Goal: Task Accomplishment & Management: Manage account settings

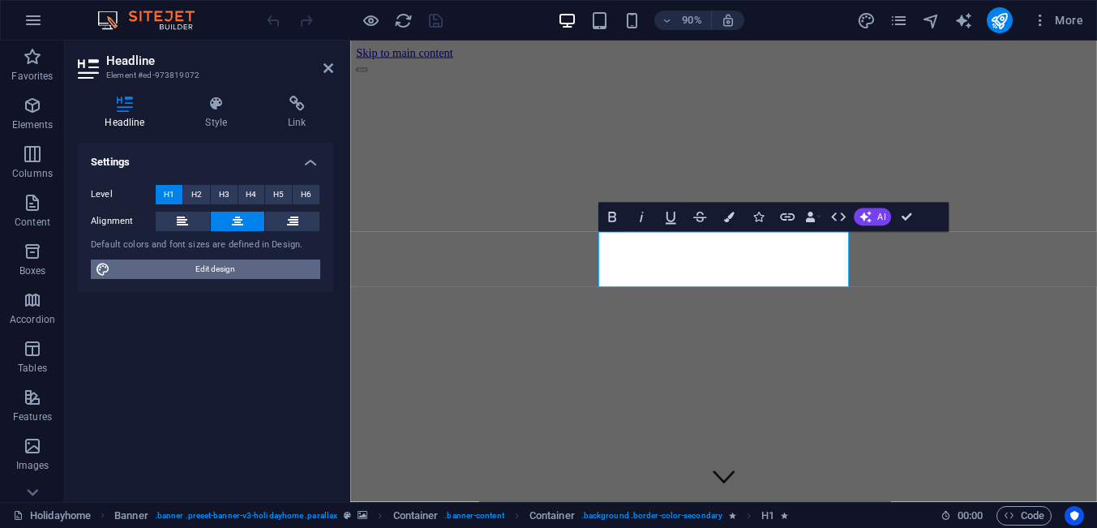
click at [222, 271] on span "Edit design" at bounding box center [215, 268] width 200 height 19
select select "900"
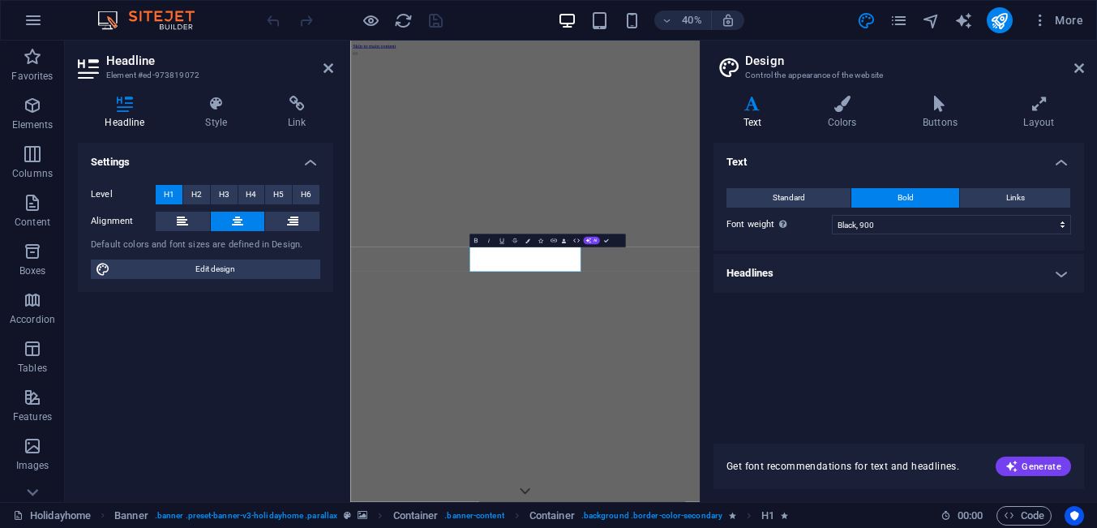
click at [946, 284] on h4 "Headlines" at bounding box center [898, 273] width 370 height 39
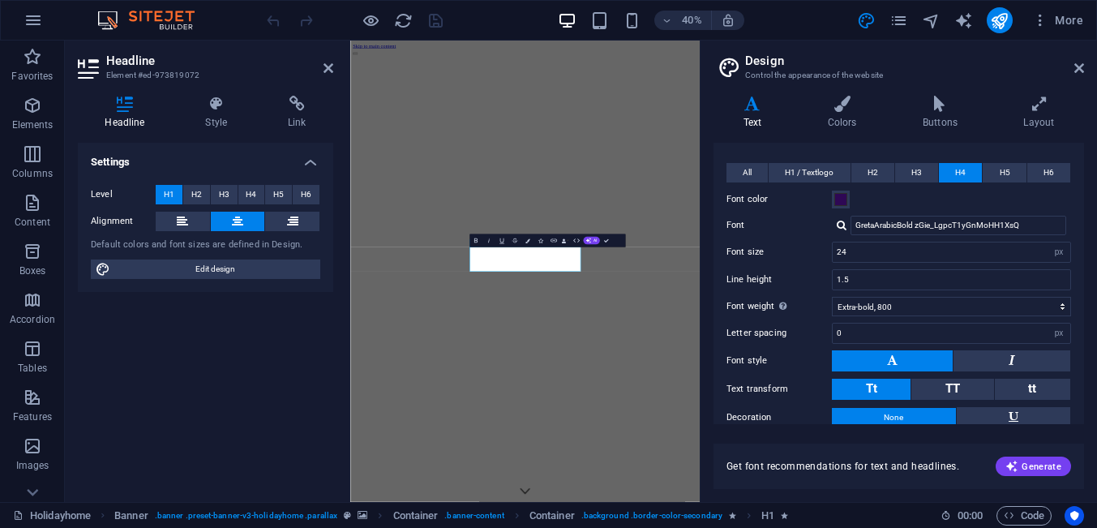
scroll to position [134, 0]
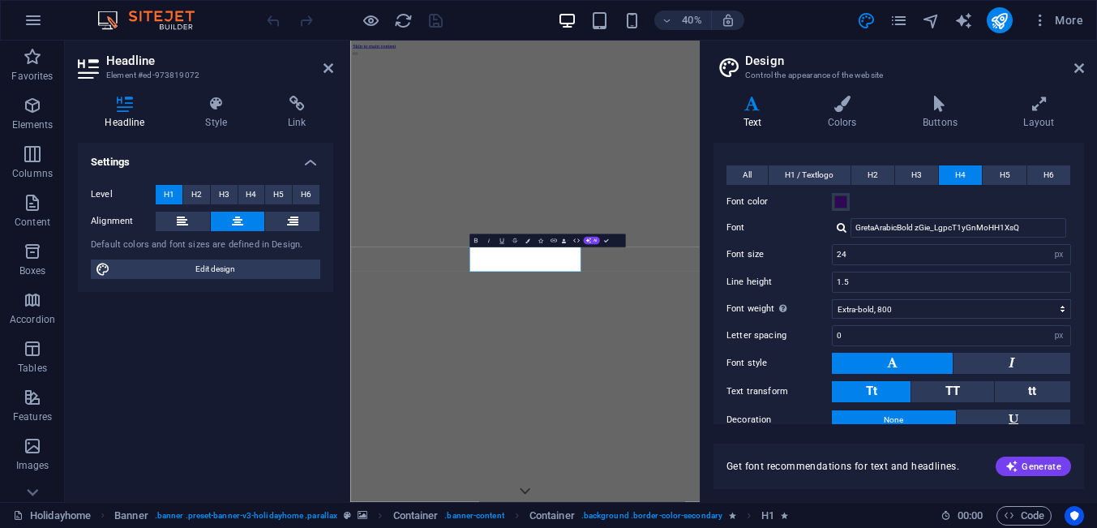
click at [842, 229] on div at bounding box center [841, 227] width 10 height 11
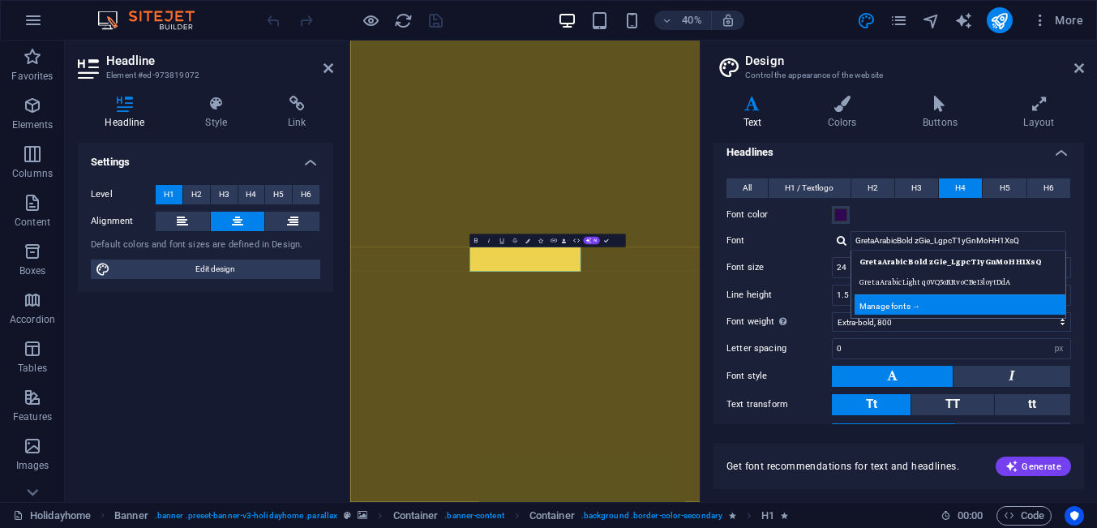
scroll to position [208, 0]
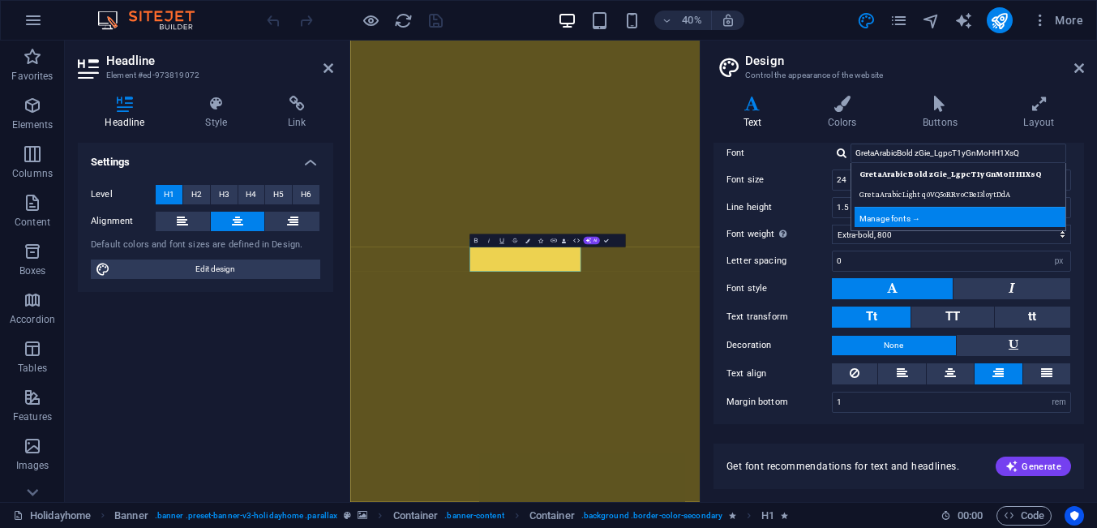
click at [905, 215] on div "Manage fonts →" at bounding box center [961, 217] width 214 height 20
select select "popularity"
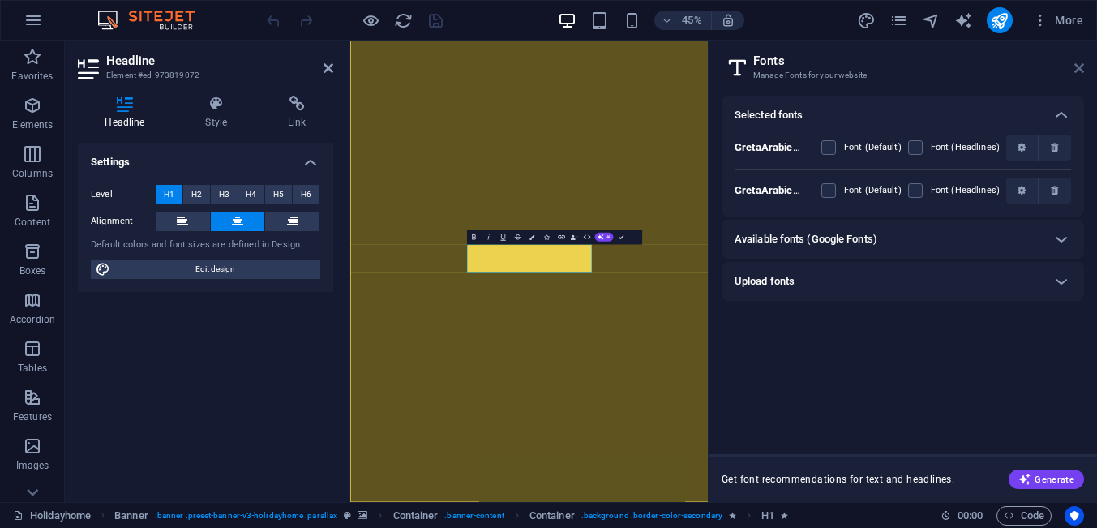
click at [1080, 71] on icon at bounding box center [1079, 68] width 10 height 13
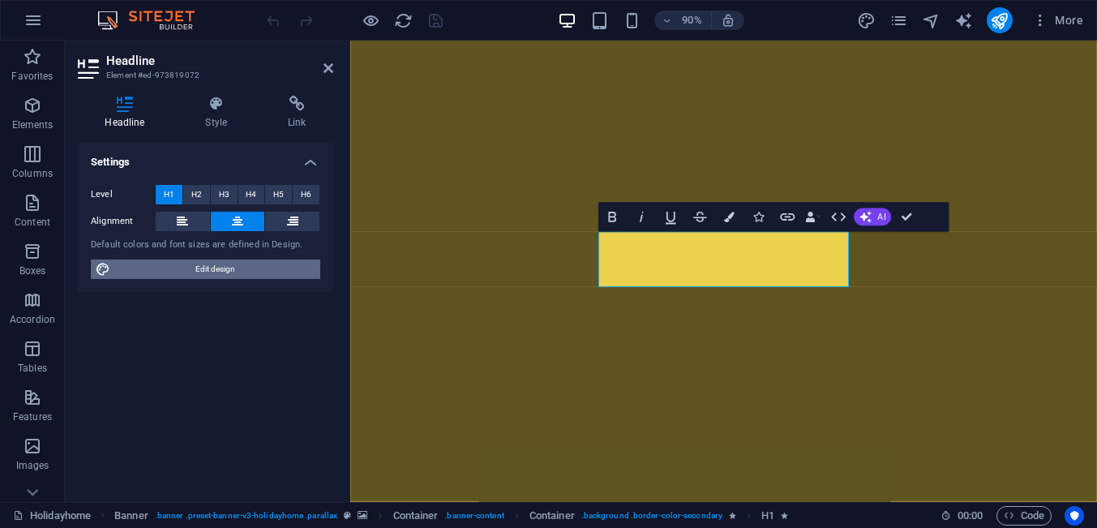
click at [212, 271] on span "Edit design" at bounding box center [215, 268] width 200 height 19
select select "900"
select select "px"
select select "800"
select select "px"
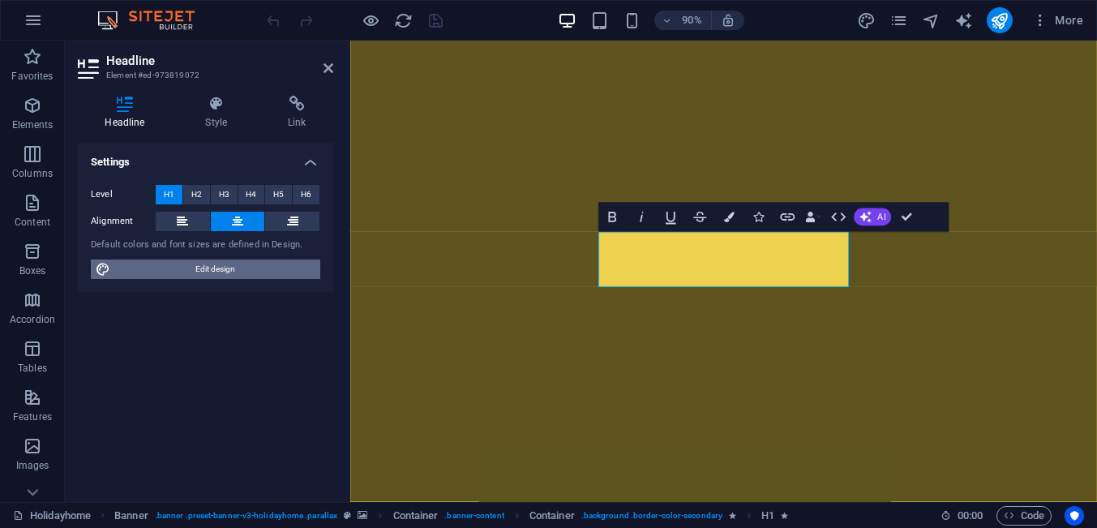
select select "rem"
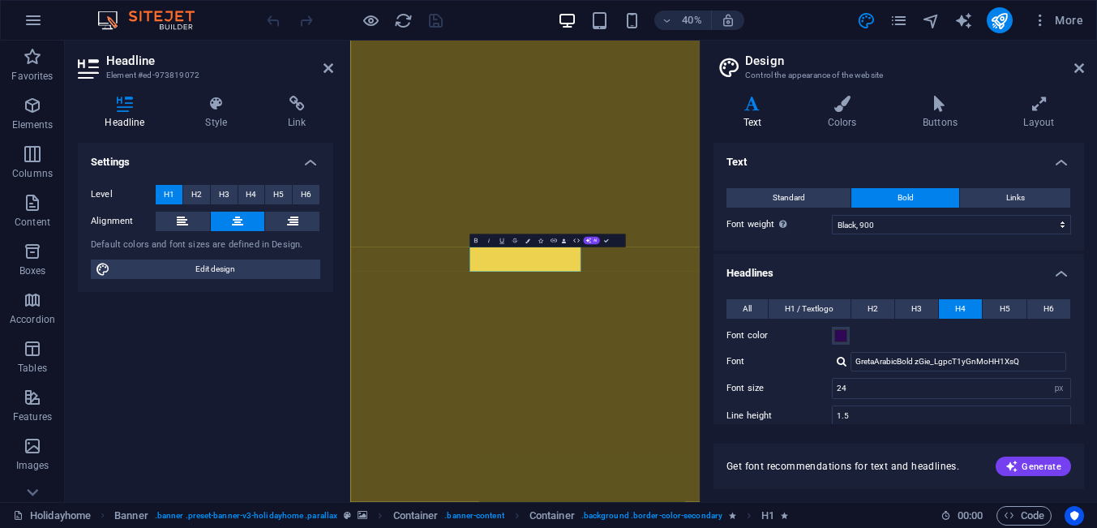
click at [848, 365] on div "GretaArabicBold zGie_LgpcT1yGnMoHH1XsQ GretaArabicBold zGie_LgpcT1yGnMoHH1XsQ G…" at bounding box center [951, 361] width 239 height 19
click at [842, 361] on div at bounding box center [841, 361] width 10 height 11
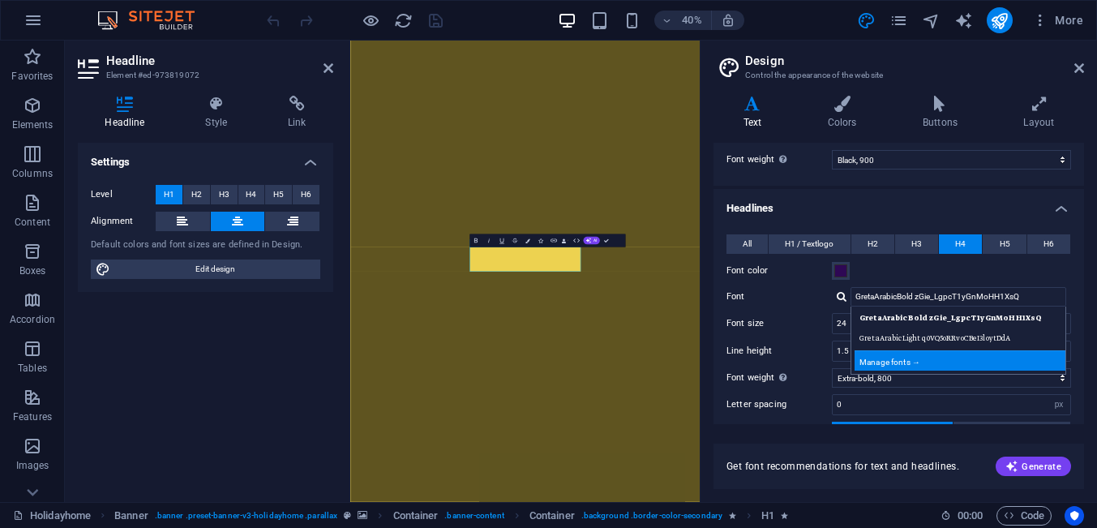
scroll to position [75, 0]
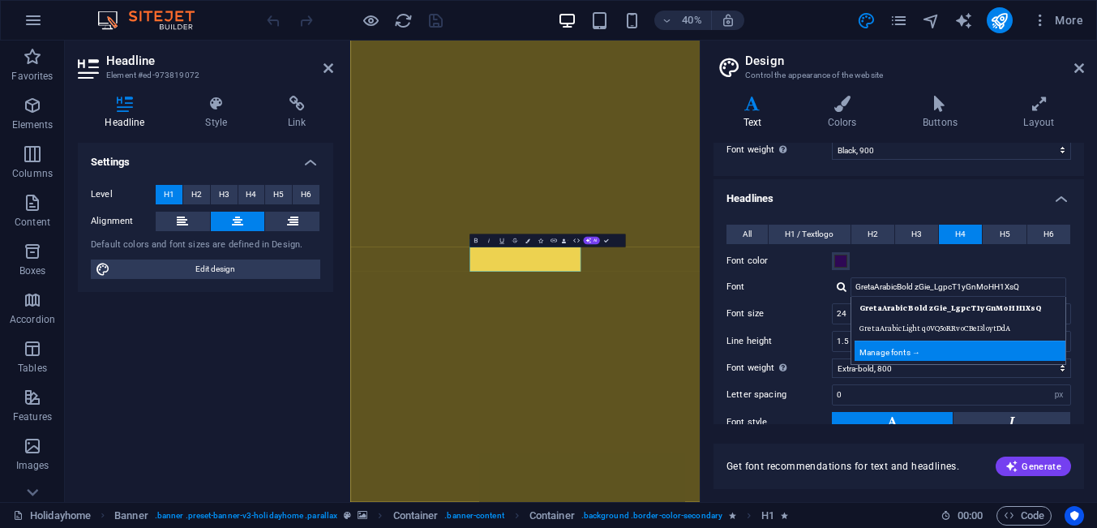
click at [910, 351] on div "Manage fonts →" at bounding box center [961, 350] width 214 height 20
select select "popularity"
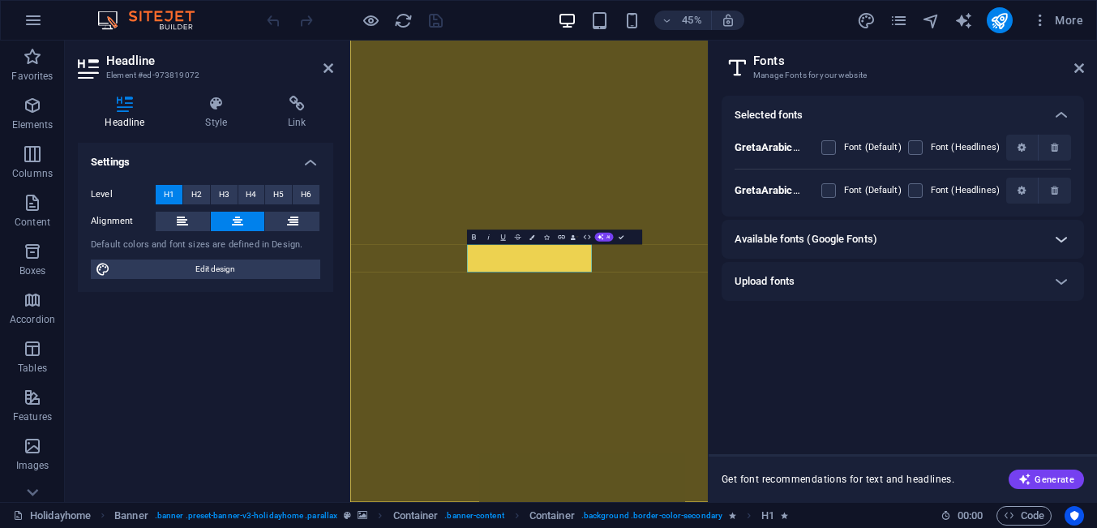
click at [1061, 246] on icon at bounding box center [1060, 238] width 19 height 19
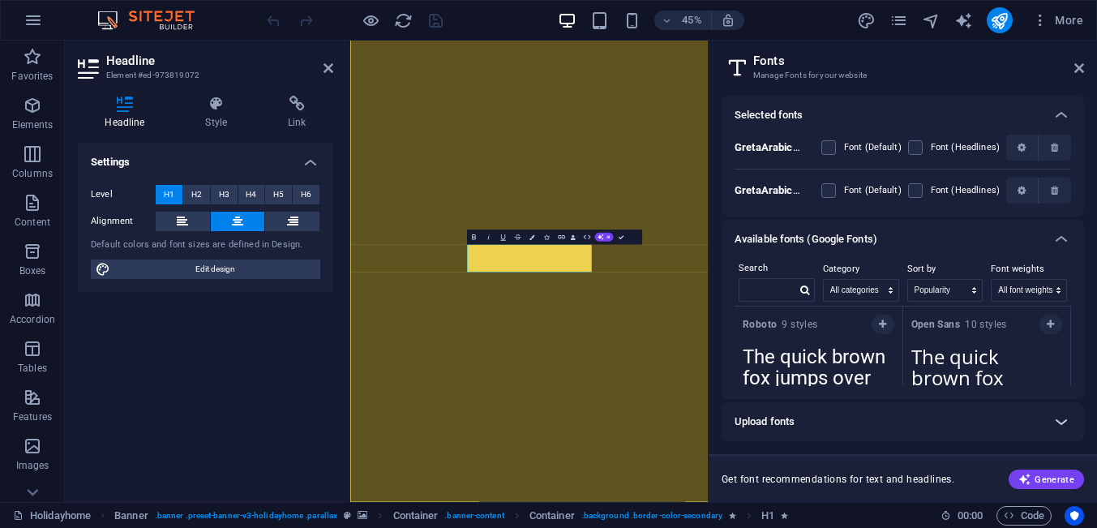
click at [1060, 420] on icon at bounding box center [1060, 421] width 19 height 19
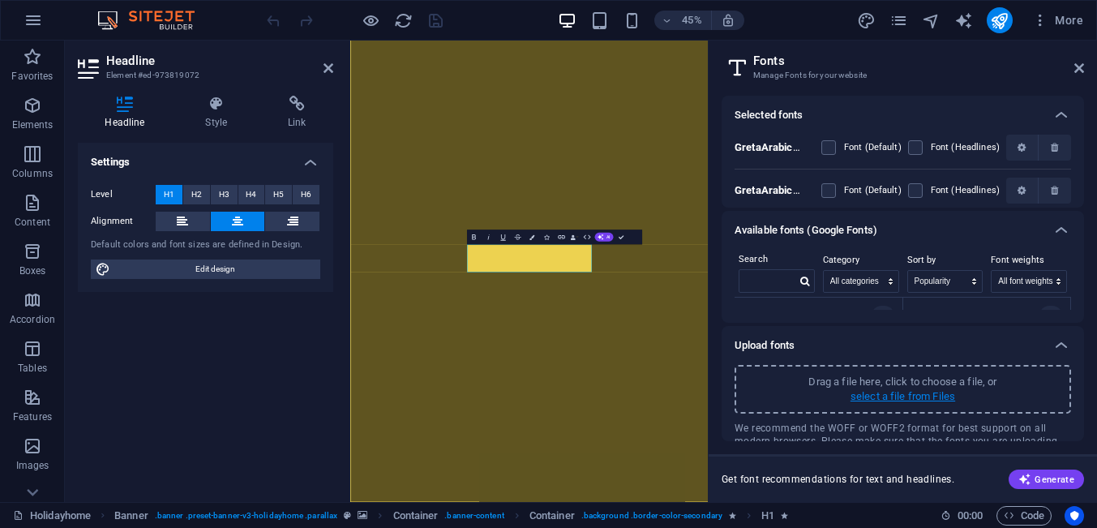
scroll to position [0, 0]
click at [1057, 118] on icon at bounding box center [1060, 114] width 19 height 19
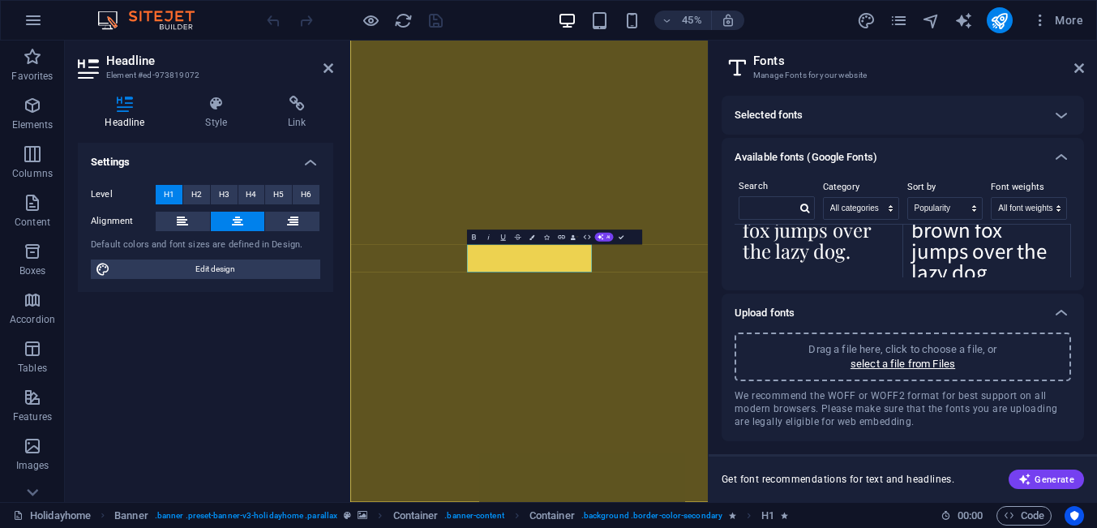
scroll to position [1191, 0]
click at [922, 121] on div "Selected fonts" at bounding box center [887, 114] width 307 height 19
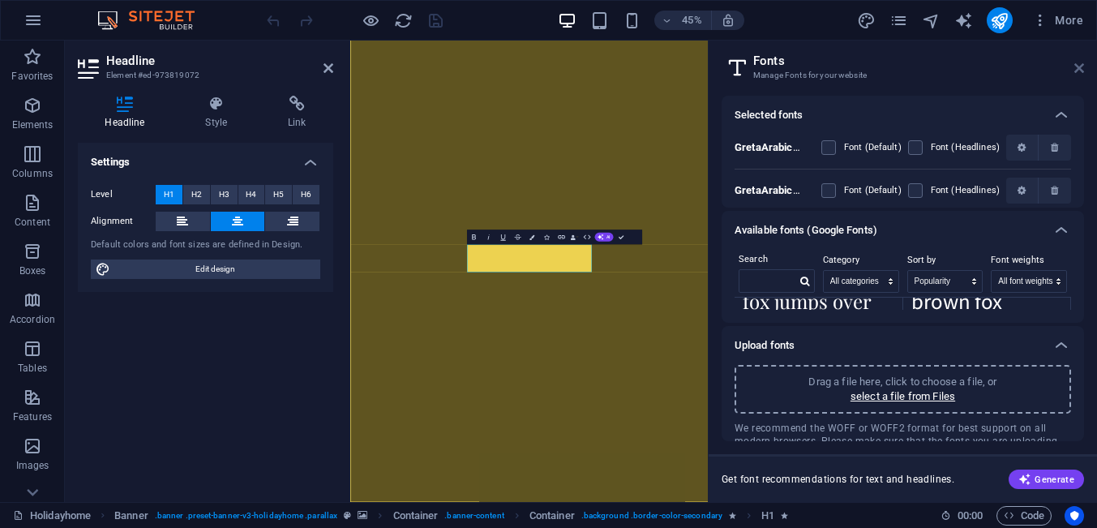
click at [1077, 71] on icon at bounding box center [1079, 68] width 10 height 13
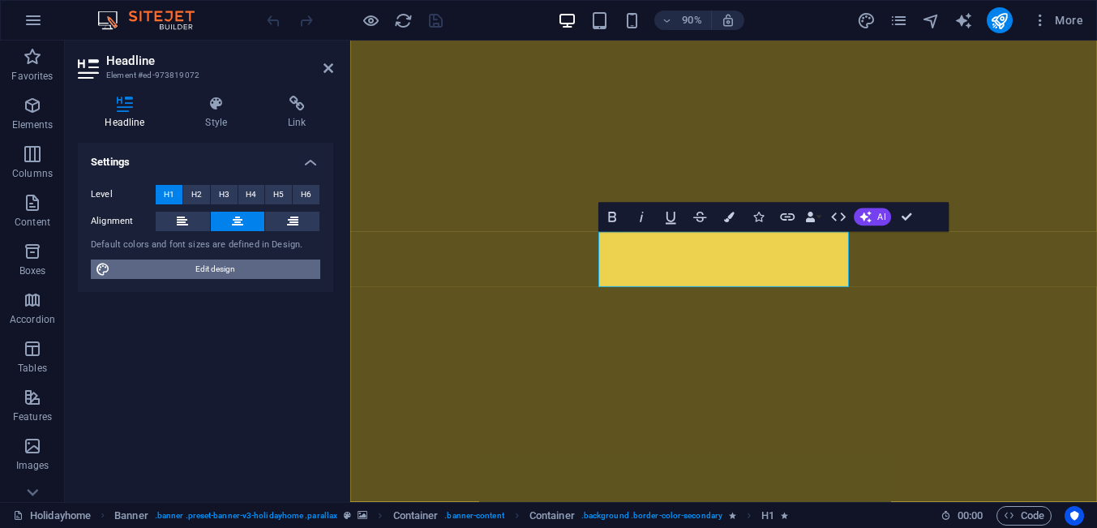
click at [199, 267] on span "Edit design" at bounding box center [215, 268] width 200 height 19
select select "900"
select select "px"
select select "800"
select select "px"
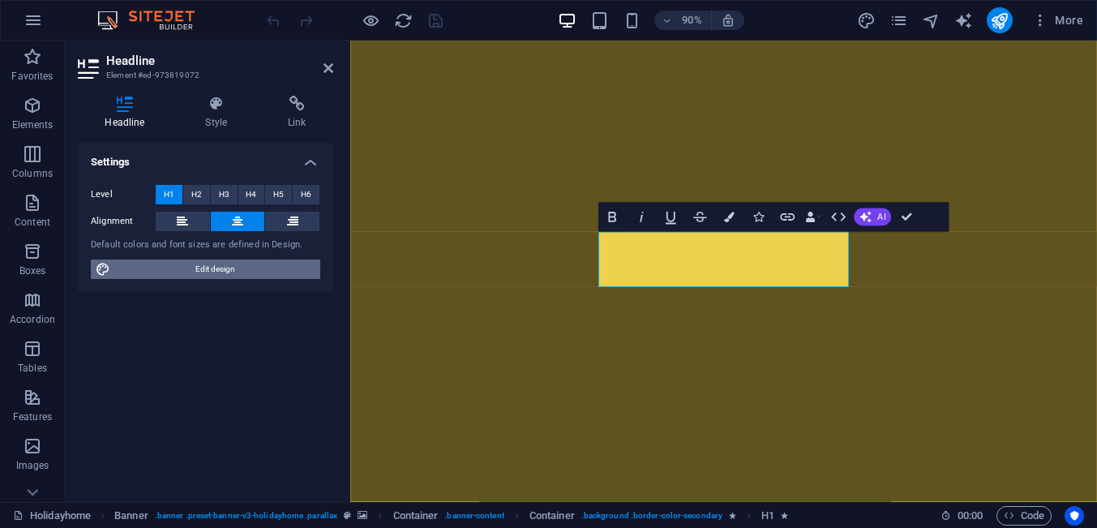
select select "rem"
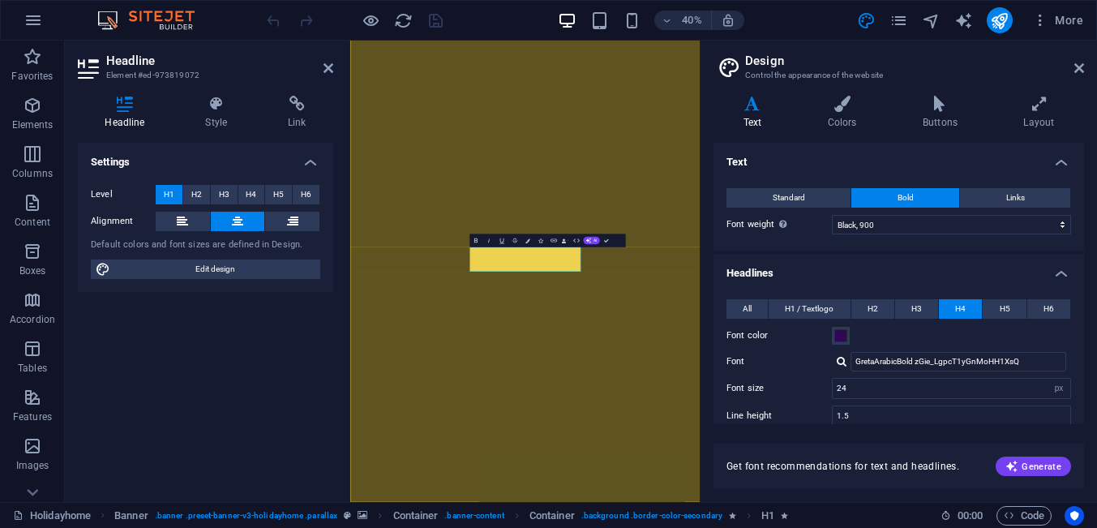
click at [841, 358] on div at bounding box center [841, 361] width 10 height 11
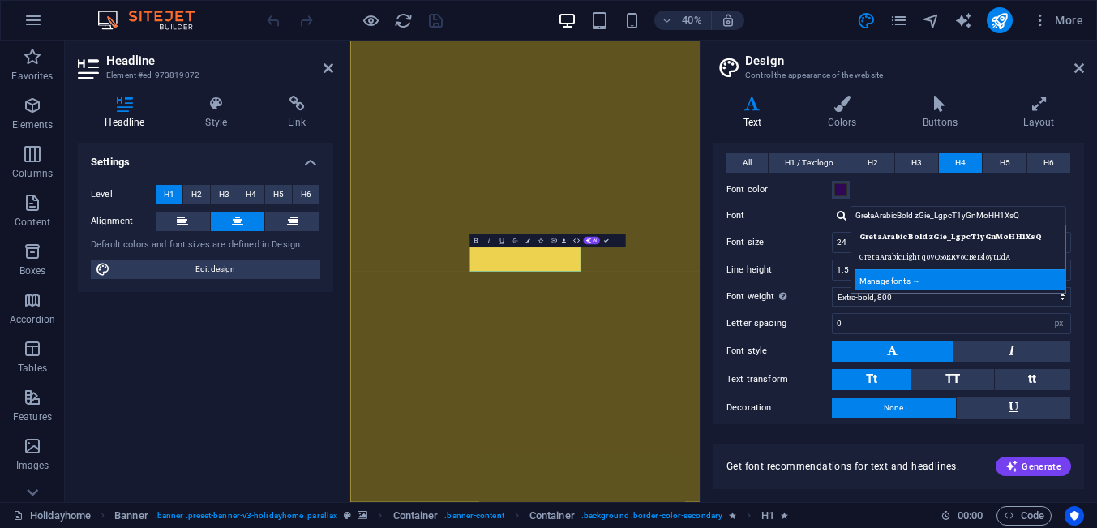
scroll to position [149, 0]
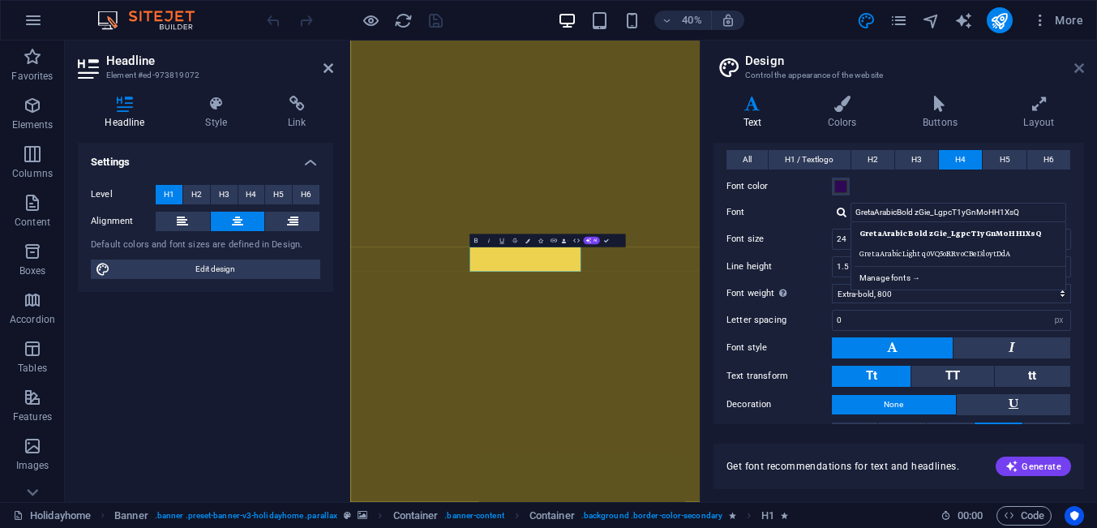
click at [1076, 69] on icon at bounding box center [1079, 68] width 10 height 13
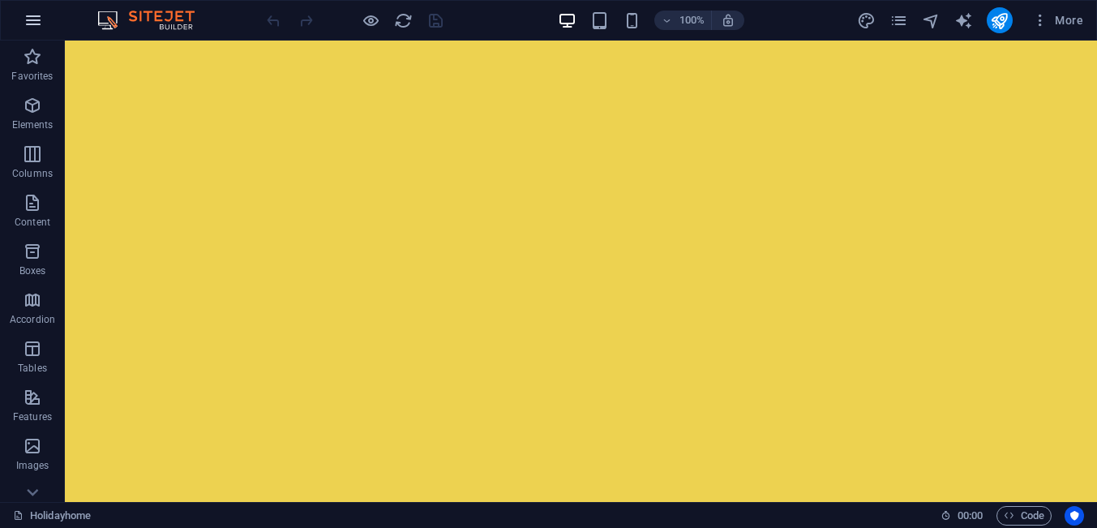
click at [26, 15] on icon "button" at bounding box center [33, 20] width 19 height 19
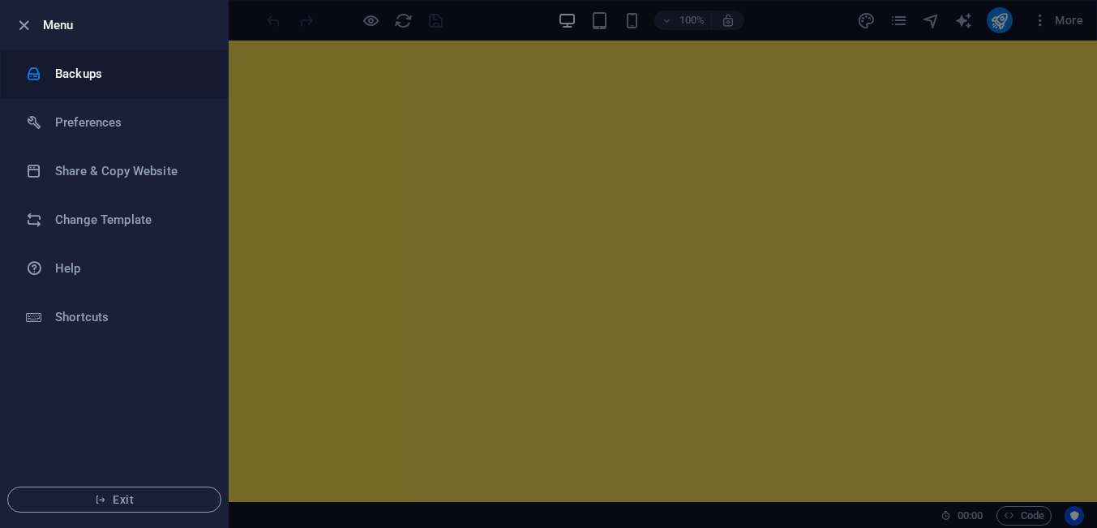
click at [35, 76] on icon at bounding box center [34, 74] width 16 height 16
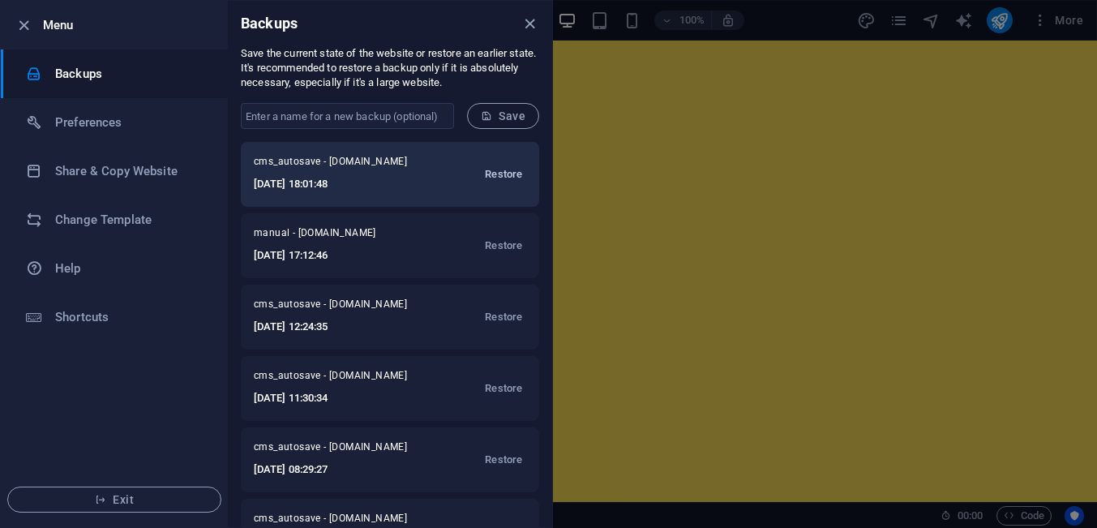
click at [507, 178] on span "Restore" at bounding box center [503, 174] width 37 height 19
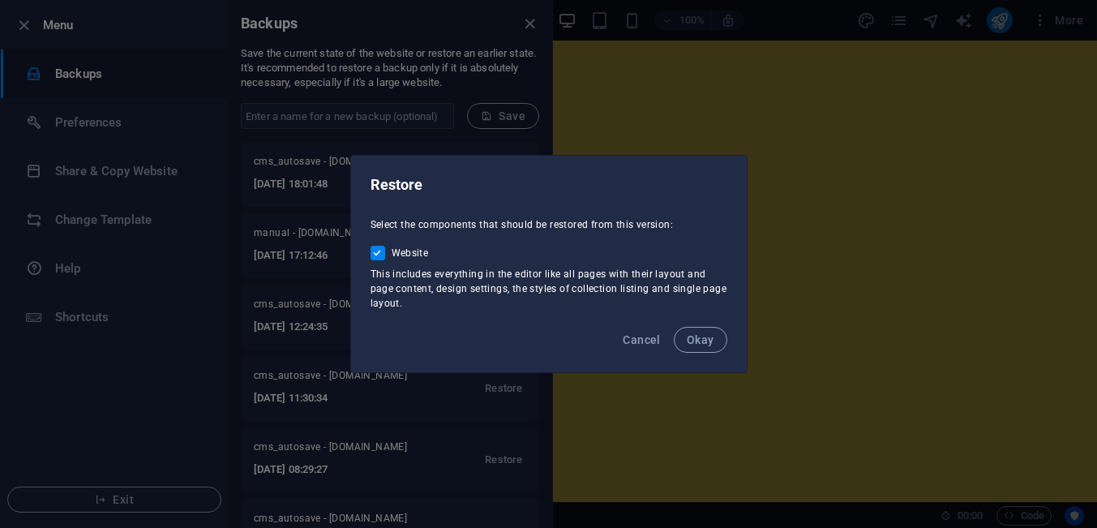
click at [701, 340] on span "Okay" at bounding box center [701, 339] width 28 height 13
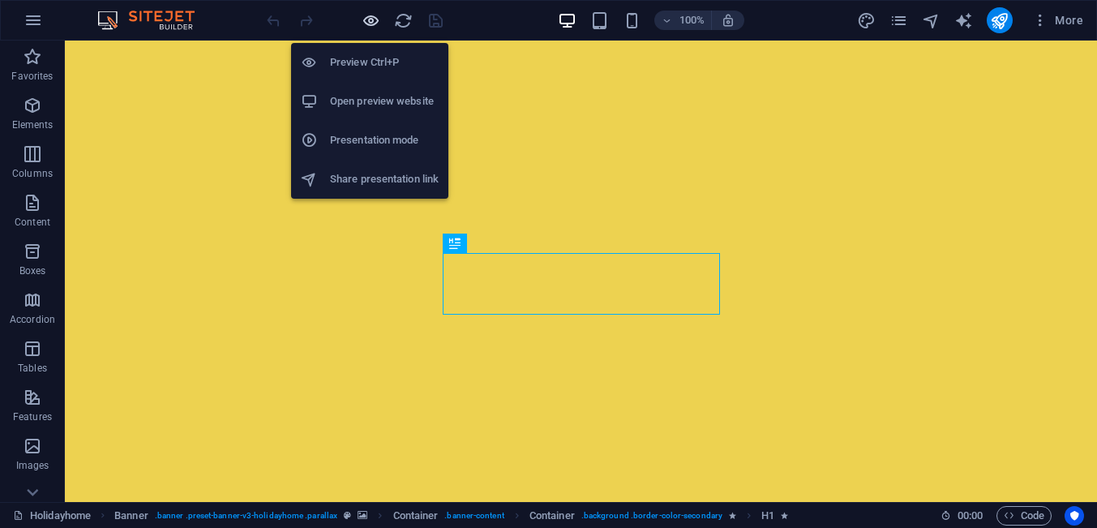
click at [370, 26] on icon "button" at bounding box center [370, 20] width 19 height 19
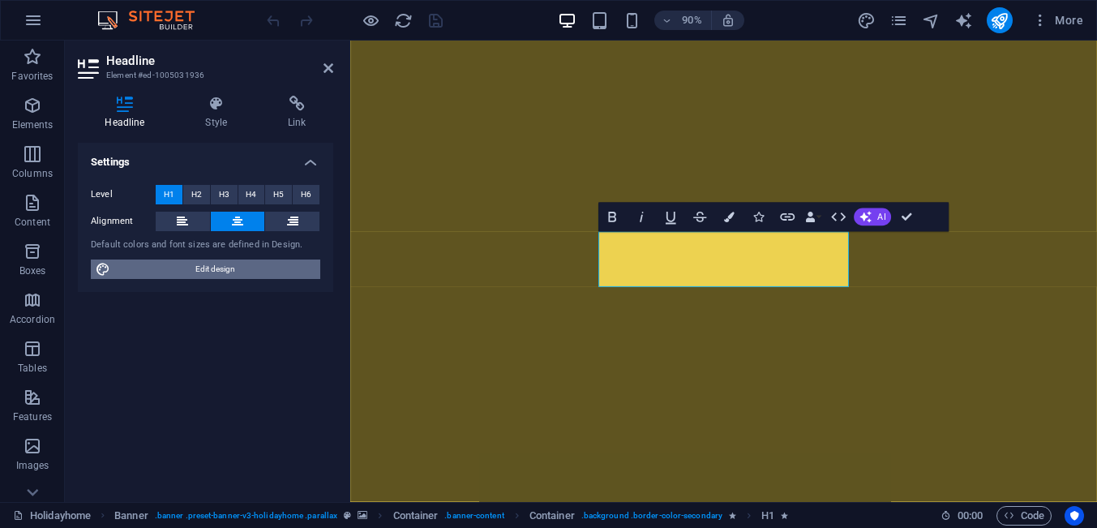
click at [262, 267] on span "Edit design" at bounding box center [215, 268] width 200 height 19
select select "900"
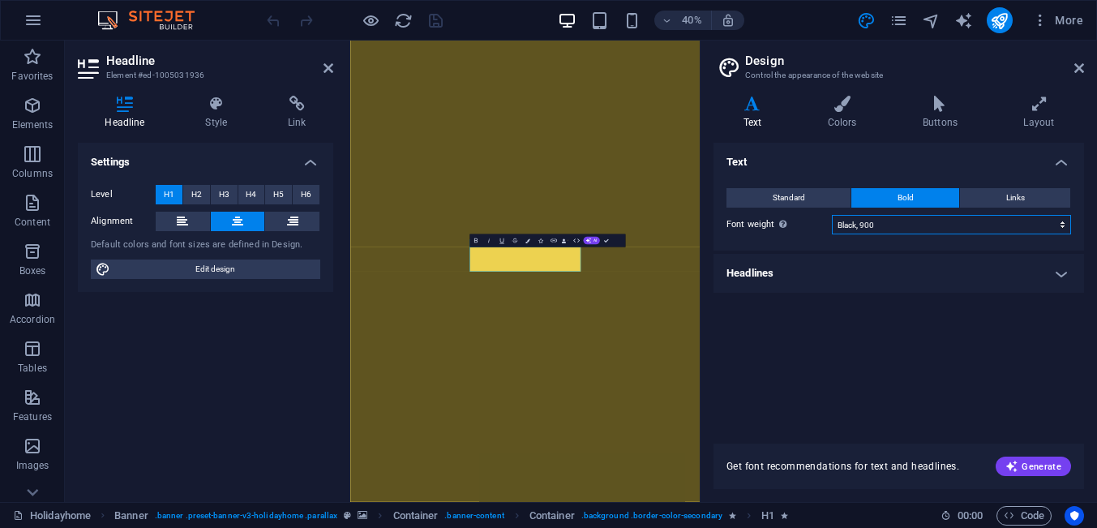
click at [832, 215] on select "Thin, 100 Extra-light, 200 Light, 300 Regular, 400 Medium, 500 Semi-bold, 600 B…" at bounding box center [951, 224] width 239 height 19
click at [841, 226] on select "Thin, 100 Extra-light, 200 Light, 300 Regular, 400 Medium, 500 Semi-bold, 600 B…" at bounding box center [951, 224] width 239 height 19
click at [1020, 282] on h4 "Headlines" at bounding box center [898, 273] width 370 height 39
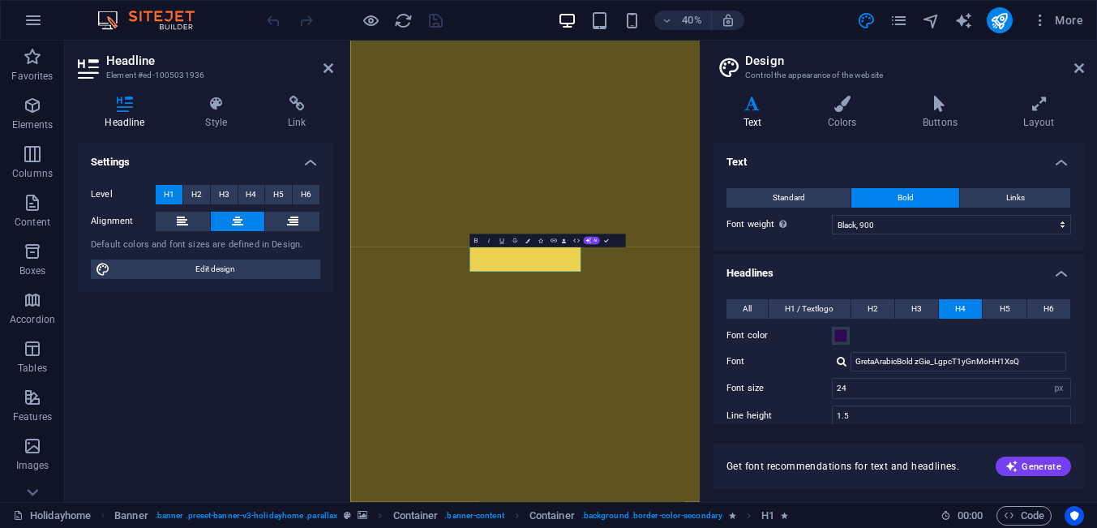
drag, startPoint x: 846, startPoint y: 362, endPoint x: 835, endPoint y: 350, distance: 16.6
click at [846, 362] on div "GretaArabicBold zGie_LgpcT1yGnMoHH1XsQ" at bounding box center [951, 361] width 239 height 19
click at [841, 359] on div at bounding box center [841, 361] width 10 height 11
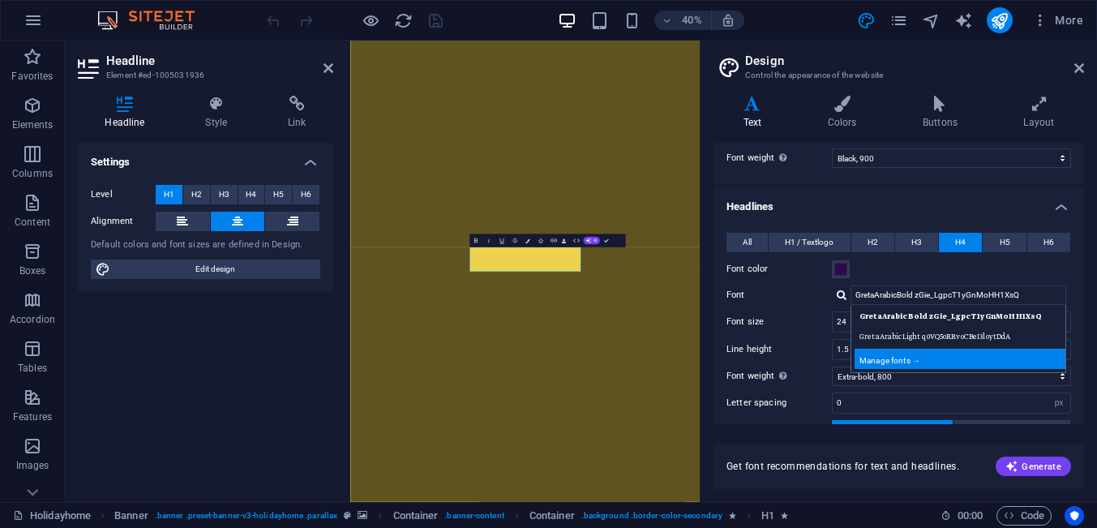
scroll to position [75, 0]
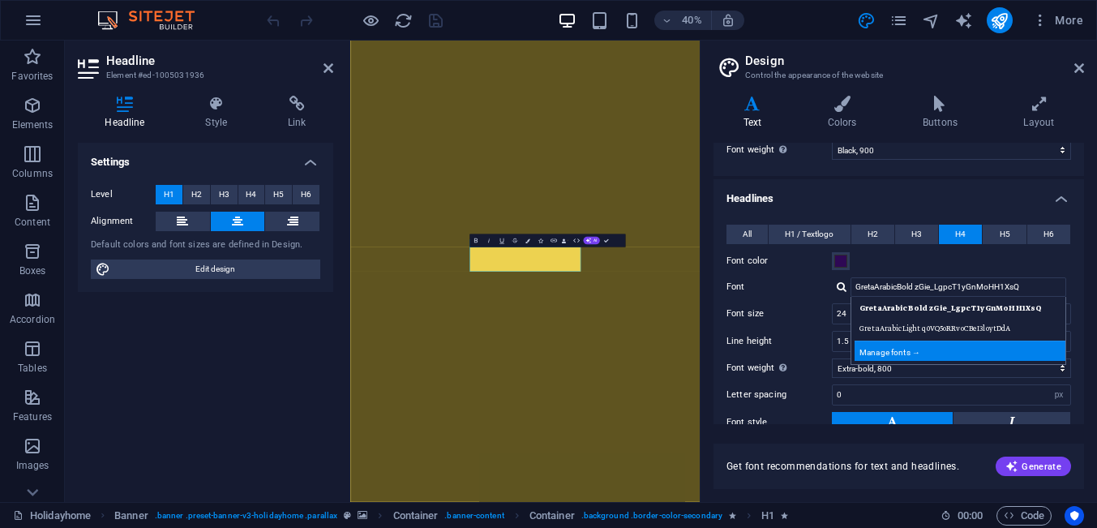
click at [904, 353] on div "Manage fonts →" at bounding box center [961, 350] width 214 height 20
select select "popularity"
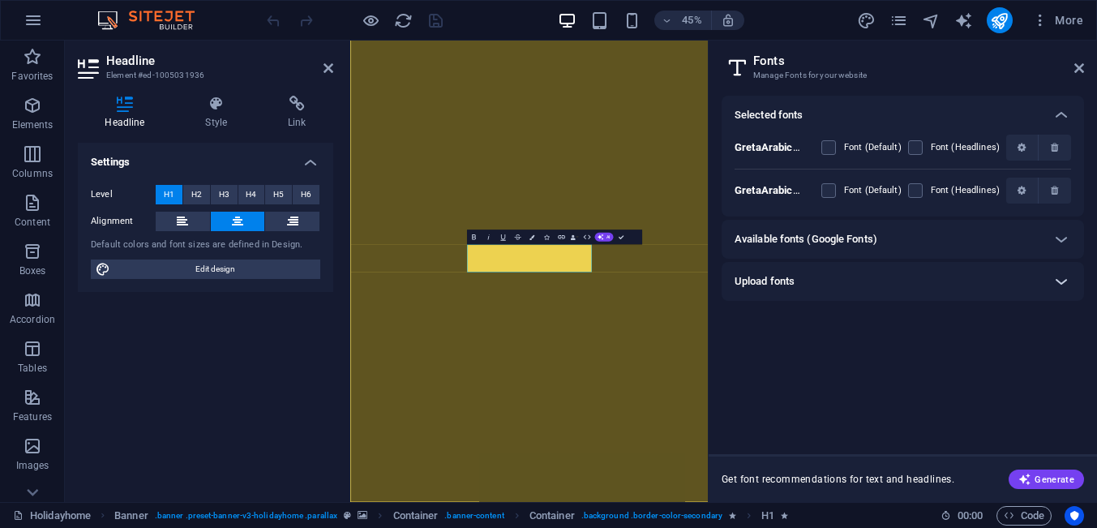
click at [1053, 280] on icon at bounding box center [1060, 281] width 19 height 19
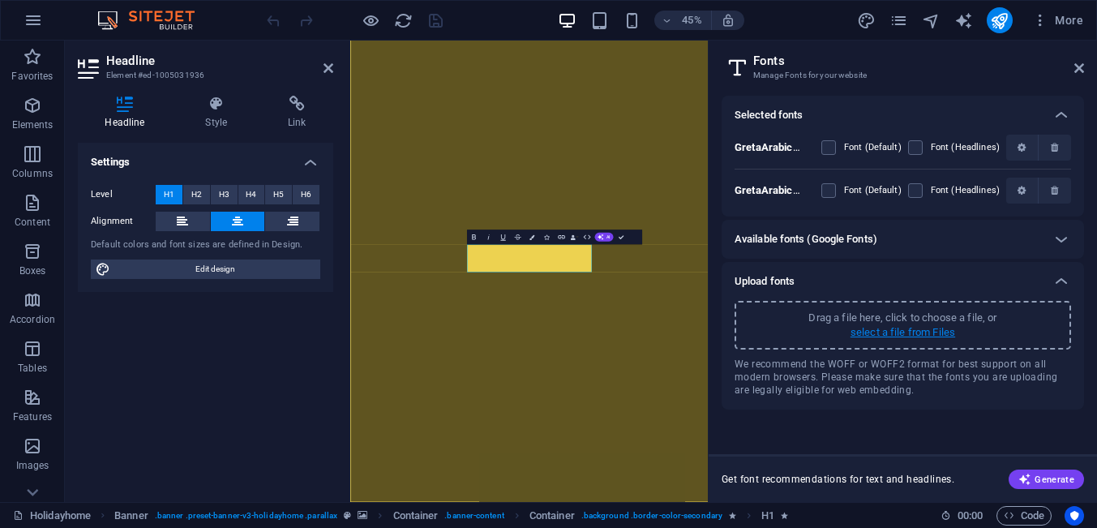
click at [919, 331] on p "select a file from Files" at bounding box center [902, 332] width 105 height 15
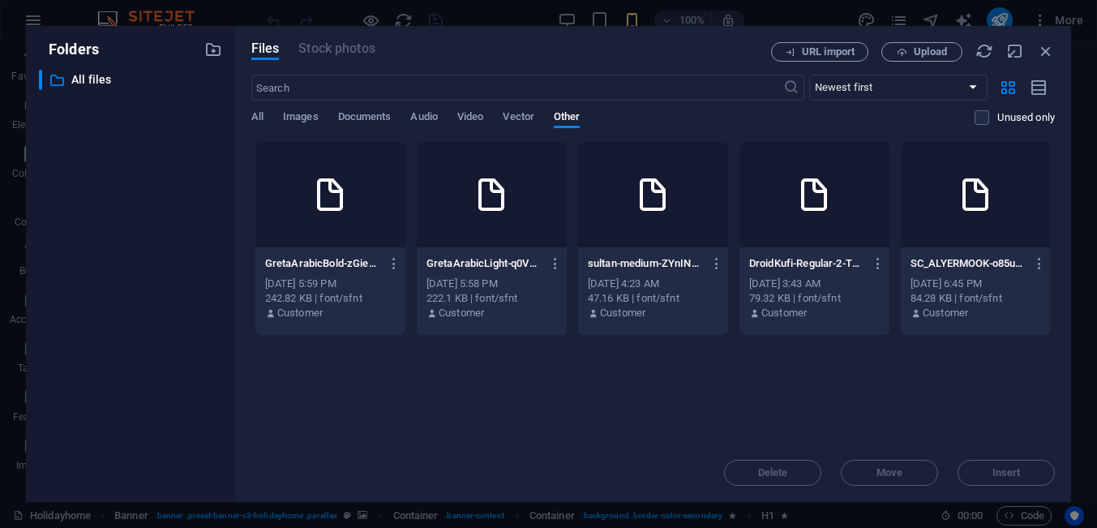
click at [630, 244] on div at bounding box center [653, 194] width 150 height 105
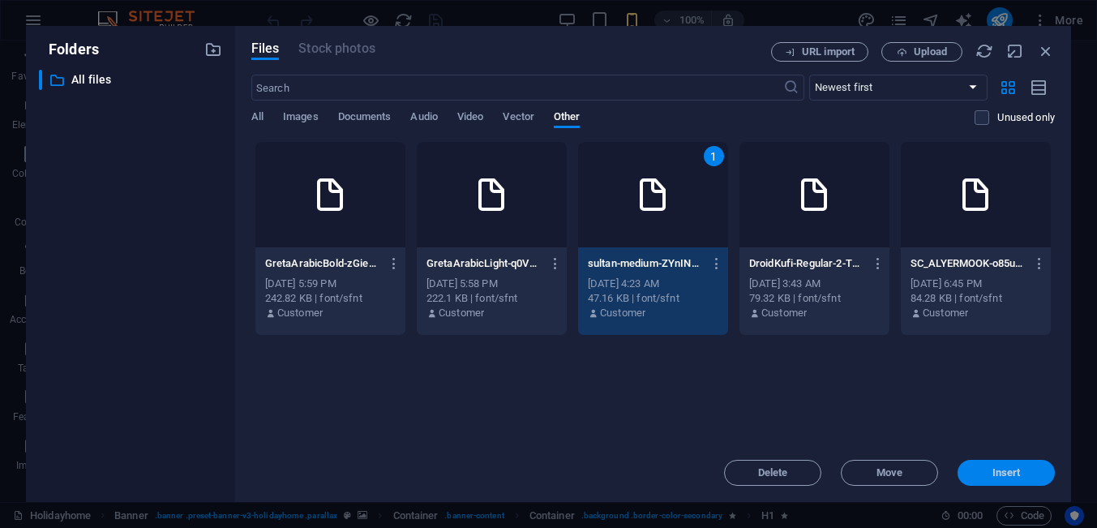
click at [1004, 484] on button "Insert" at bounding box center [1005, 473] width 97 height 26
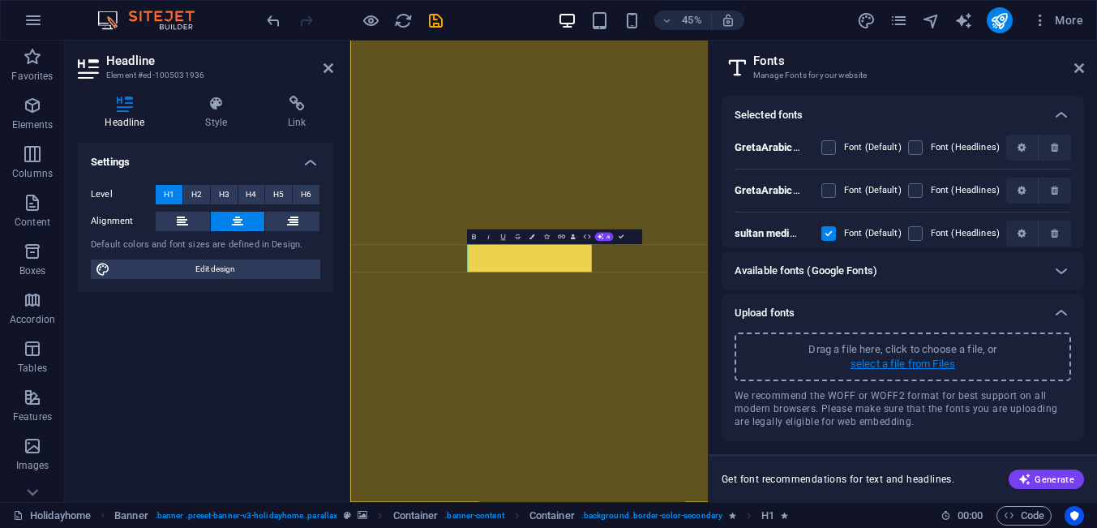
click at [877, 366] on p "select a file from Files" at bounding box center [902, 364] width 105 height 15
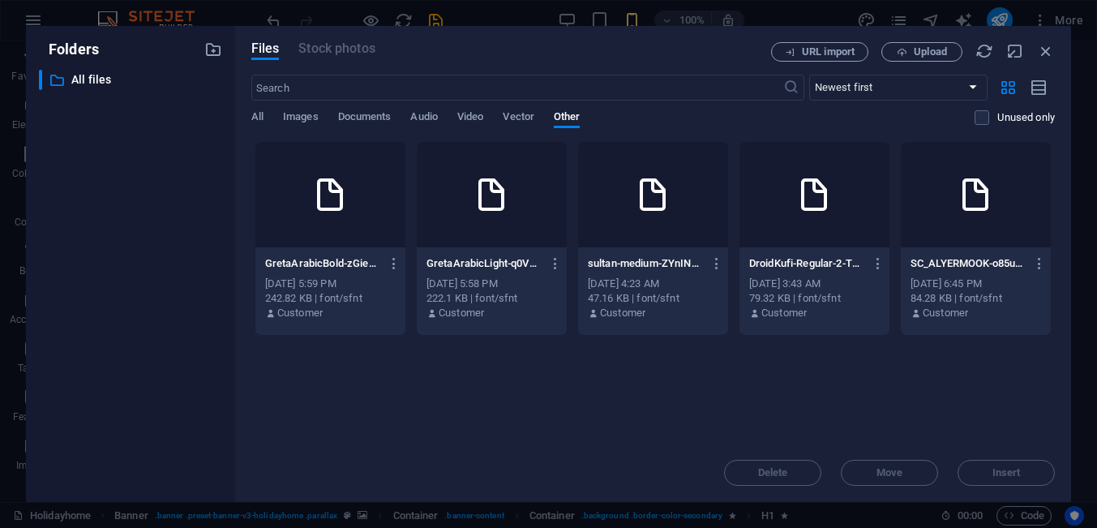
click at [830, 249] on div "DroidKufi-Regular-2-TUgtxaYgeymCbQhqMPzA.ttf DroidKufi-Regular-2-TUgtxaYgeymCbQ…" at bounding box center [814, 288] width 150 height 83
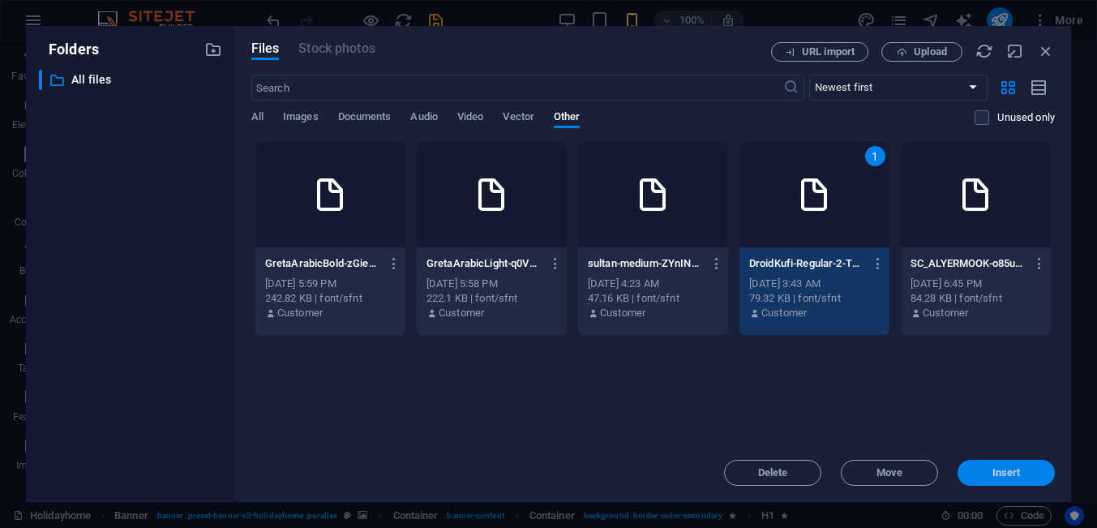
click at [978, 466] on button "Insert" at bounding box center [1005, 473] width 97 height 26
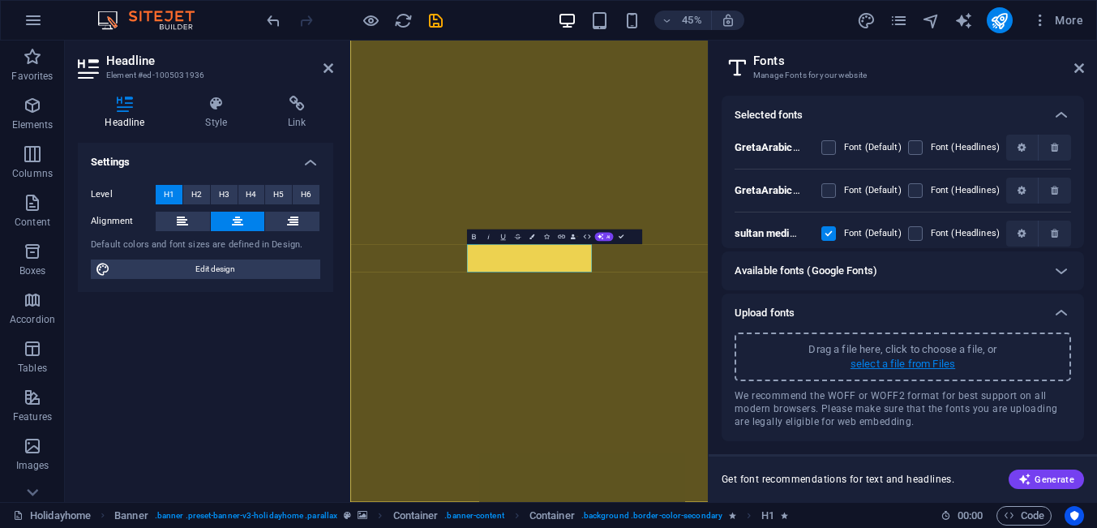
click at [908, 366] on p "select a file from Files" at bounding box center [902, 364] width 105 height 15
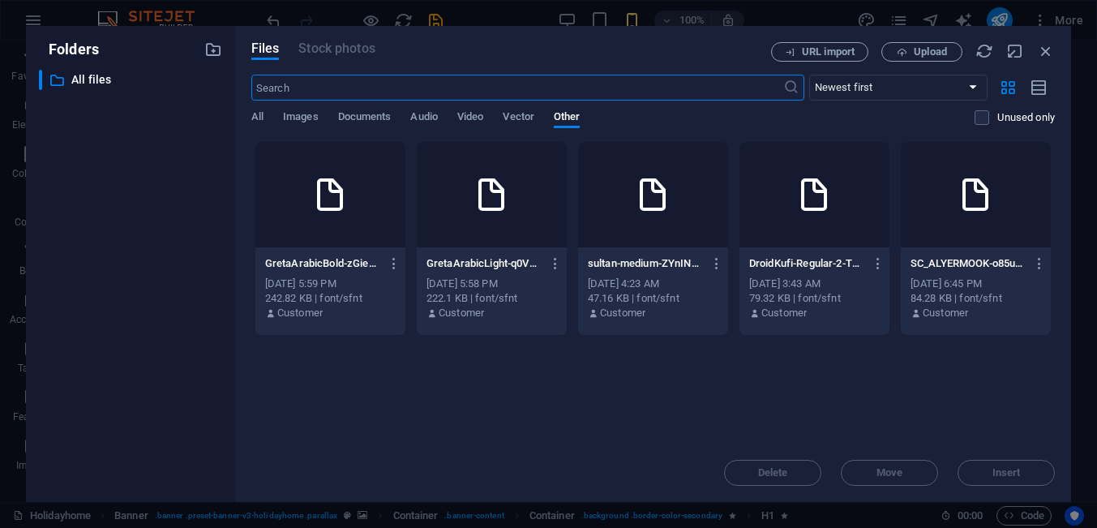
click at [967, 248] on div "SC_ALYERMOOK-o85uxsF-QhLaBbE_aR856A.ttf SC_ALYERMOOK-o85uxsF-QhLaBbE_aR856A.ttf…" at bounding box center [975, 288] width 150 height 83
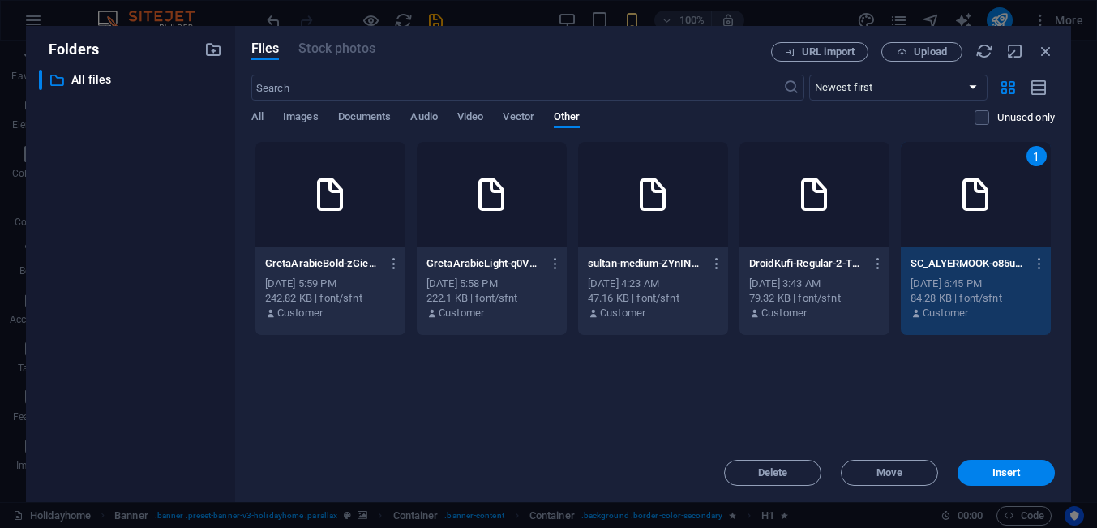
drag, startPoint x: 995, startPoint y: 473, endPoint x: 999, endPoint y: 446, distance: 27.7
click at [995, 473] on span "Insert" at bounding box center [1006, 473] width 28 height 10
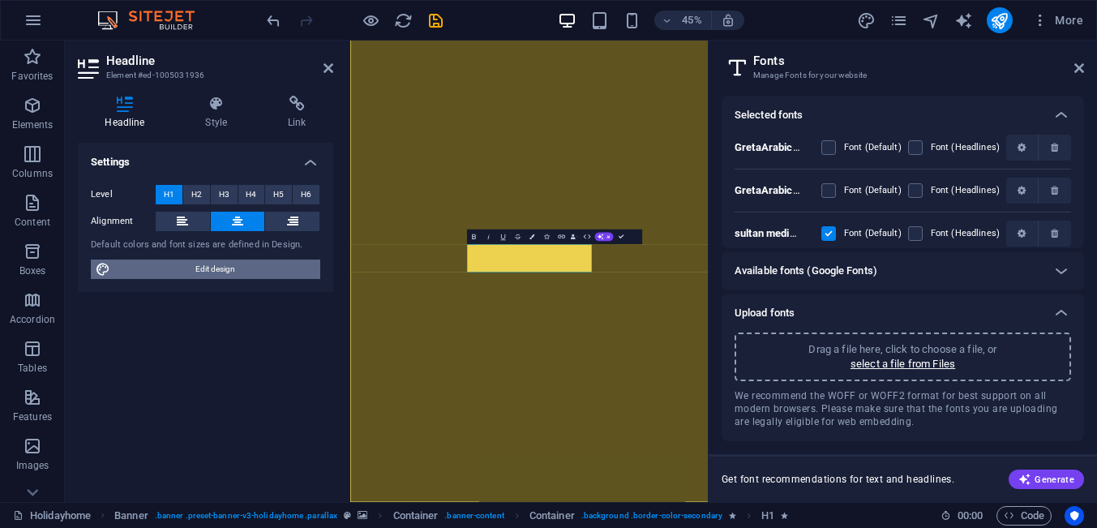
click at [231, 273] on span "Edit design" at bounding box center [215, 268] width 200 height 19
select select "900"
select select "px"
select select "800"
select select "px"
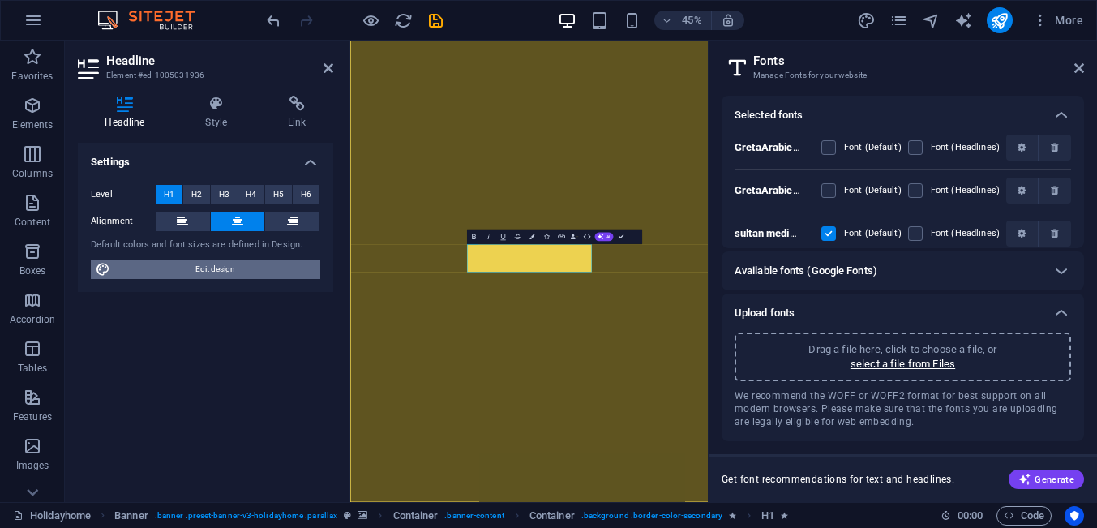
select select "rem"
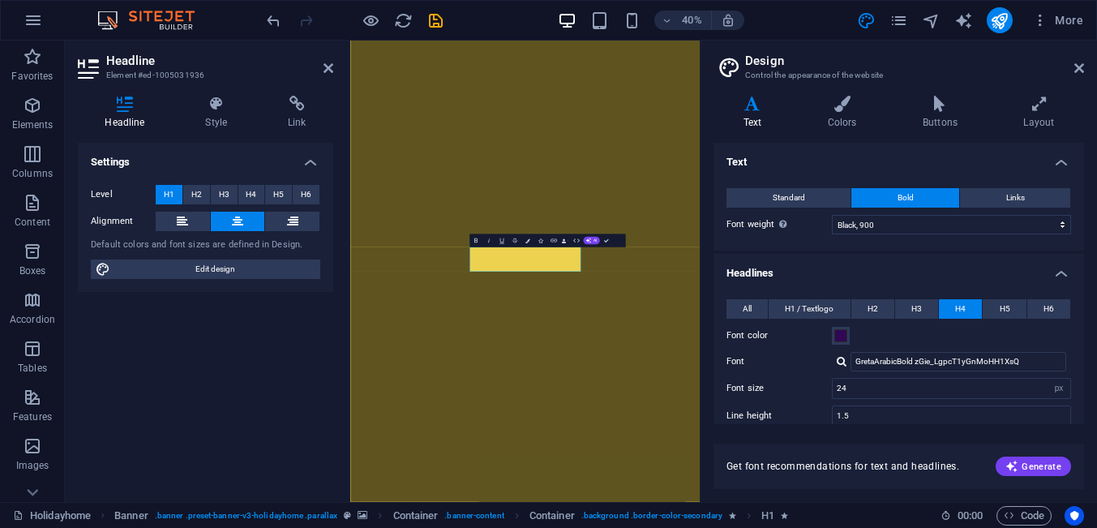
click at [845, 366] on div at bounding box center [841, 361] width 10 height 11
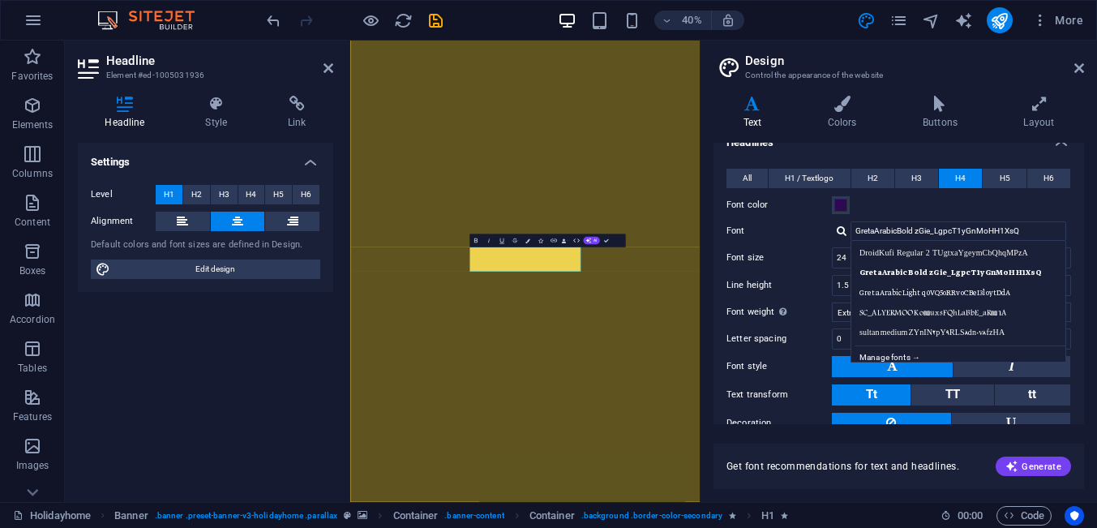
scroll to position [208, 0]
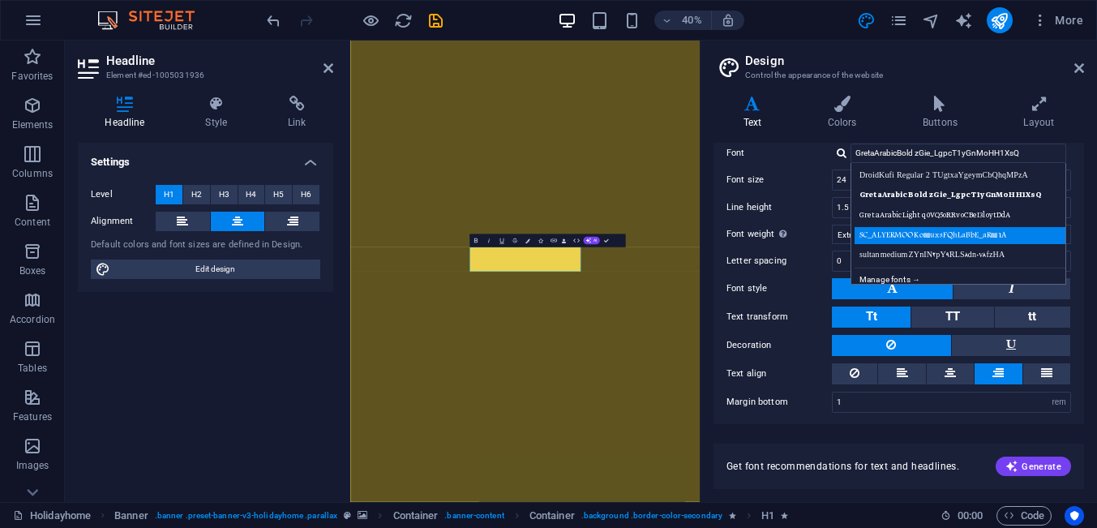
click at [909, 237] on div "SC_ALYERMOOK o85uxsF QhLaBbE_aR856A" at bounding box center [961, 235] width 214 height 17
type input "SC_ALYERMOOK o85uxsF QhLaBbE_aR856A"
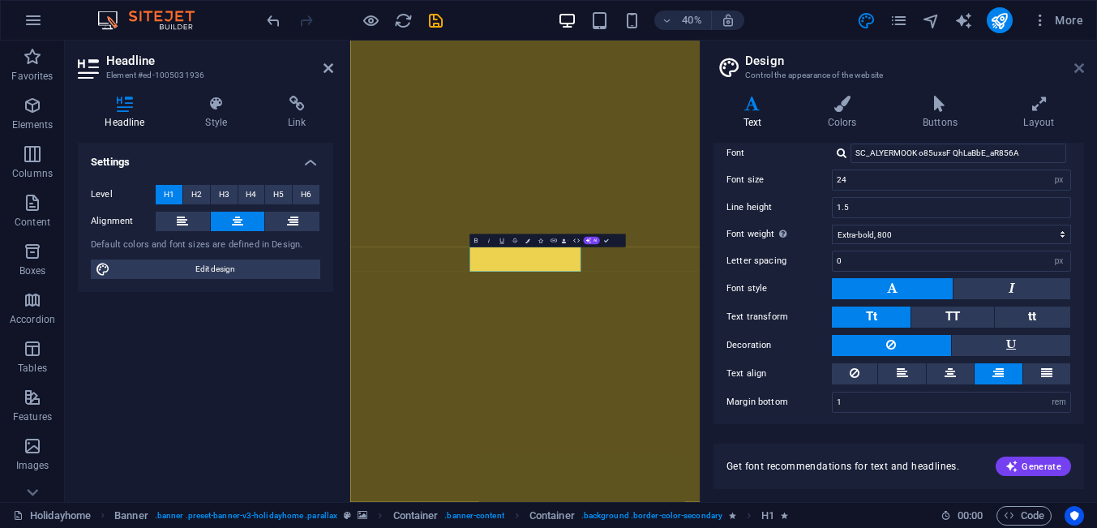
drag, startPoint x: 1080, startPoint y: 71, endPoint x: 739, endPoint y: 65, distance: 340.5
click at [1080, 71] on icon at bounding box center [1079, 68] width 10 height 13
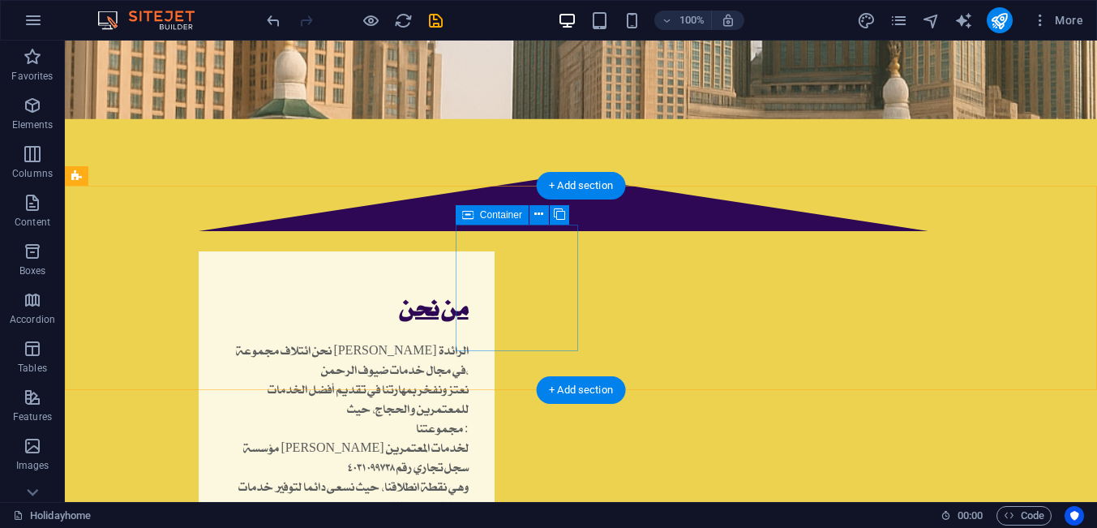
scroll to position [1758, 0]
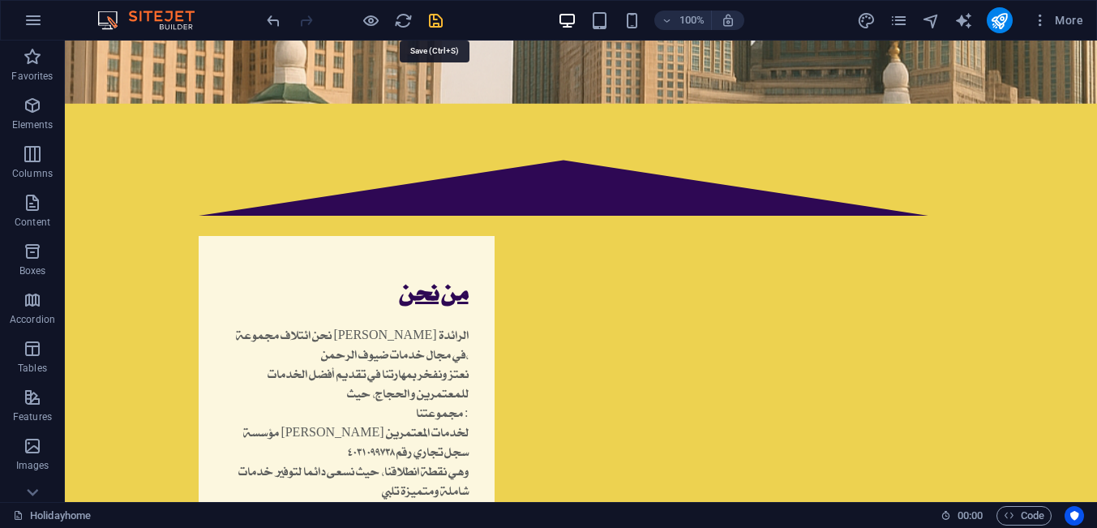
click at [440, 25] on icon "save" at bounding box center [435, 20] width 19 height 19
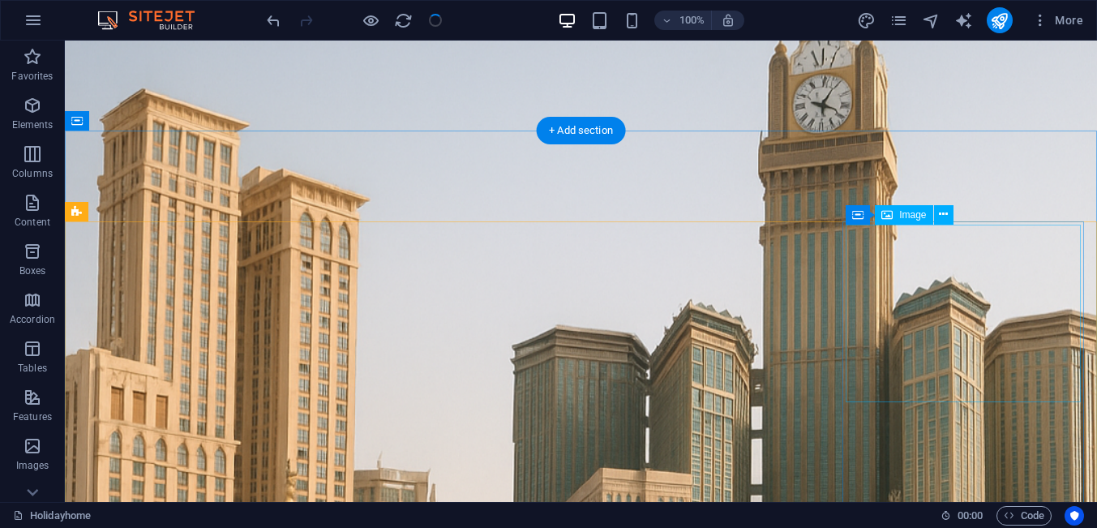
scroll to position [1241, 0]
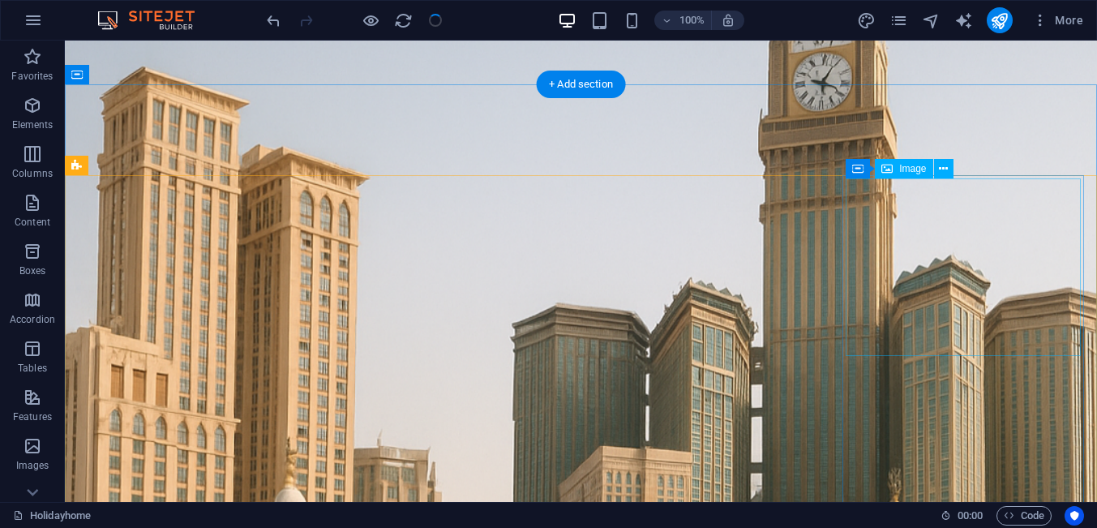
drag, startPoint x: 956, startPoint y: 300, endPoint x: 952, endPoint y: 291, distance: 9.8
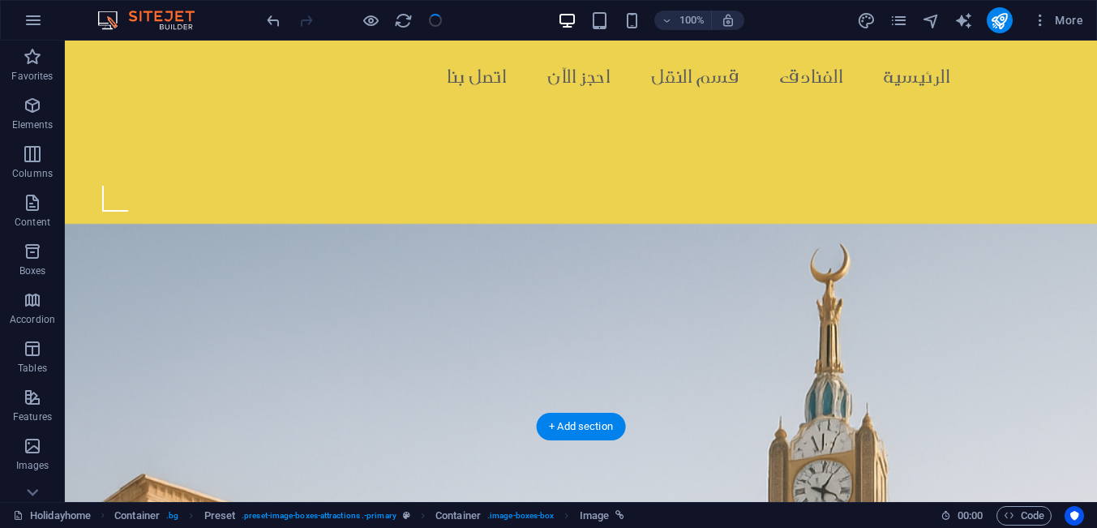
scroll to position [413, 0]
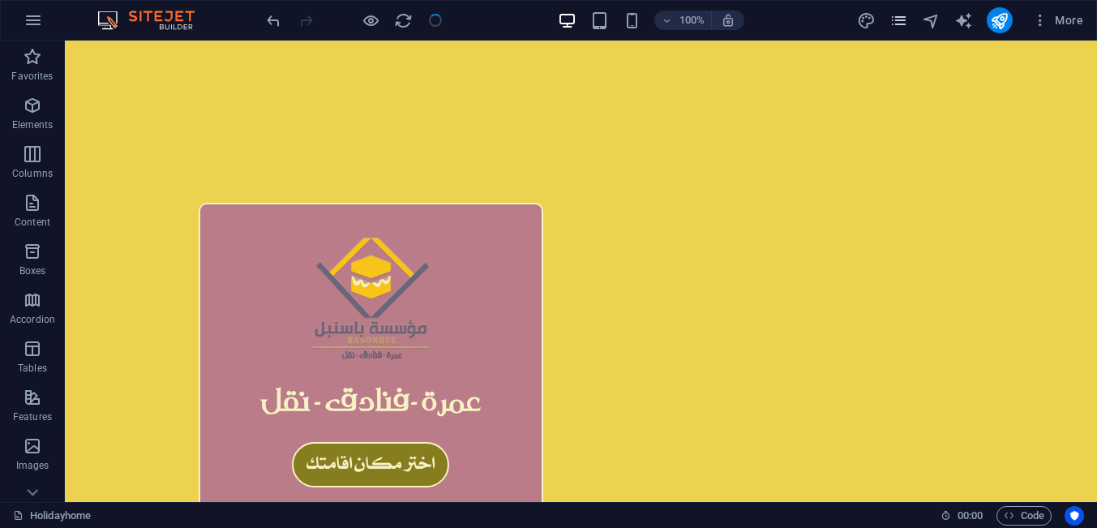
click at [900, 30] on button "pages" at bounding box center [898, 20] width 19 height 19
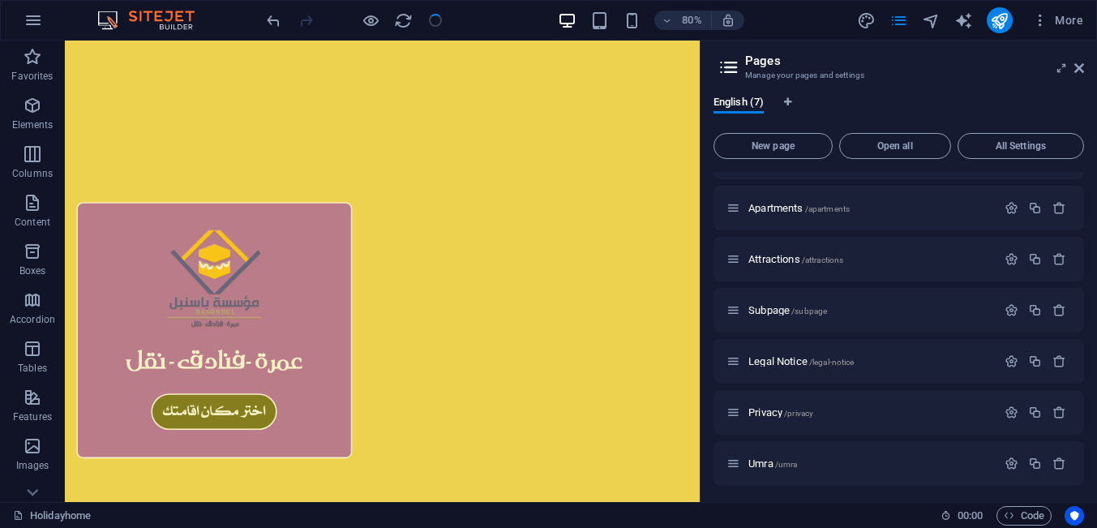
scroll to position [40, 0]
click at [828, 467] on div "Umra /umra" at bounding box center [861, 460] width 270 height 19
click at [759, 463] on span "Umra /umra" at bounding box center [772, 461] width 49 height 12
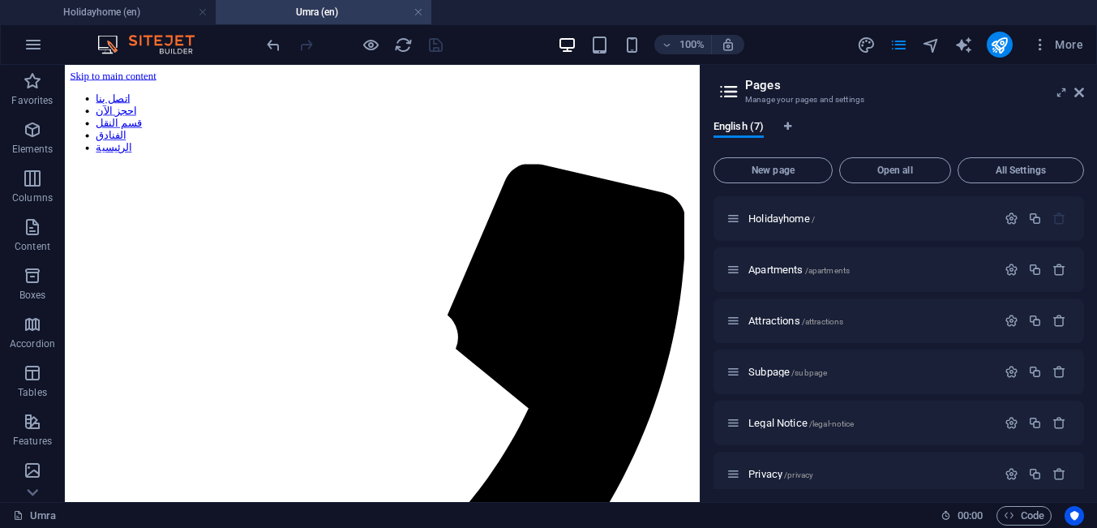
scroll to position [0, 0]
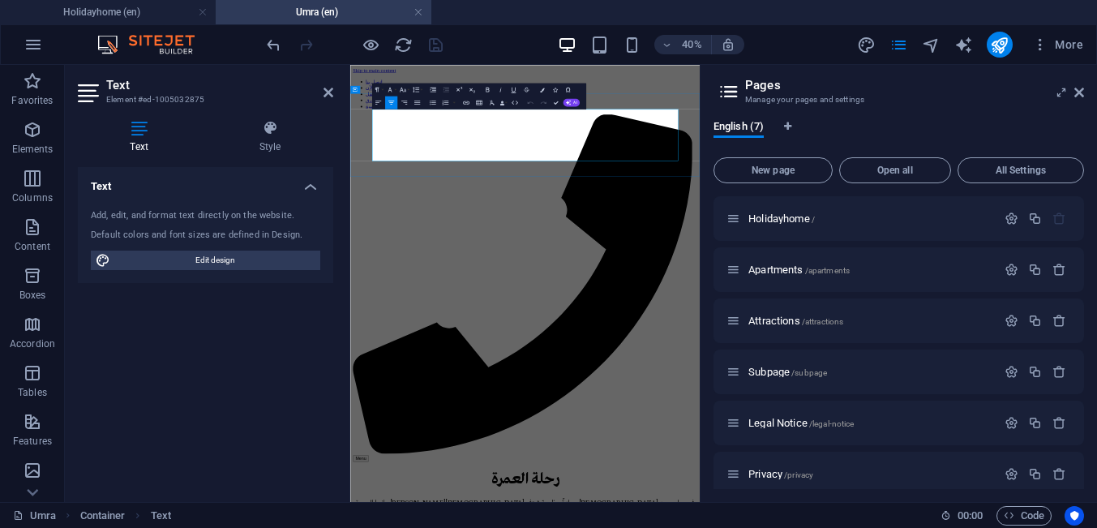
click at [1080, 97] on icon at bounding box center [1079, 92] width 10 height 13
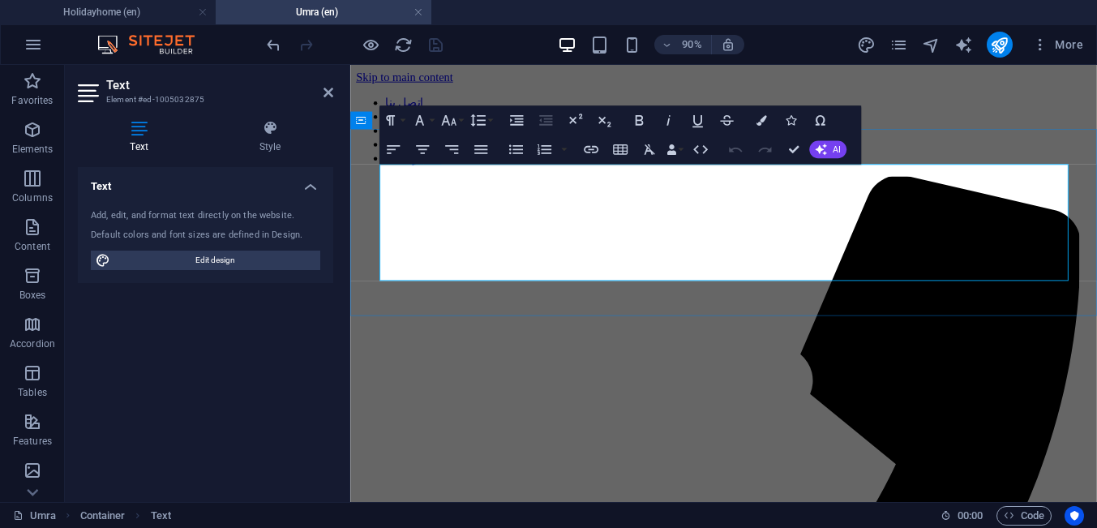
click at [329, 98] on icon at bounding box center [328, 92] width 10 height 13
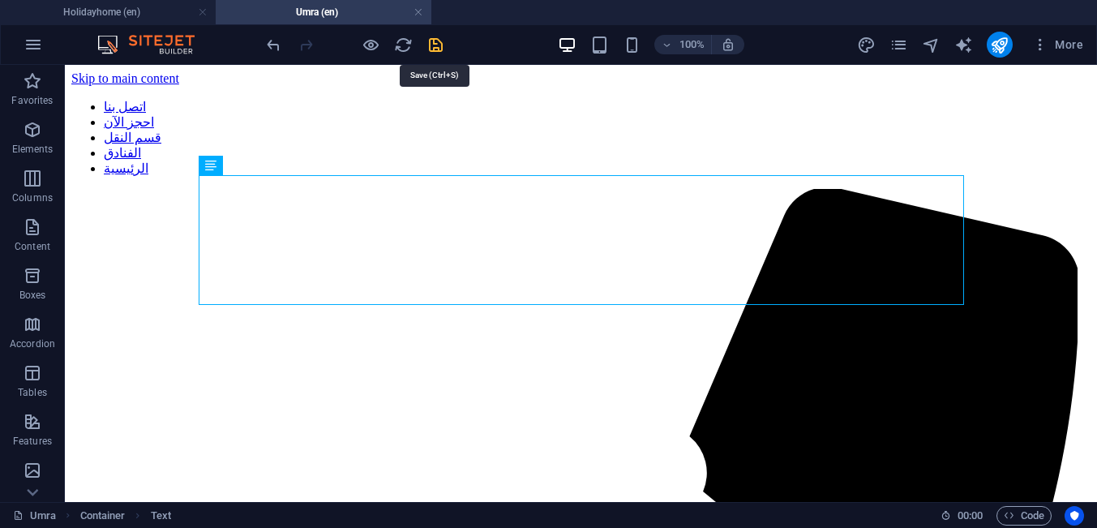
click at [434, 45] on icon "save" at bounding box center [435, 45] width 19 height 19
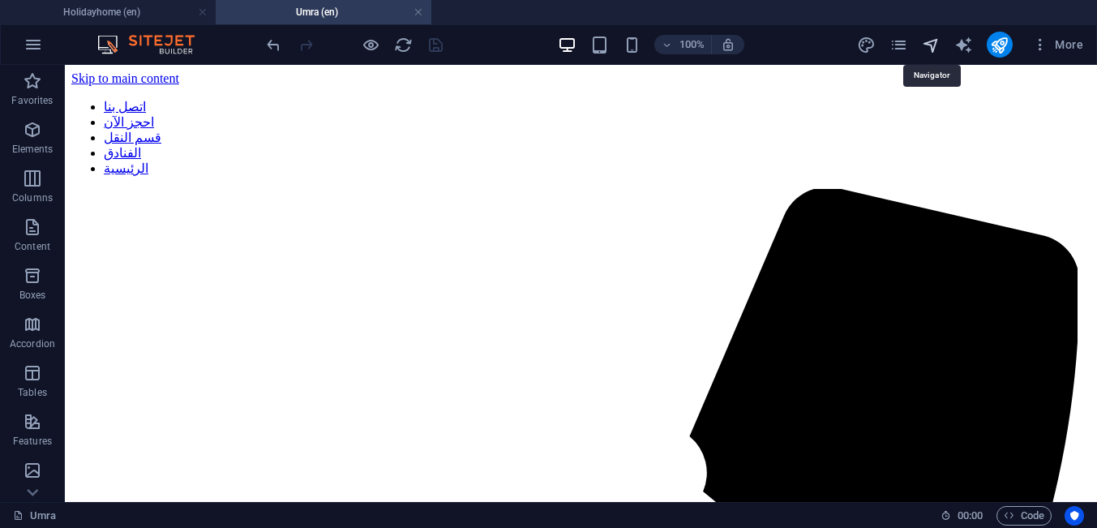
click at [933, 50] on icon "navigator" at bounding box center [931, 45] width 19 height 19
select select "18131149-en"
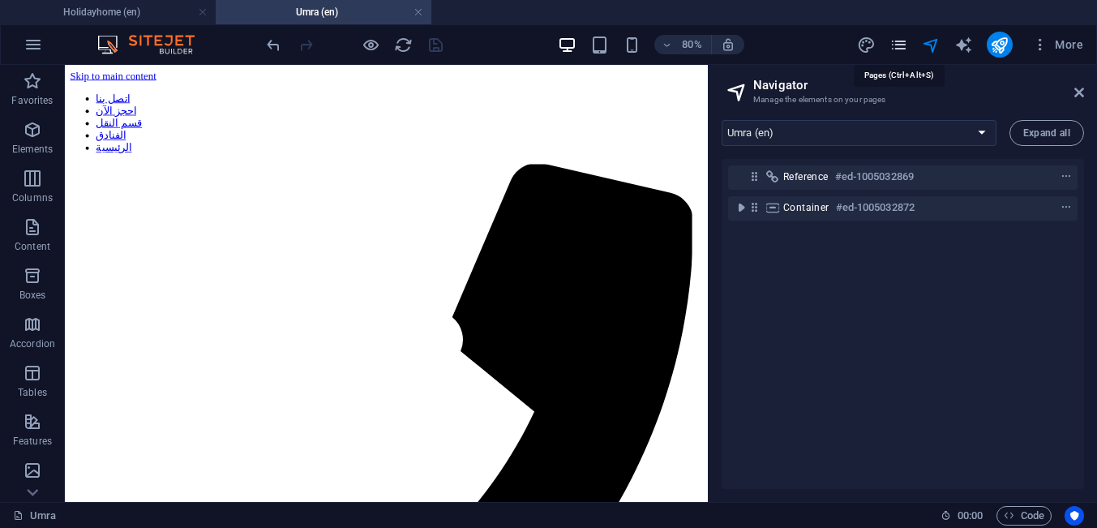
click at [905, 50] on icon "pages" at bounding box center [898, 45] width 19 height 19
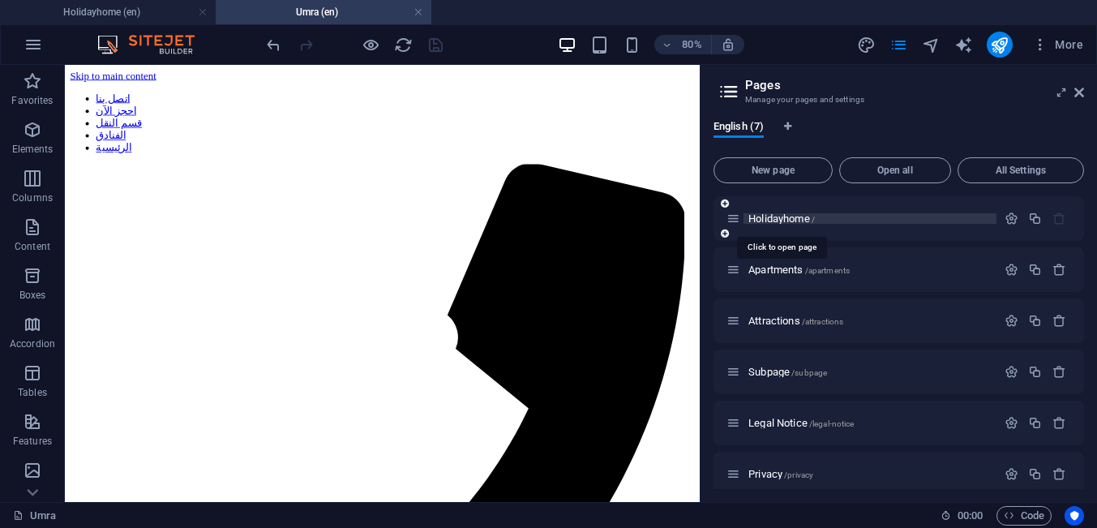
click at [815, 224] on span "/" at bounding box center [812, 219] width 3 height 9
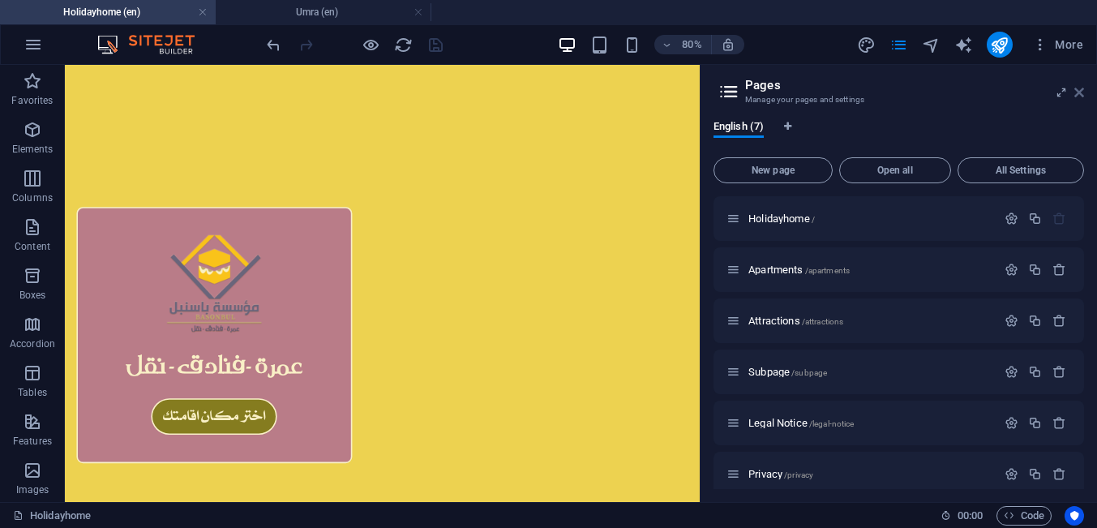
click at [1078, 92] on icon at bounding box center [1079, 92] width 10 height 13
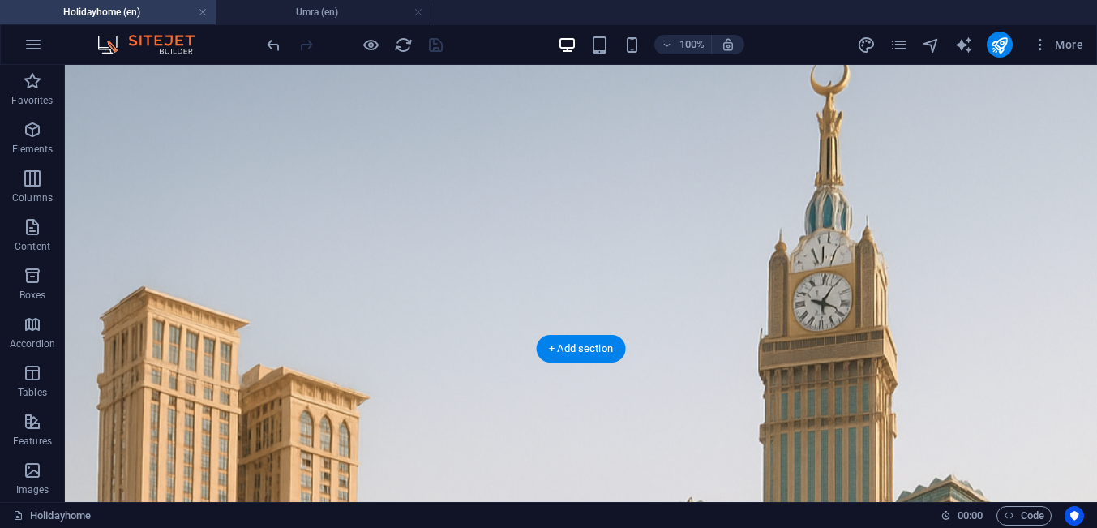
scroll to position [1137, 0]
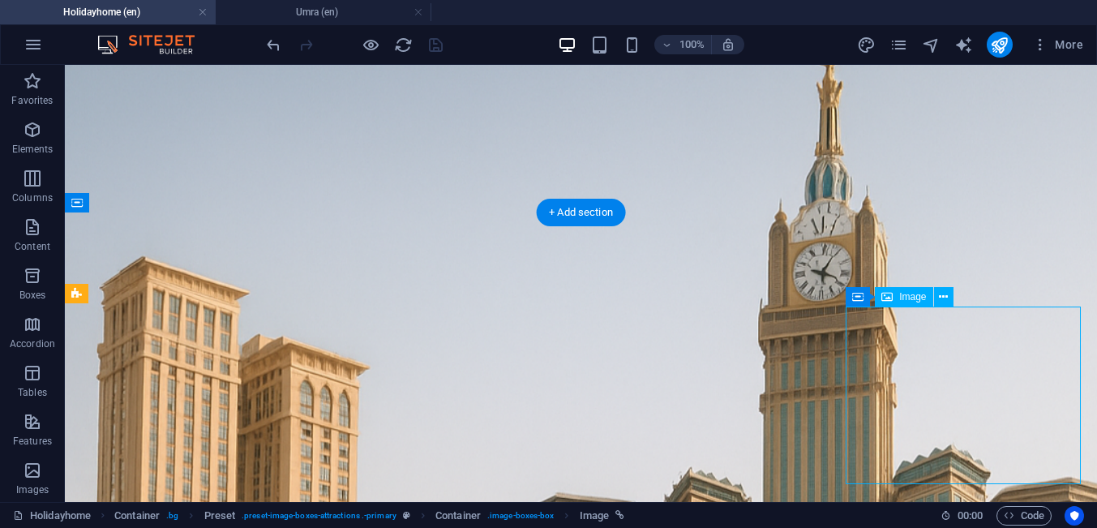
drag, startPoint x: 967, startPoint y: 371, endPoint x: 750, endPoint y: 409, distance: 220.5
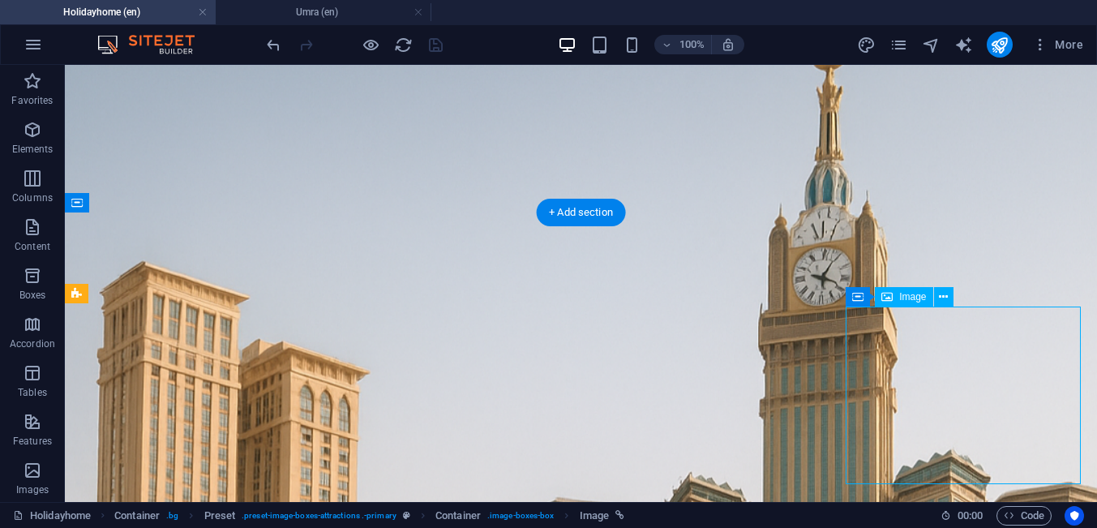
select select "%"
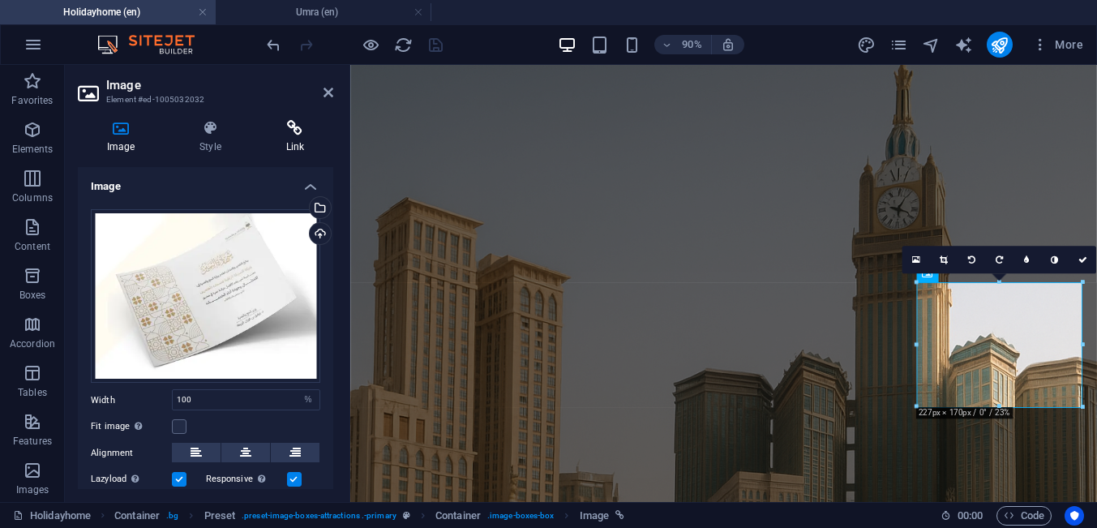
click at [285, 126] on icon at bounding box center [295, 128] width 76 height 16
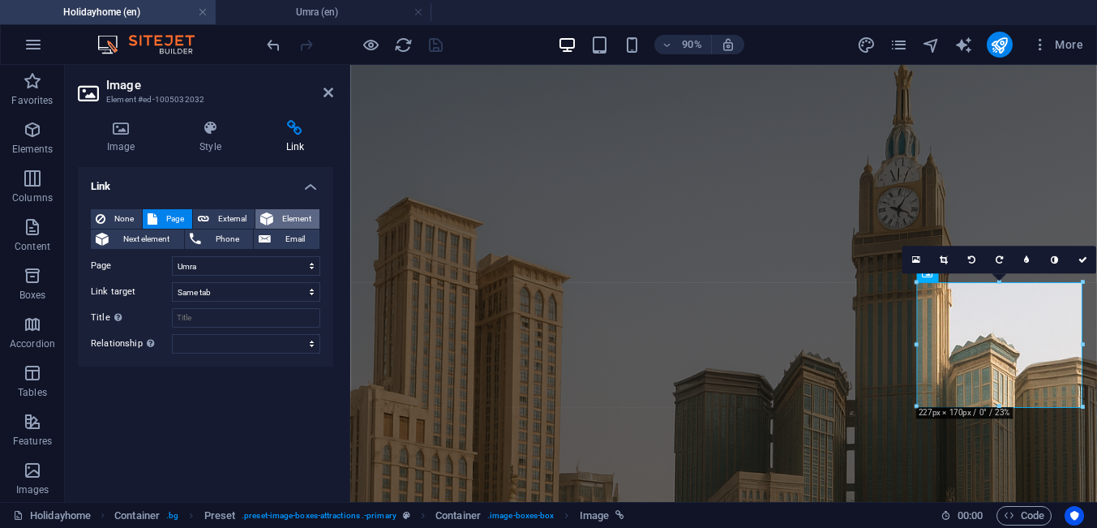
click at [286, 220] on span "Element" at bounding box center [296, 218] width 36 height 19
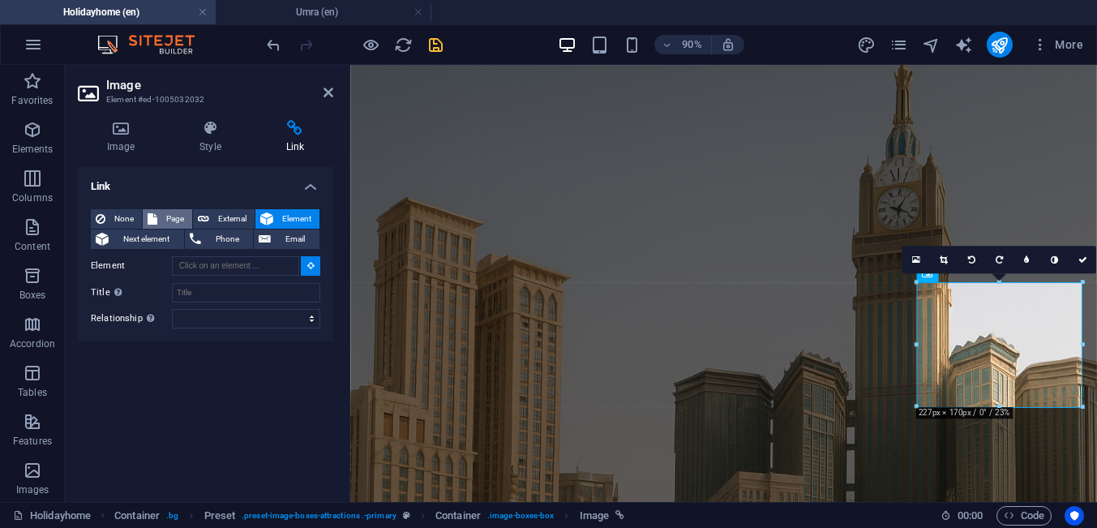
click at [174, 209] on span "Page" at bounding box center [174, 218] width 25 height 19
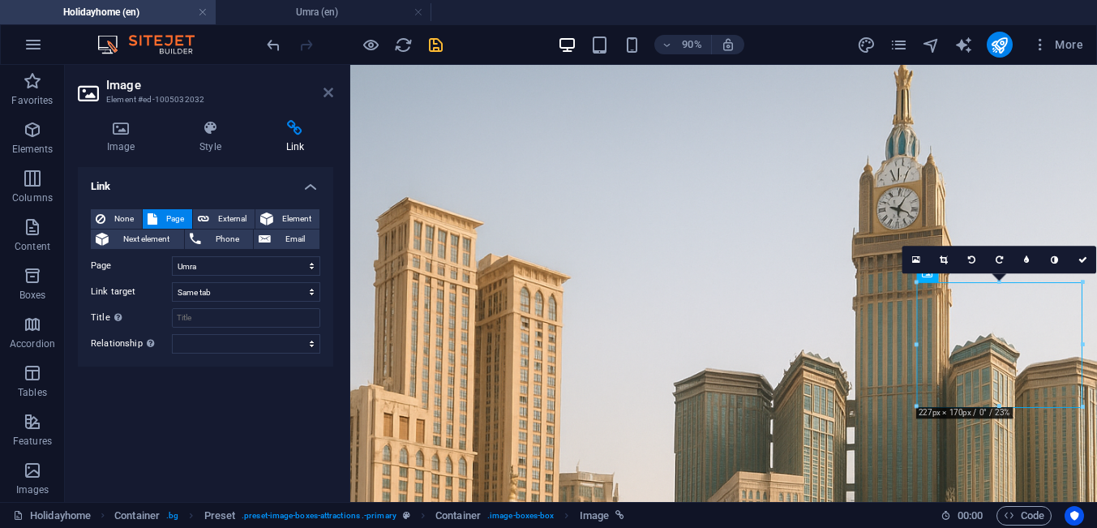
drag, startPoint x: 330, startPoint y: 97, endPoint x: 266, endPoint y: 32, distance: 91.1
click at [330, 97] on icon at bounding box center [328, 92] width 10 height 13
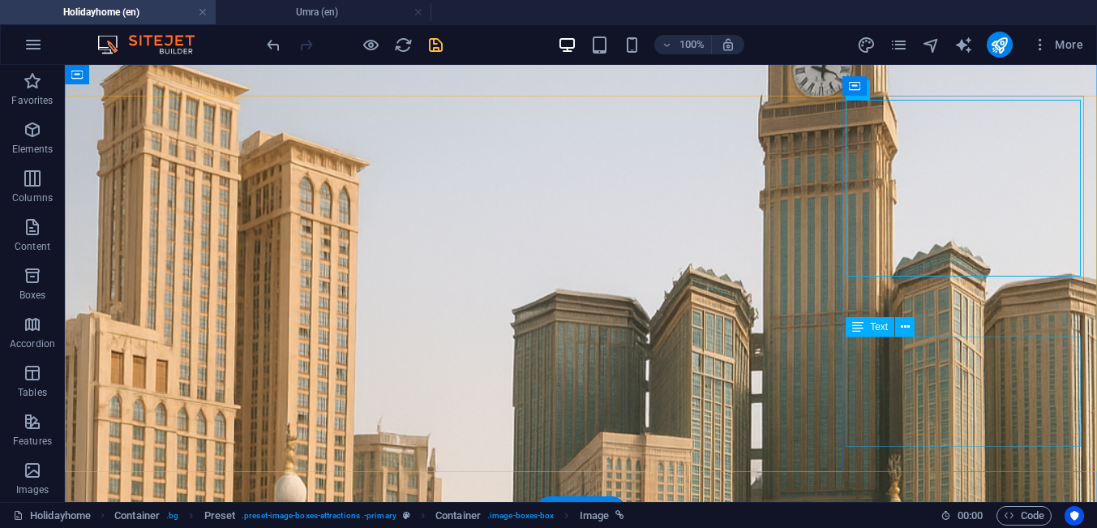
scroll to position [1344, 0]
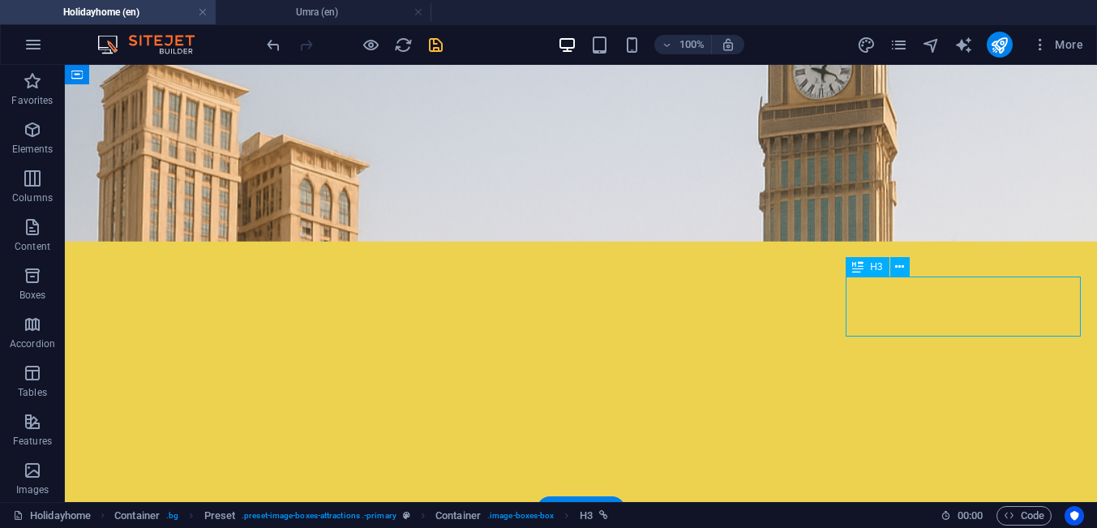
select select "6"
select select
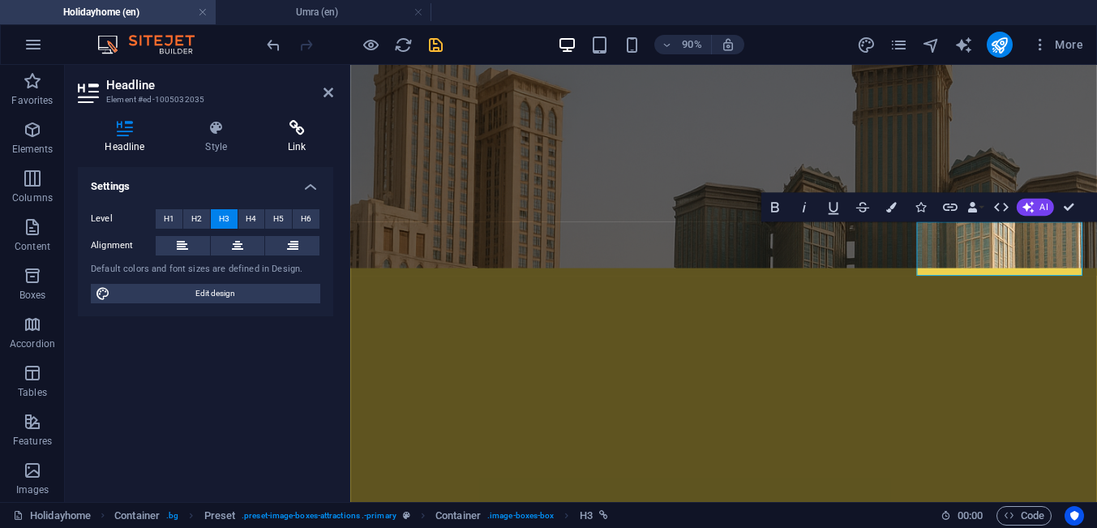
click at [295, 149] on h4 "Link" at bounding box center [297, 137] width 72 height 34
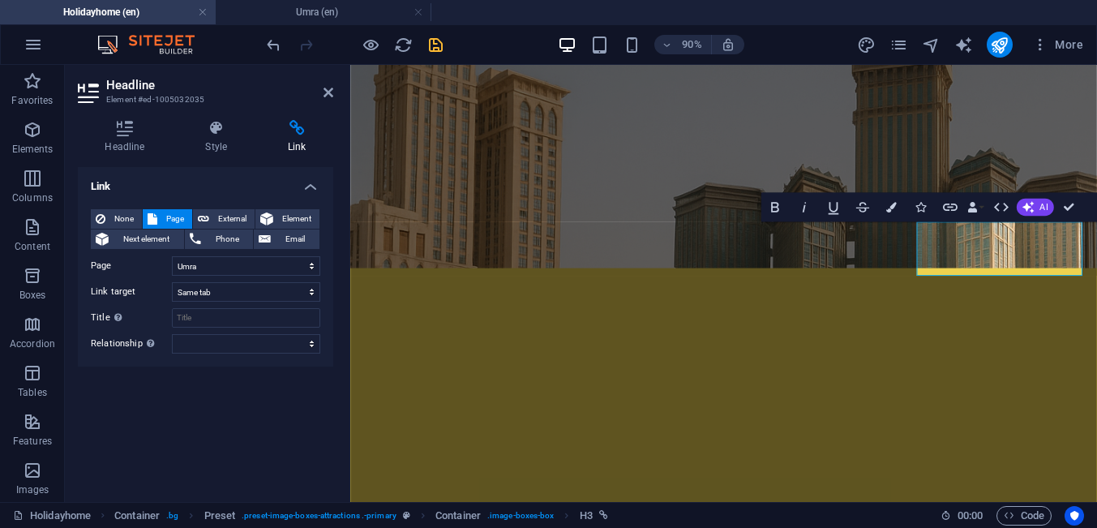
drag, startPoint x: 193, startPoint y: 401, endPoint x: 234, endPoint y: 373, distance: 50.1
click at [193, 402] on div "Link None Page External Element Next element Phone Email Page Holidayhome Apart…" at bounding box center [205, 328] width 255 height 322
click at [329, 97] on icon at bounding box center [328, 92] width 10 height 13
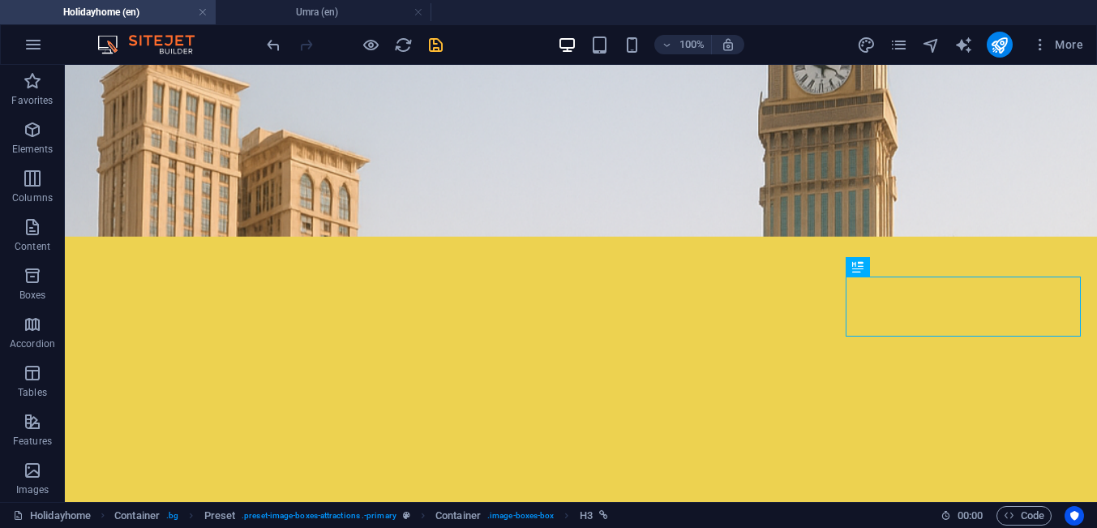
click at [434, 53] on icon "save" at bounding box center [435, 45] width 19 height 19
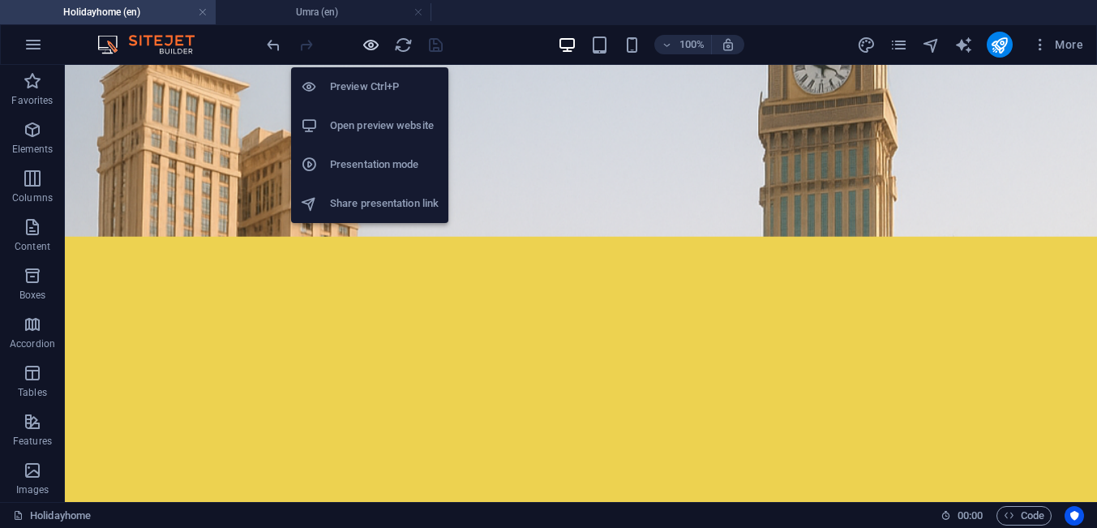
click at [366, 44] on icon "button" at bounding box center [370, 45] width 19 height 19
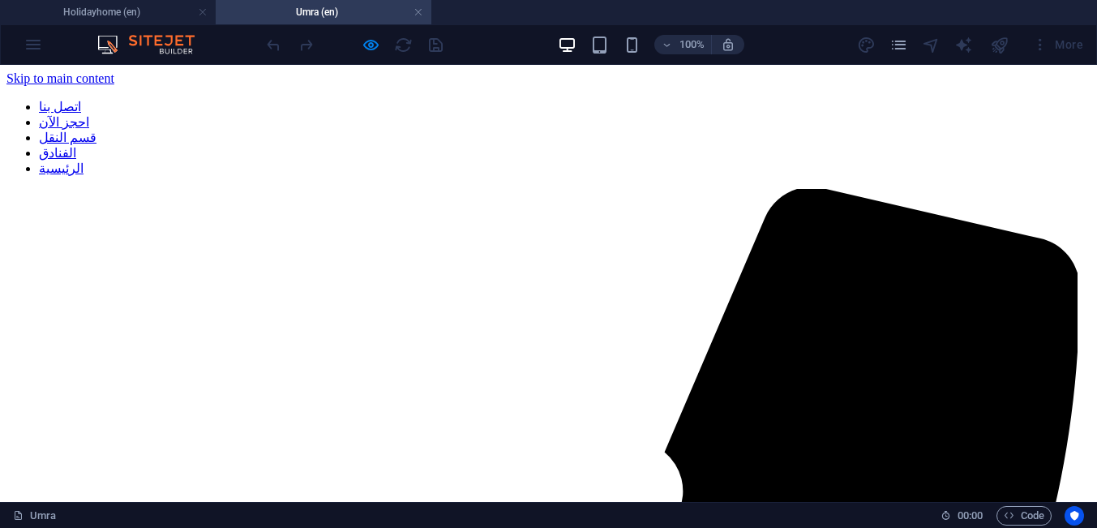
click at [83, 161] on link "الرئيسية" at bounding box center [61, 168] width 45 height 14
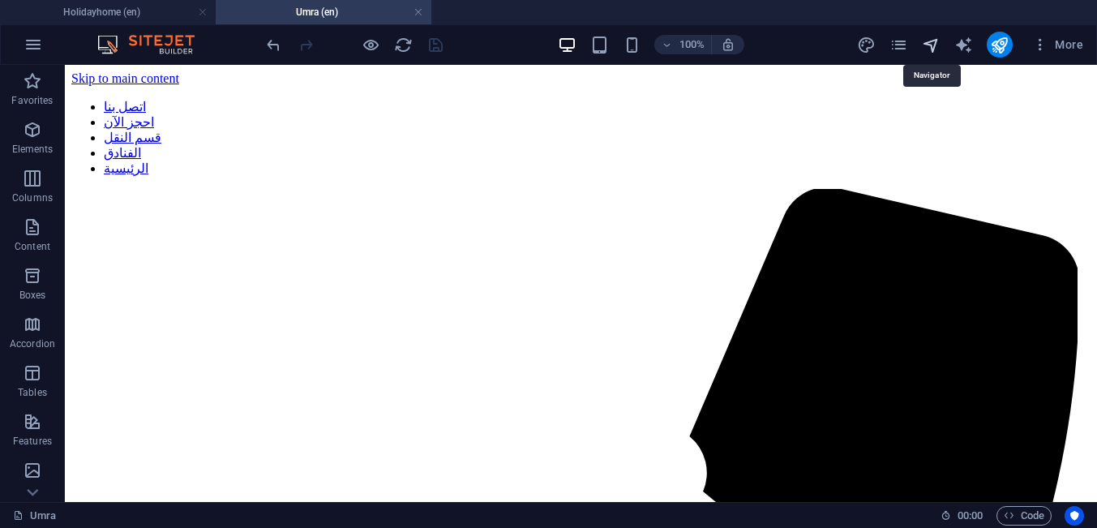
click at [928, 53] on icon "navigator" at bounding box center [931, 45] width 19 height 19
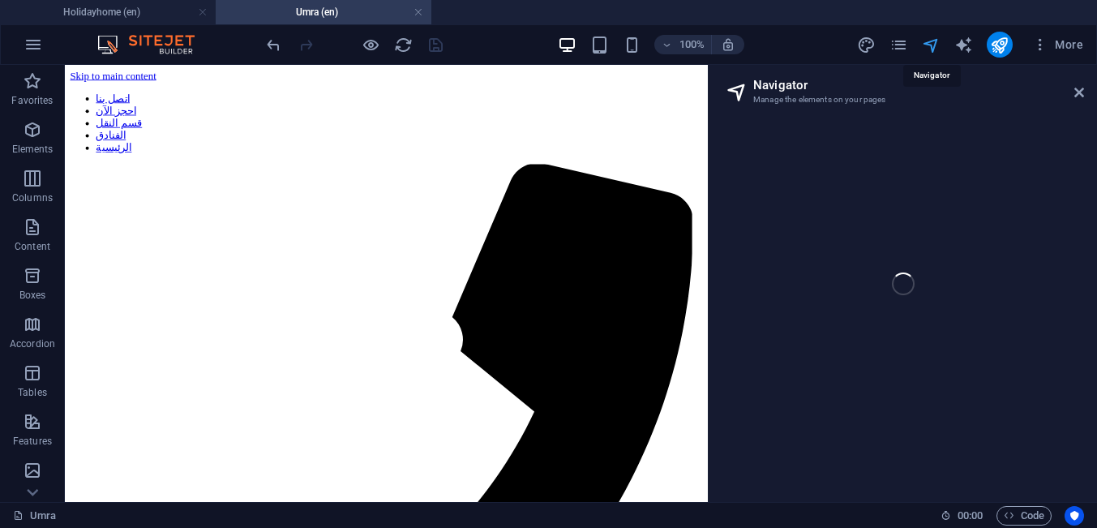
select select "18131149-en"
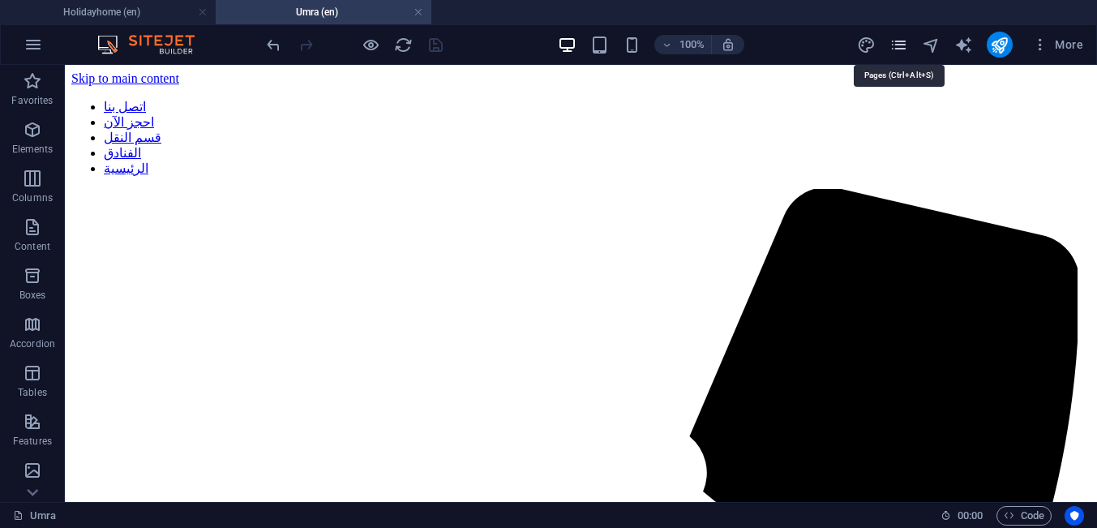
click at [899, 50] on icon "pages" at bounding box center [898, 45] width 19 height 19
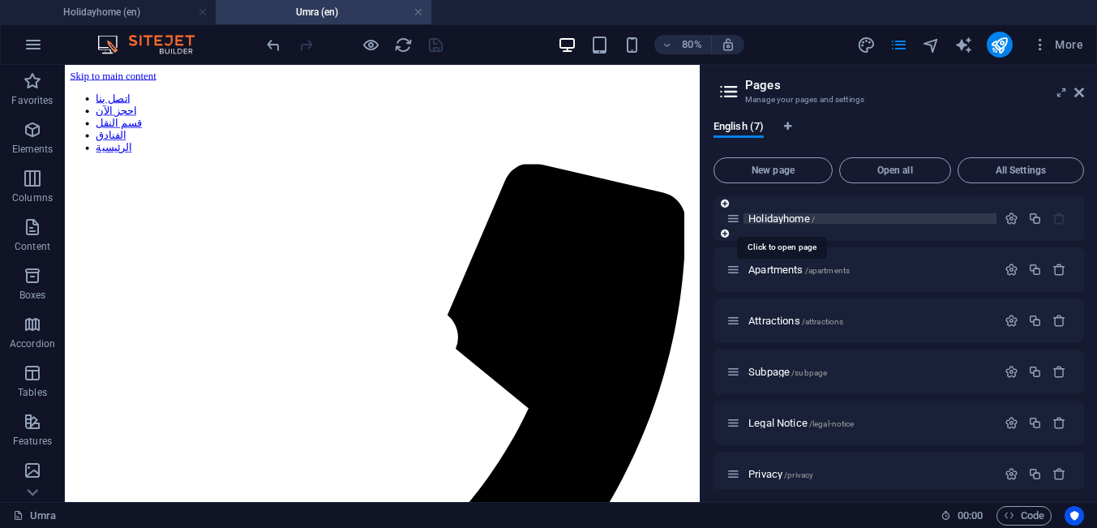
click at [790, 217] on span "Holidayhome /" at bounding box center [781, 218] width 66 height 12
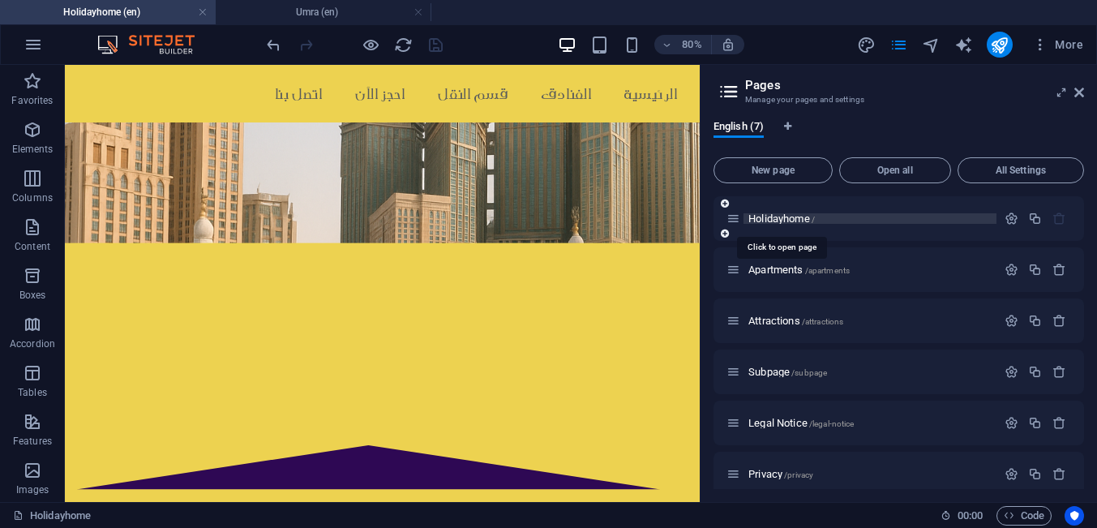
scroll to position [1342, 0]
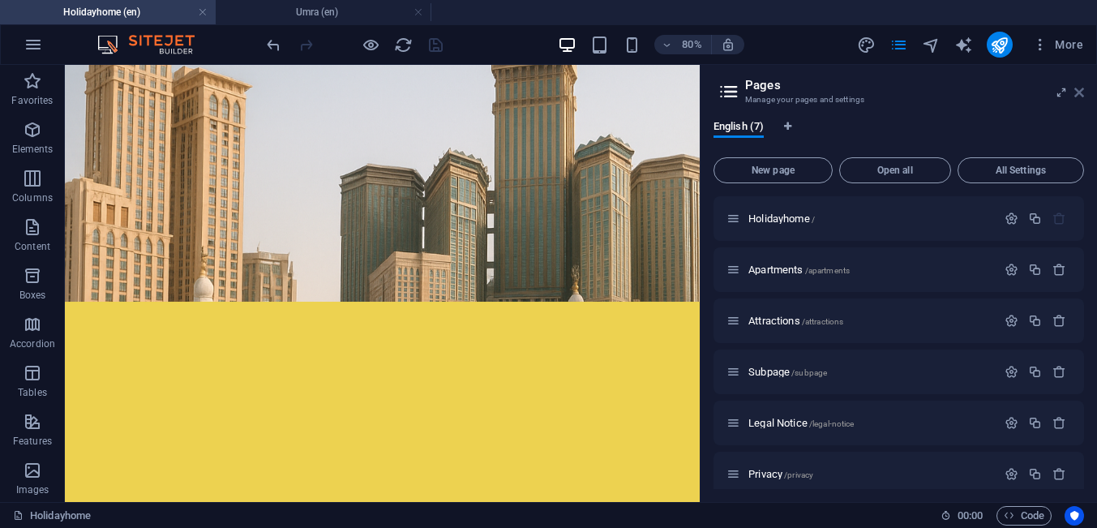
click at [1076, 90] on icon at bounding box center [1079, 92] width 10 height 13
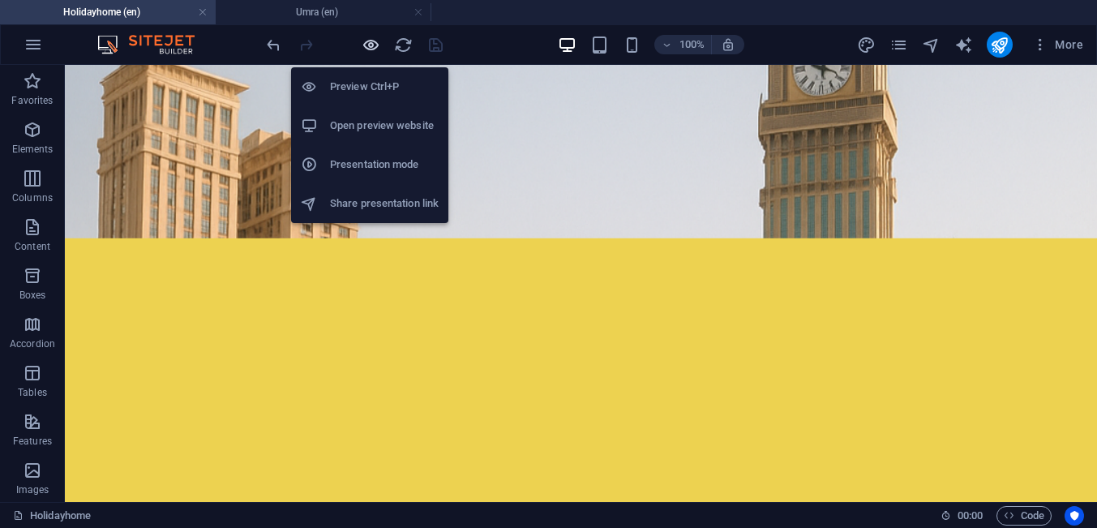
click at [372, 41] on icon "button" at bounding box center [370, 45] width 19 height 19
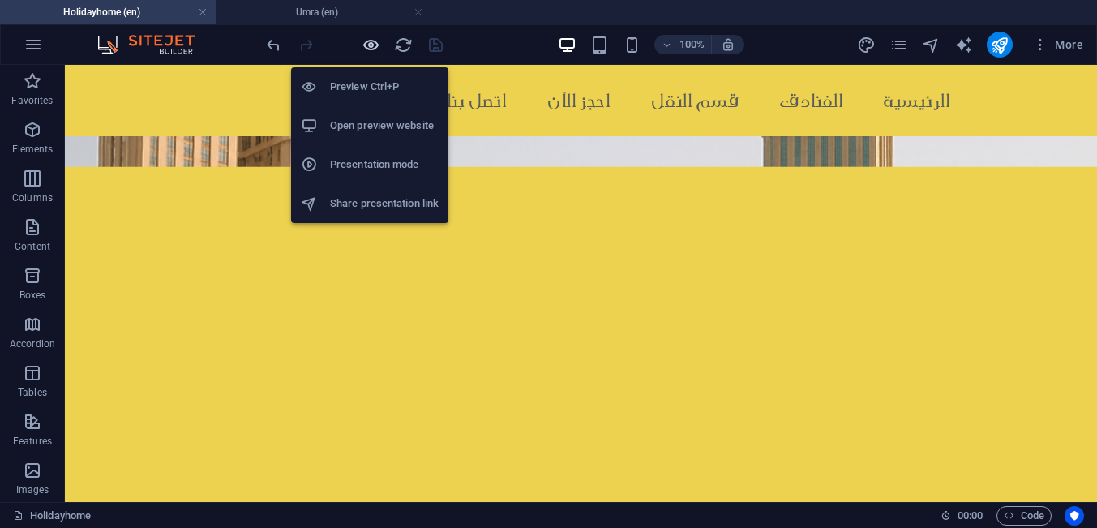
drag, startPoint x: 364, startPoint y: 49, endPoint x: 473, endPoint y: 42, distance: 109.6
click at [364, 49] on icon "button" at bounding box center [370, 45] width 19 height 19
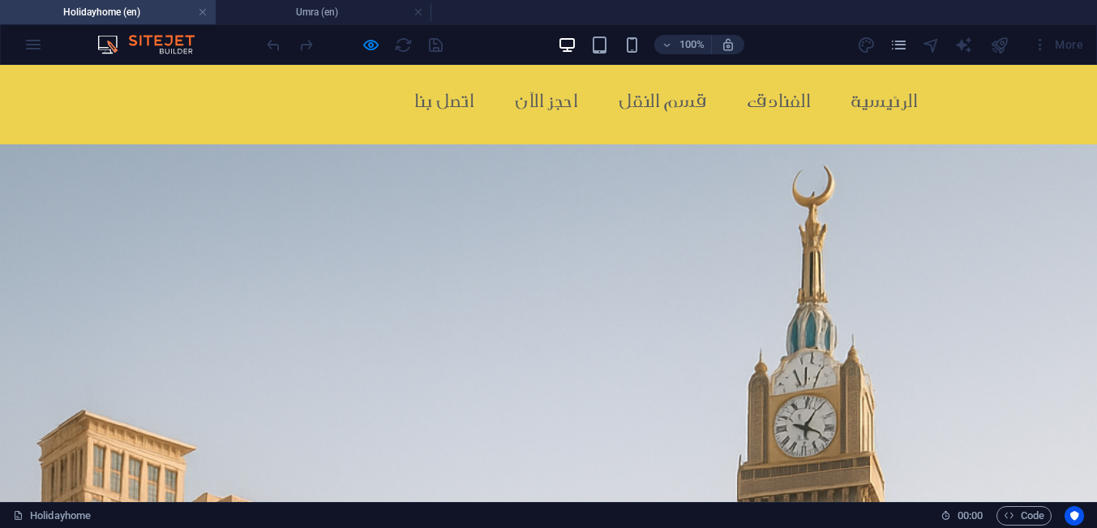
scroll to position [618, 0]
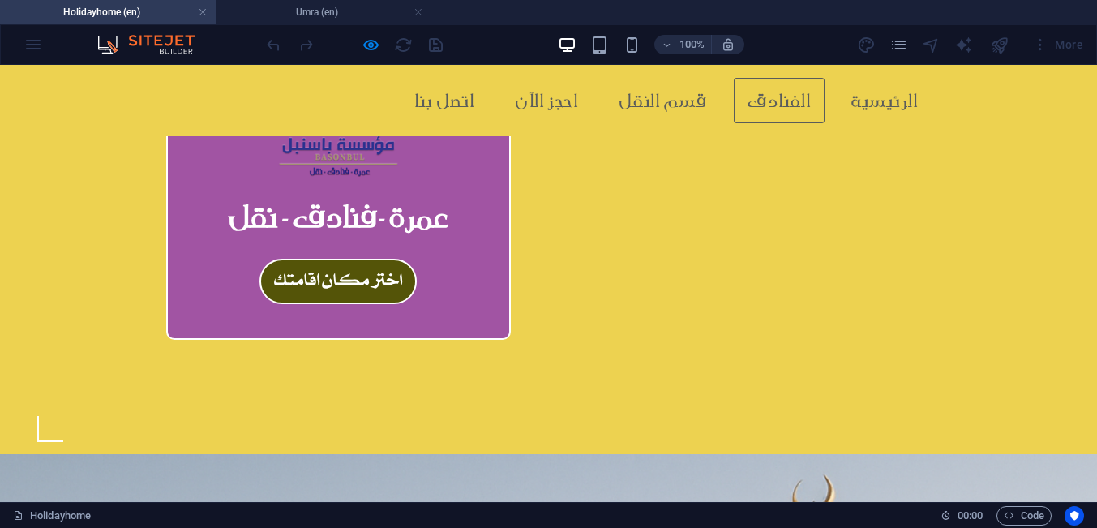
click at [768, 110] on link "الفنادق" at bounding box center [779, 100] width 91 height 45
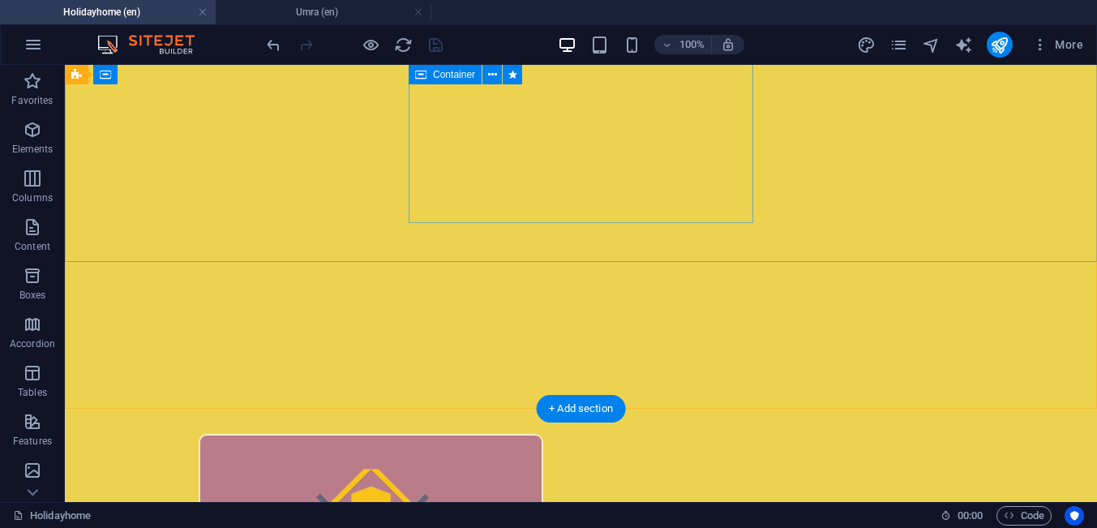
scroll to position [207, 0]
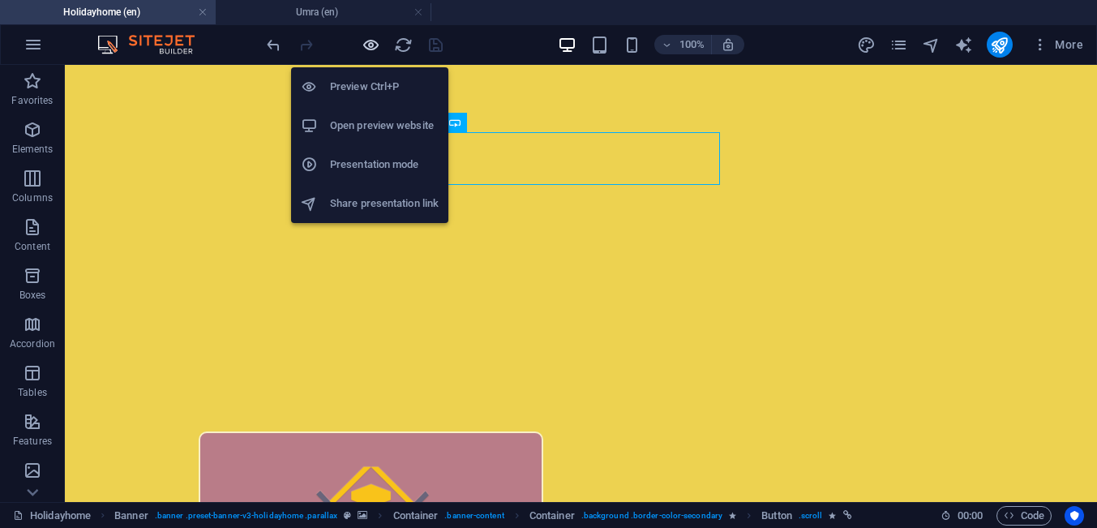
click at [370, 45] on icon "button" at bounding box center [370, 45] width 19 height 19
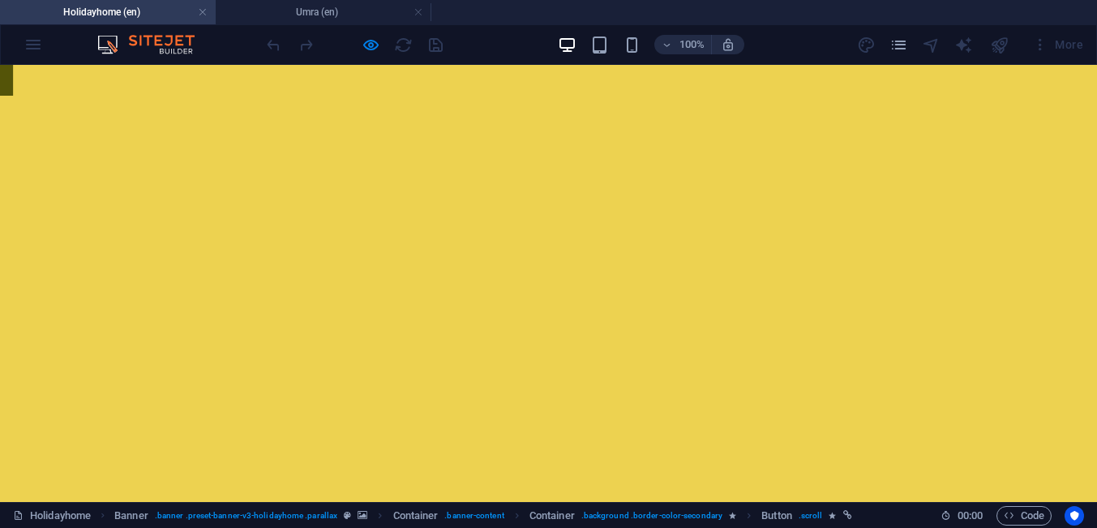
scroll to position [0, 0]
click at [146, 12] on h4 "Holidayhome (en)" at bounding box center [108, 12] width 216 height 18
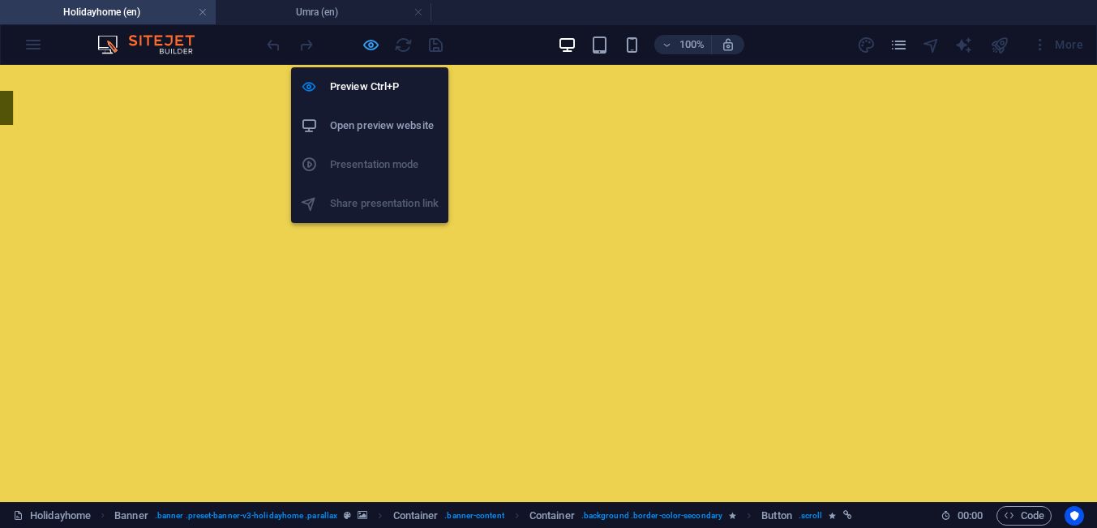
click at [366, 45] on icon "button" at bounding box center [370, 45] width 19 height 19
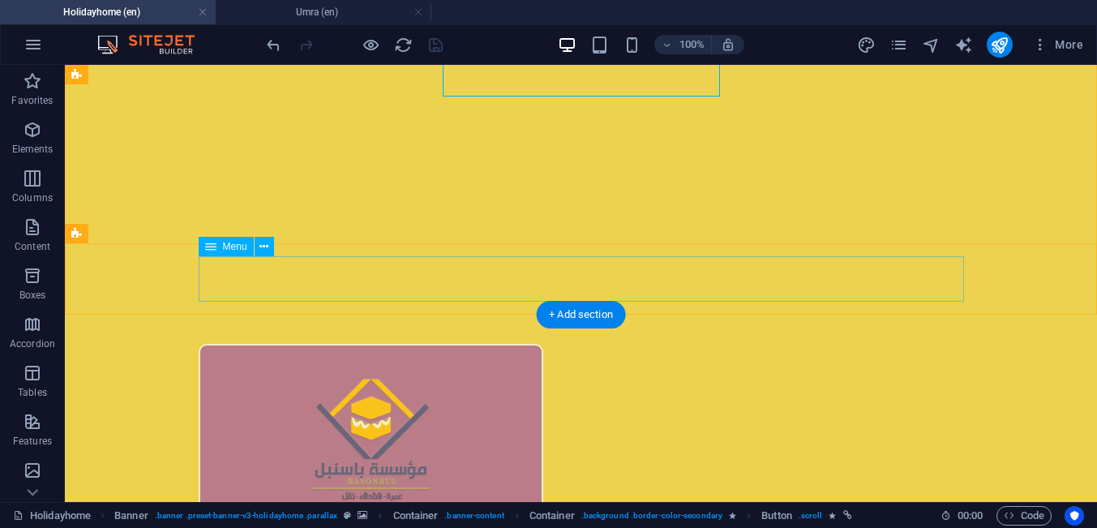
scroll to position [310, 0]
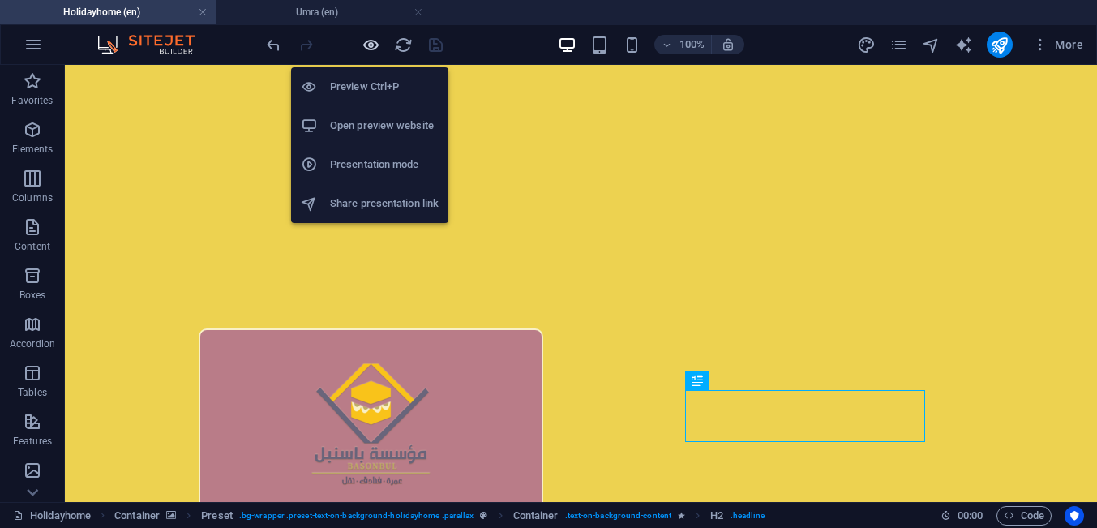
click at [380, 41] on span "button" at bounding box center [370, 45] width 19 height 19
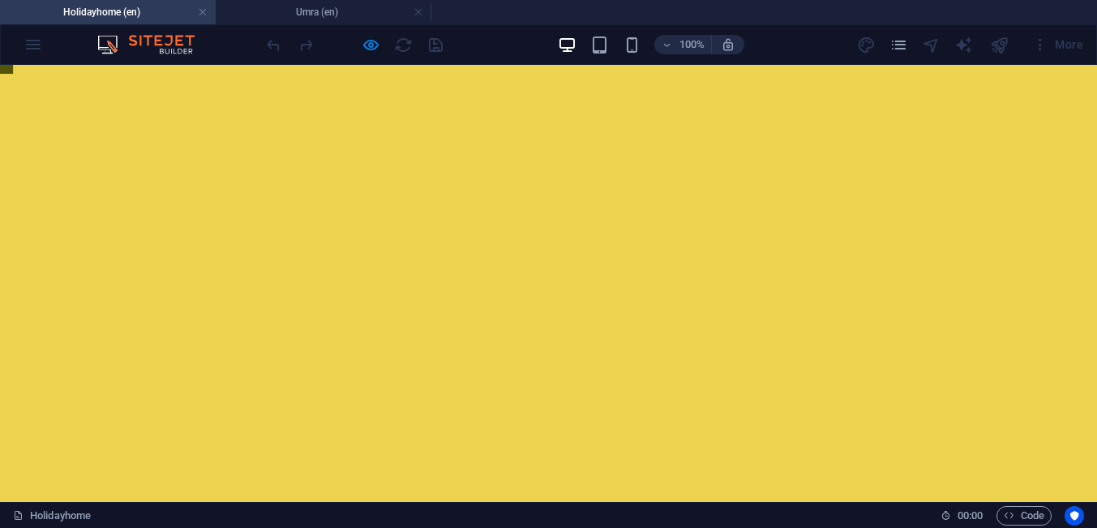
scroll to position [0, 0]
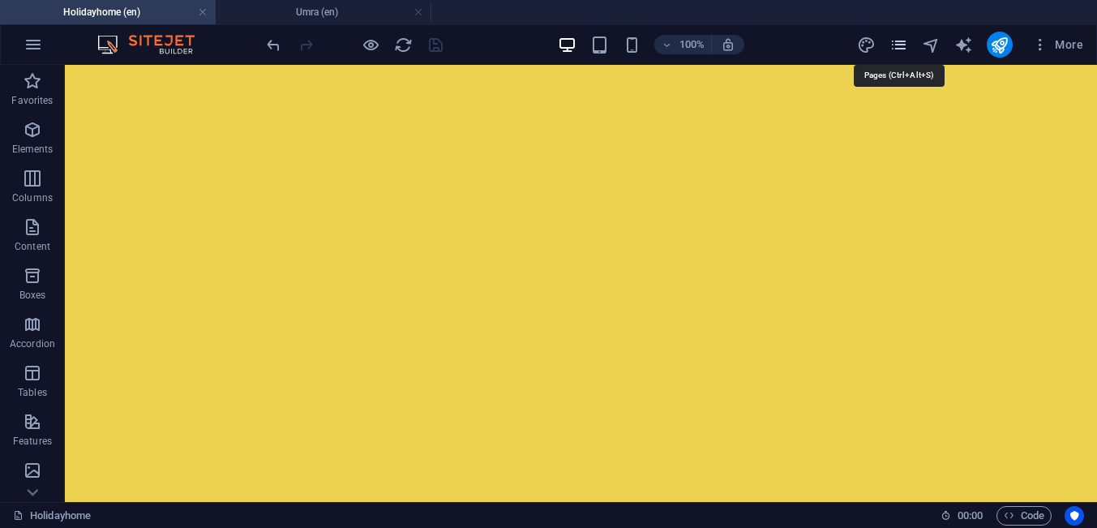
click at [901, 48] on icon "pages" at bounding box center [898, 45] width 19 height 19
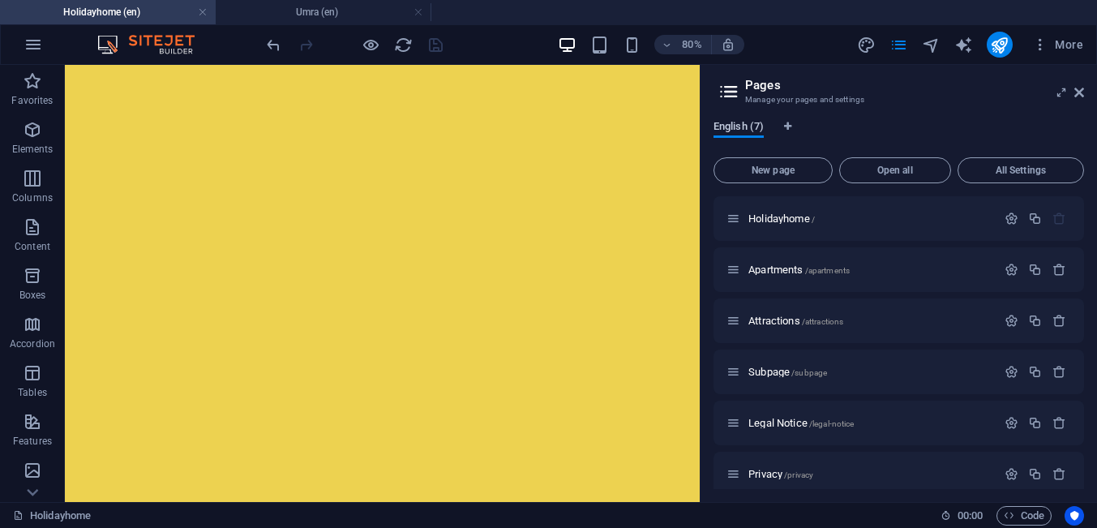
click at [751, 130] on span "English (7)" at bounding box center [738, 128] width 50 height 23
click at [757, 135] on button "English (7)" at bounding box center [738, 129] width 50 height 18
click at [788, 126] on icon "Language Tabs" at bounding box center [787, 127] width 7 height 10
select select "41"
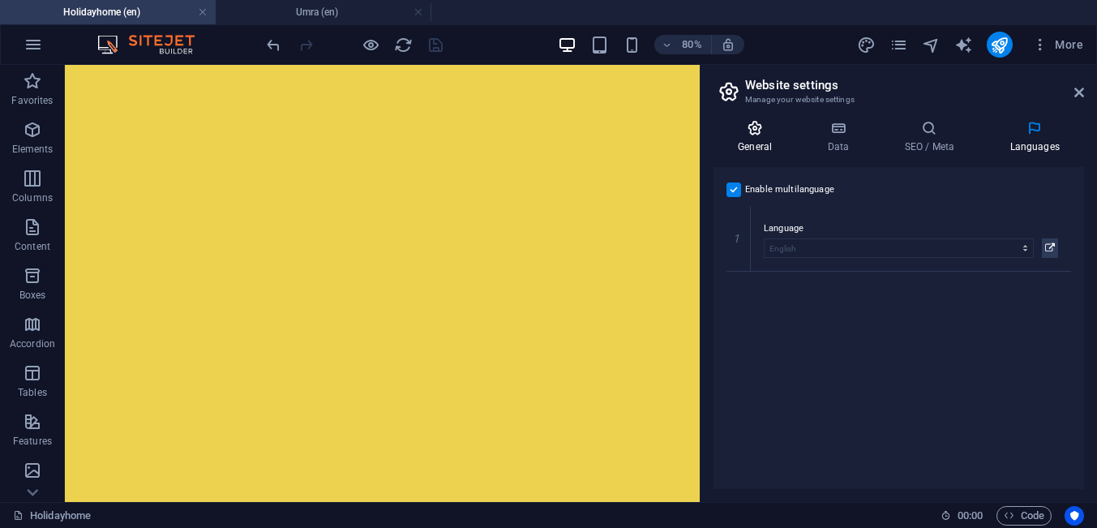
click at [756, 146] on h4 "General" at bounding box center [757, 137] width 89 height 34
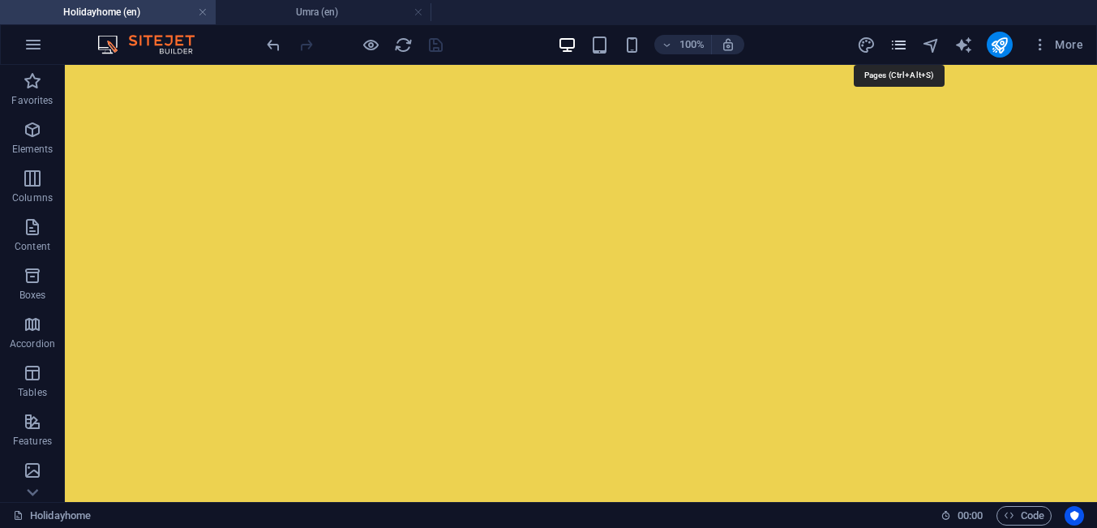
click at [895, 49] on icon "pages" at bounding box center [898, 45] width 19 height 19
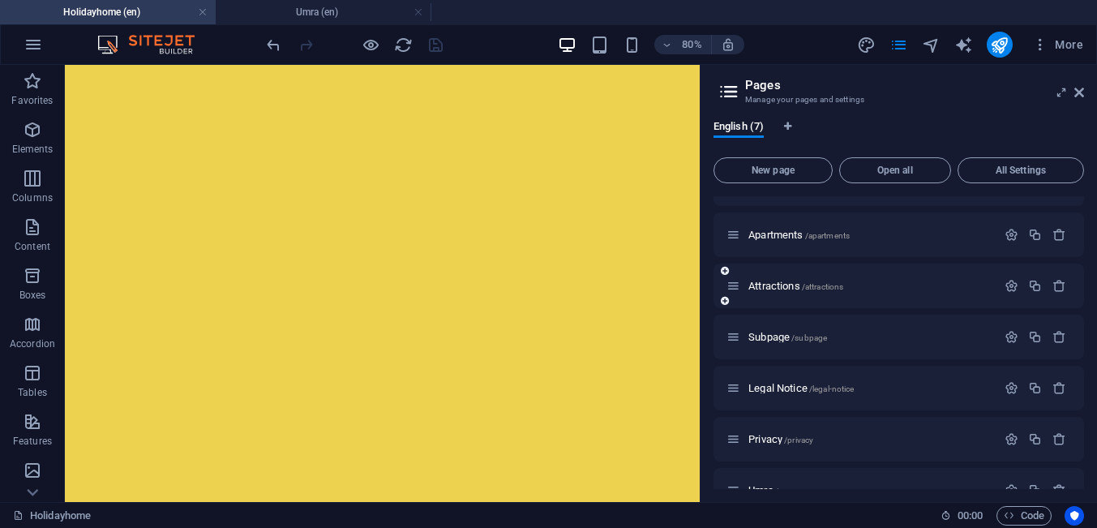
scroll to position [64, 0]
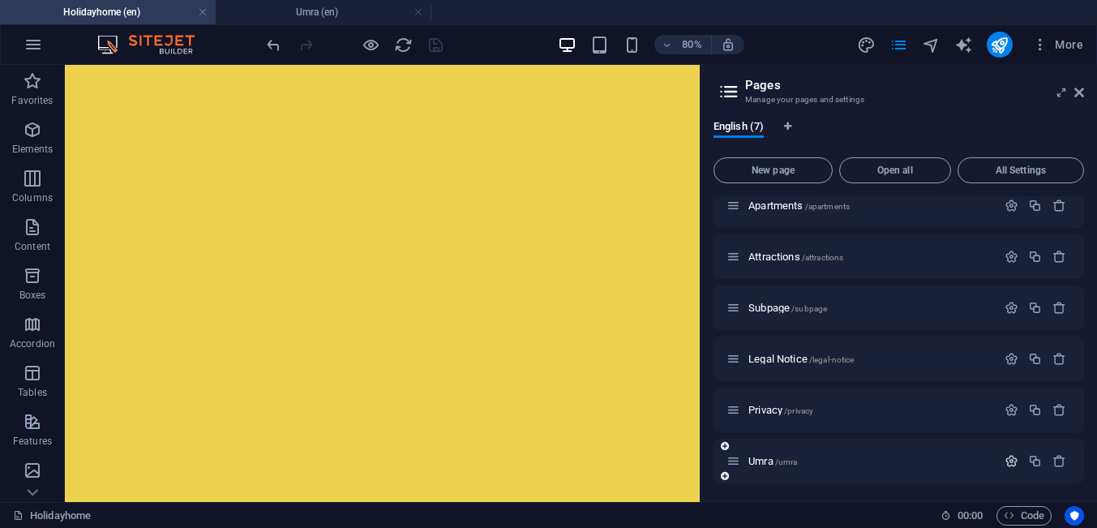
click at [1011, 467] on icon "button" at bounding box center [1011, 461] width 14 height 14
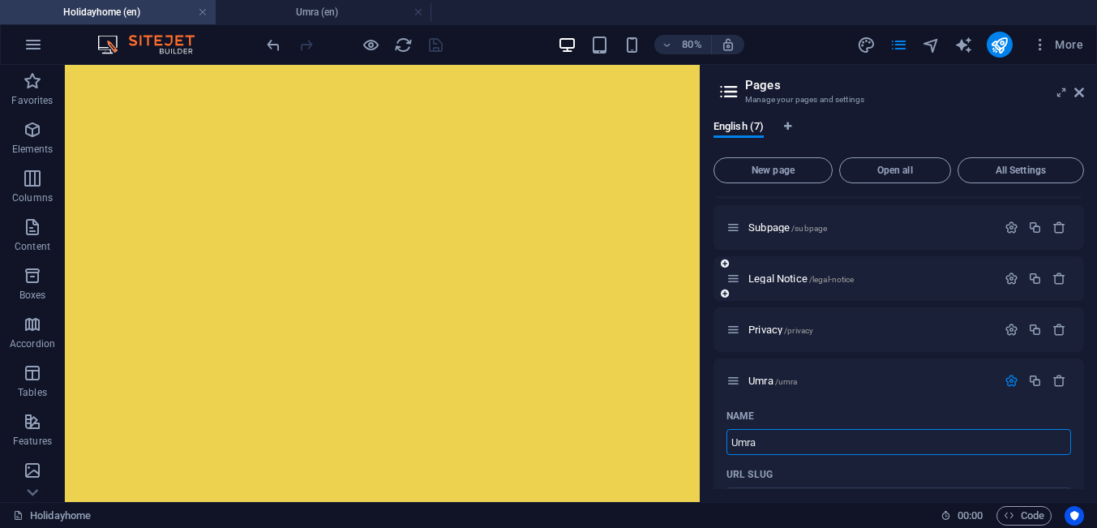
scroll to position [0, 0]
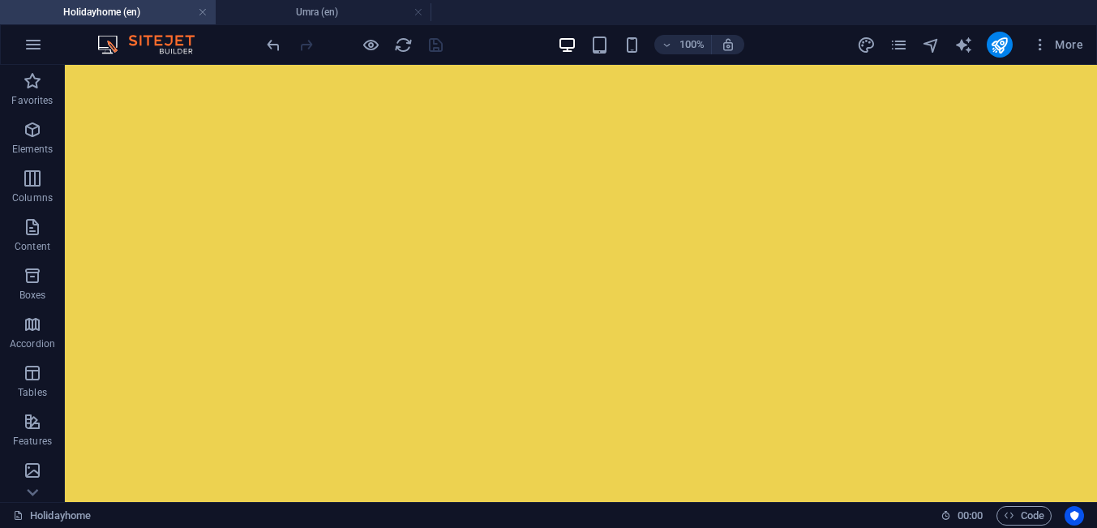
click at [135, 14] on h4 "Holidayhome (en)" at bounding box center [108, 12] width 216 height 18
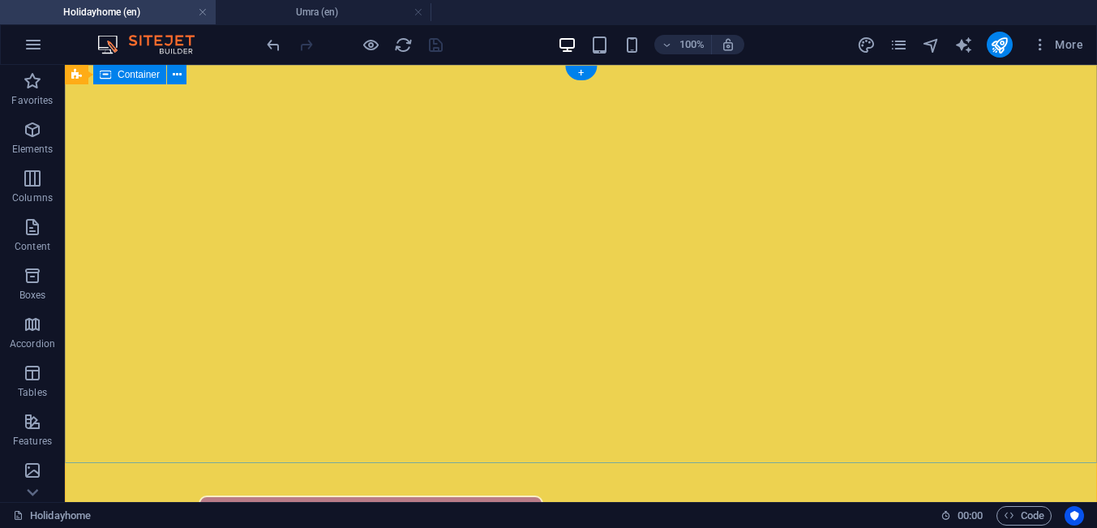
scroll to position [310, 0]
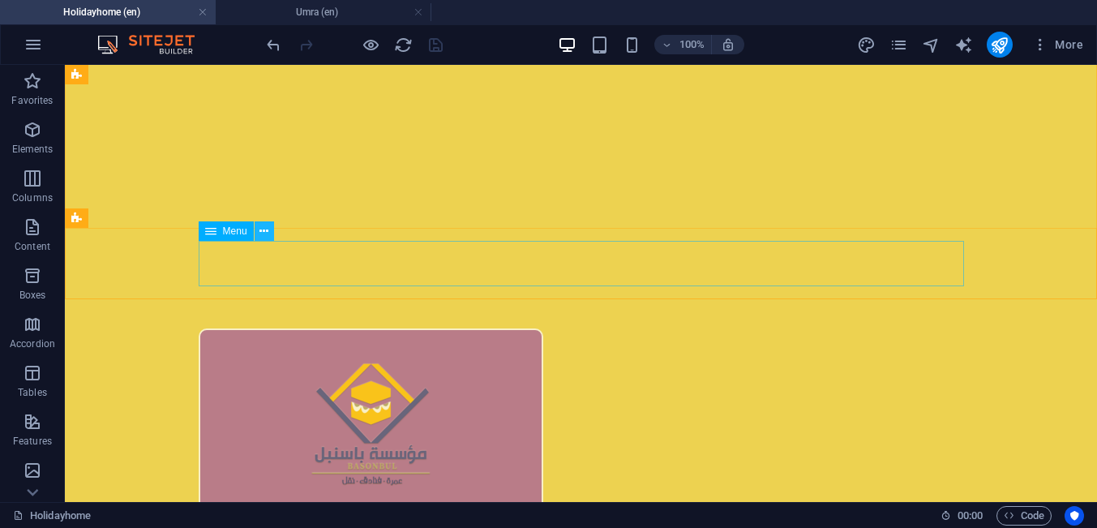
click at [262, 232] on icon at bounding box center [263, 231] width 9 height 17
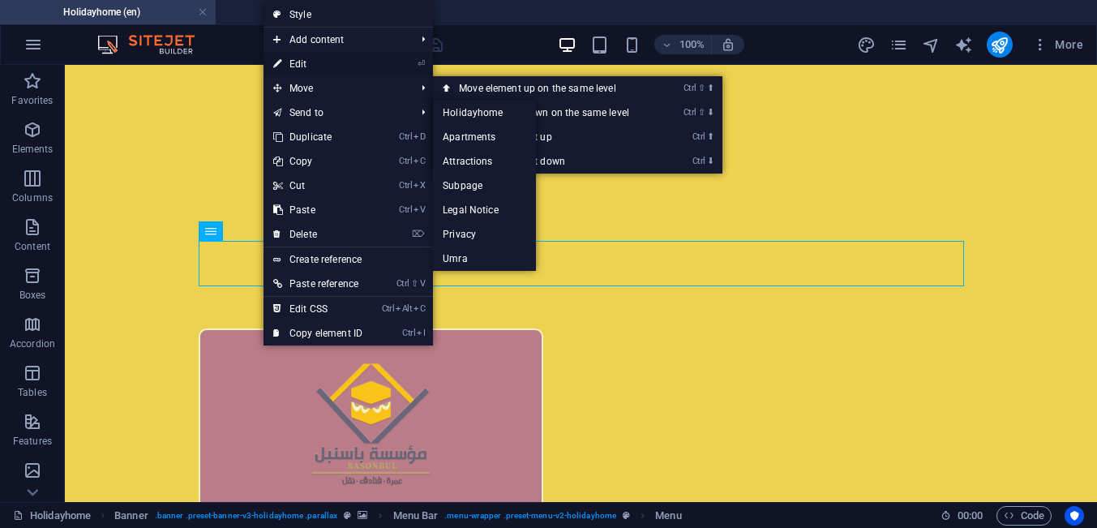
click at [310, 64] on link "⏎ Edit" at bounding box center [317, 64] width 109 height 24
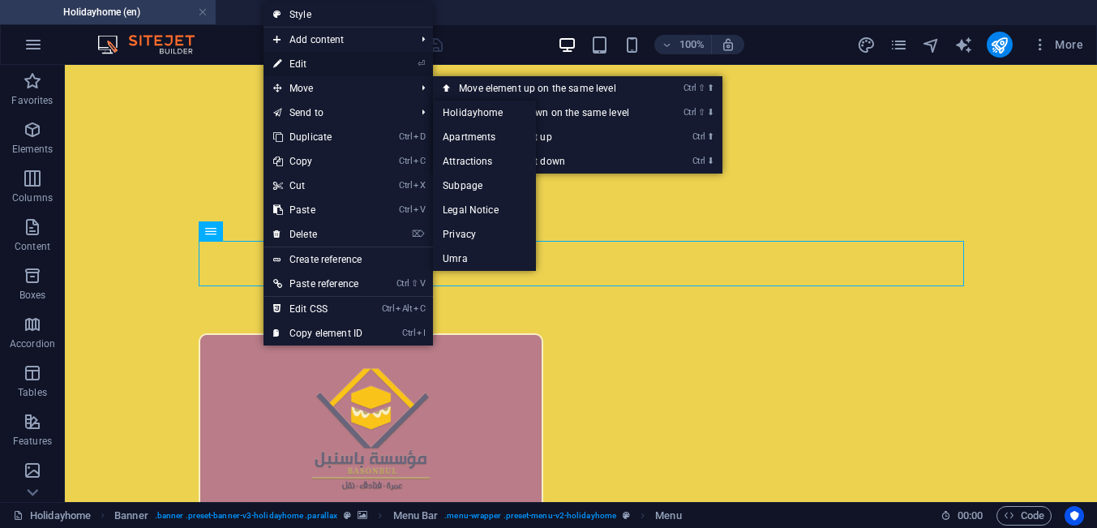
select select
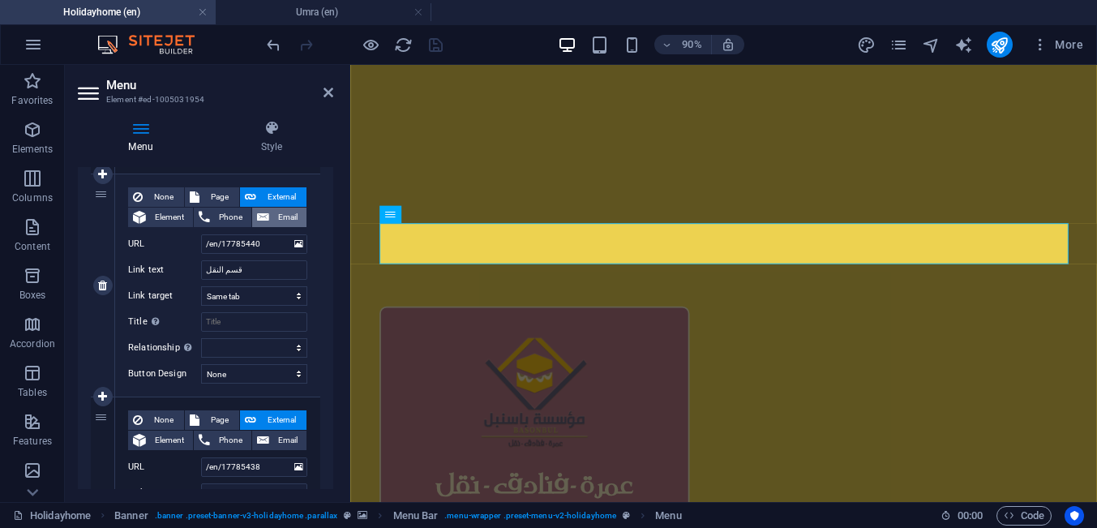
scroll to position [599, 0]
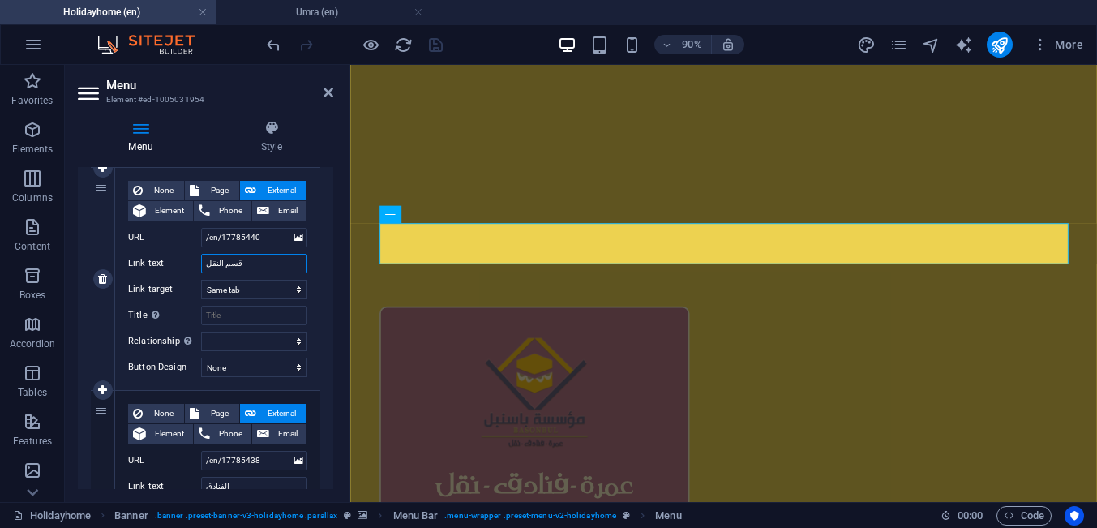
click at [236, 259] on input "قسم النقل" at bounding box center [254, 263] width 106 height 19
click at [214, 190] on span "Page" at bounding box center [219, 190] width 30 height 19
select select
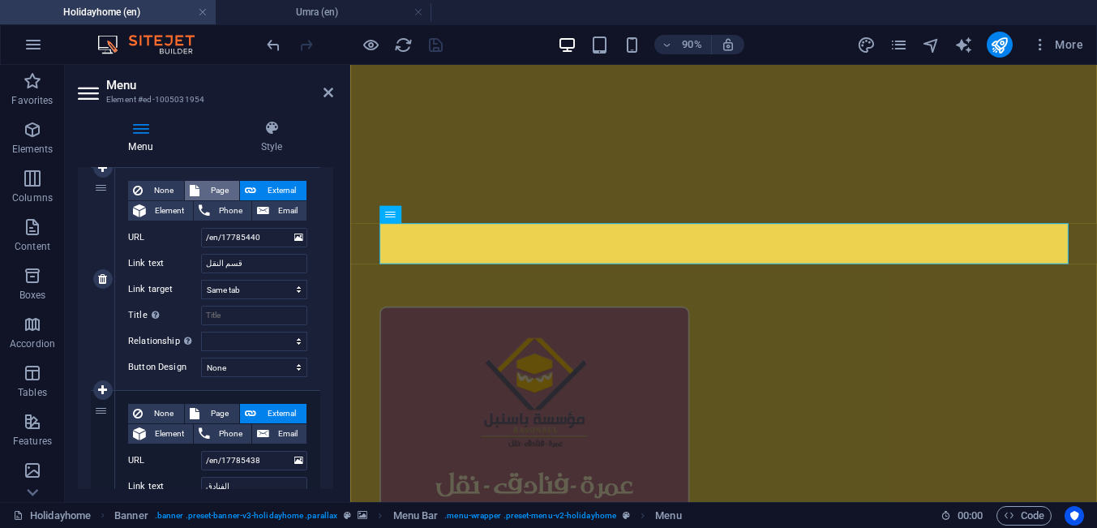
select select
click at [201, 228] on select "Holidayhome Apartments Attractions Subpage Legal Notice Privacy Umra" at bounding box center [254, 237] width 106 height 19
select select "2"
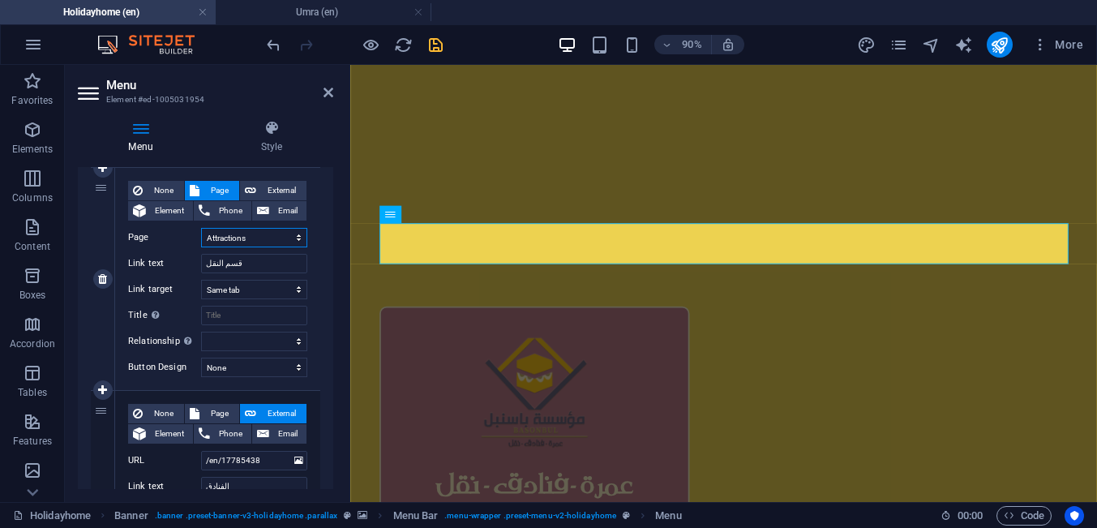
click option "Attractions" at bounding box center [0, 0] width 0 height 0
select select
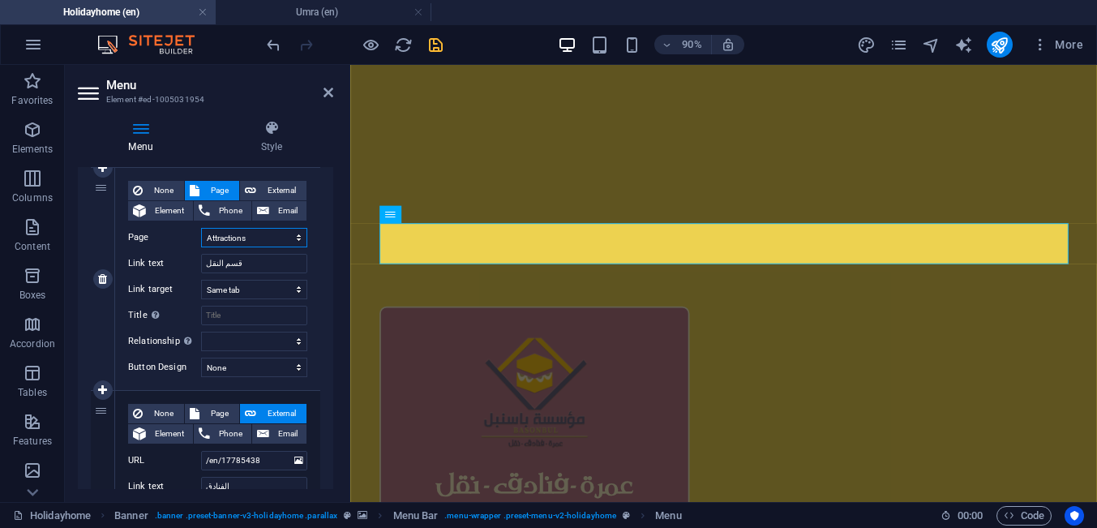
select select
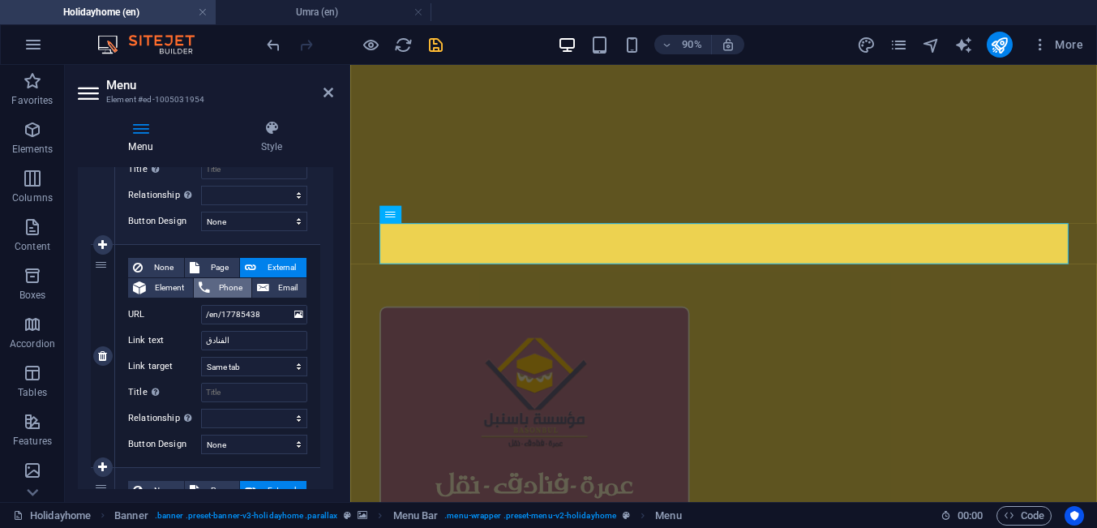
scroll to position [749, 0]
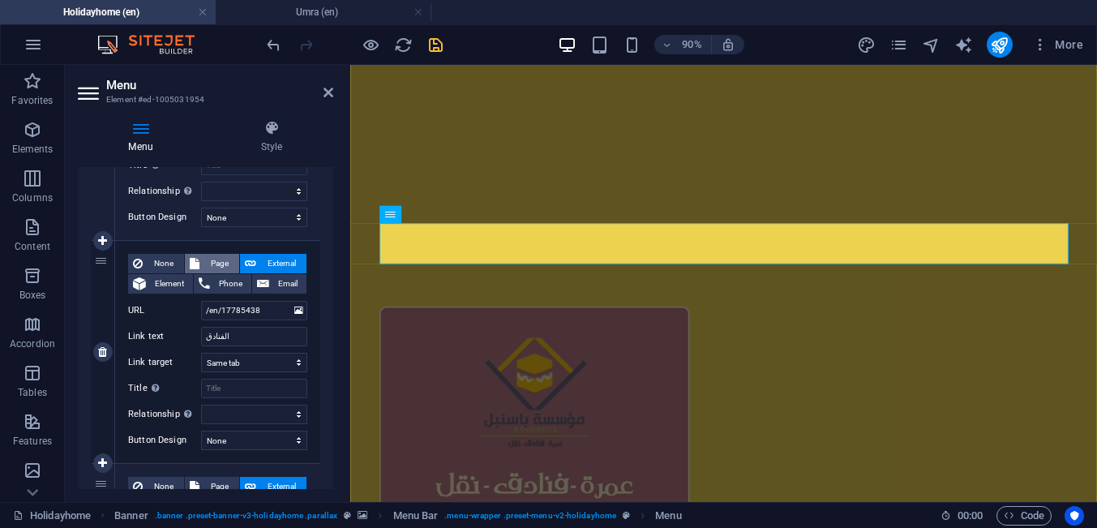
click at [220, 267] on span "Page" at bounding box center [219, 263] width 30 height 19
select select
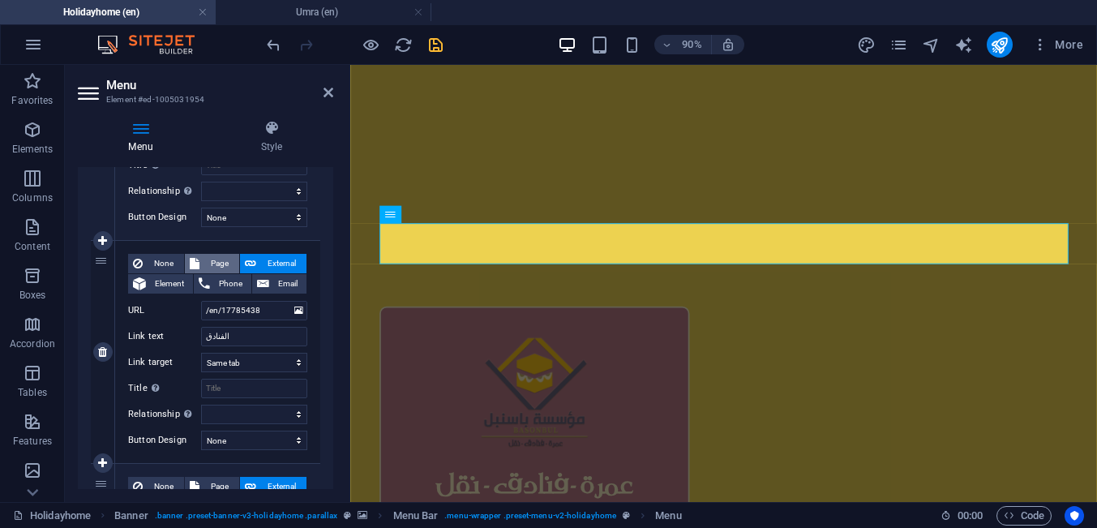
select select
click at [201, 301] on select "Holidayhome Apartments Attractions Subpage Legal Notice Privacy Umra" at bounding box center [254, 310] width 106 height 19
select select "1"
click option "Apartments" at bounding box center [0, 0] width 0 height 0
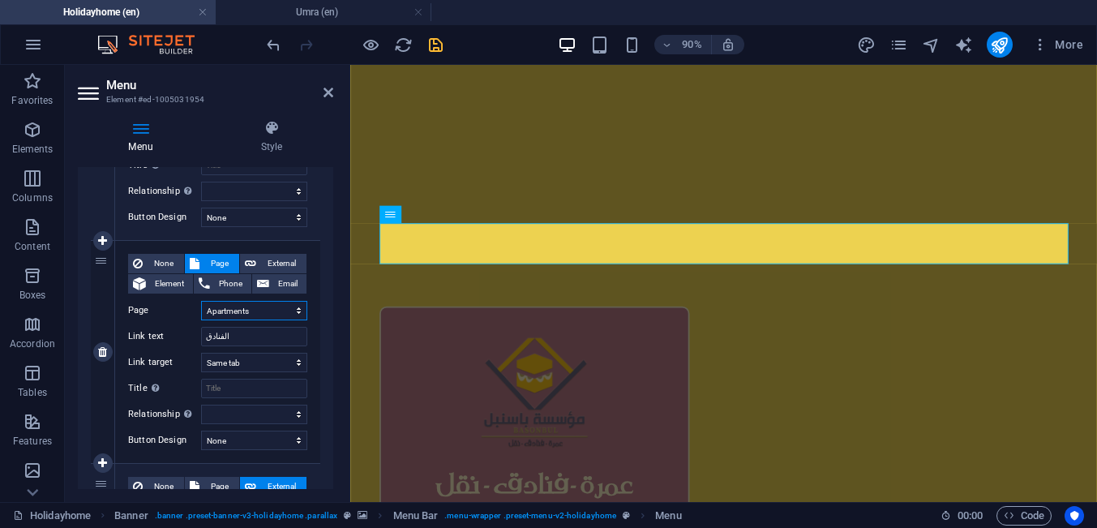
select select
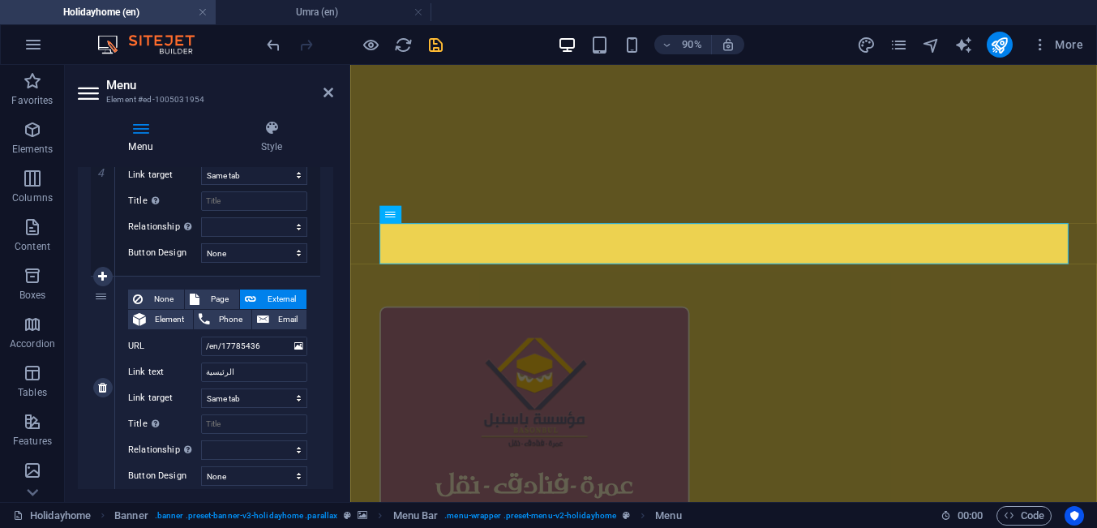
scroll to position [973, 0]
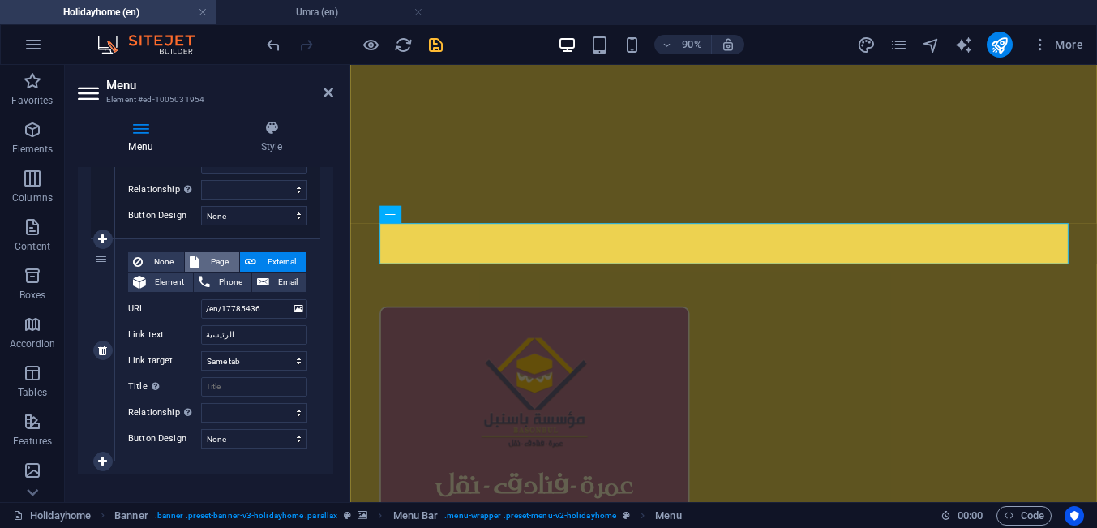
click at [223, 262] on span "Page" at bounding box center [219, 261] width 30 height 19
select select
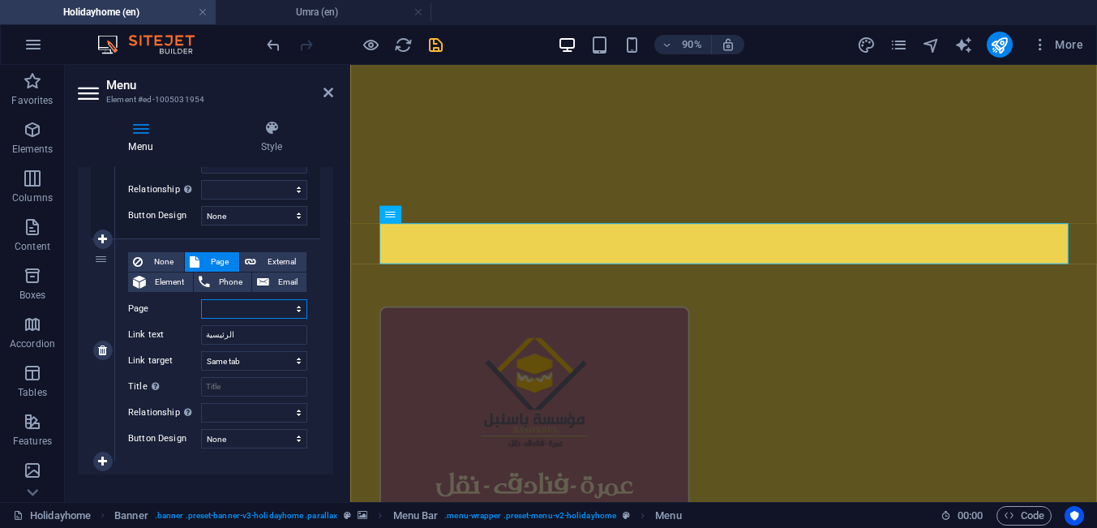
select select
click at [201, 299] on select "Holidayhome Apartments Attractions Subpage Legal Notice Privacy Umra" at bounding box center [254, 308] width 106 height 19
select select "0"
click option "Holidayhome" at bounding box center [0, 0] width 0 height 0
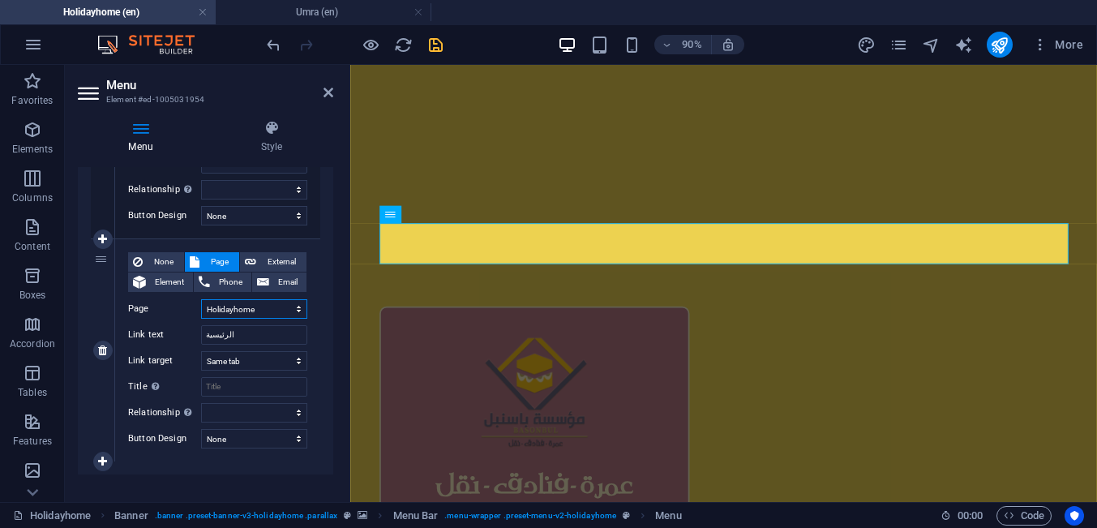
select select
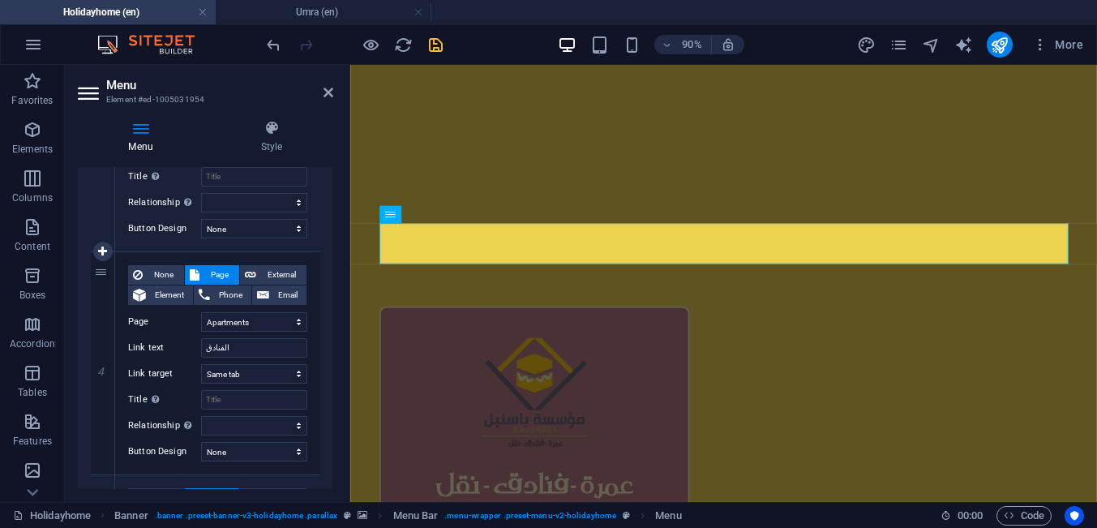
scroll to position [691, 0]
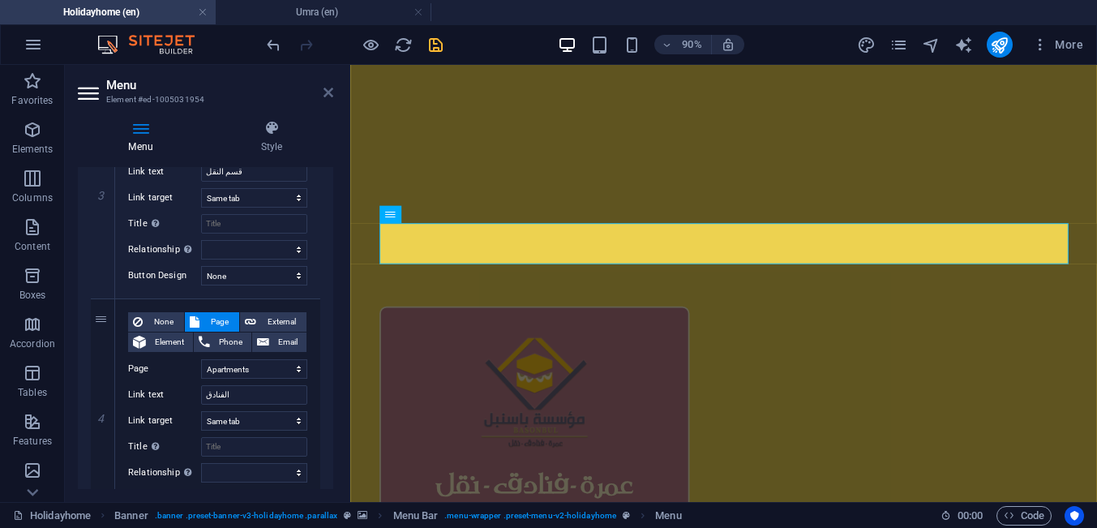
click at [331, 90] on icon at bounding box center [328, 92] width 10 height 13
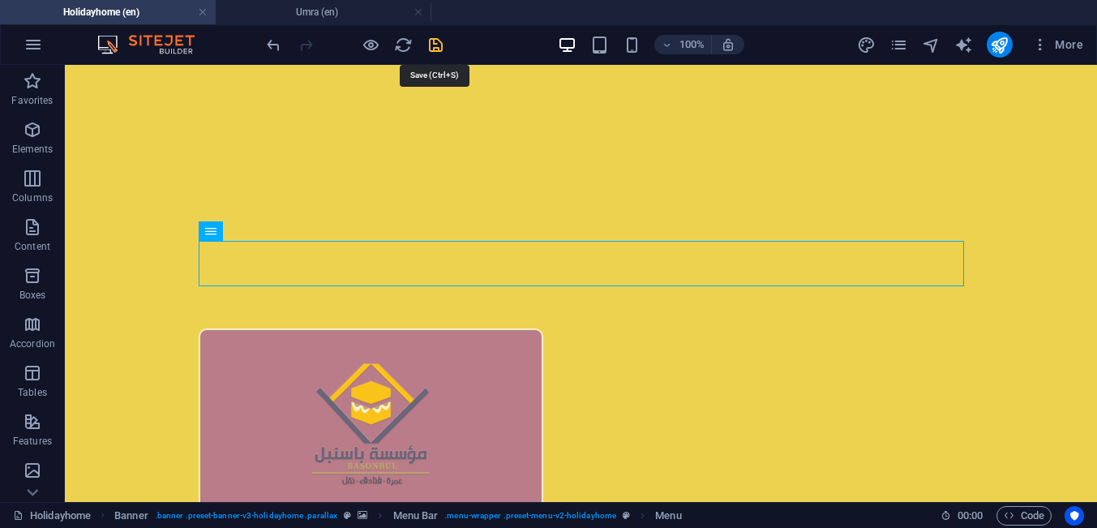
click at [433, 44] on icon "save" at bounding box center [435, 45] width 19 height 19
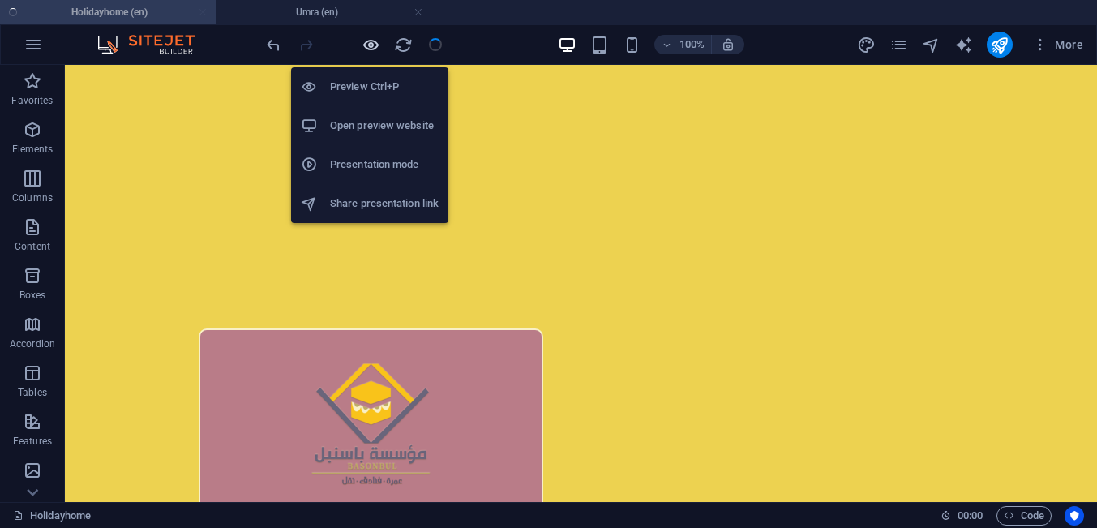
click at [366, 44] on icon "button" at bounding box center [370, 45] width 19 height 19
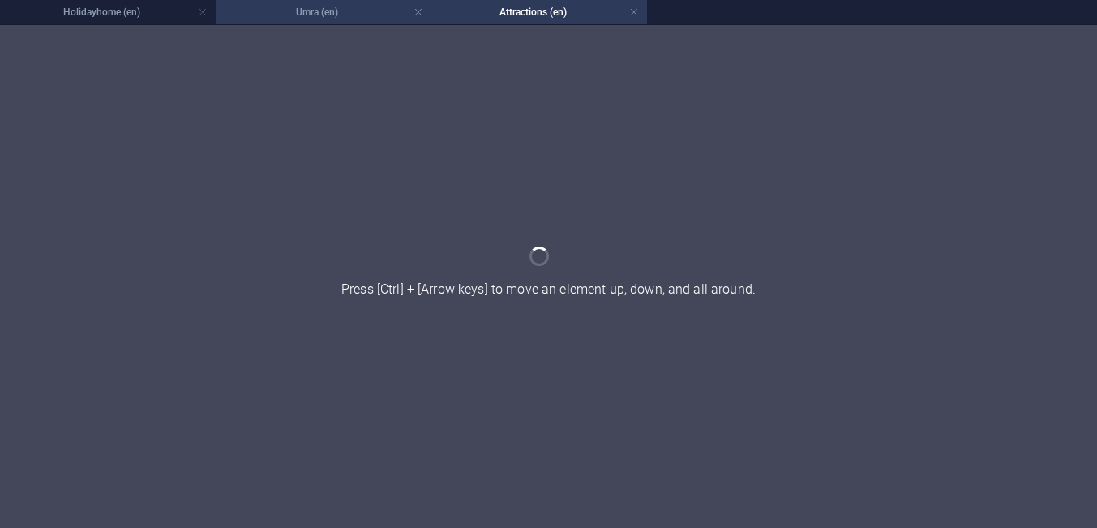
click at [262, 15] on h4 "Umra (en)" at bounding box center [324, 12] width 216 height 18
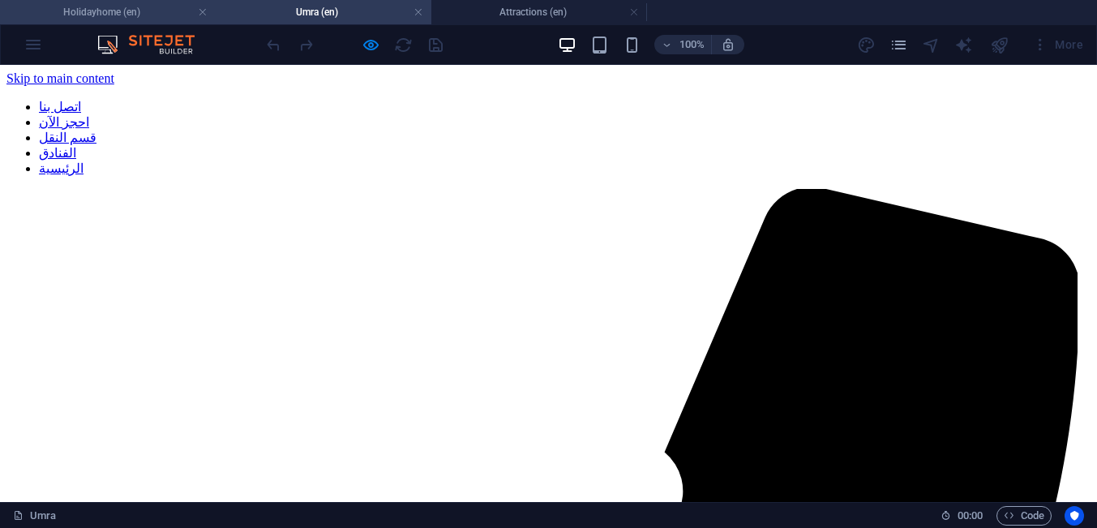
click at [175, 21] on li "Holidayhome (en)" at bounding box center [108, 12] width 216 height 24
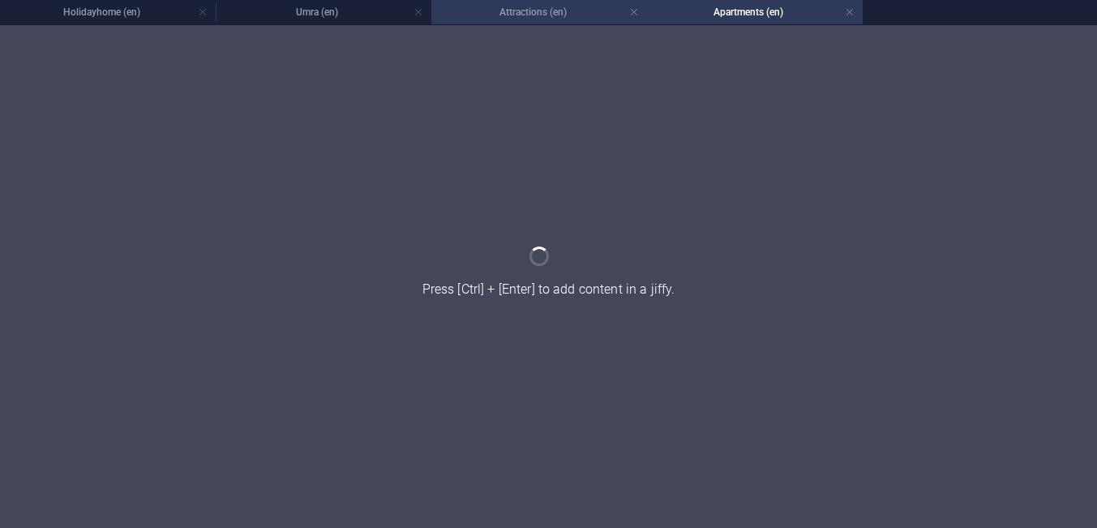
click at [580, 19] on h4 "Attractions (en)" at bounding box center [539, 12] width 216 height 18
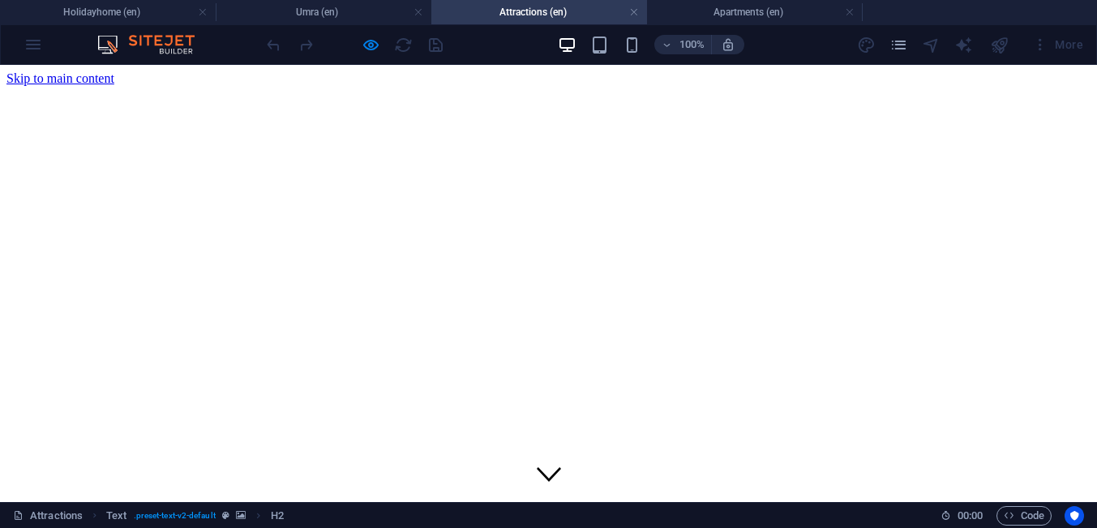
scroll to position [513, 0]
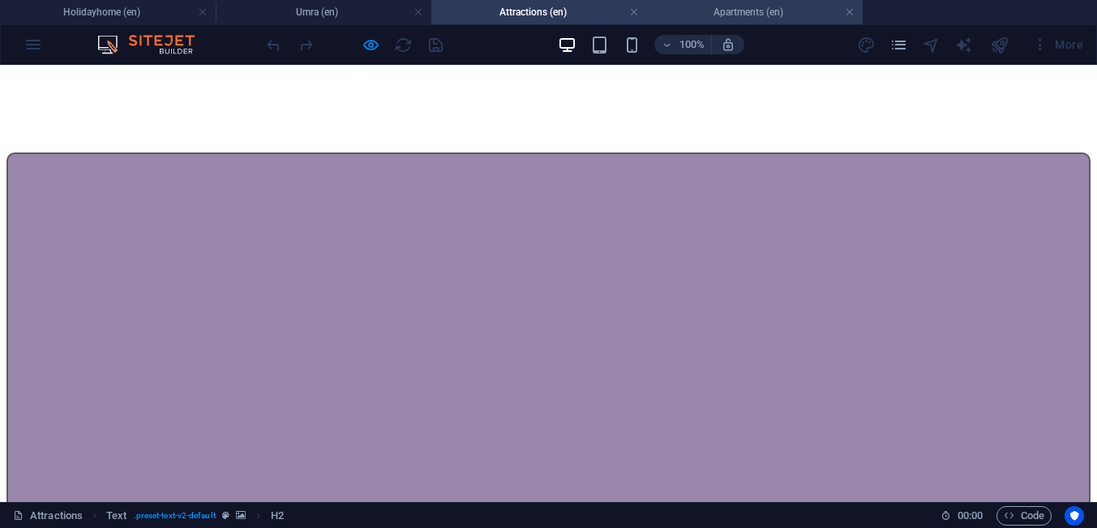
click at [728, 18] on h4 "Apartments (en)" at bounding box center [755, 12] width 216 height 18
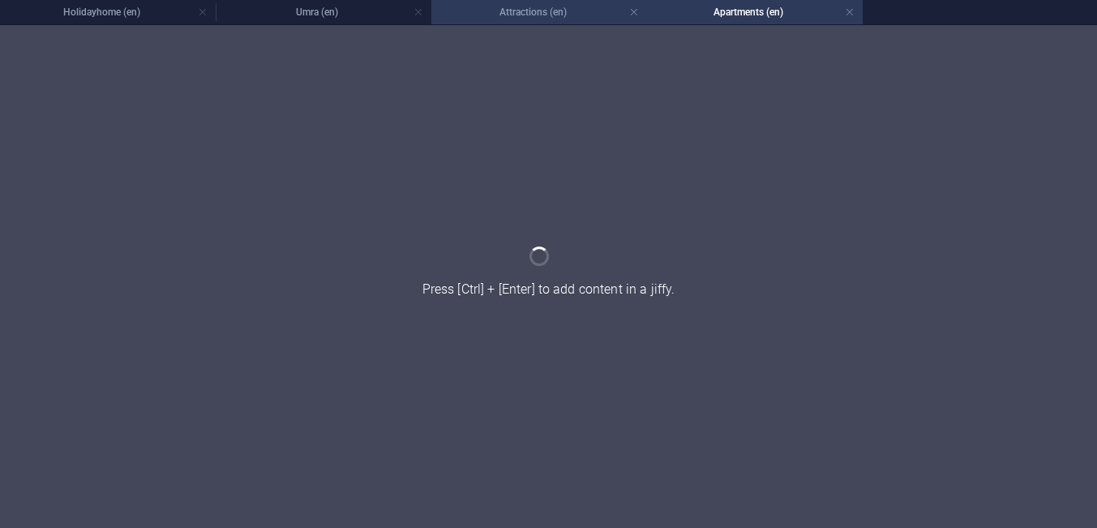
click at [461, 12] on h4 "Attractions (en)" at bounding box center [539, 12] width 216 height 18
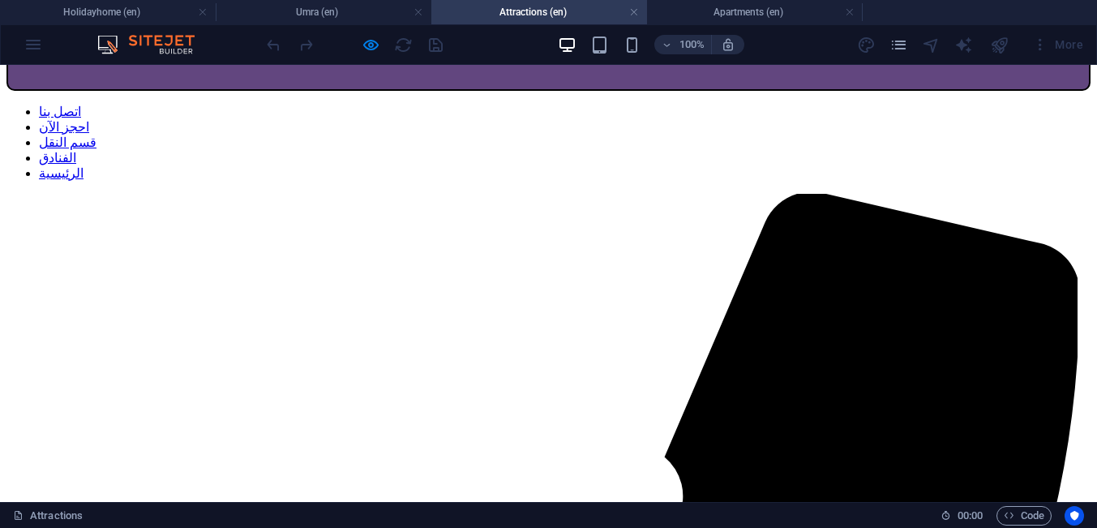
scroll to position [1137, 0]
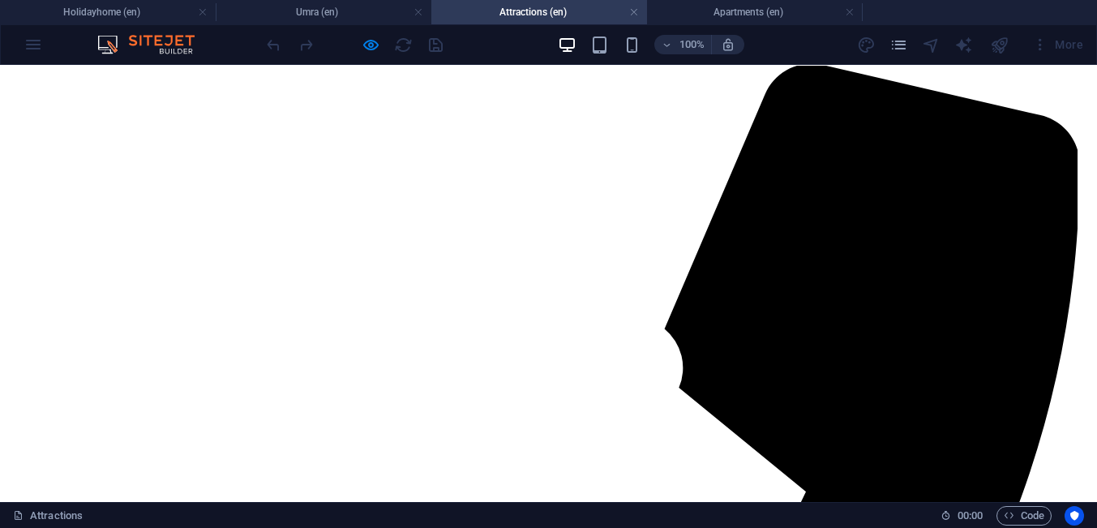
scroll to position [1344, 0]
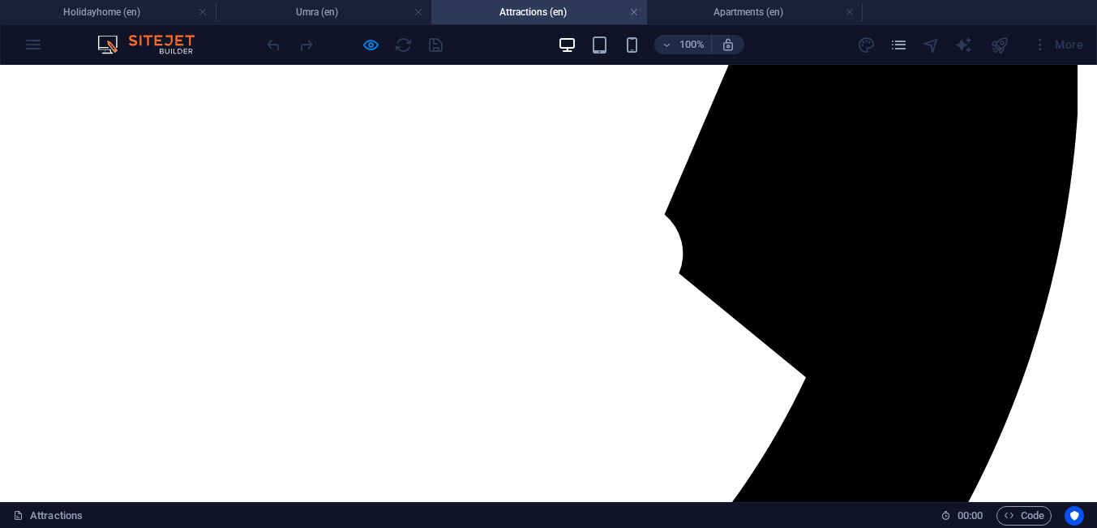
drag, startPoint x: 323, startPoint y: 211, endPoint x: 407, endPoint y: 233, distance: 87.1
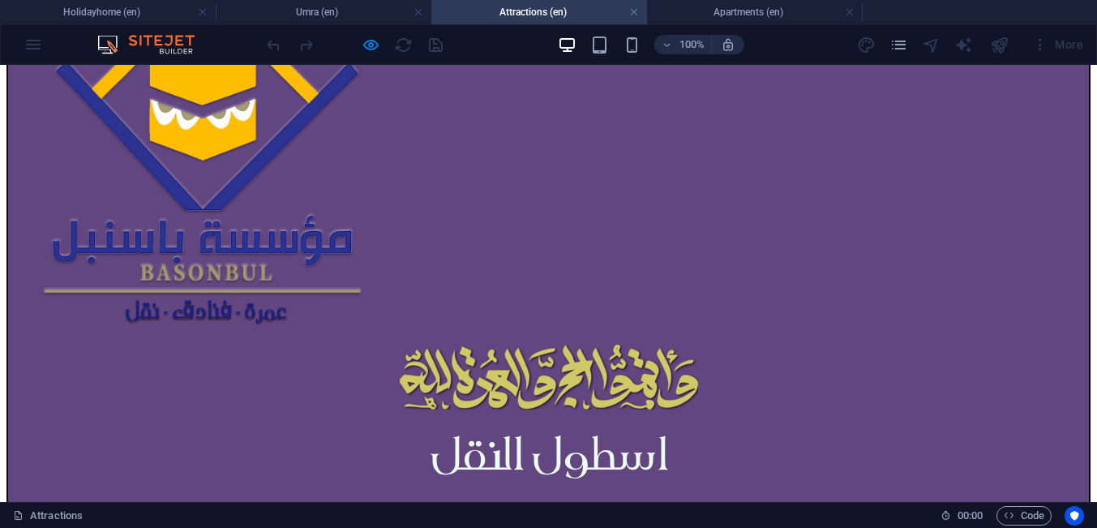
scroll to position [827, 0]
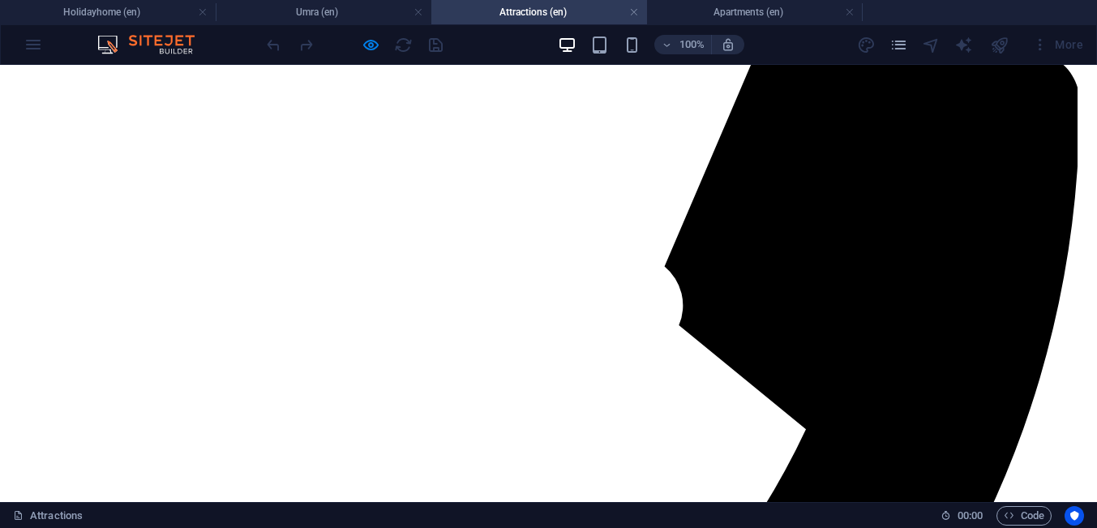
scroll to position [1344, 0]
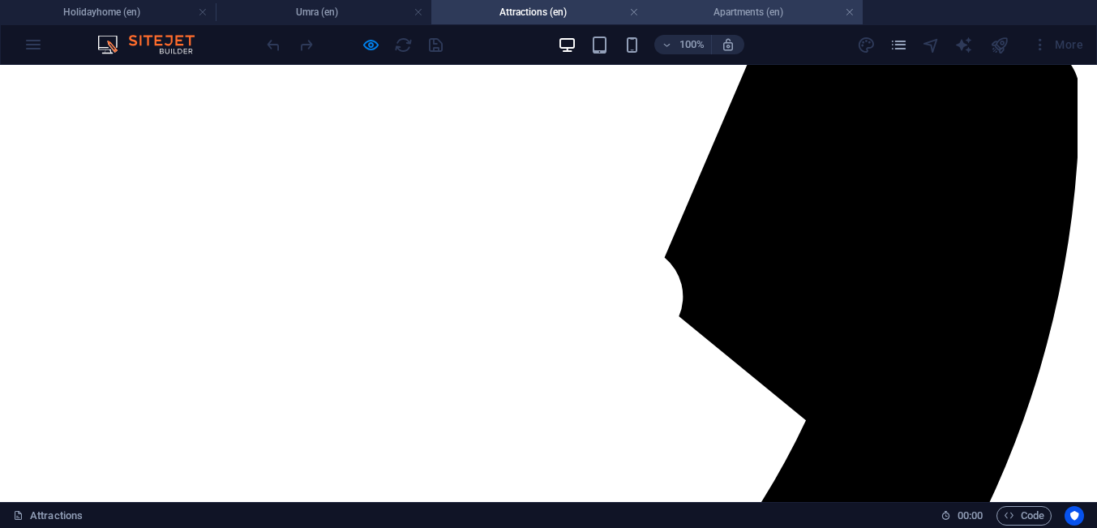
click at [790, 23] on li "Apartments (en)" at bounding box center [755, 12] width 216 height 24
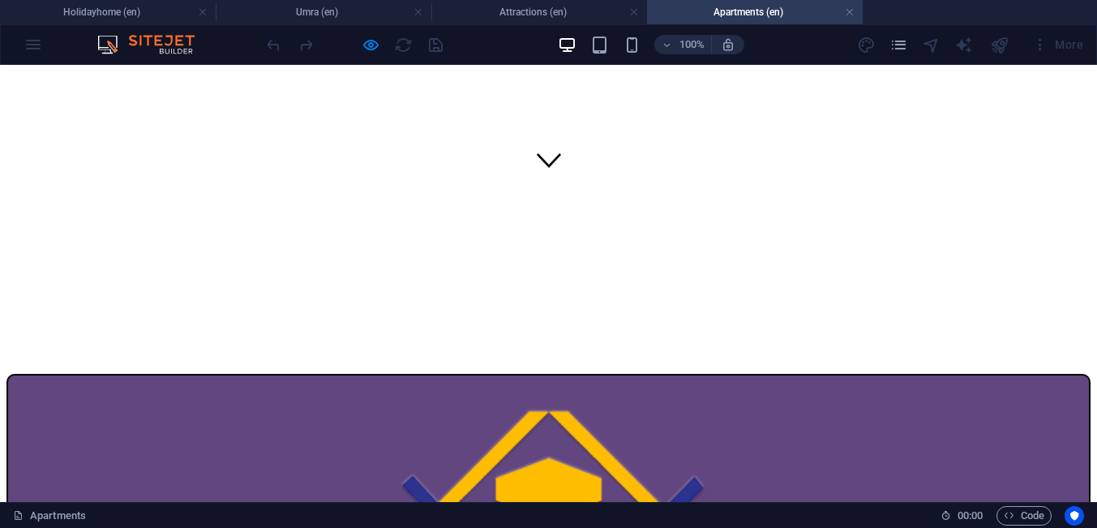
scroll to position [0, 0]
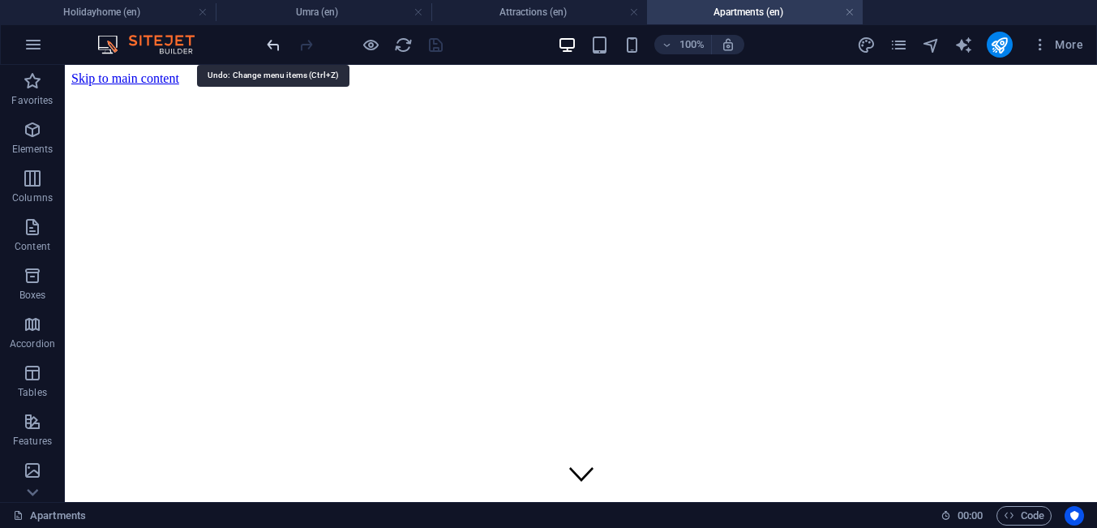
click at [272, 45] on icon "undo" at bounding box center [273, 45] width 19 height 19
click at [271, 45] on div at bounding box center [354, 45] width 182 height 26
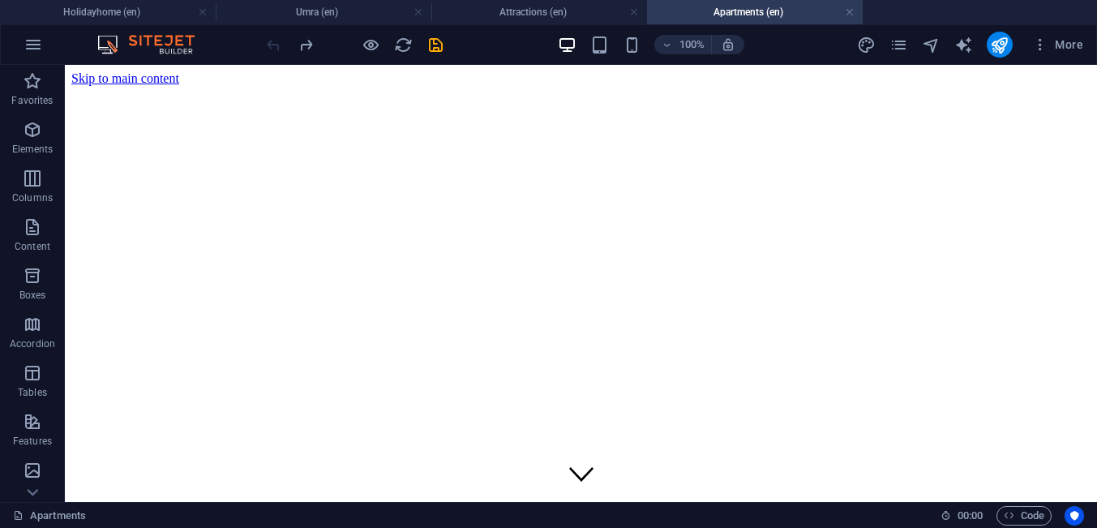
click at [271, 45] on div at bounding box center [354, 45] width 182 height 26
click at [145, 15] on h4 "Holidayhome (en)" at bounding box center [108, 12] width 216 height 18
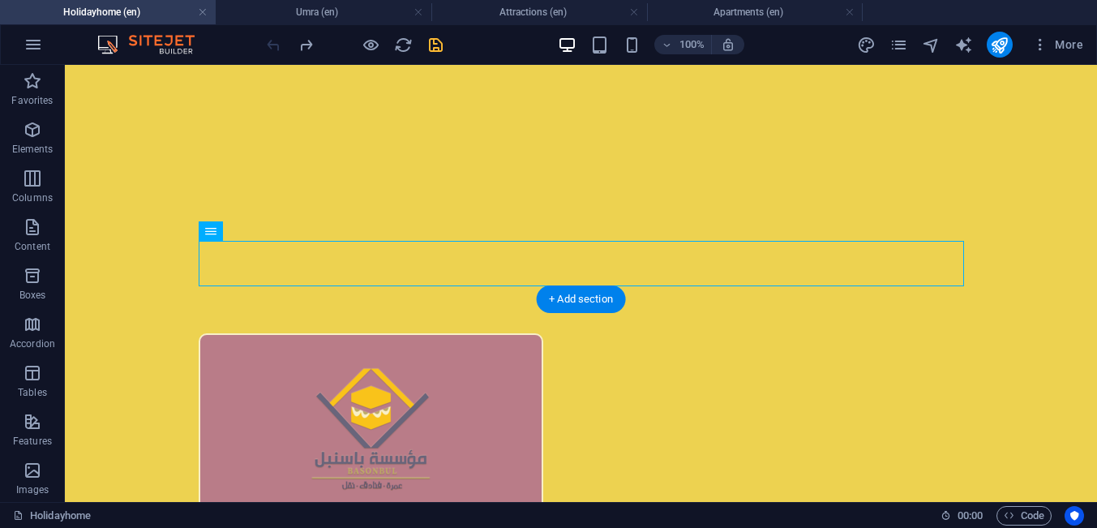
select select
select select "2"
select select
select select "1"
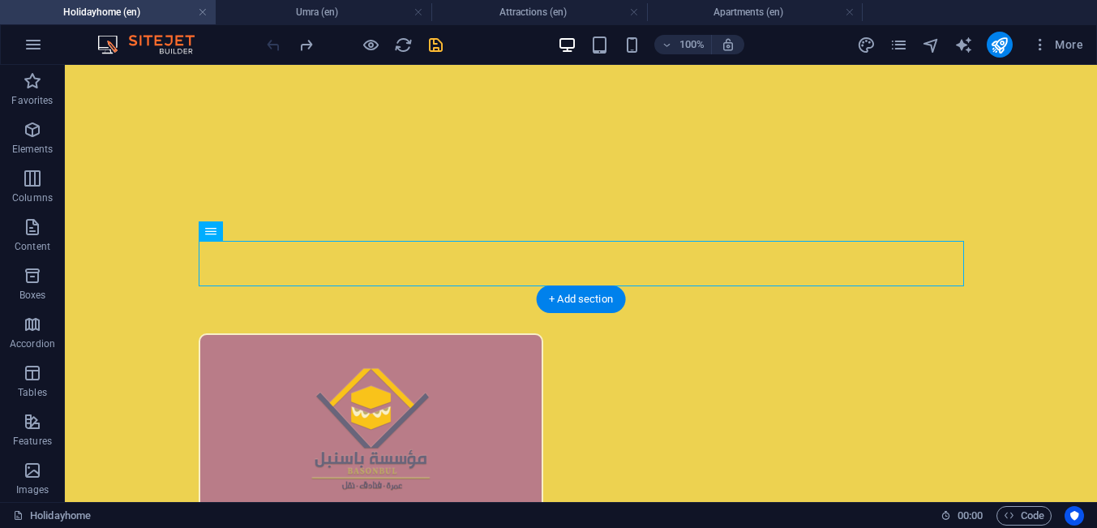
select select
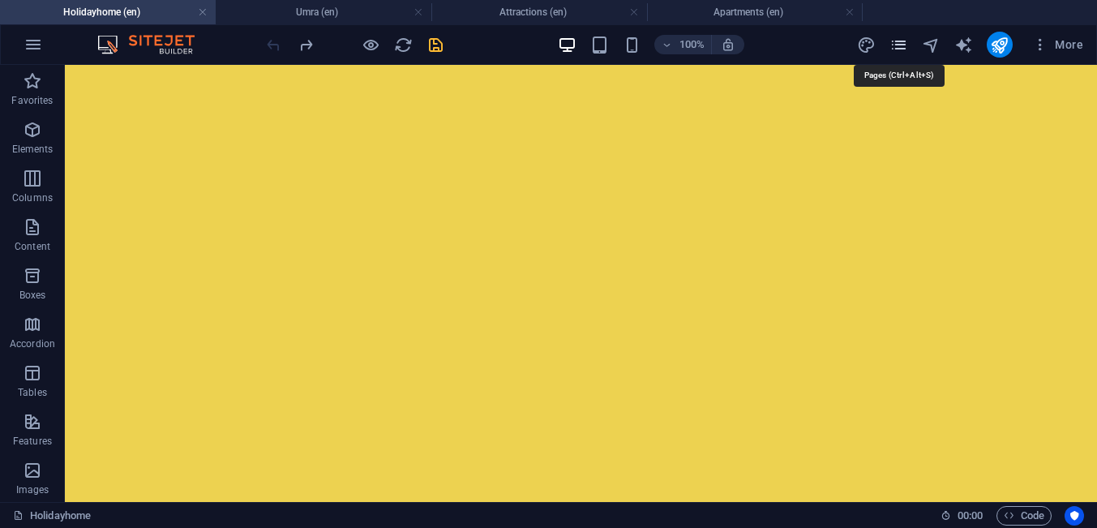
click at [905, 50] on icon "pages" at bounding box center [898, 45] width 19 height 19
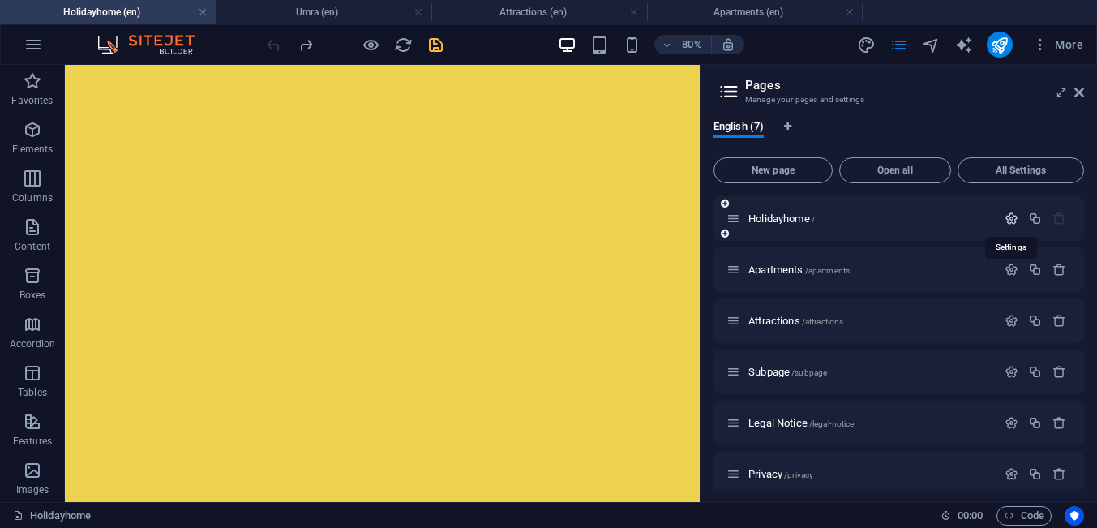
click at [1013, 222] on icon "button" at bounding box center [1011, 219] width 14 height 14
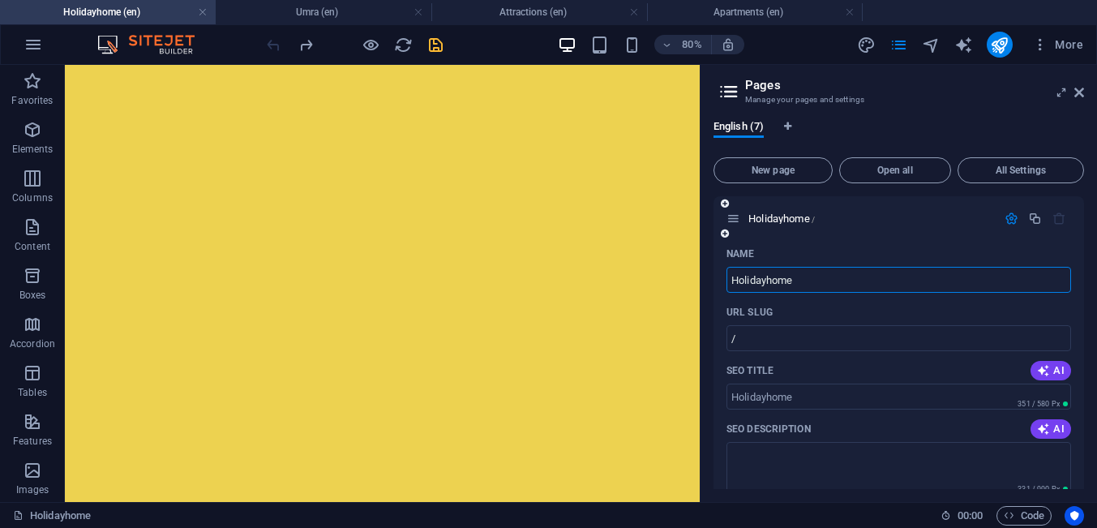
click at [1010, 222] on icon "button" at bounding box center [1011, 219] width 14 height 14
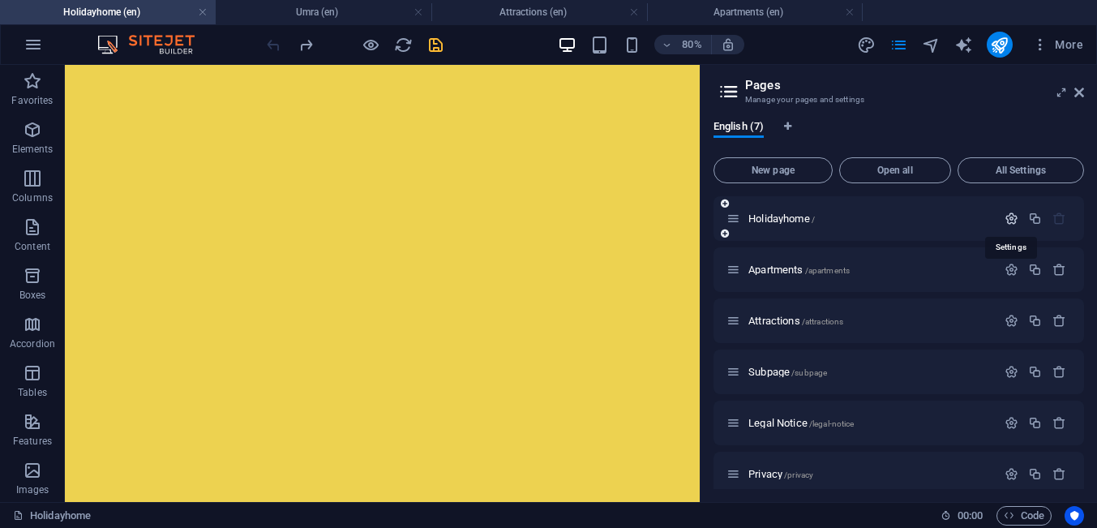
click at [1010, 222] on icon "button" at bounding box center [1011, 219] width 14 height 14
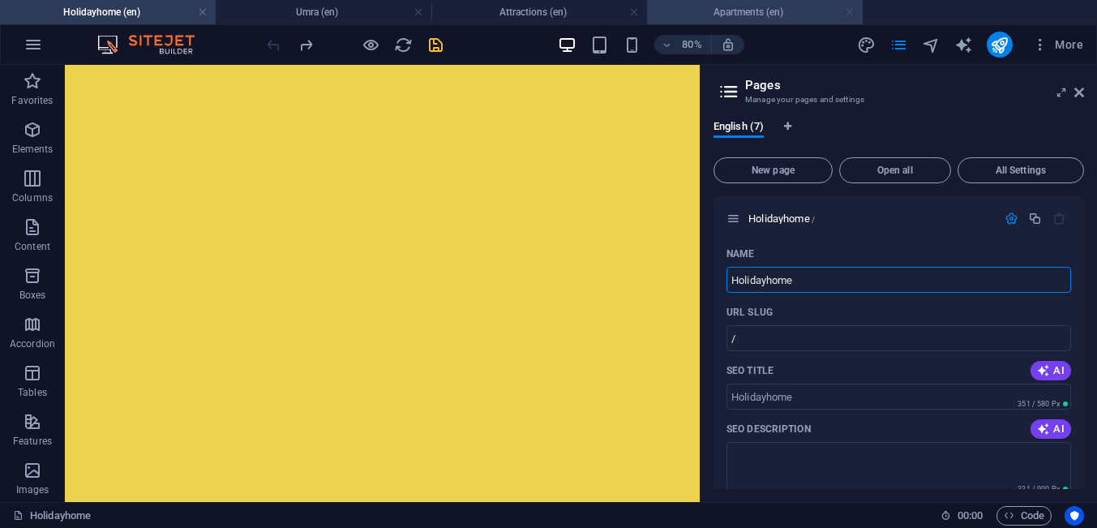
click at [849, 15] on link at bounding box center [850, 12] width 10 height 15
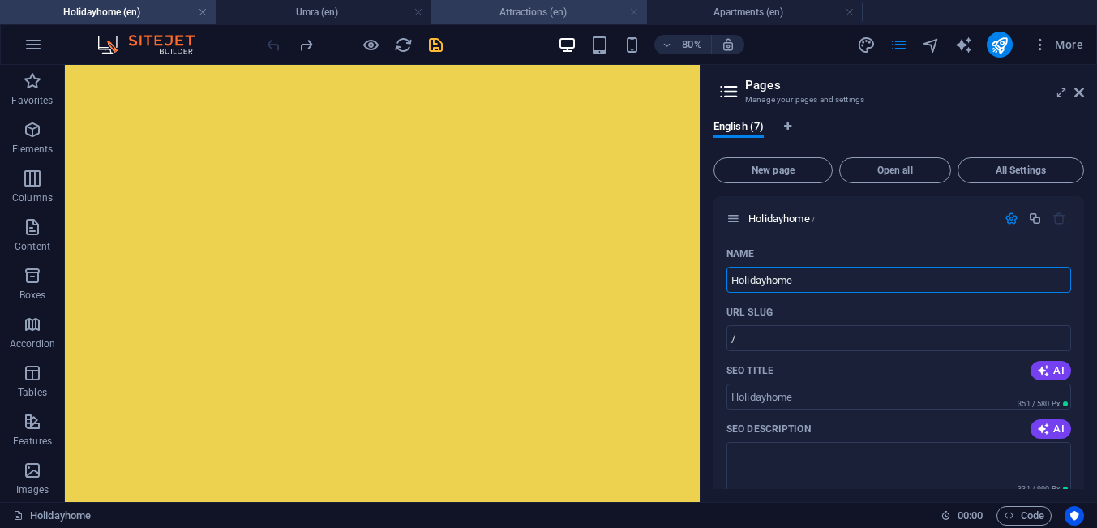
click at [637, 17] on link at bounding box center [634, 12] width 10 height 15
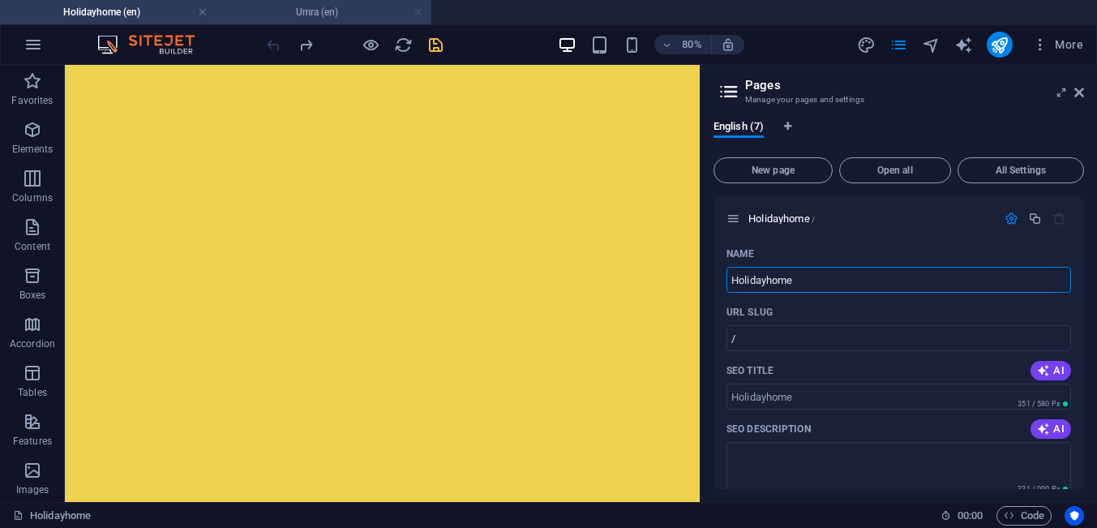
click at [417, 17] on link at bounding box center [418, 12] width 10 height 15
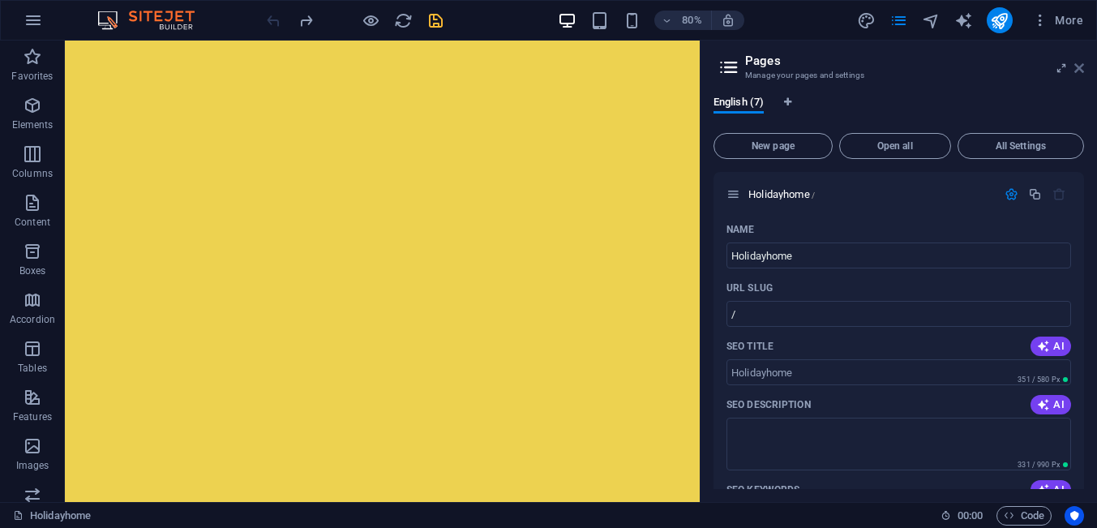
click at [1082, 69] on icon at bounding box center [1079, 68] width 10 height 13
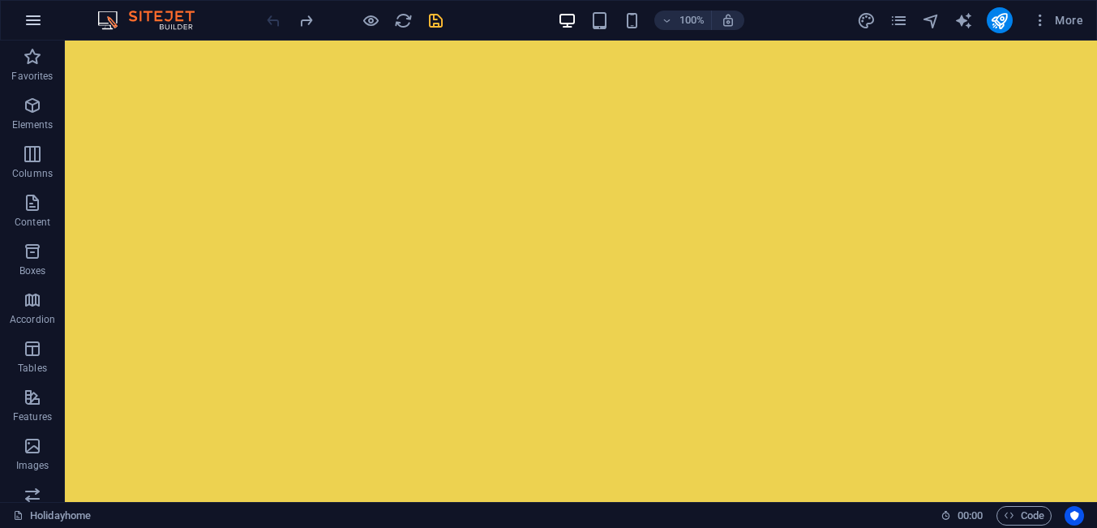
click at [29, 28] on icon "button" at bounding box center [33, 20] width 19 height 19
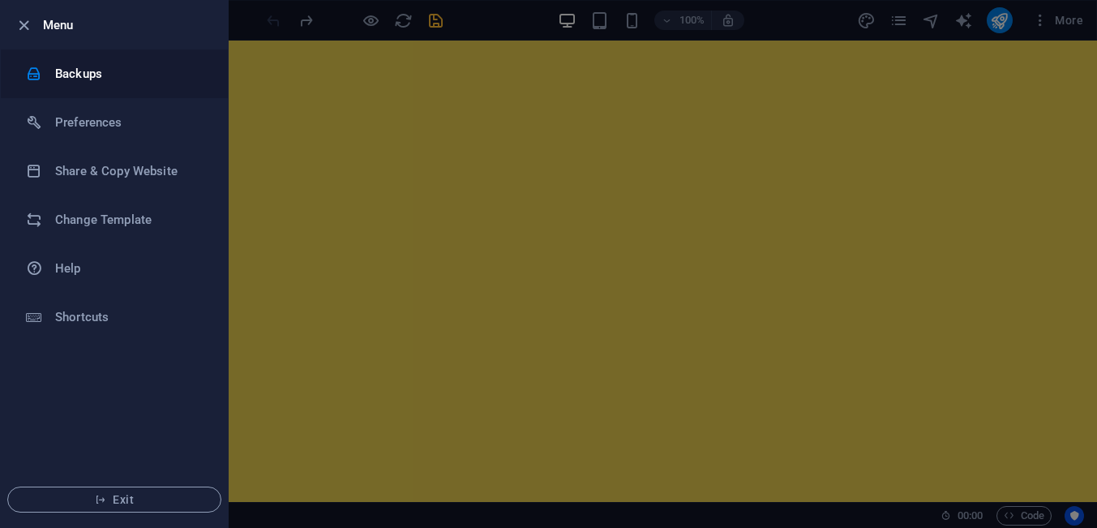
click at [59, 71] on h6 "Backups" at bounding box center [130, 73] width 150 height 19
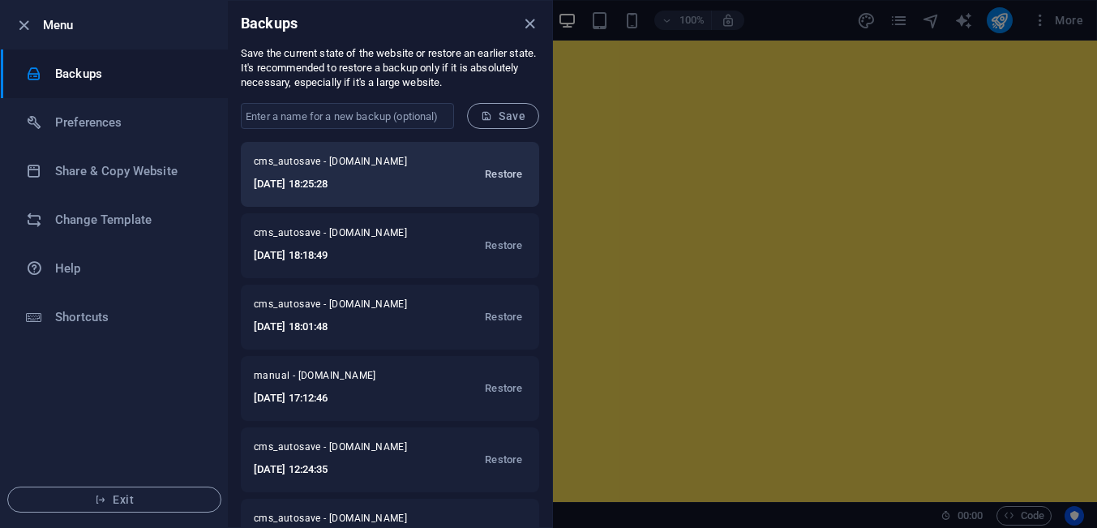
click at [507, 174] on span "Restore" at bounding box center [503, 174] width 37 height 19
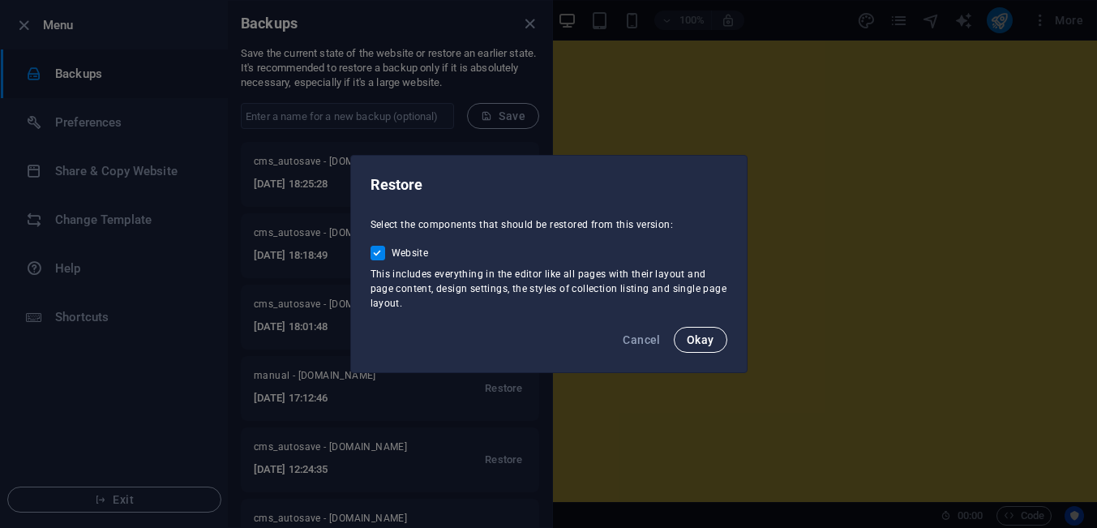
click at [696, 341] on span "Okay" at bounding box center [701, 339] width 28 height 13
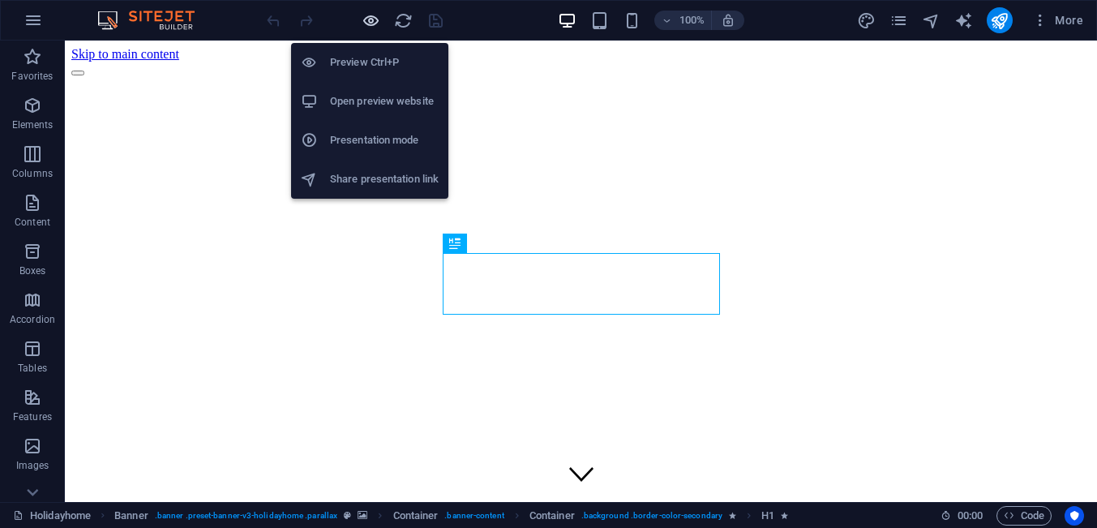
click at [362, 24] on icon "button" at bounding box center [370, 20] width 19 height 19
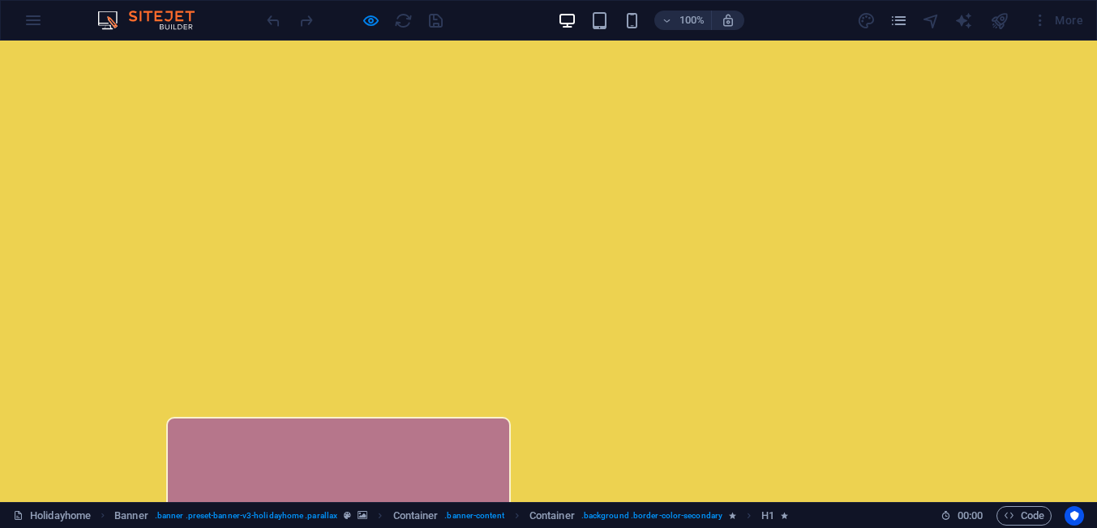
scroll to position [207, 0]
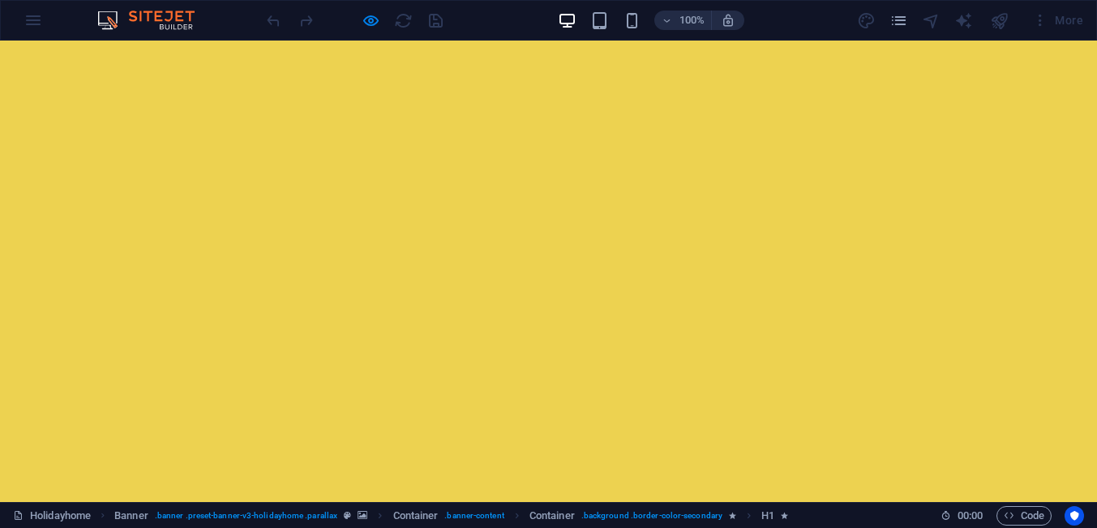
scroll to position [0, 0]
click at [900, 28] on icon "pages" at bounding box center [898, 20] width 19 height 19
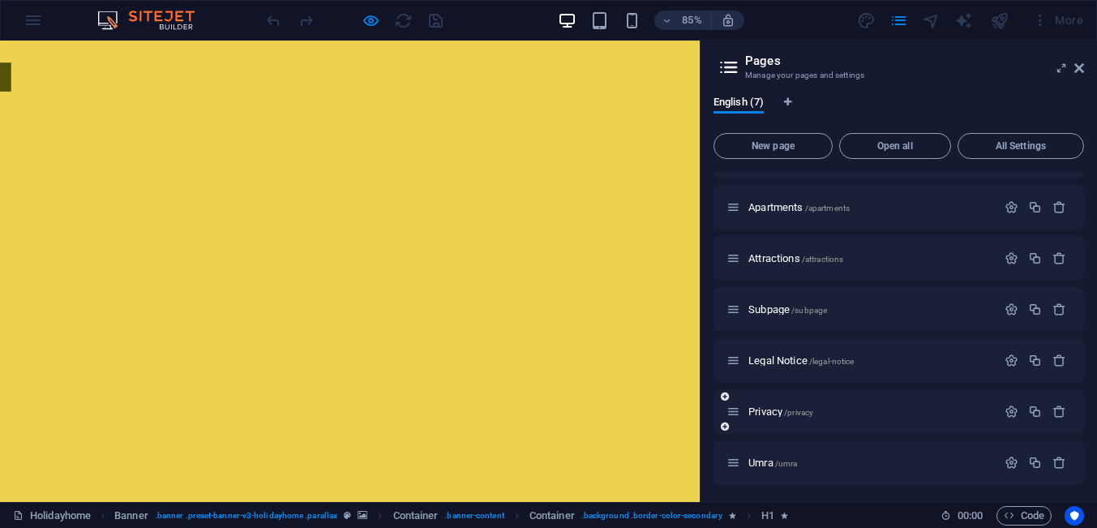
scroll to position [40, 0]
drag, startPoint x: 1078, startPoint y: 69, endPoint x: 913, endPoint y: 113, distance: 171.2
click at [1078, 69] on icon at bounding box center [1079, 68] width 10 height 13
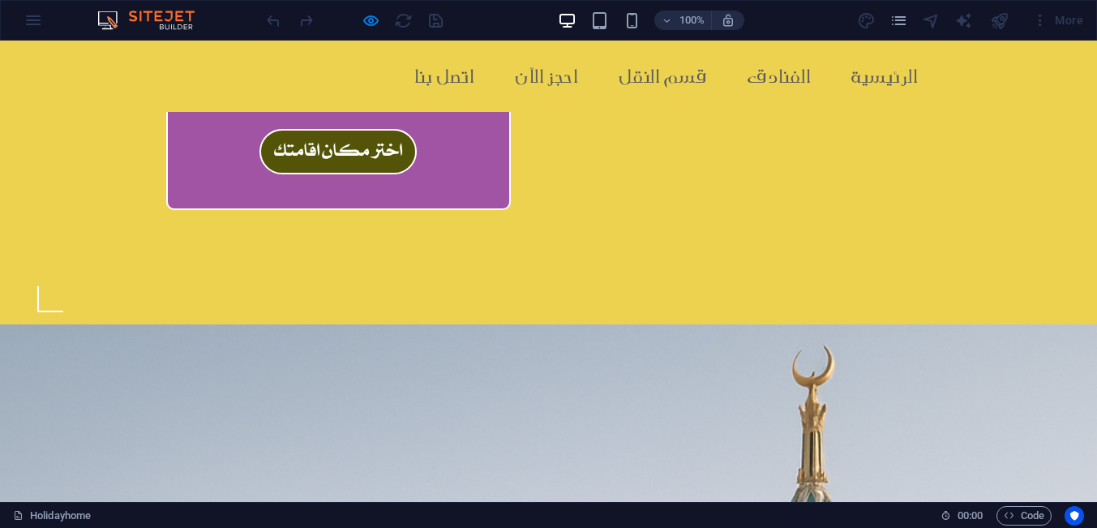
scroll to position [528, 0]
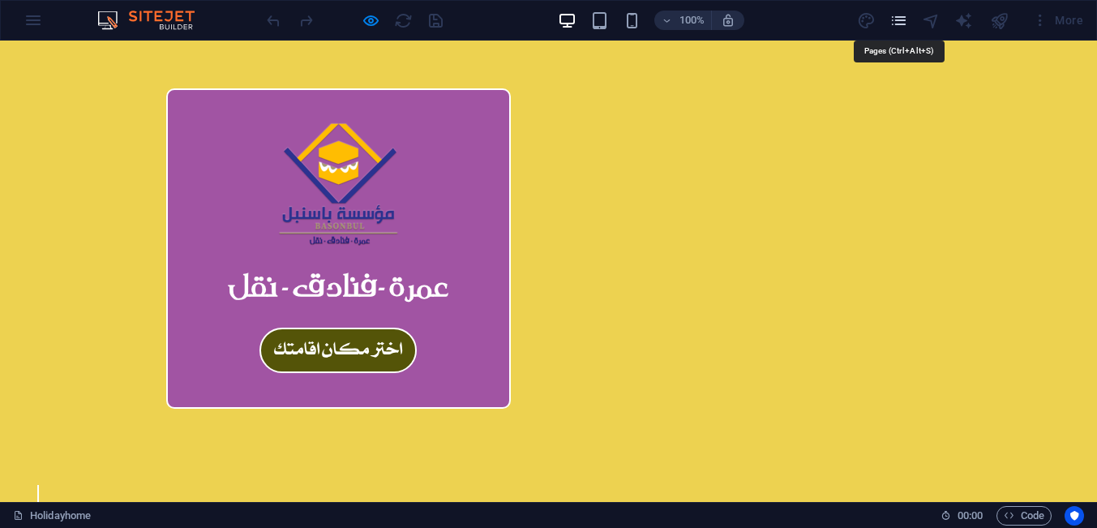
click at [895, 26] on icon "pages" at bounding box center [898, 20] width 19 height 19
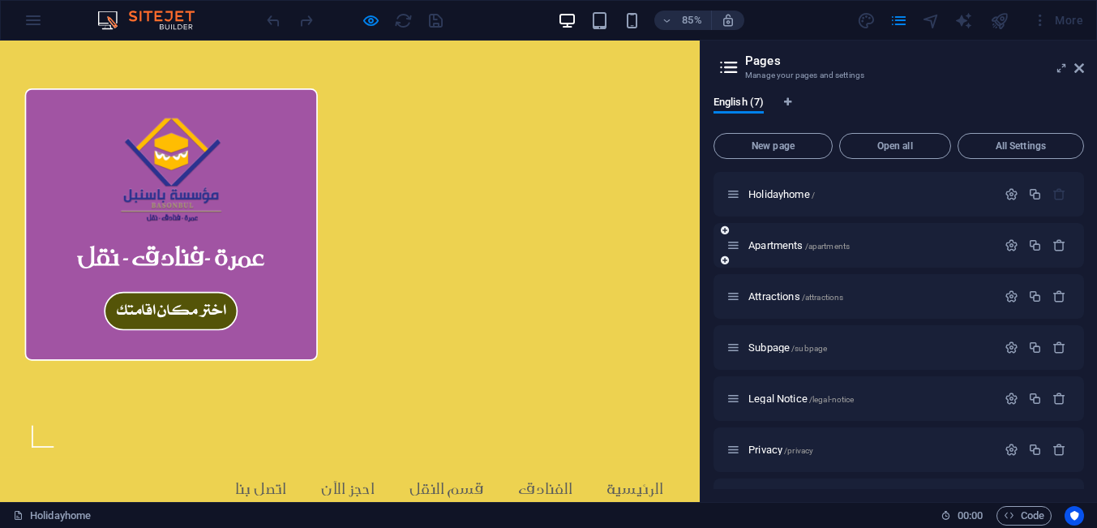
click at [789, 255] on div "Apartments /apartments" at bounding box center [861, 245] width 270 height 19
click at [789, 245] on span "Apartments /apartments" at bounding box center [798, 245] width 101 height 12
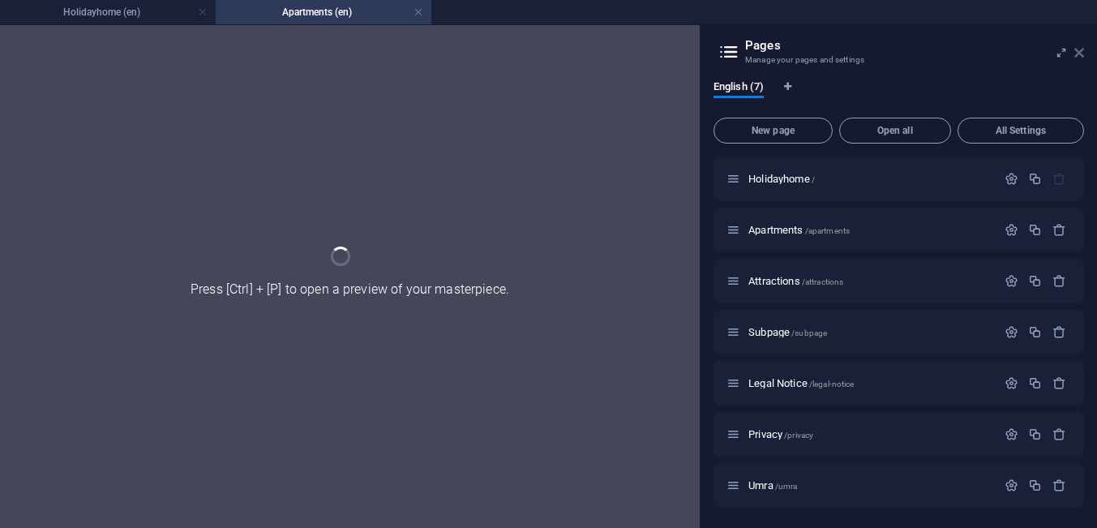
click at [1080, 53] on icon at bounding box center [1079, 52] width 10 height 13
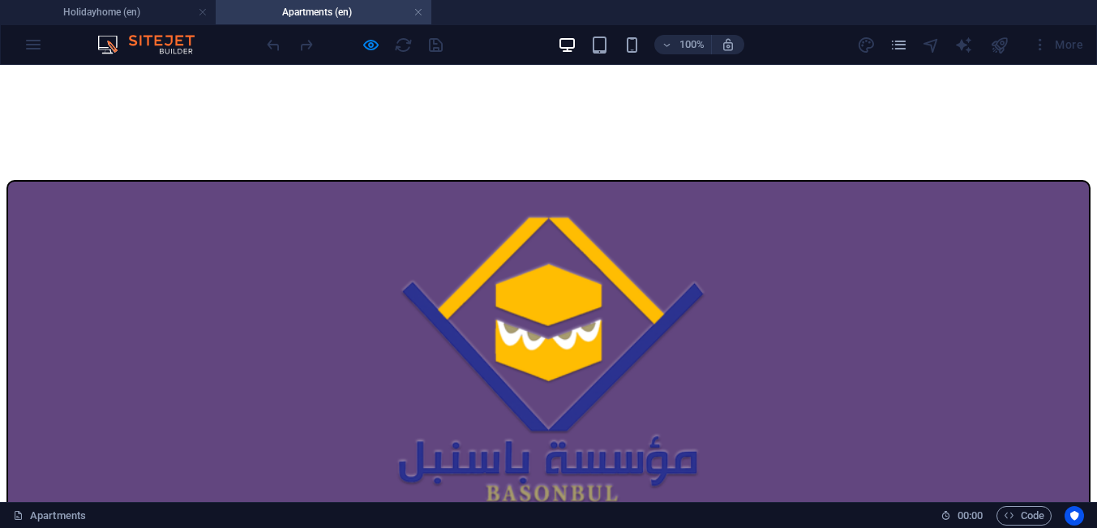
scroll to position [517, 0]
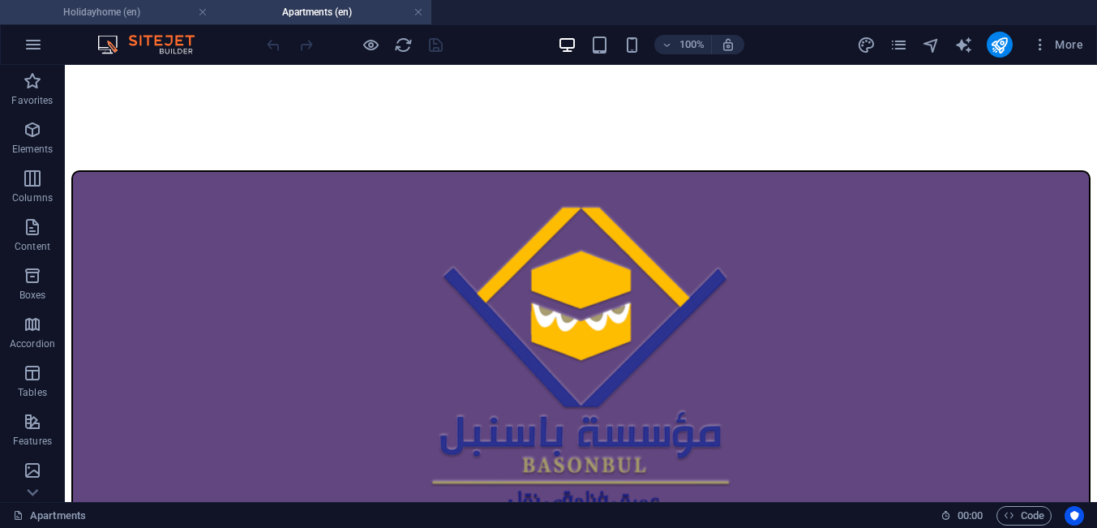
click at [152, 12] on h4 "Holidayhome (en)" at bounding box center [108, 12] width 216 height 18
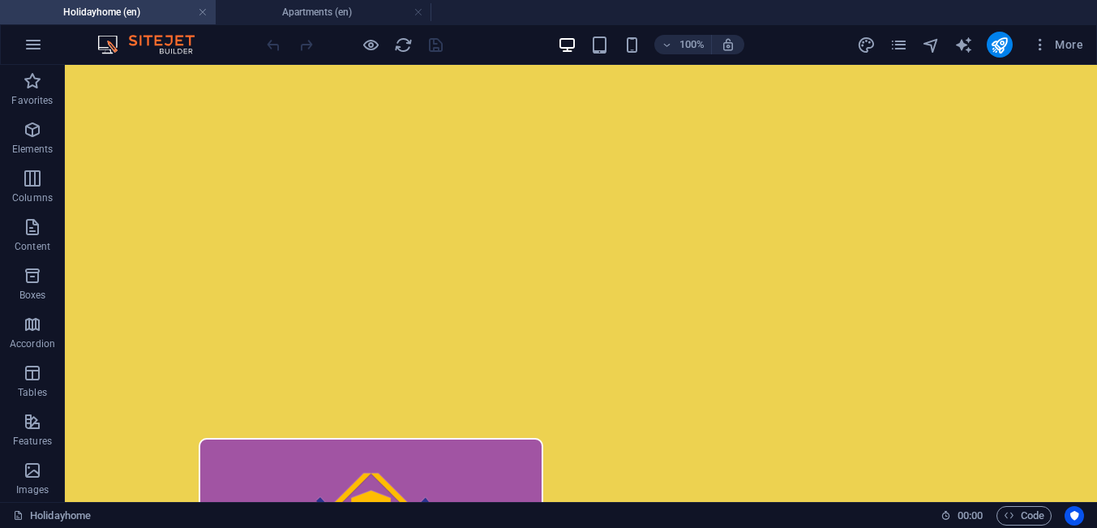
scroll to position [207, 0]
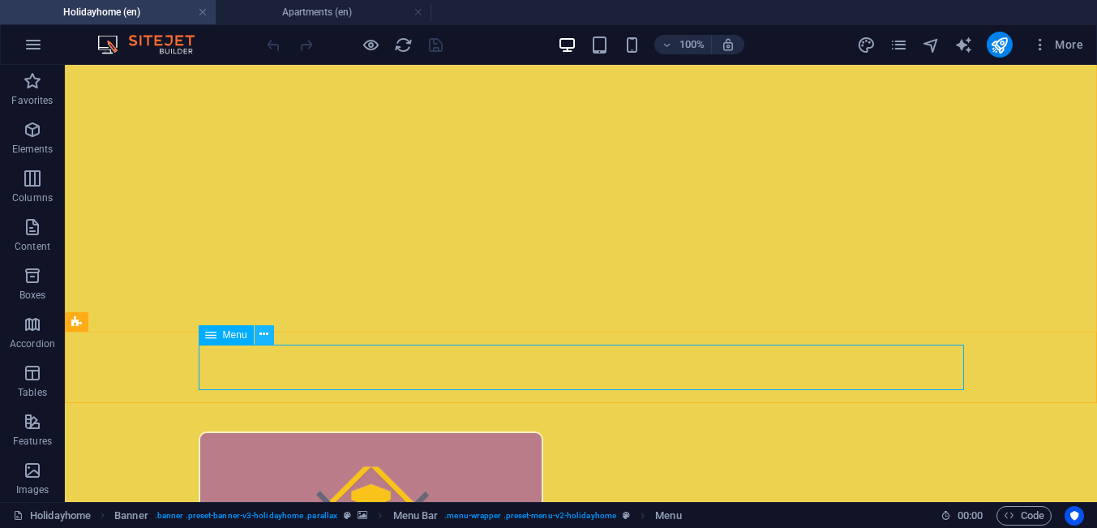
click at [266, 338] on icon at bounding box center [263, 334] width 9 height 17
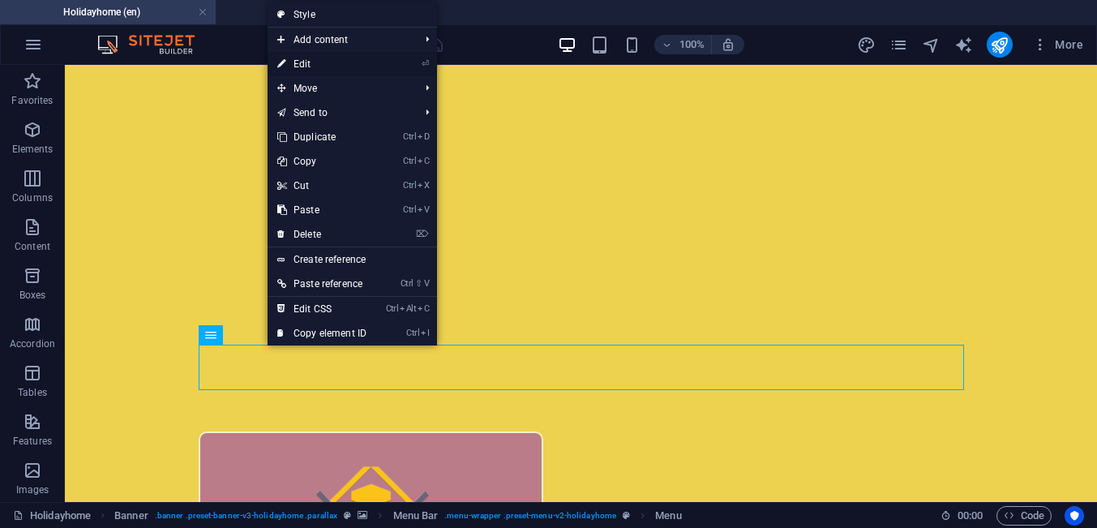
click at [320, 66] on link "⏎ Edit" at bounding box center [321, 64] width 109 height 24
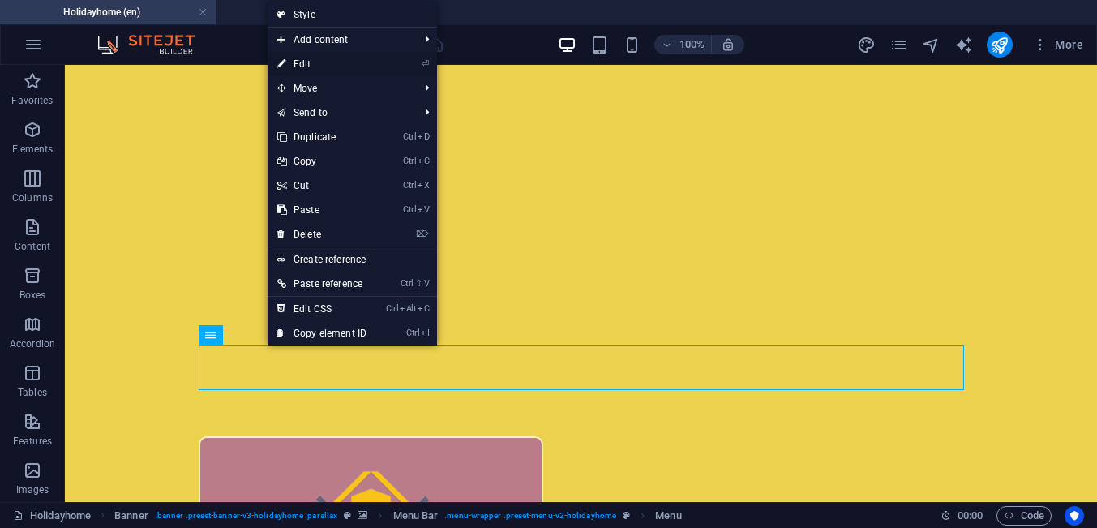
select select
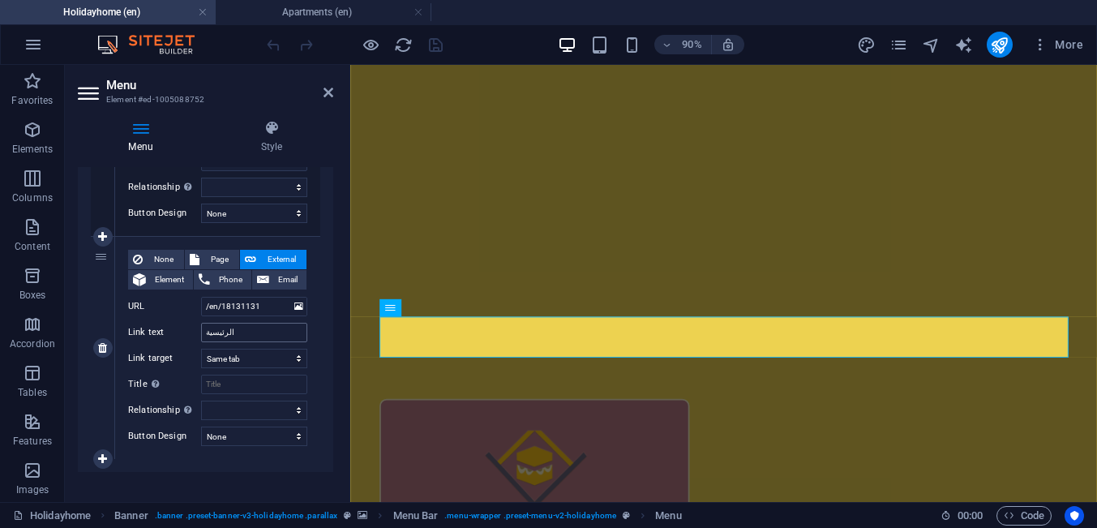
scroll to position [990, 0]
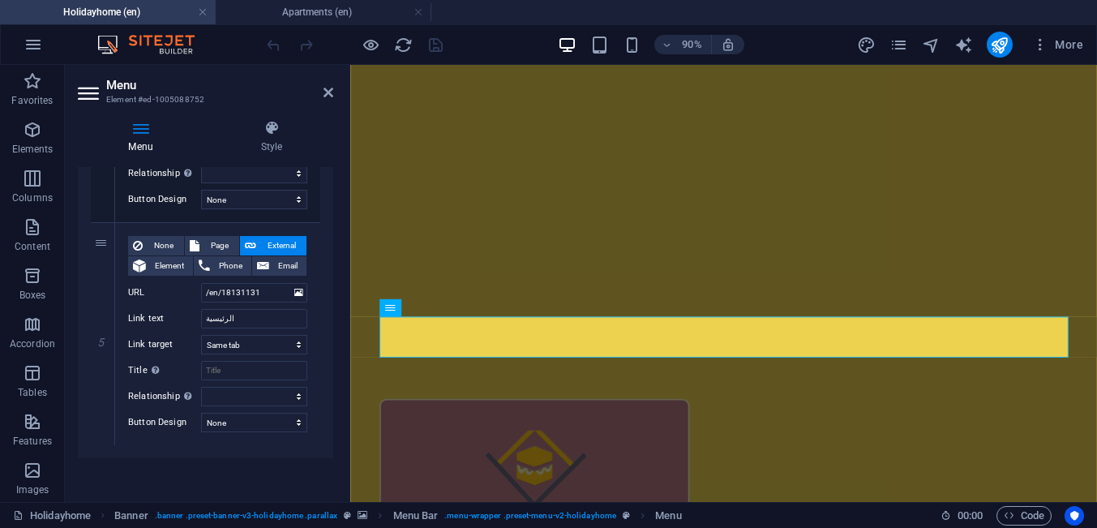
click at [67, 264] on div "Menu Style Menu Auto Custom Create custom menu items for this menu. Recommended…" at bounding box center [205, 304] width 281 height 395
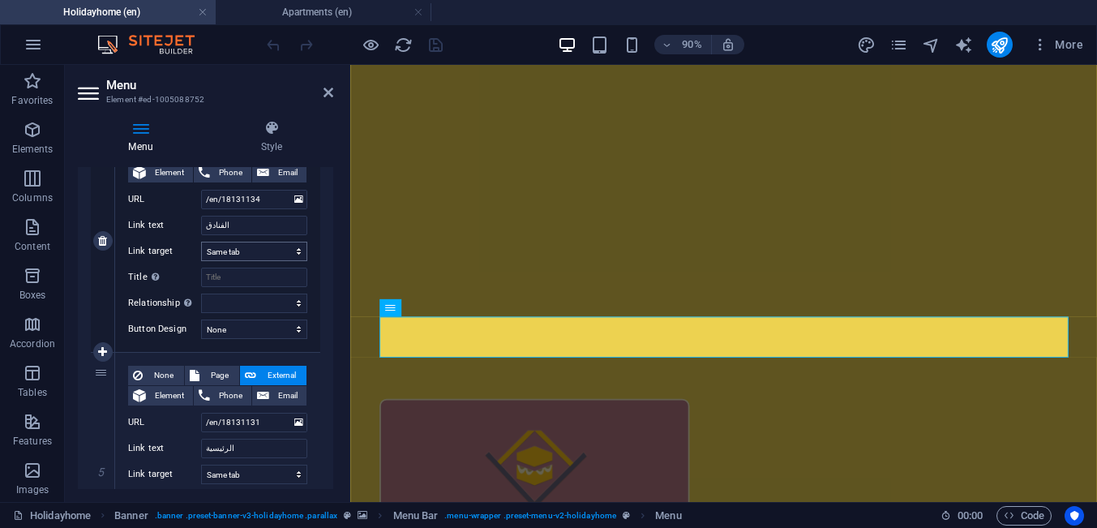
scroll to position [840, 0]
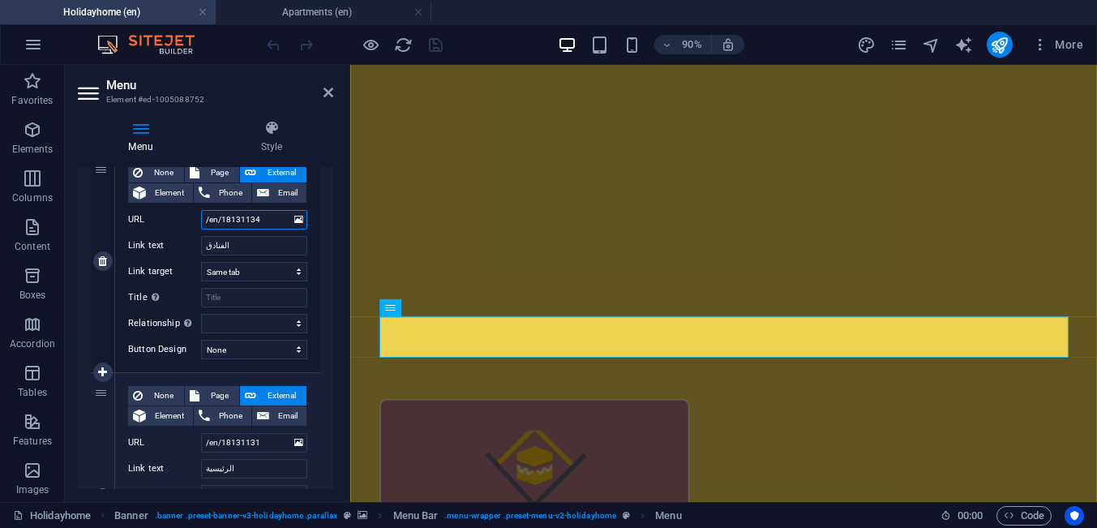
drag, startPoint x: 266, startPoint y: 220, endPoint x: 183, endPoint y: 220, distance: 82.7
click at [201, 220] on input "/en/18131134" at bounding box center [254, 219] width 106 height 19
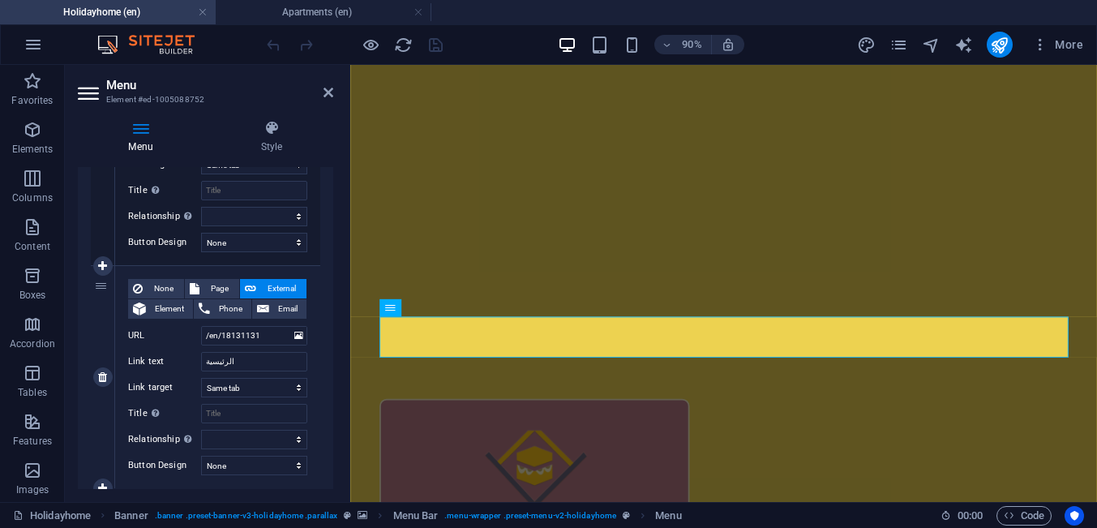
scroll to position [990, 0]
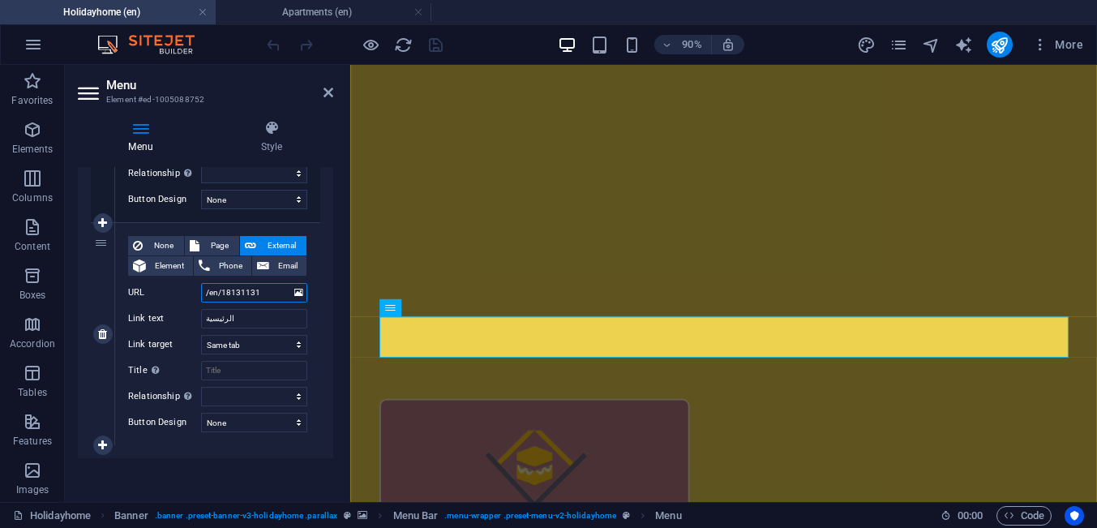
drag, startPoint x: 263, startPoint y: 291, endPoint x: 182, endPoint y: 289, distance: 81.1
click at [201, 289] on input "/en/18131131" at bounding box center [254, 292] width 106 height 19
click at [95, 142] on h4 "Menu" at bounding box center [144, 137] width 132 height 34
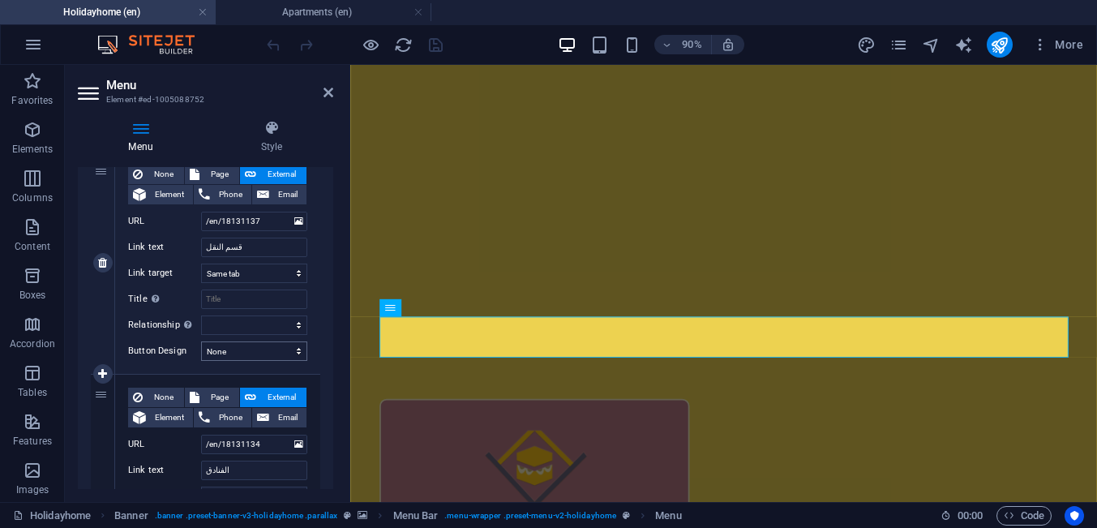
scroll to position [541, 0]
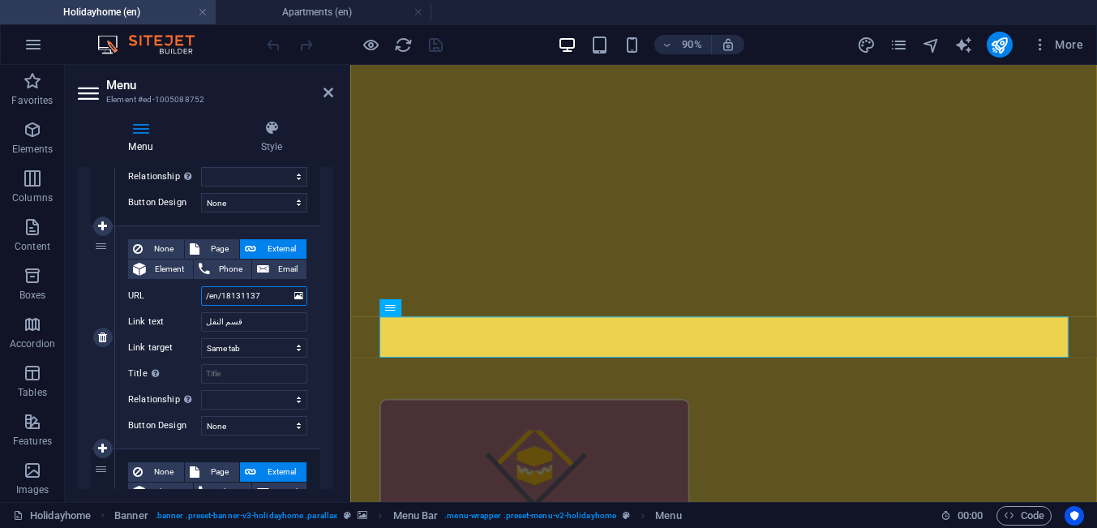
drag, startPoint x: 265, startPoint y: 297, endPoint x: 194, endPoint y: 297, distance: 71.3
click at [201, 297] on input "/en/18131137" at bounding box center [254, 295] width 106 height 19
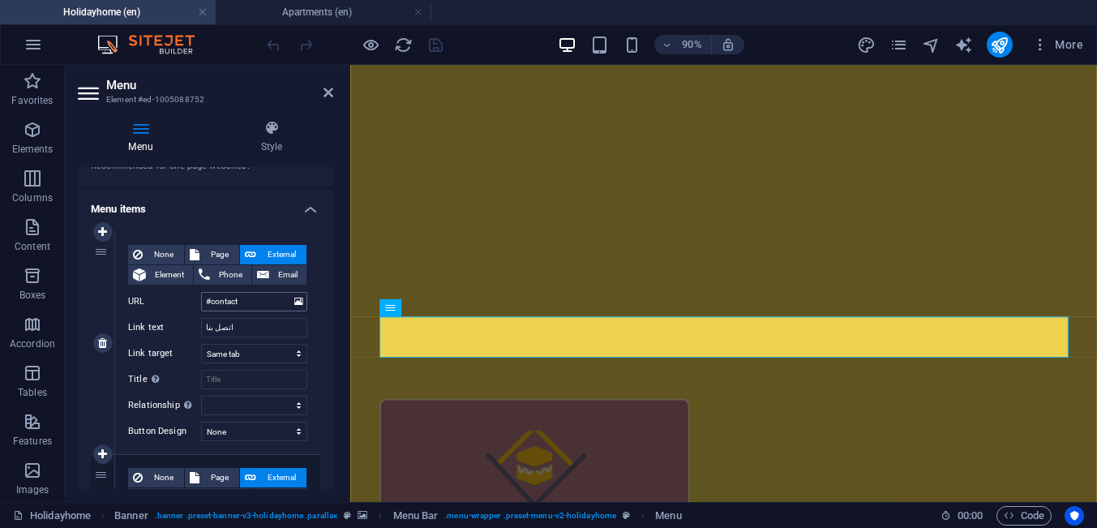
scroll to position [75, 0]
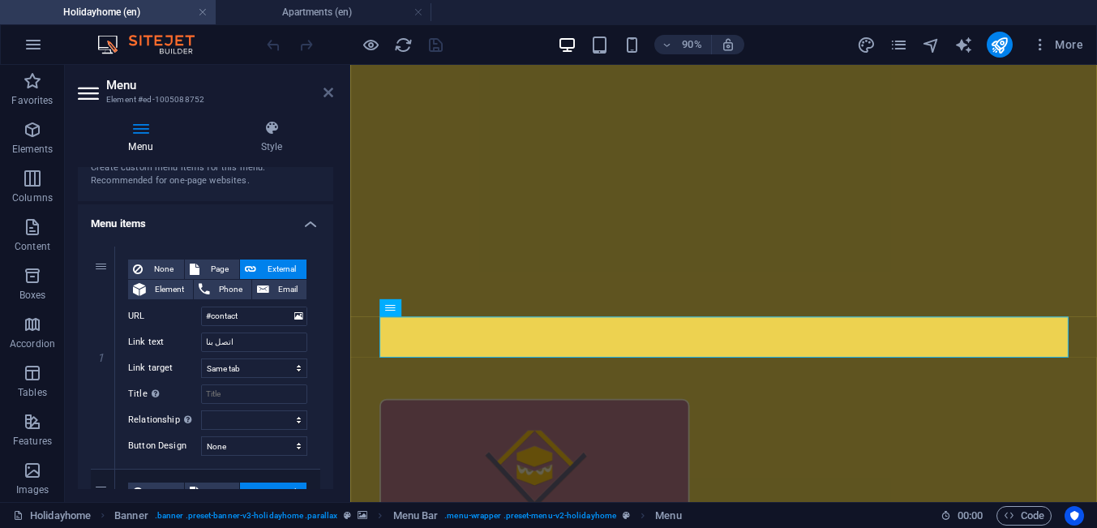
click at [325, 96] on icon at bounding box center [328, 92] width 10 height 13
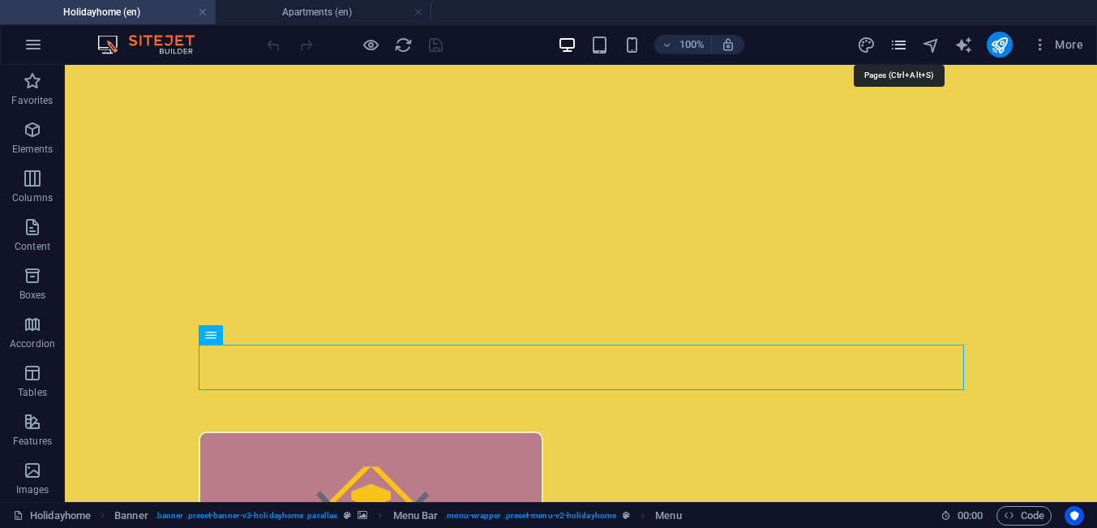
click at [906, 46] on icon "pages" at bounding box center [898, 45] width 19 height 19
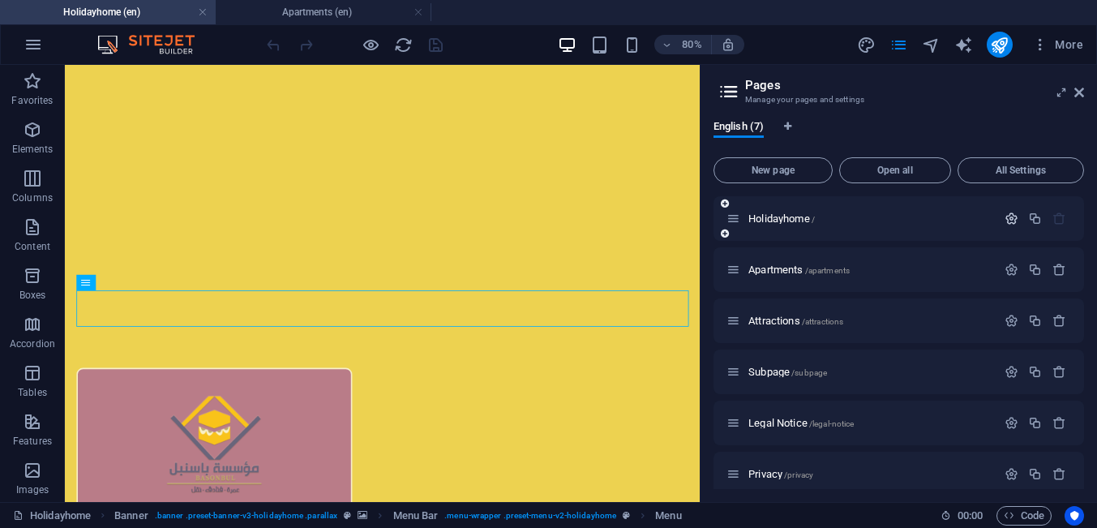
click at [1008, 220] on icon "button" at bounding box center [1011, 219] width 14 height 14
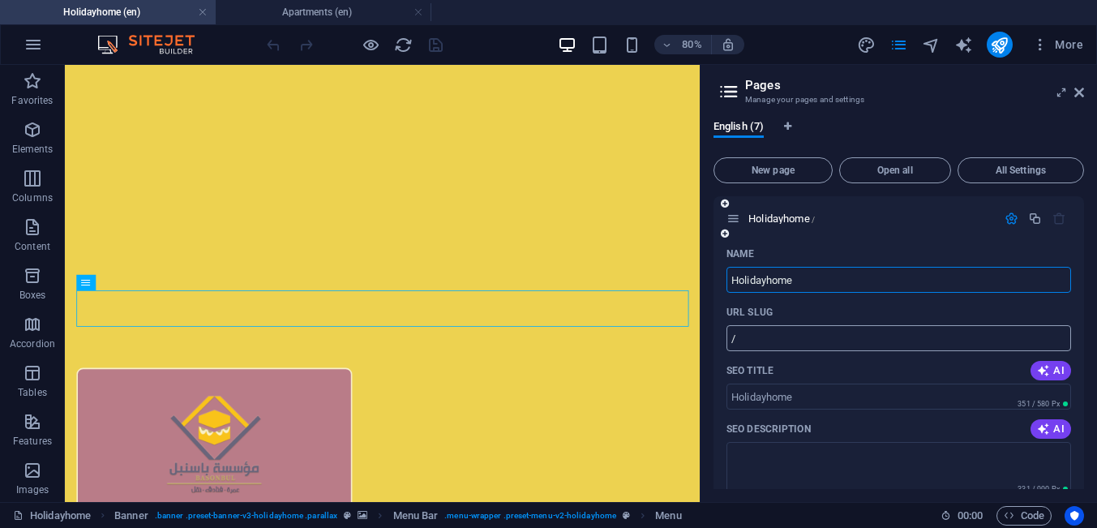
click at [841, 341] on input "/" at bounding box center [898, 338] width 344 height 26
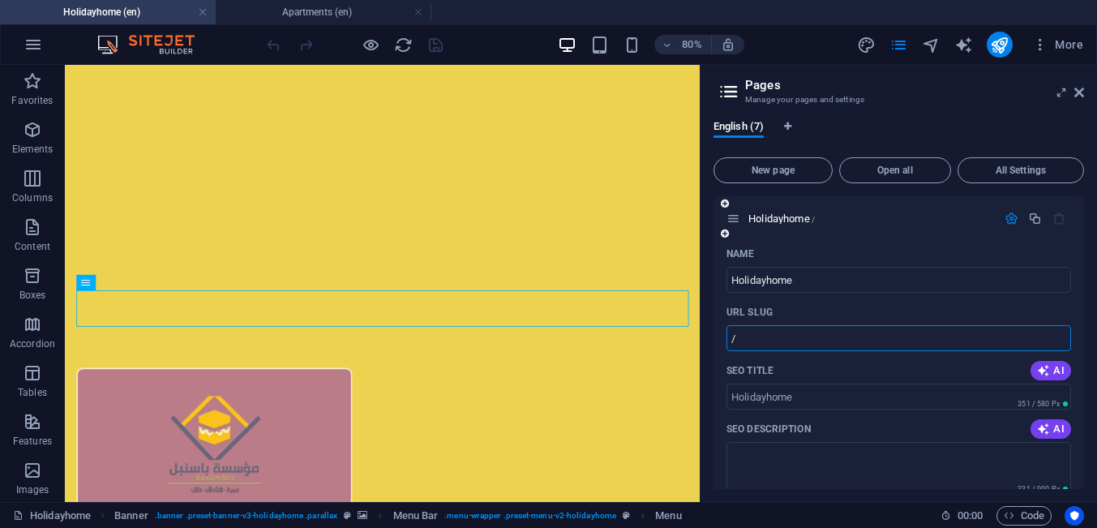
drag, startPoint x: 742, startPoint y: 335, endPoint x: 719, endPoint y: 341, distance: 23.6
click at [726, 341] on input "/" at bounding box center [898, 338] width 344 height 26
paste input "en/18131131"
type input "/en/18131131"
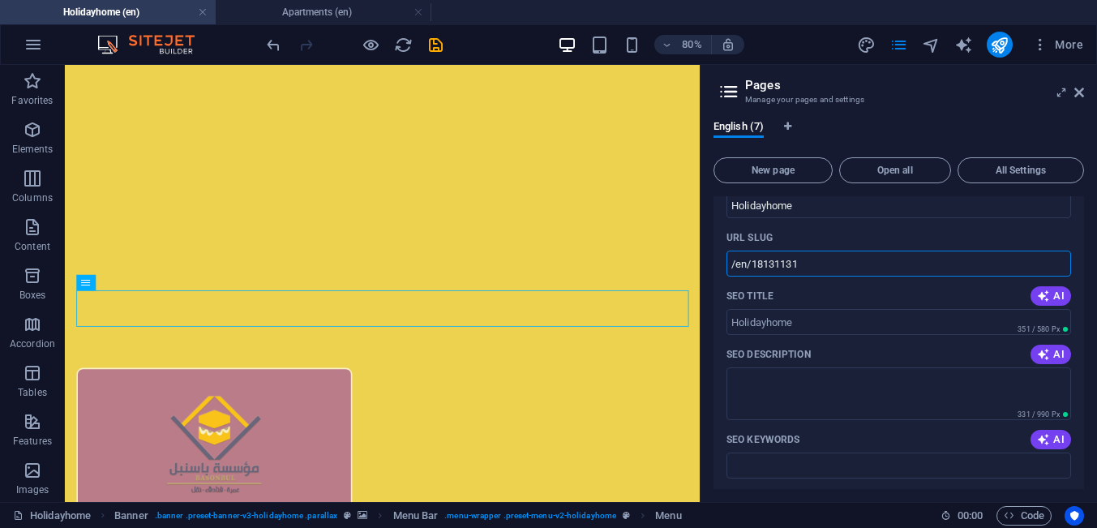
scroll to position [0, 0]
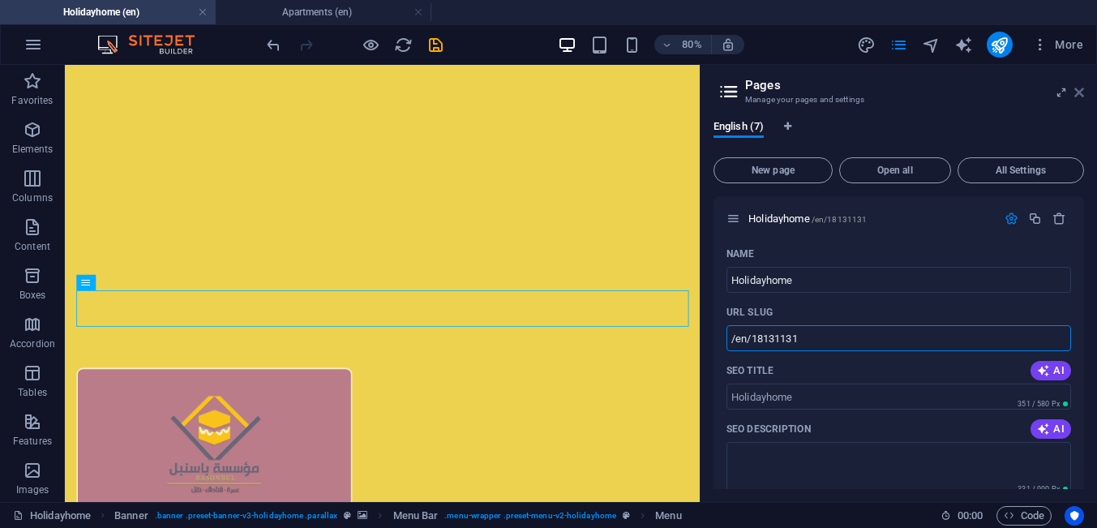
click at [1081, 92] on icon at bounding box center [1079, 92] width 10 height 13
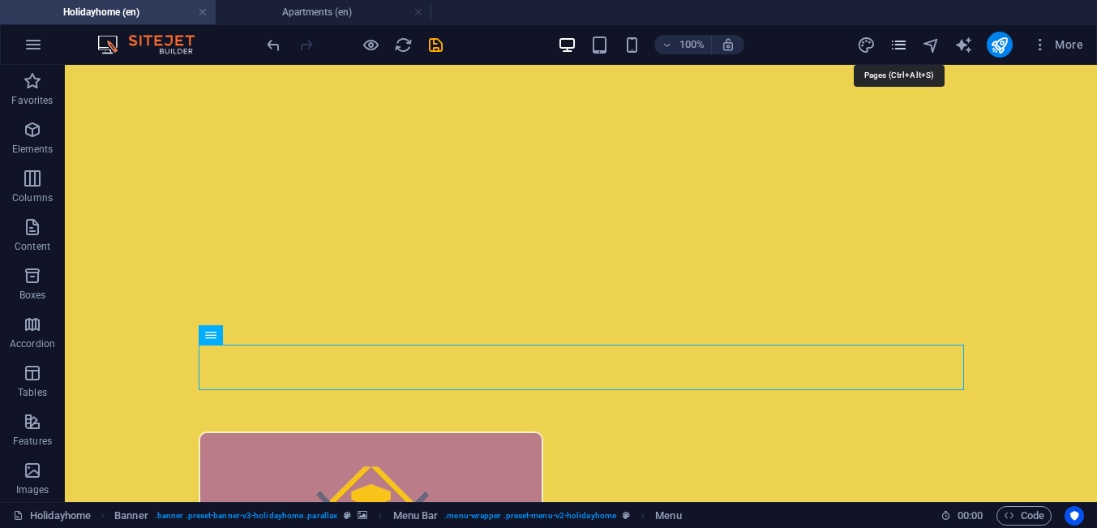
click at [905, 50] on icon "pages" at bounding box center [898, 45] width 19 height 19
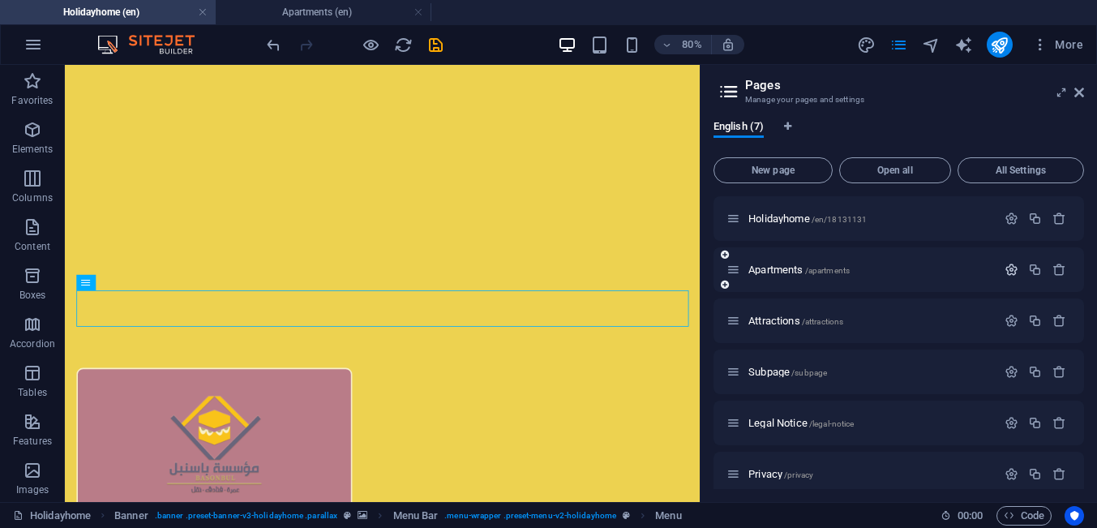
click at [1007, 268] on icon "button" at bounding box center [1011, 270] width 14 height 14
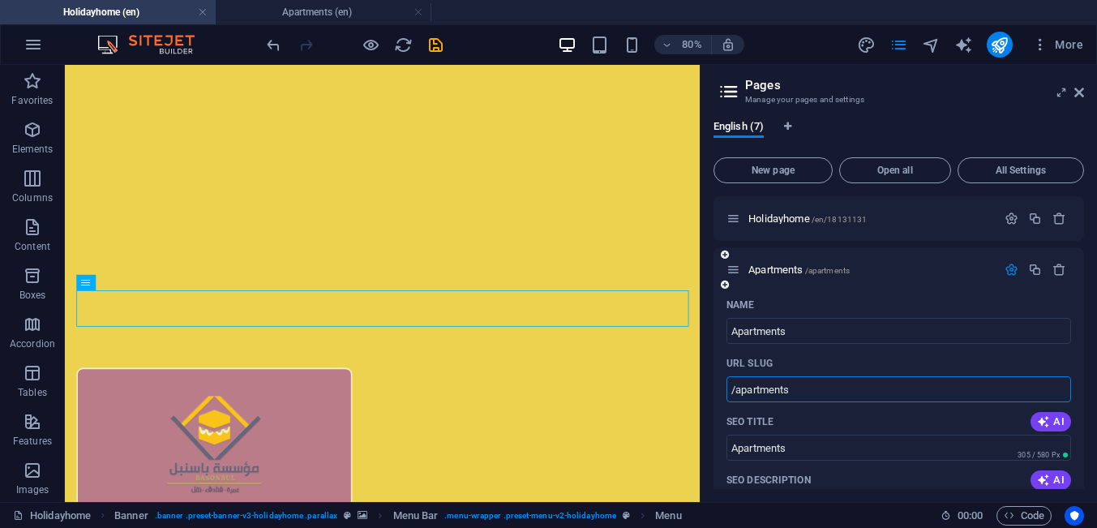
drag, startPoint x: 817, startPoint y: 391, endPoint x: 699, endPoint y: 396, distance: 118.5
click at [726, 396] on input "/apartments" at bounding box center [898, 389] width 344 height 26
paste input "text"
drag, startPoint x: 802, startPoint y: 392, endPoint x: 704, endPoint y: 391, distance: 98.1
click at [726, 391] on input "/apartments" at bounding box center [898, 389] width 344 height 26
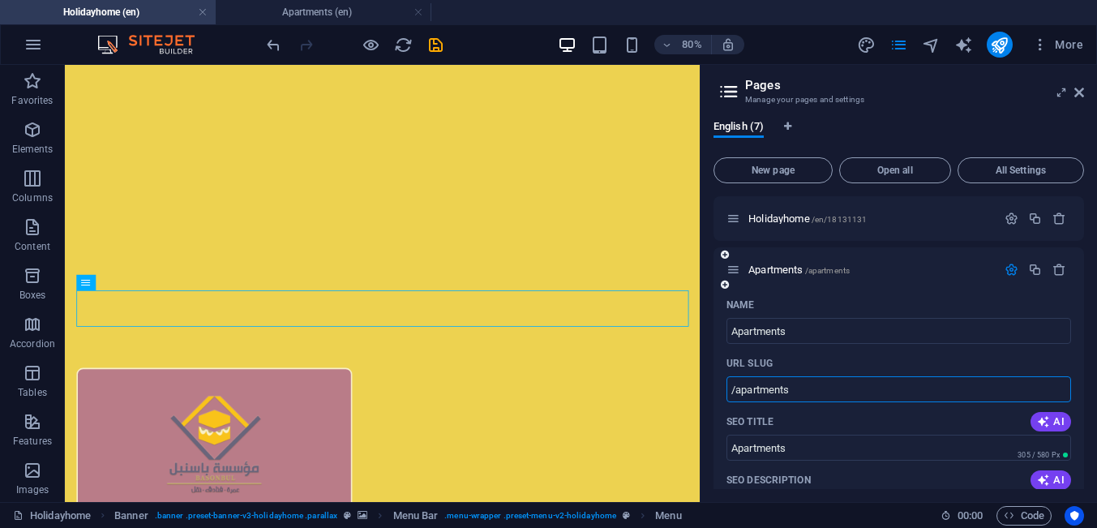
paste input "text"
click at [801, 388] on input "/apartments" at bounding box center [898, 389] width 344 height 26
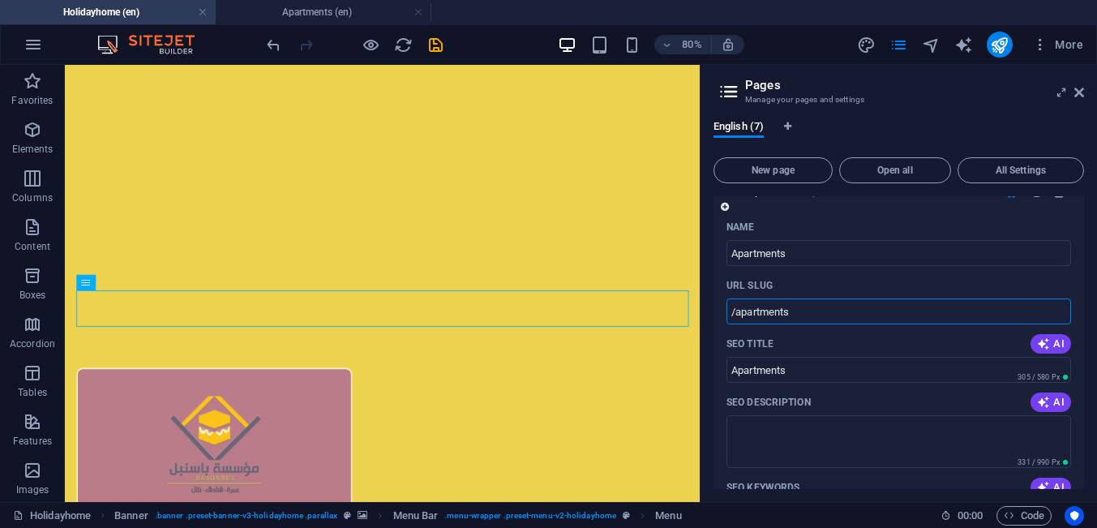
scroll to position [75, 0]
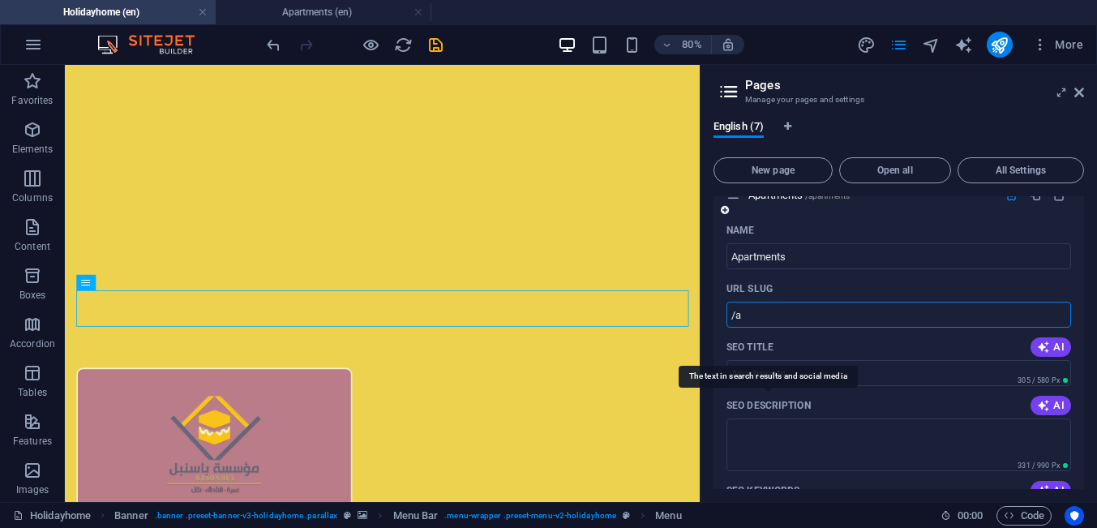
type input "/"
paste input "text"
click at [820, 319] on input "URL SLUG" at bounding box center [898, 315] width 344 height 26
click at [1047, 351] on icon "button" at bounding box center [1043, 346] width 13 height 13
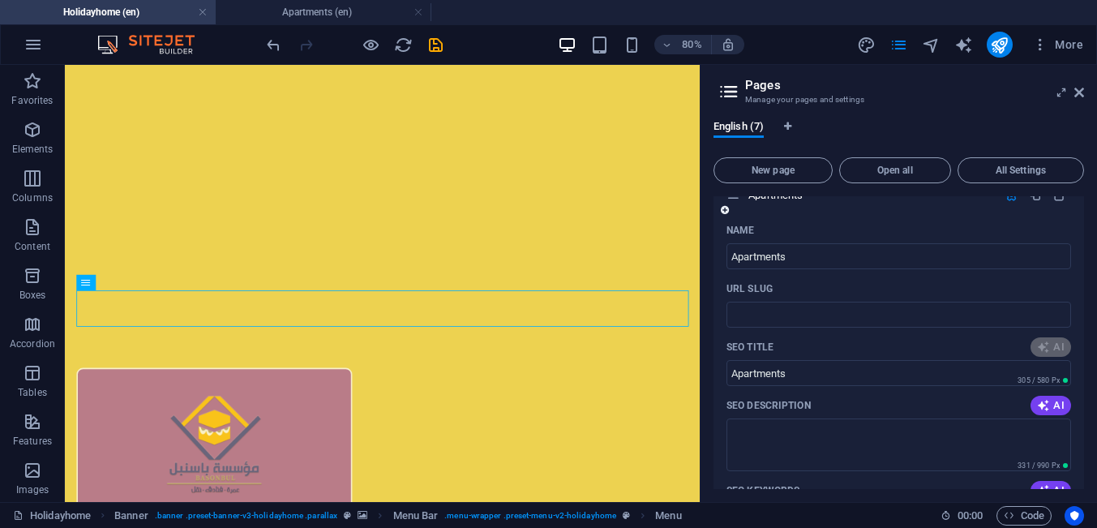
type input "Hotels Near Haram: Book Now!"
click at [850, 320] on input "URL SLUG" at bounding box center [898, 315] width 344 height 26
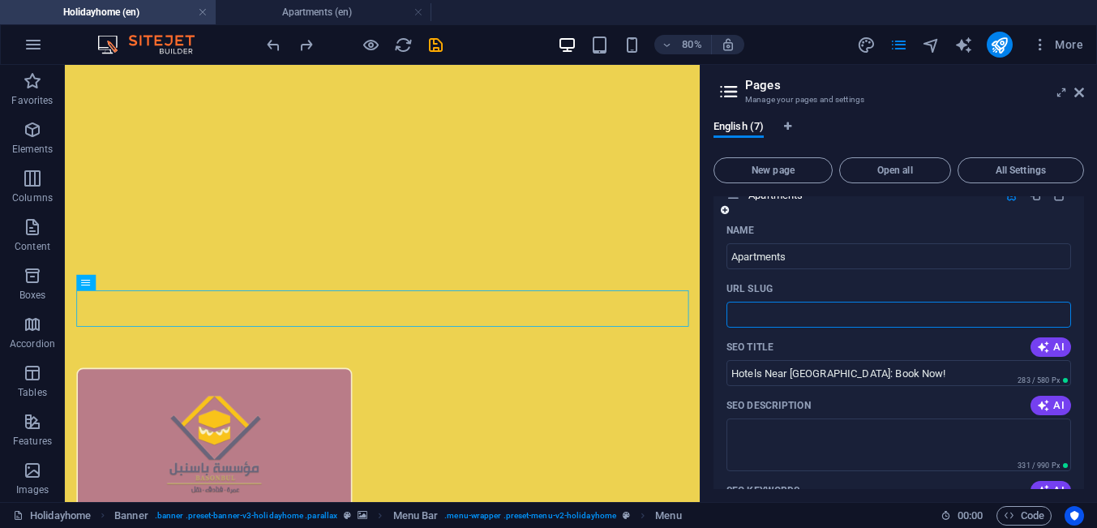
paste input "text"
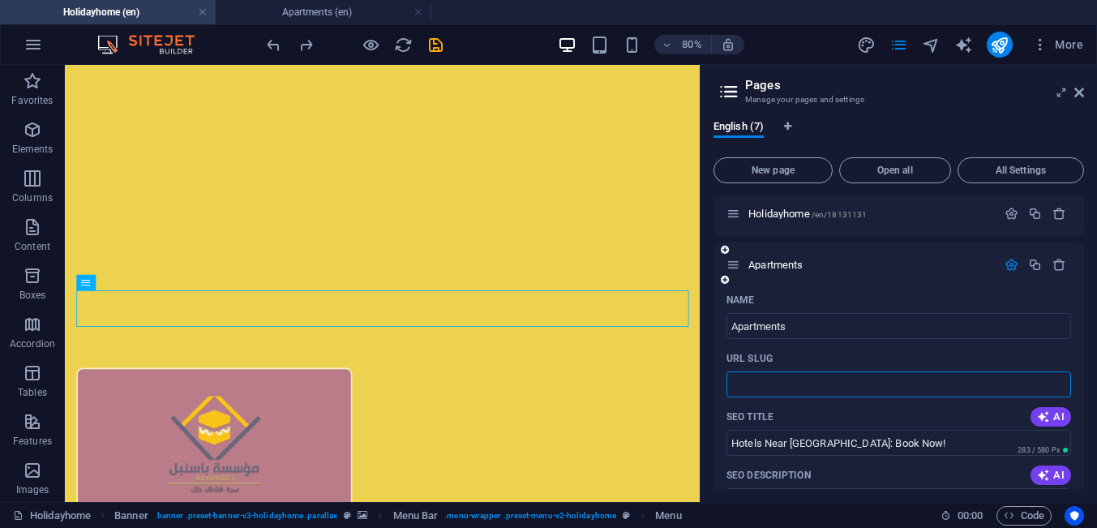
scroll to position [0, 0]
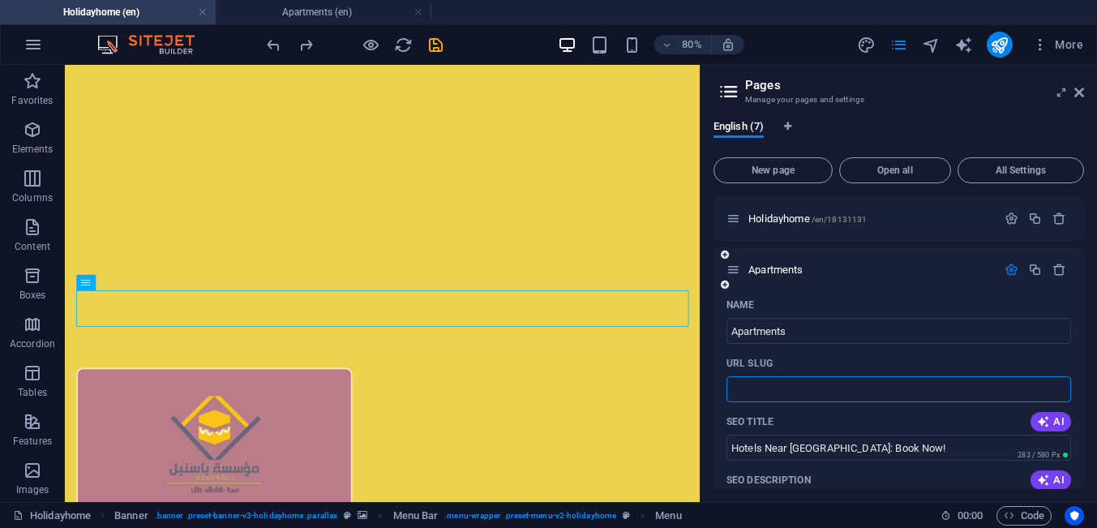
click at [821, 391] on input "URL SLUG" at bounding box center [898, 389] width 344 height 26
type input "/en/18131134"
click at [943, 300] on div "Name" at bounding box center [898, 305] width 344 height 26
click at [1080, 91] on icon at bounding box center [1079, 92] width 10 height 13
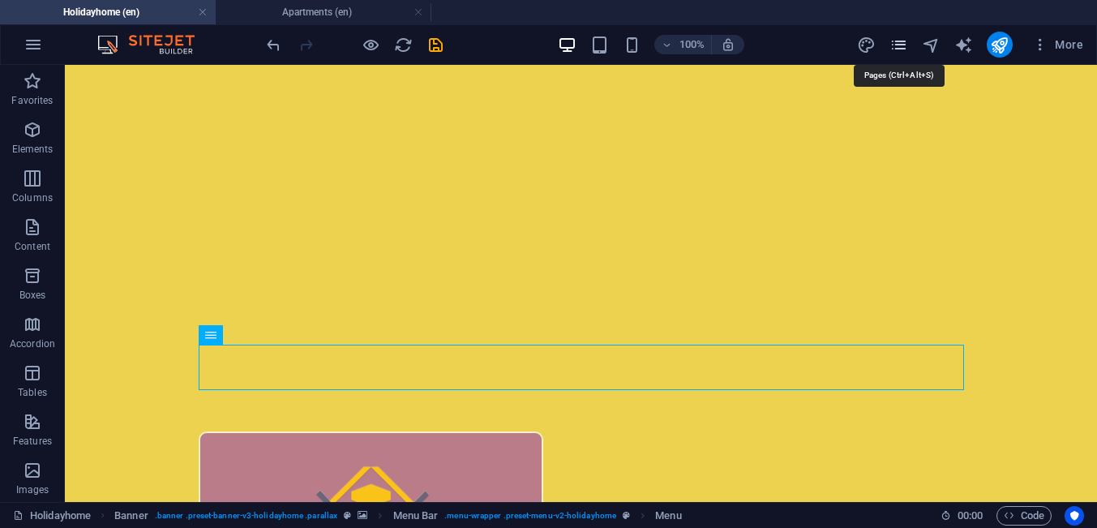
click at [904, 45] on icon "pages" at bounding box center [898, 45] width 19 height 19
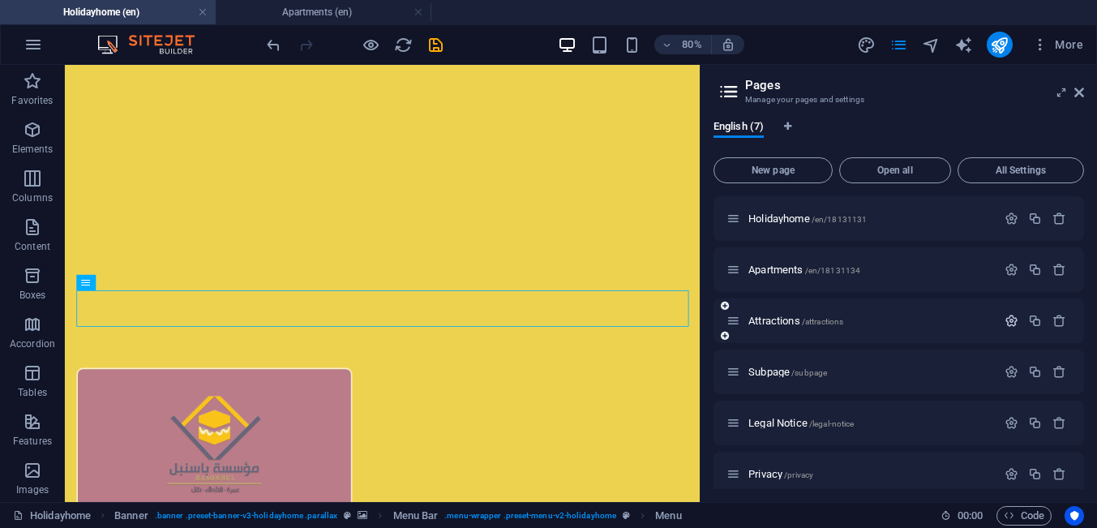
click at [1008, 322] on icon "button" at bounding box center [1011, 321] width 14 height 14
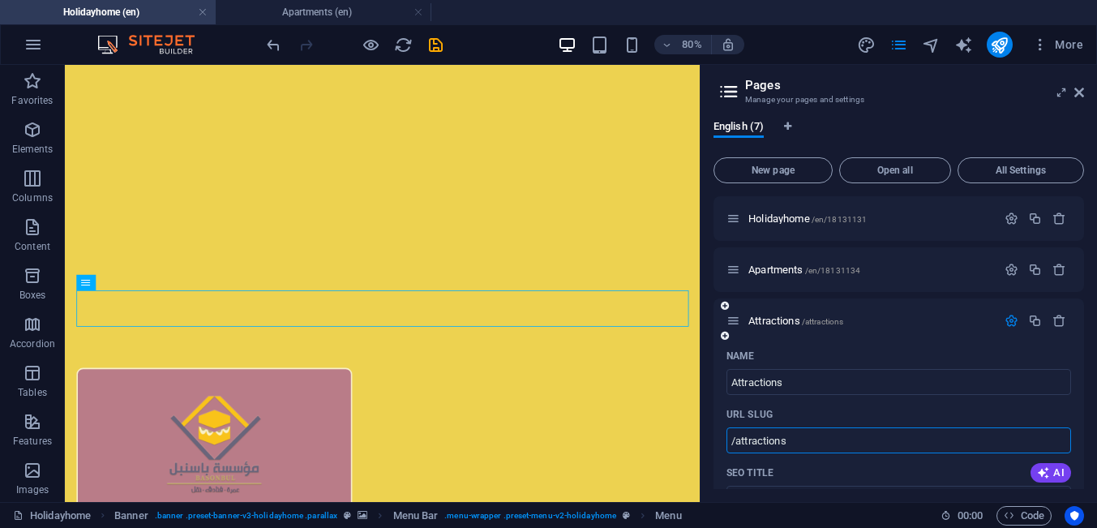
drag, startPoint x: 746, startPoint y: 443, endPoint x: 708, endPoint y: 444, distance: 38.1
click at [726, 444] on input "/attractions" at bounding box center [898, 440] width 344 height 26
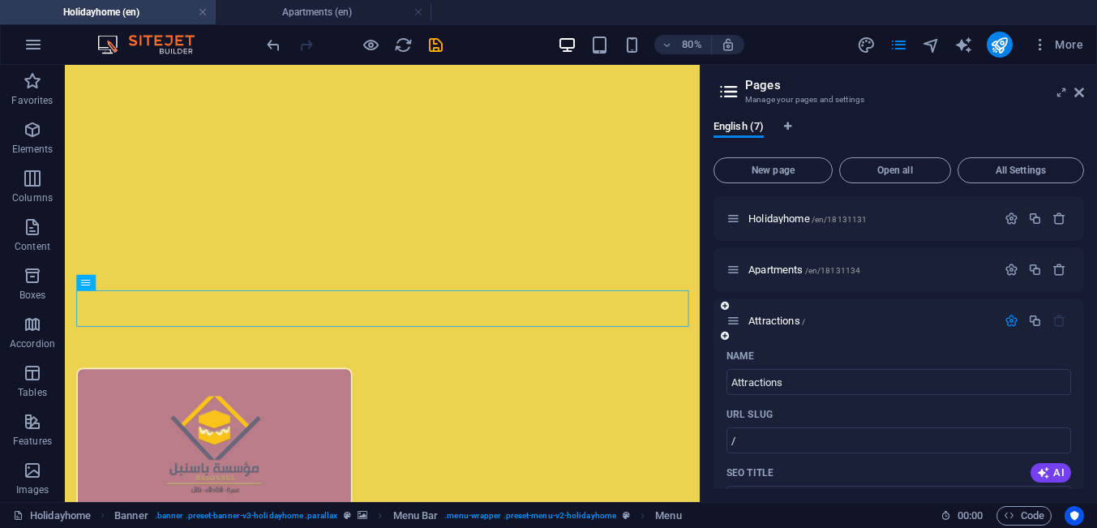
click at [1060, 350] on div "Name" at bounding box center [898, 356] width 344 height 26
click at [761, 444] on input "/" at bounding box center [898, 440] width 344 height 26
paste input "en/18131137"
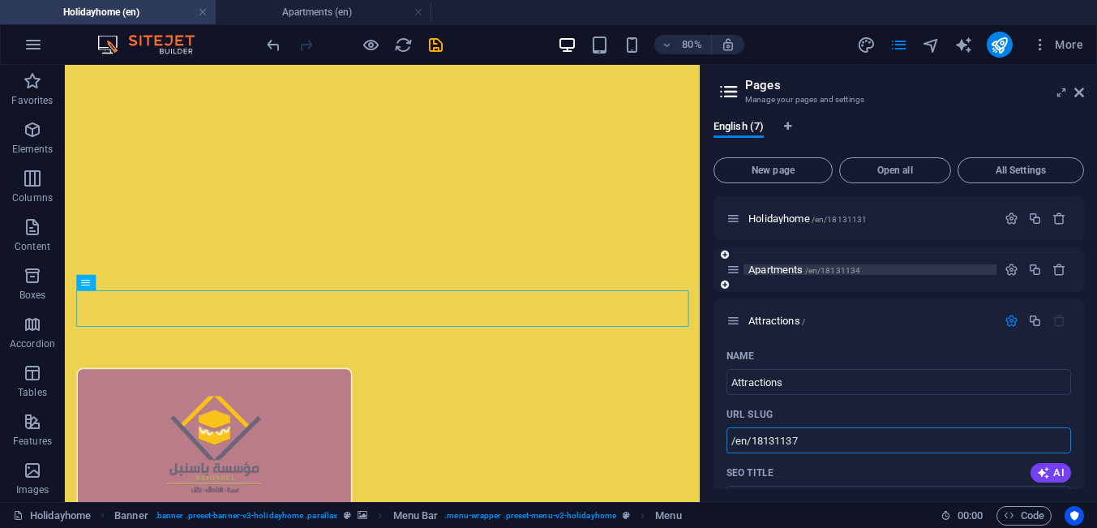
type input "/en/18131137"
click at [949, 357] on div "Name" at bounding box center [898, 356] width 344 height 26
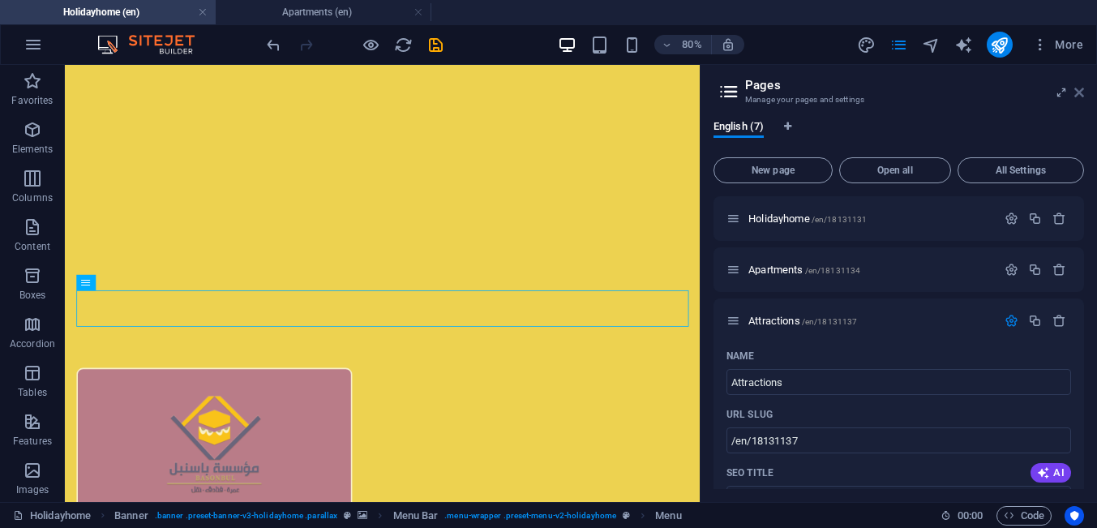
drag, startPoint x: 1080, startPoint y: 93, endPoint x: 999, endPoint y: 40, distance: 97.1
click at [1080, 93] on icon at bounding box center [1079, 92] width 10 height 13
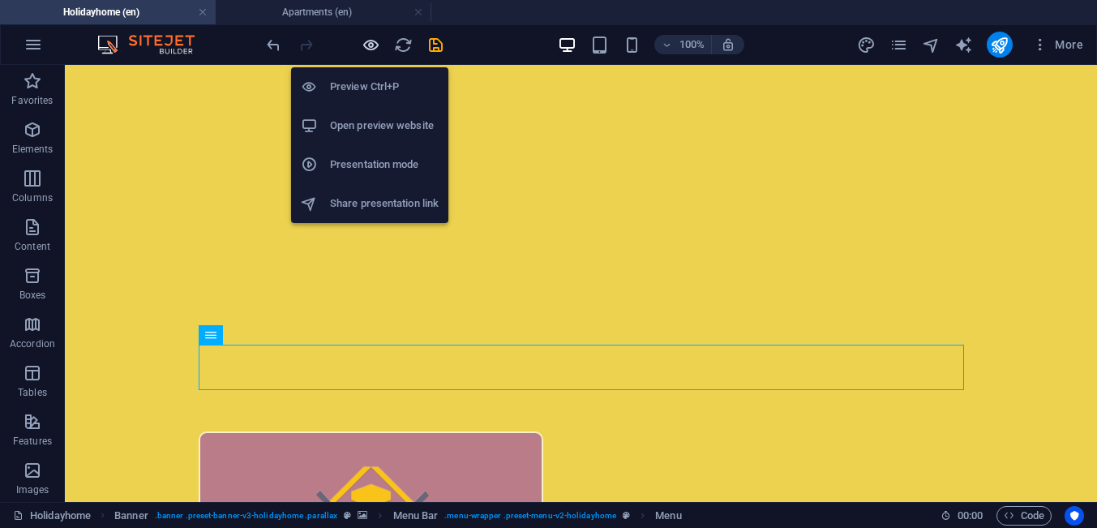
click at [362, 44] on icon "button" at bounding box center [370, 45] width 19 height 19
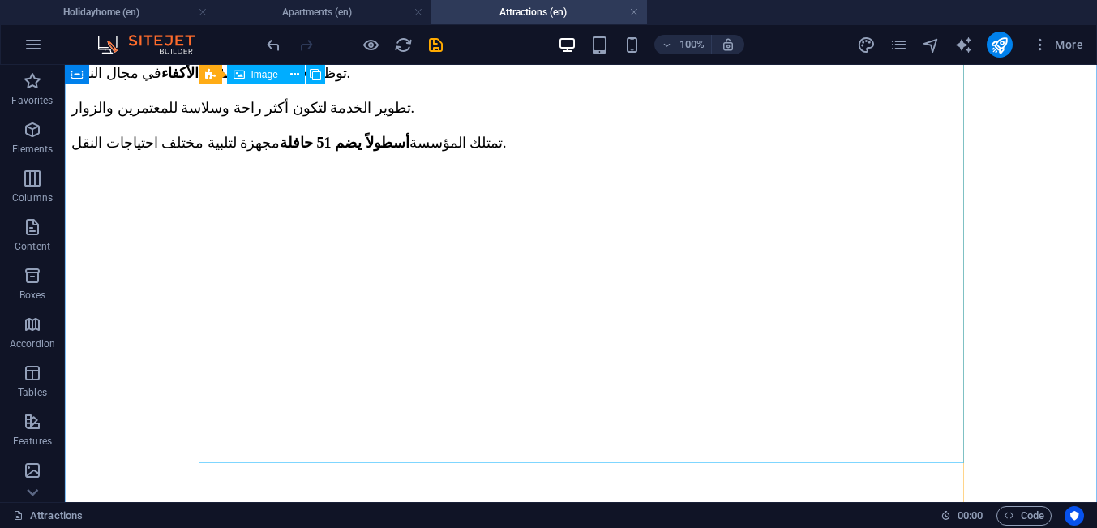
scroll to position [2685, 0]
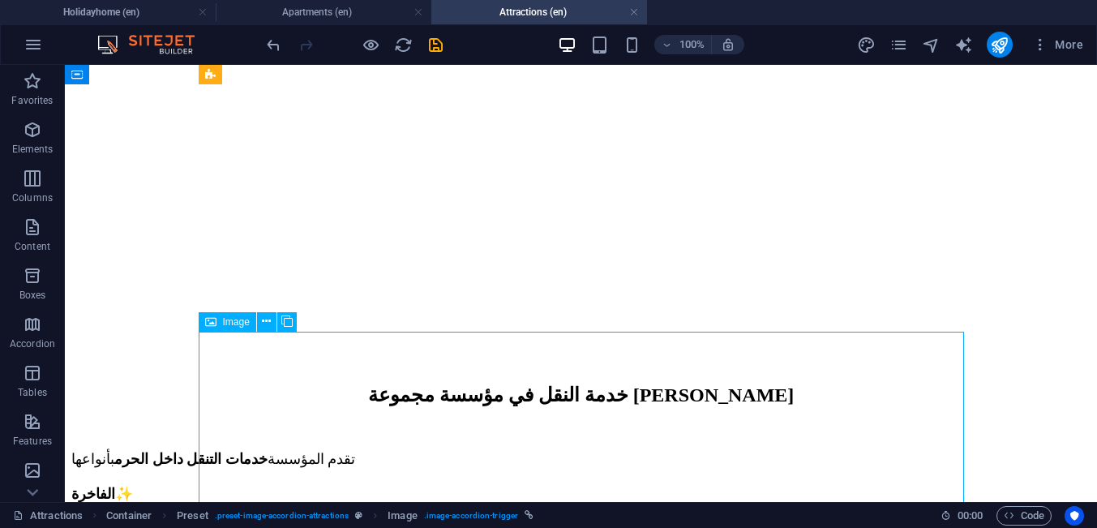
scroll to position [2065, 0]
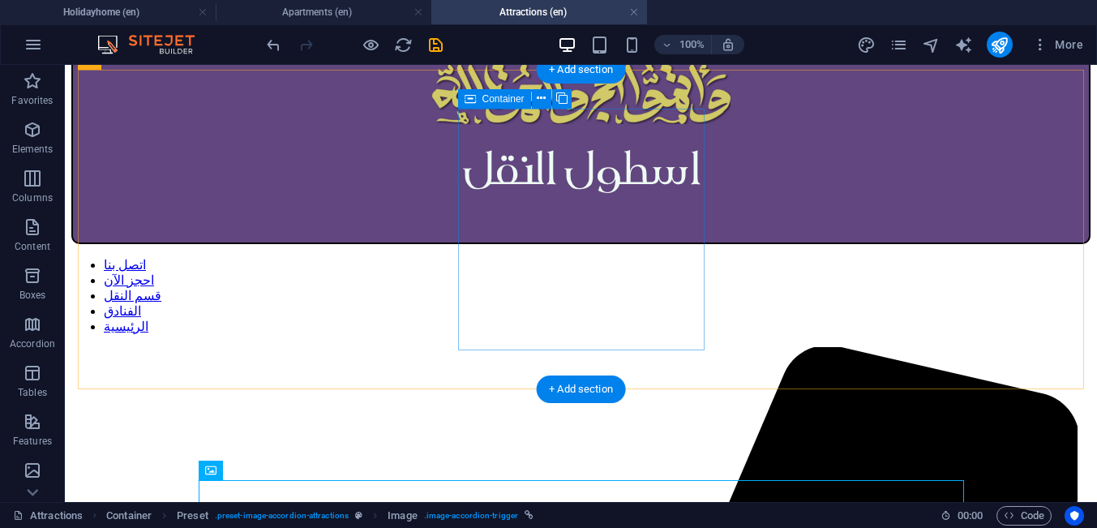
scroll to position [1134, 0]
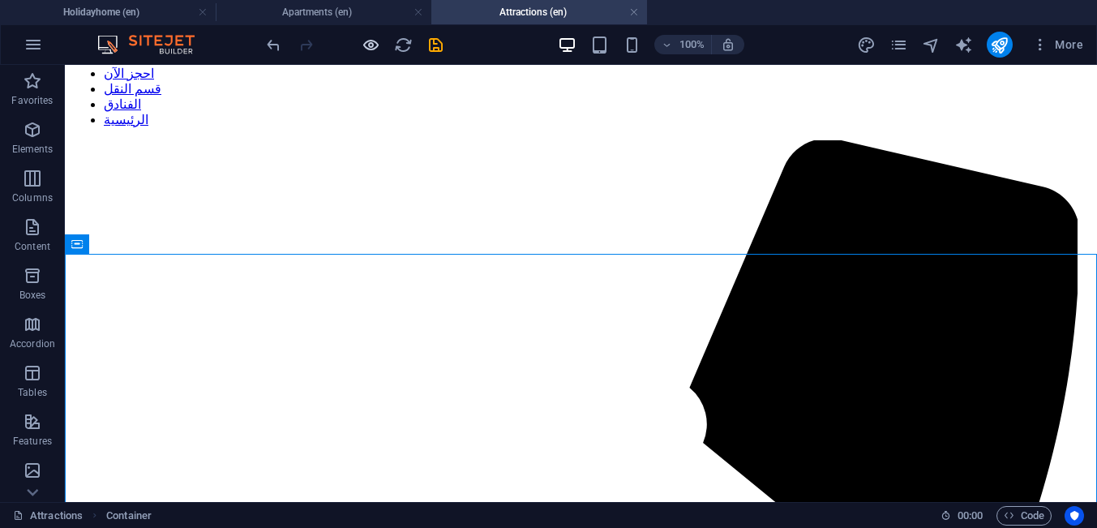
click at [371, 45] on icon "button" at bounding box center [370, 45] width 19 height 19
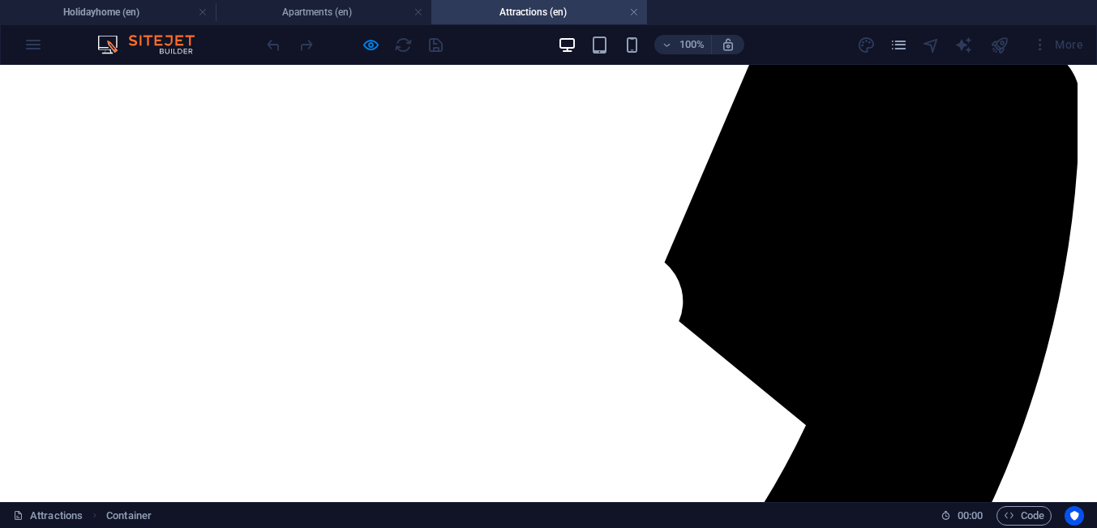
scroll to position [1341, 0]
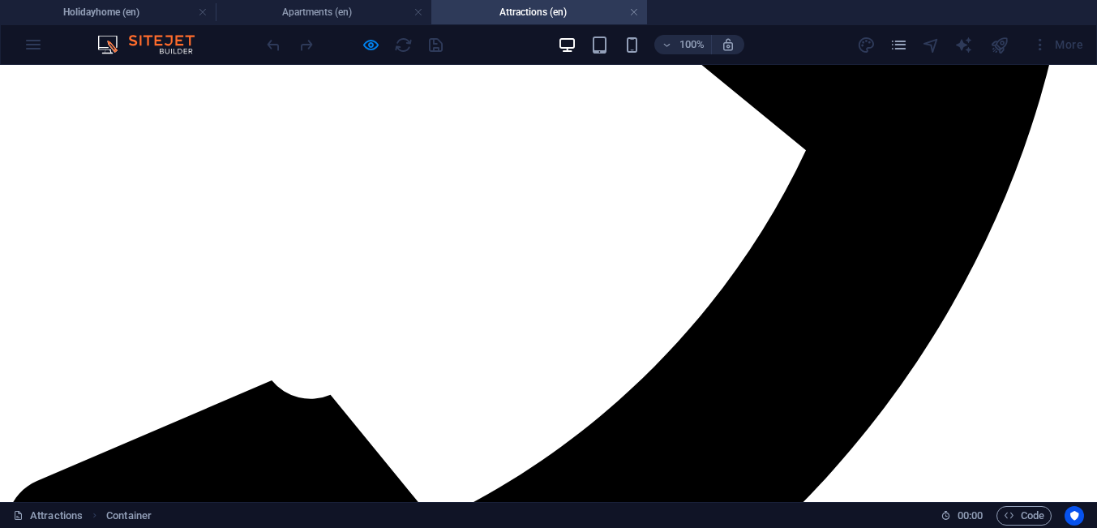
scroll to position [1586, 0]
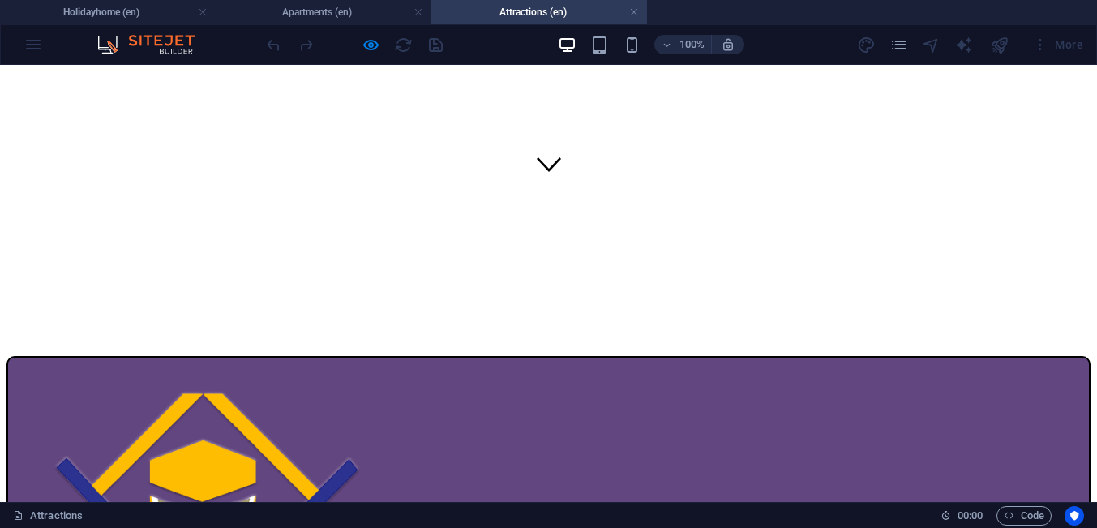
scroll to position [620, 0]
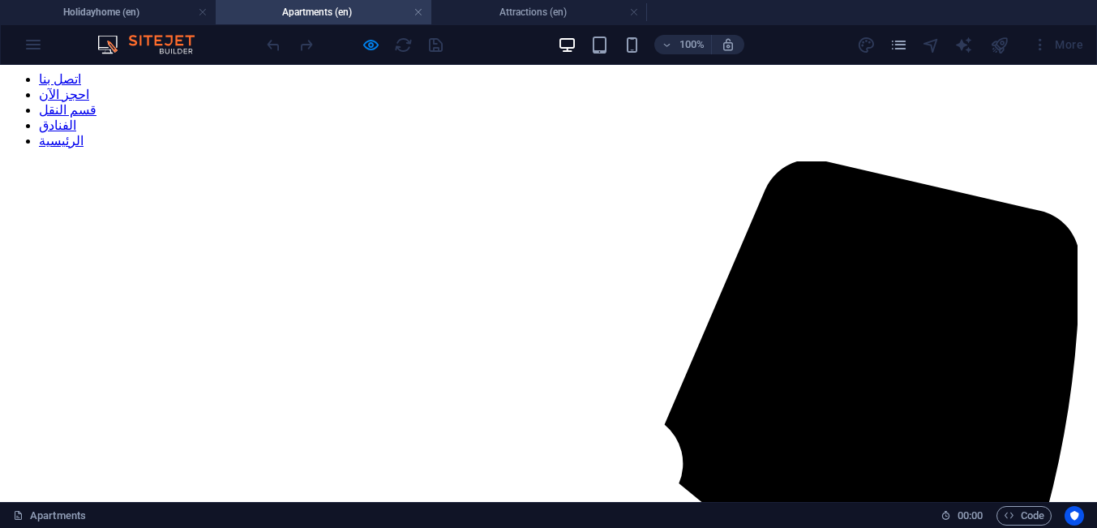
scroll to position [1241, 0]
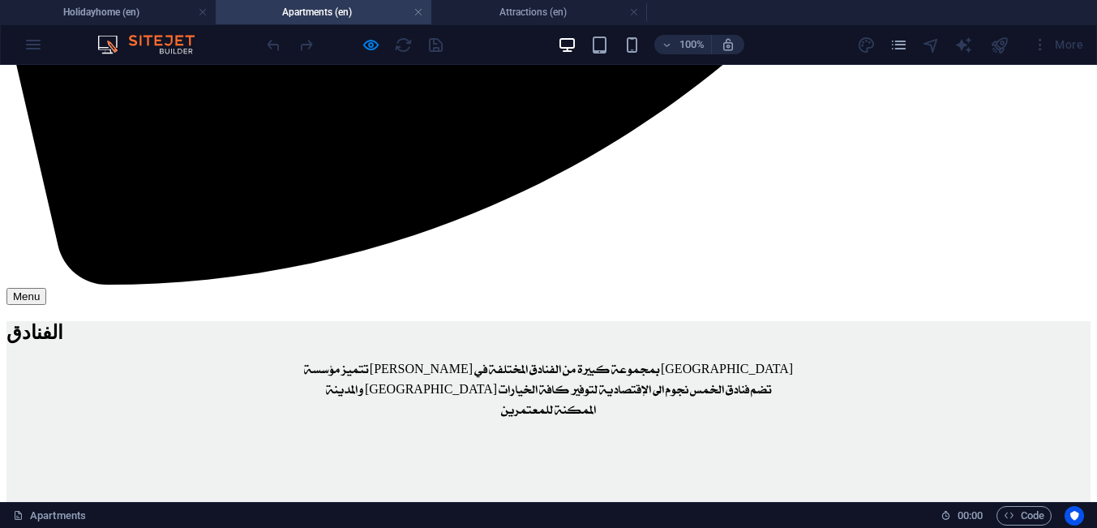
scroll to position [2171, 0]
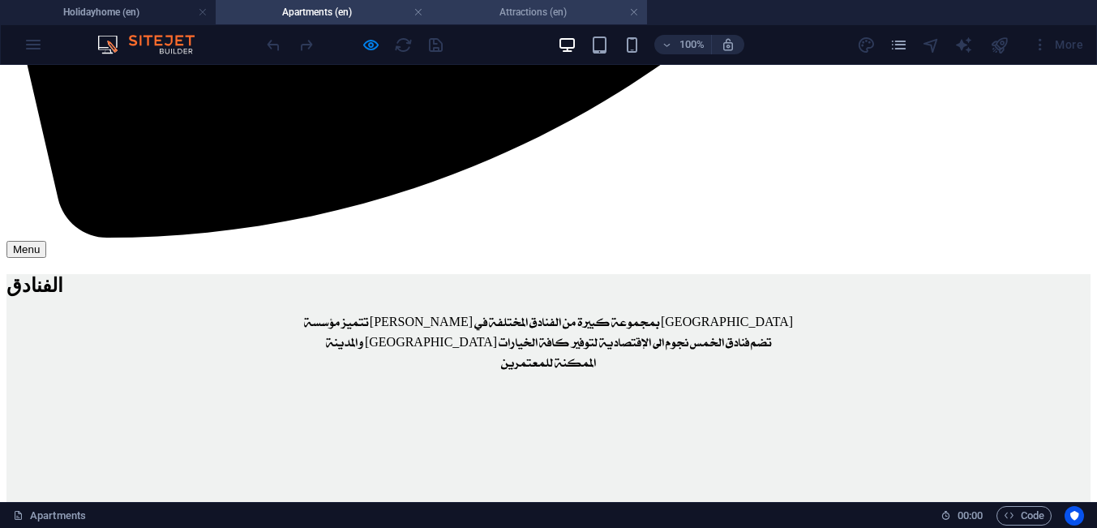
click at [575, 16] on h4 "Attractions (en)" at bounding box center [539, 12] width 216 height 18
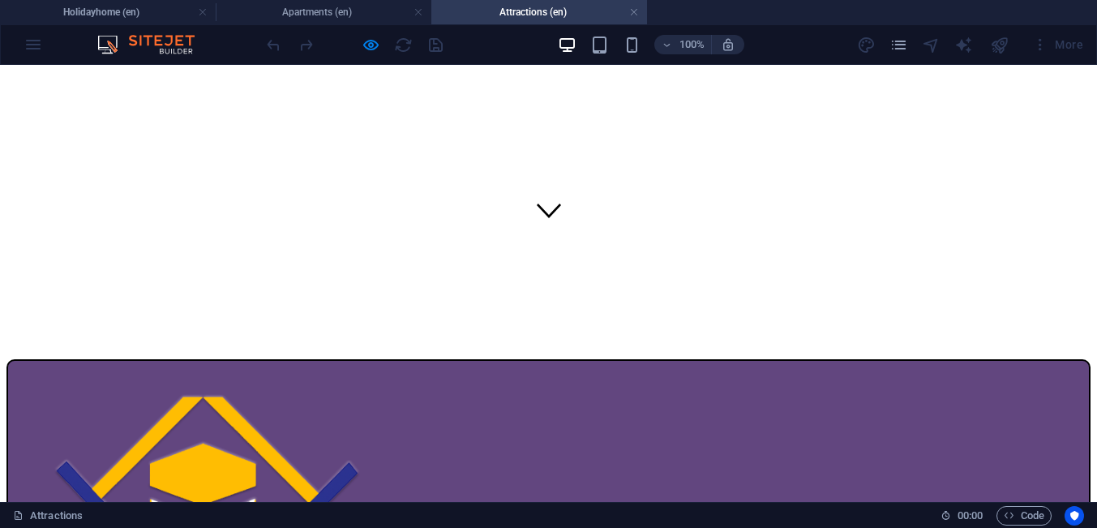
scroll to position [0, 0]
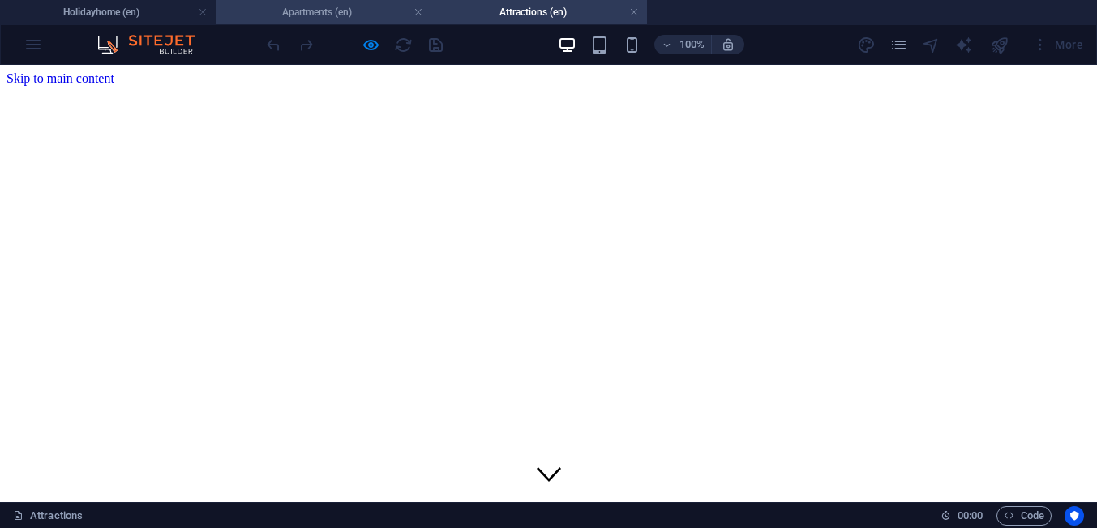
click at [297, 10] on h4 "Apartments (en)" at bounding box center [324, 12] width 216 height 18
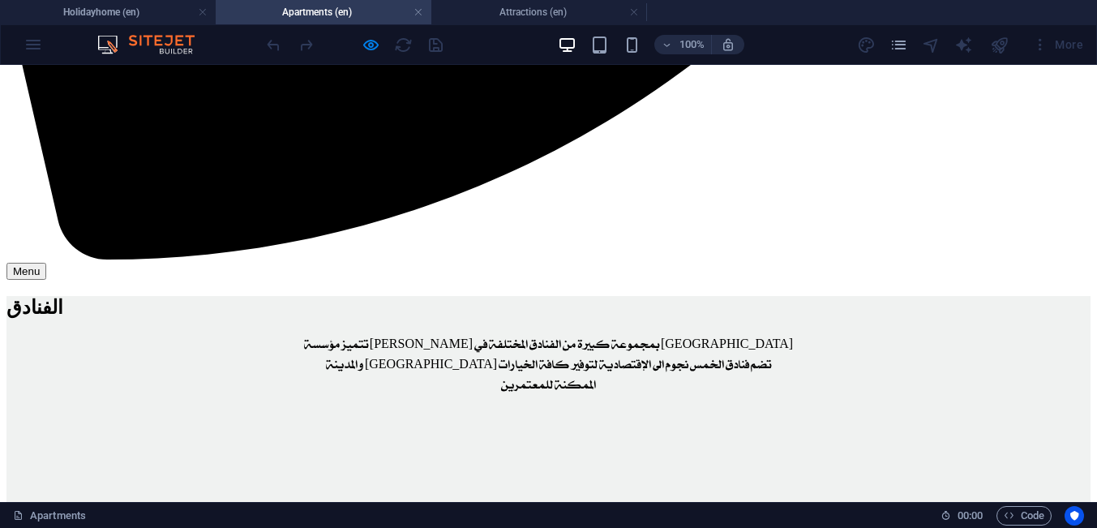
scroll to position [1747, 0]
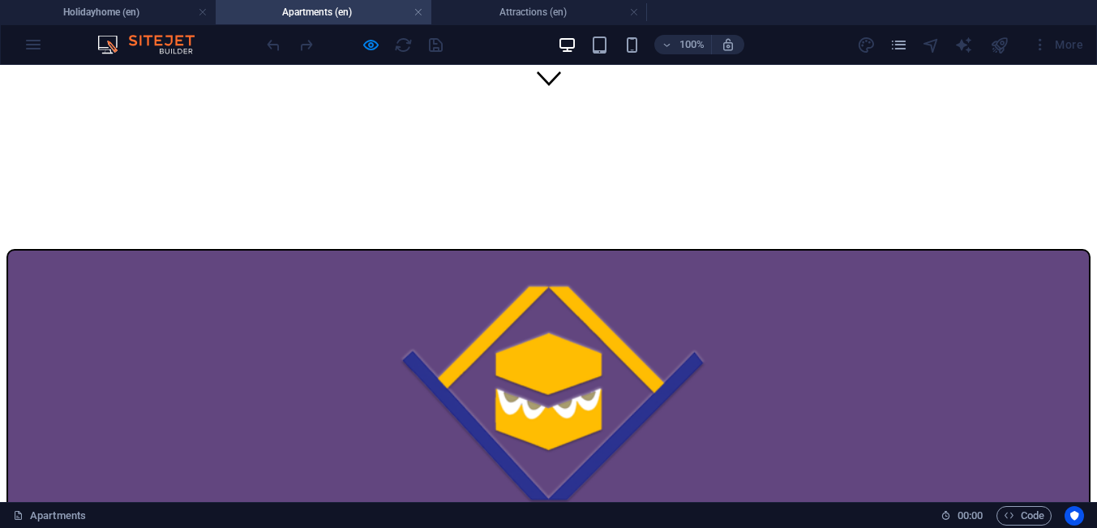
scroll to position [0, 0]
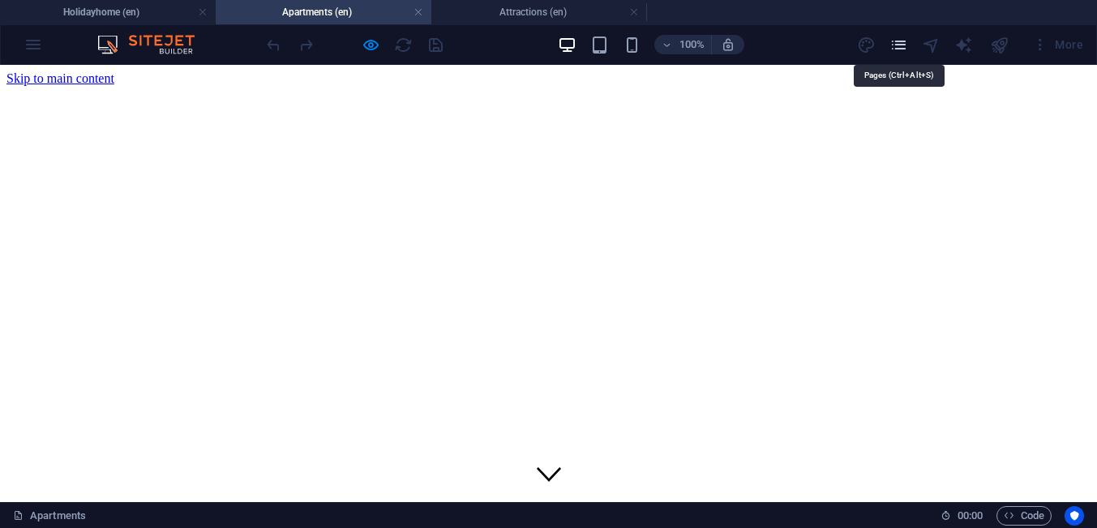
click at [899, 49] on icon "pages" at bounding box center [898, 45] width 19 height 19
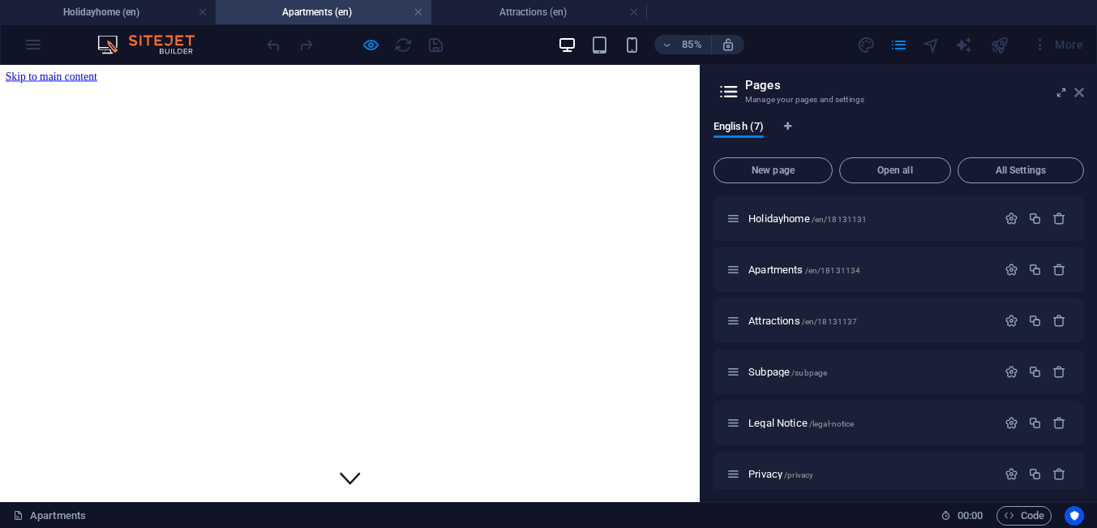
click at [1079, 92] on icon at bounding box center [1079, 92] width 10 height 13
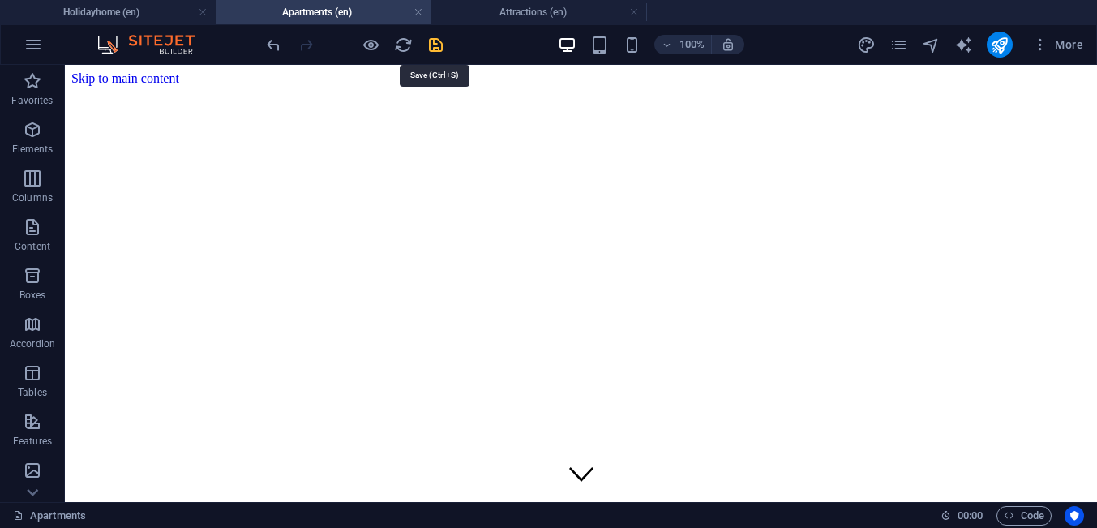
click at [438, 47] on icon "save" at bounding box center [435, 45] width 19 height 19
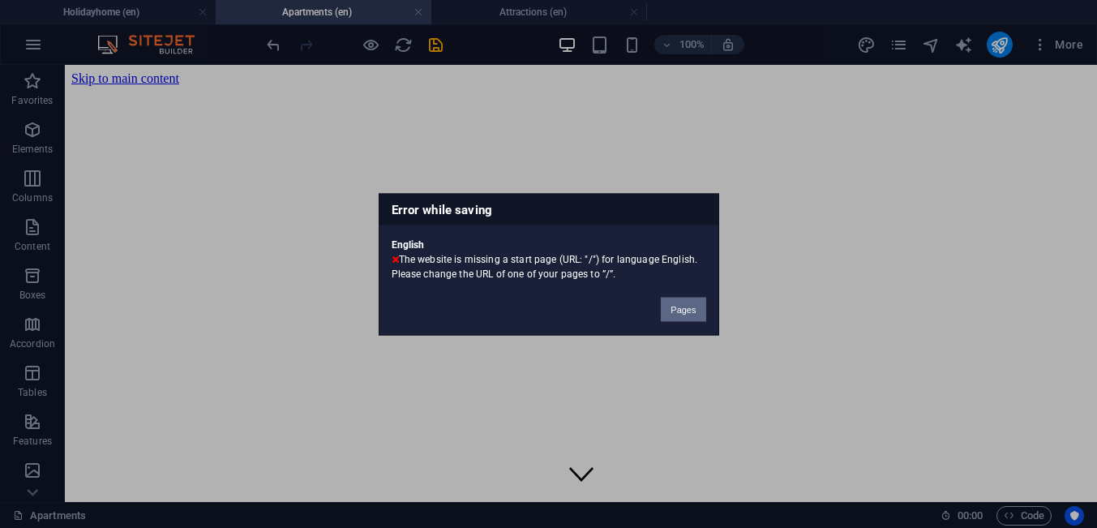
click at [687, 312] on button "Pages" at bounding box center [683, 309] width 45 height 24
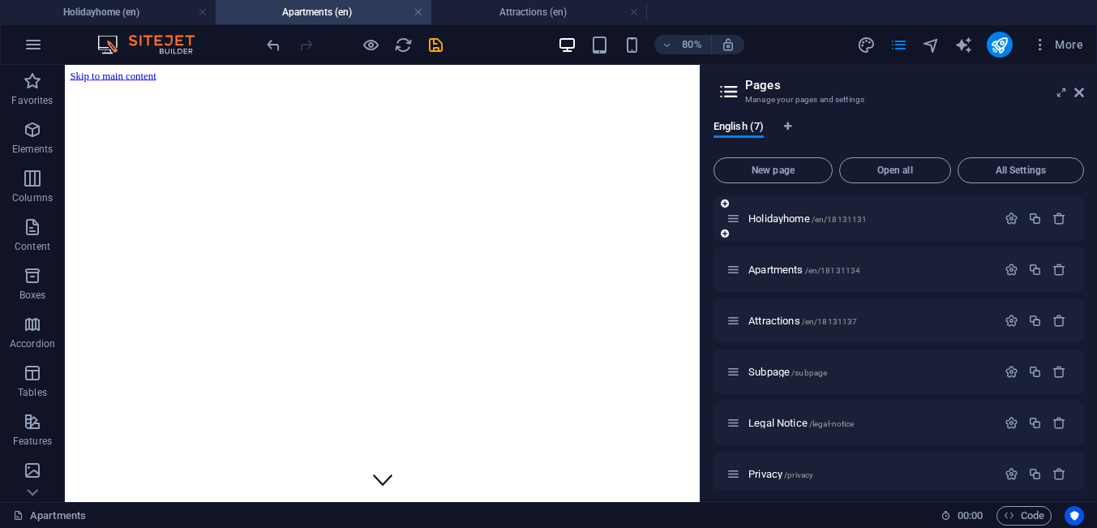
click at [922, 225] on div "Holidayhome /en/18131131" at bounding box center [861, 218] width 270 height 19
click at [896, 333] on div "Attractions /en/18131137" at bounding box center [898, 320] width 370 height 45
click at [1004, 320] on button "button" at bounding box center [1011, 321] width 24 height 14
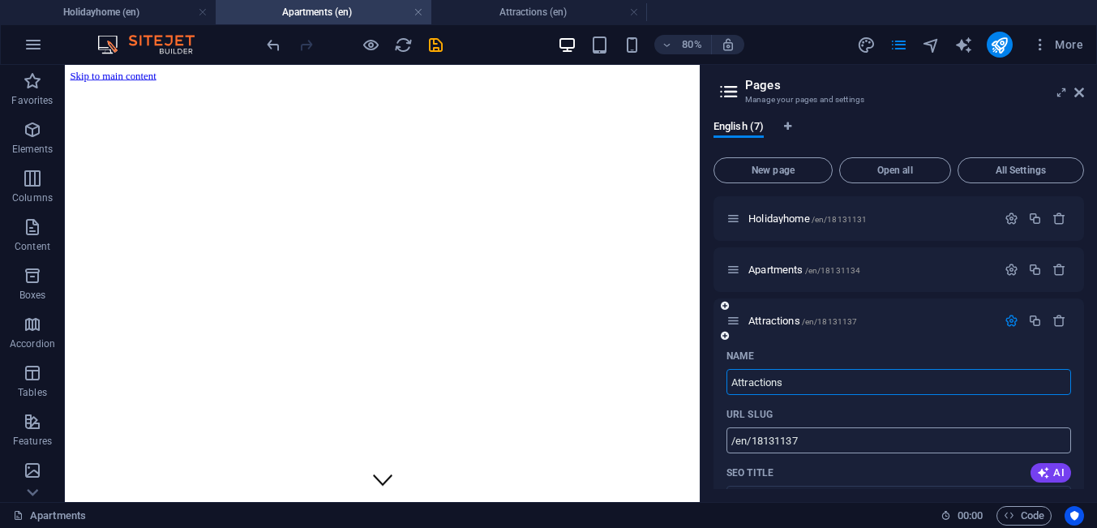
click at [821, 440] on input "/en/18131137" at bounding box center [898, 440] width 344 height 26
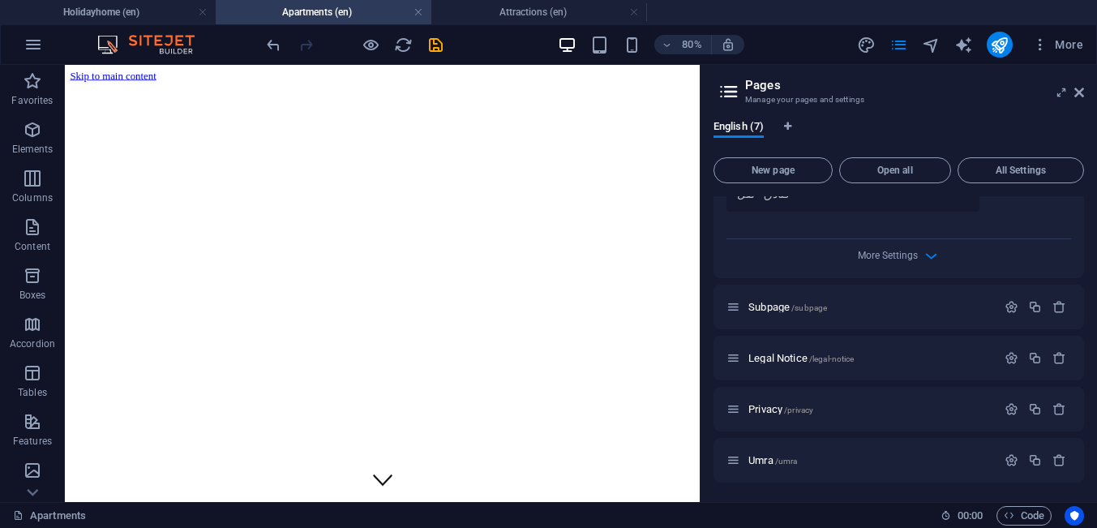
scroll to position [707, 0]
click at [1007, 463] on icon "button" at bounding box center [1011, 460] width 14 height 14
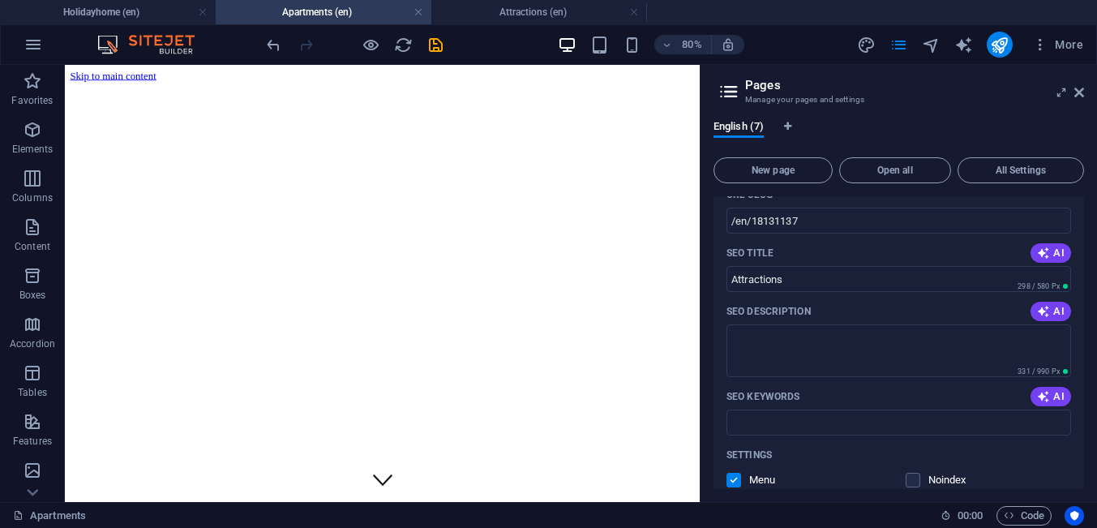
scroll to position [212, 0]
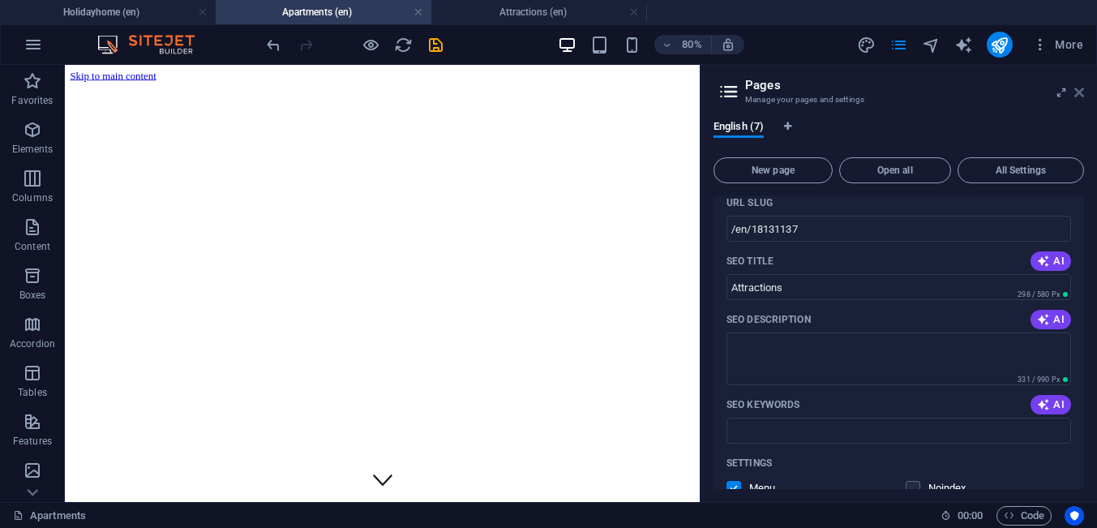
click at [1082, 89] on icon at bounding box center [1079, 92] width 10 height 13
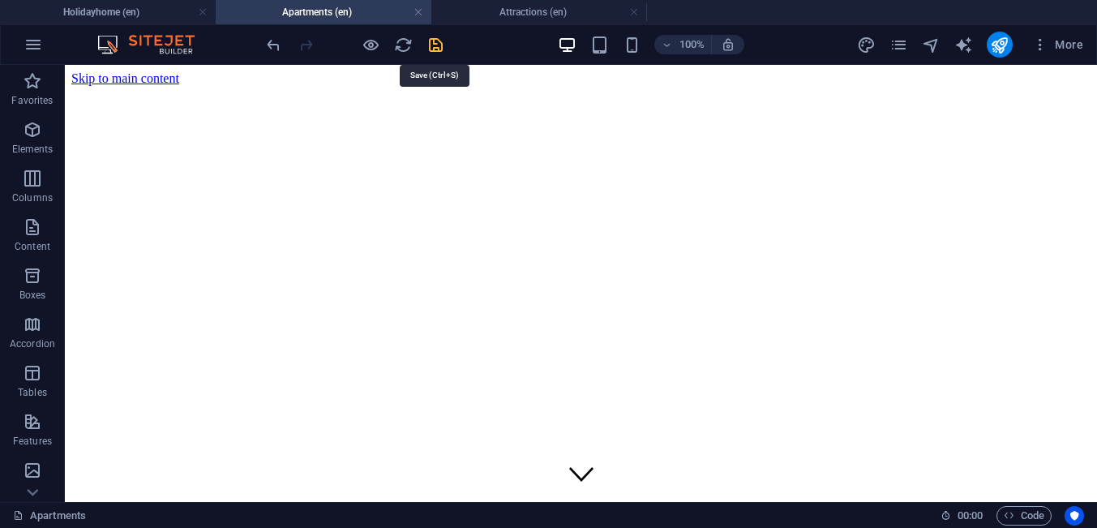
click at [438, 47] on icon "save" at bounding box center [435, 45] width 19 height 19
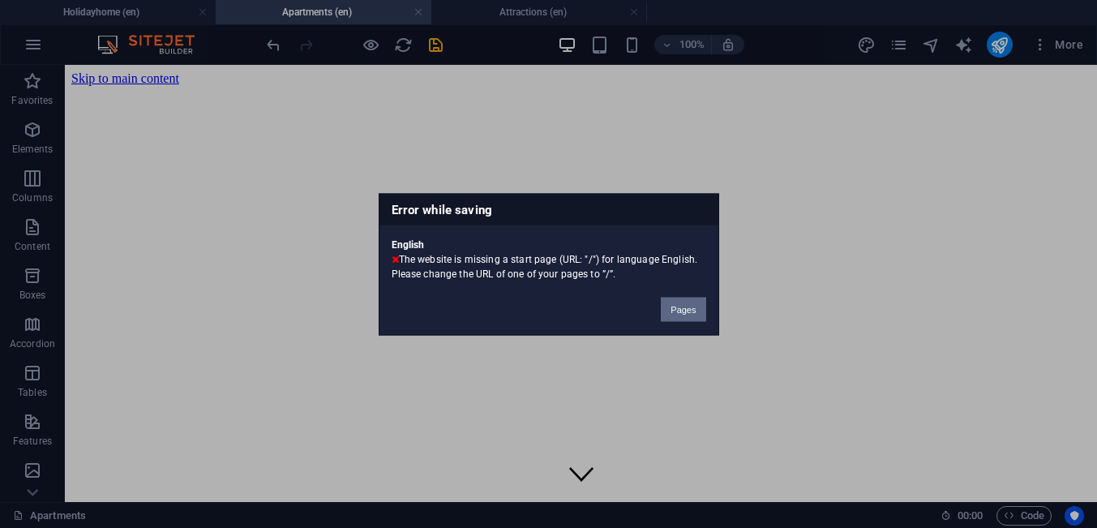
click at [679, 313] on button "Pages" at bounding box center [683, 309] width 45 height 24
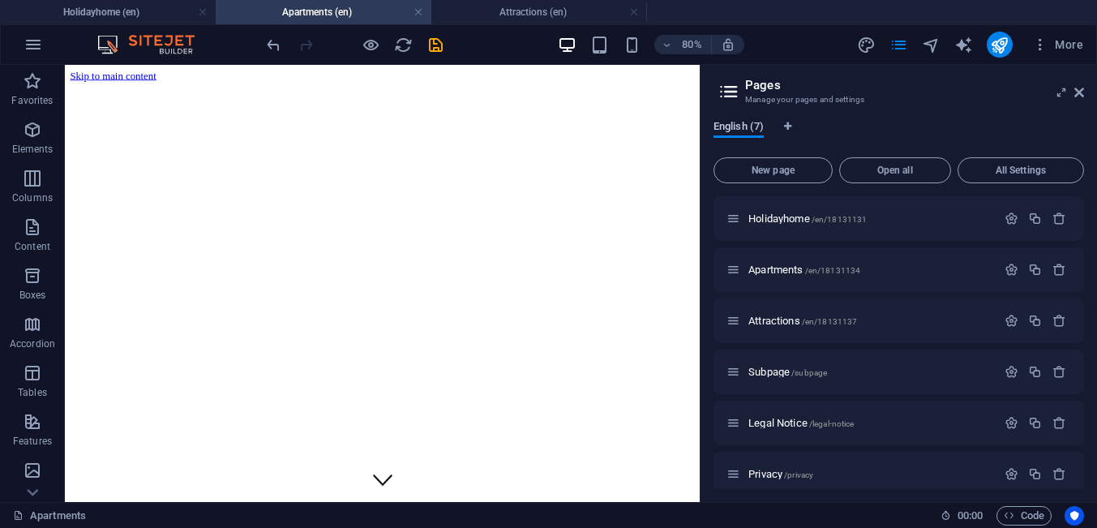
click at [755, 128] on span "English (7)" at bounding box center [738, 128] width 50 height 23
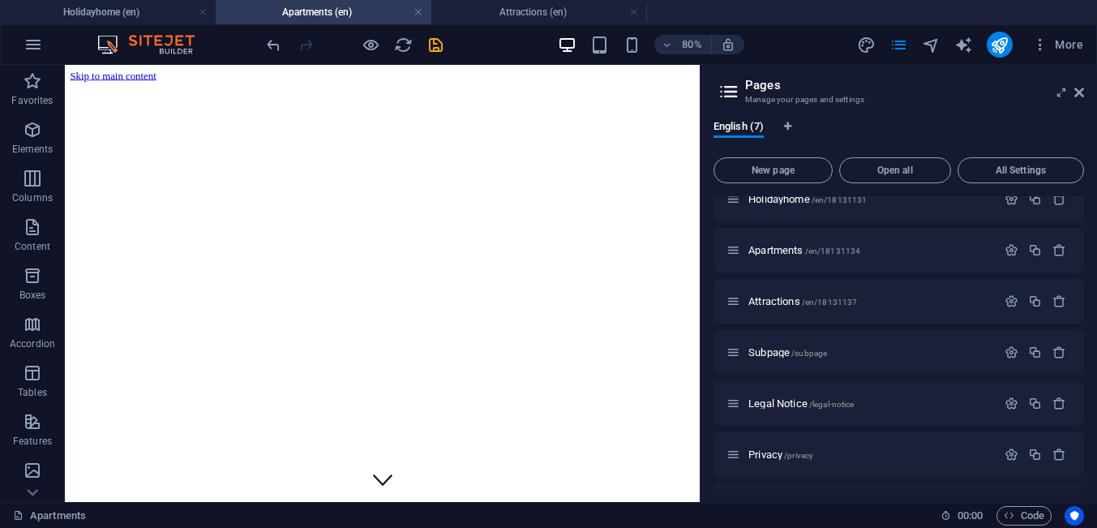
scroll to position [64, 0]
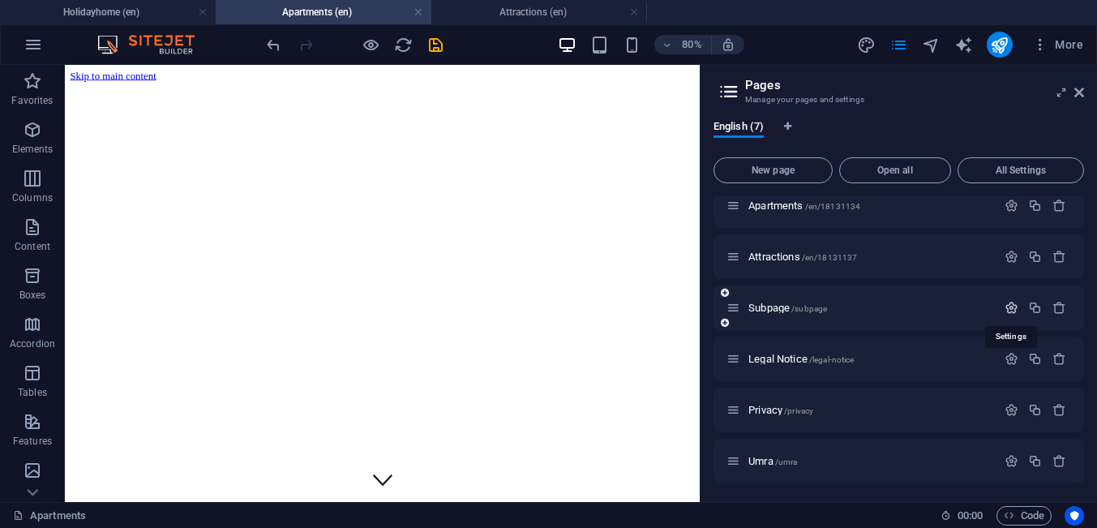
click at [1007, 308] on icon "button" at bounding box center [1011, 308] width 14 height 14
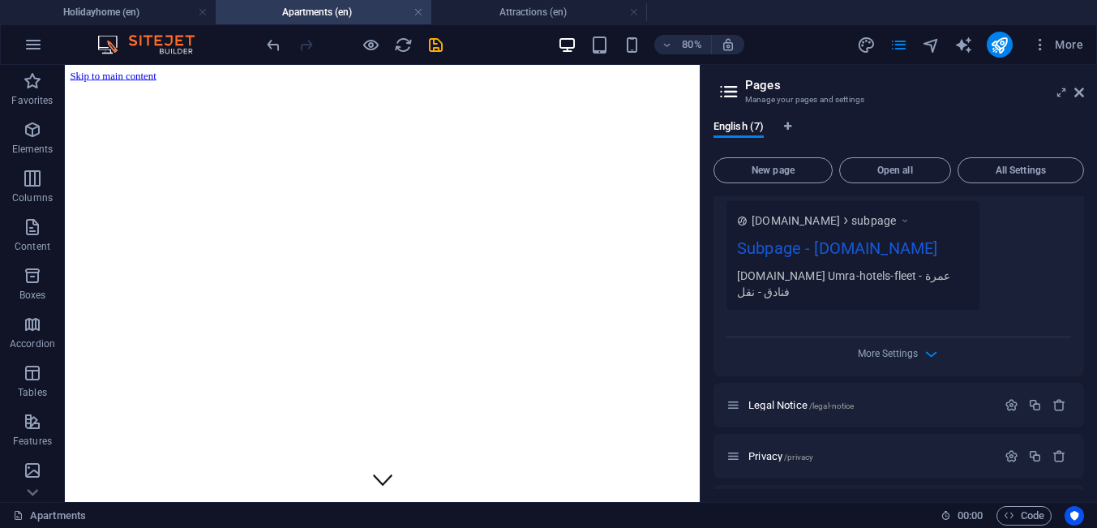
scroll to position [663, 0]
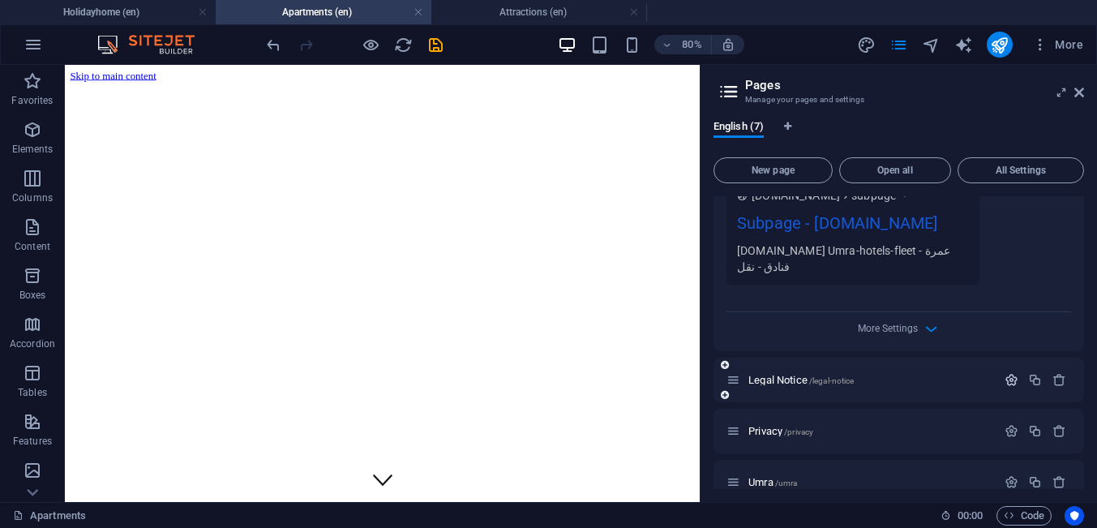
click at [1012, 383] on icon "button" at bounding box center [1011, 380] width 14 height 14
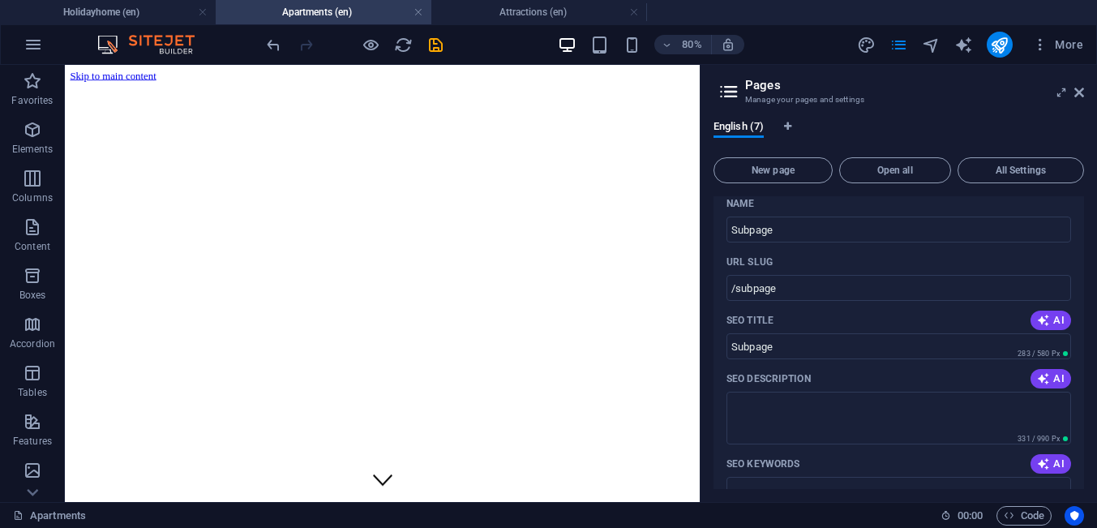
scroll to position [0, 0]
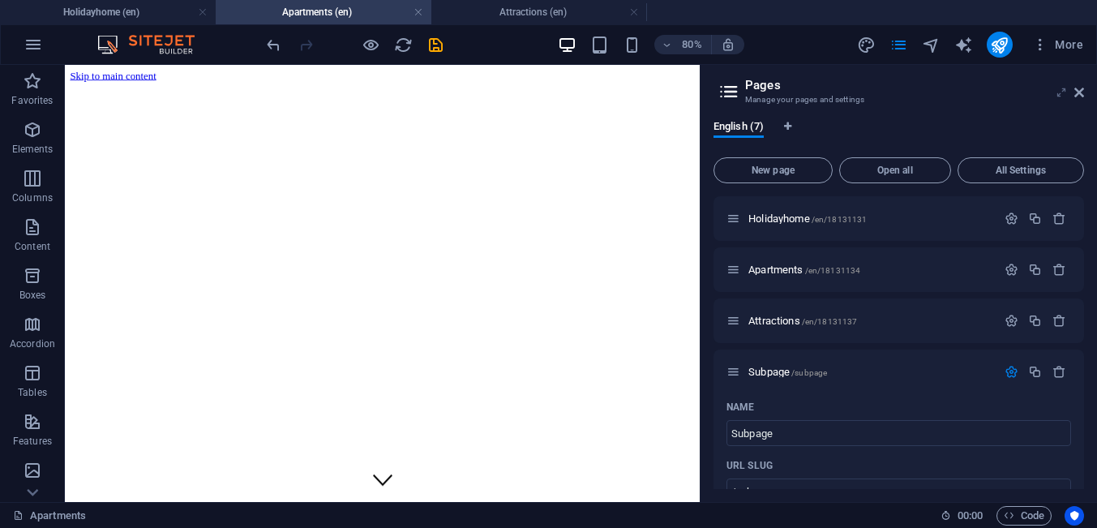
click at [1061, 94] on icon at bounding box center [1061, 92] width 0 height 13
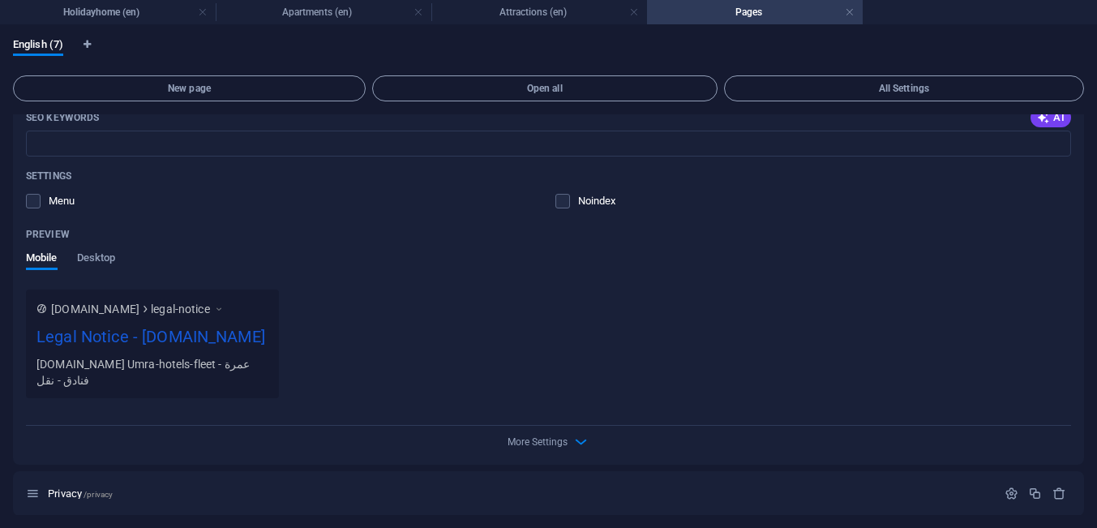
scroll to position [1219, 0]
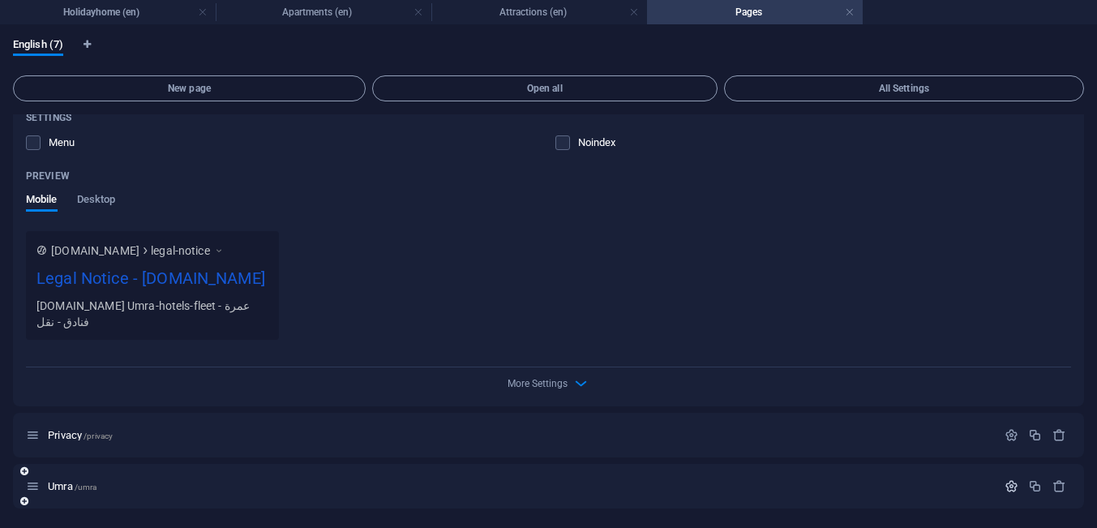
click at [1007, 487] on icon "button" at bounding box center [1011, 486] width 14 height 14
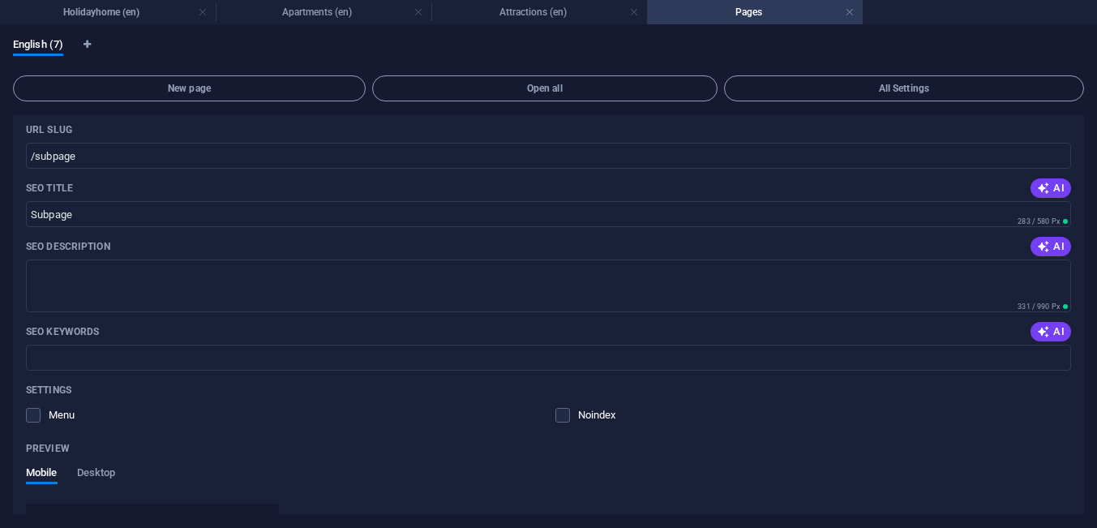
scroll to position [0, 0]
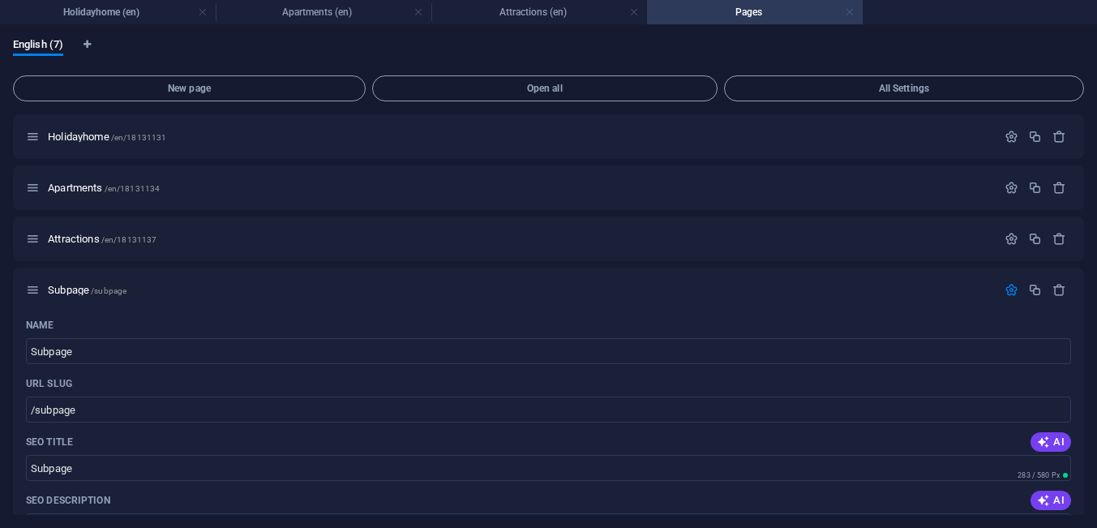
click at [847, 11] on link at bounding box center [850, 12] width 10 height 15
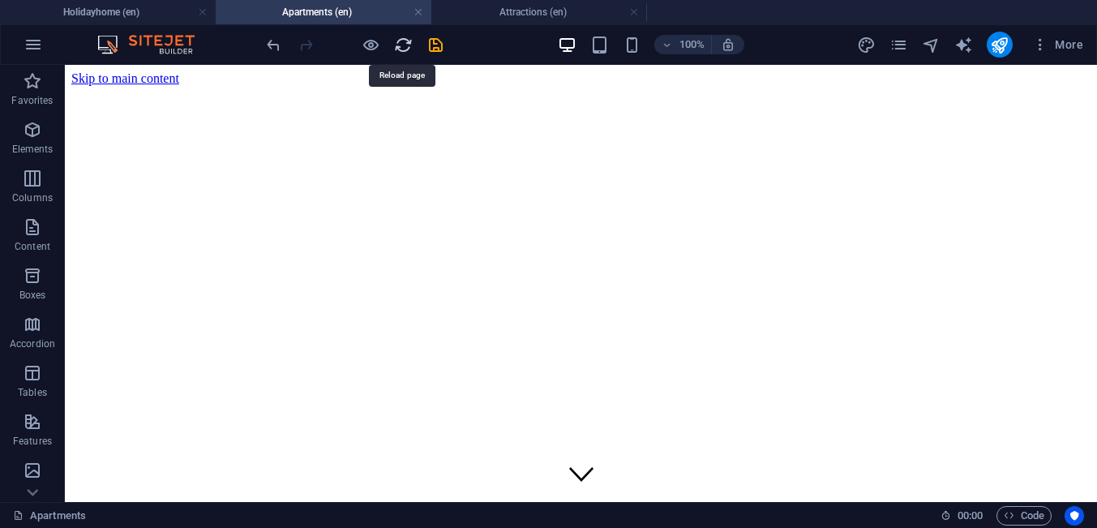
click at [395, 48] on icon "reload" at bounding box center [403, 45] width 19 height 19
click at [400, 48] on icon "reload" at bounding box center [403, 45] width 19 height 19
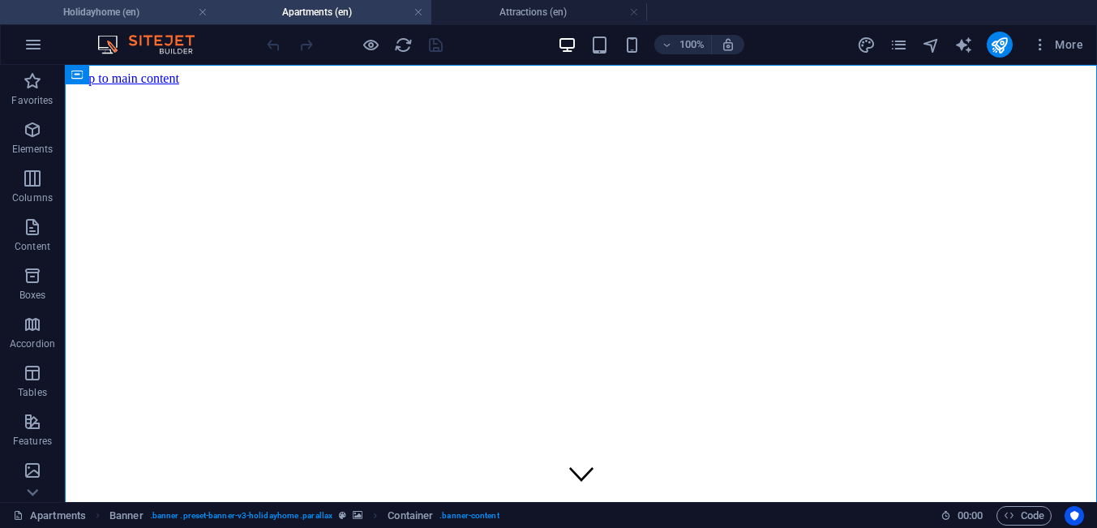
click at [177, 17] on h4 "Holidayhome (en)" at bounding box center [108, 12] width 216 height 18
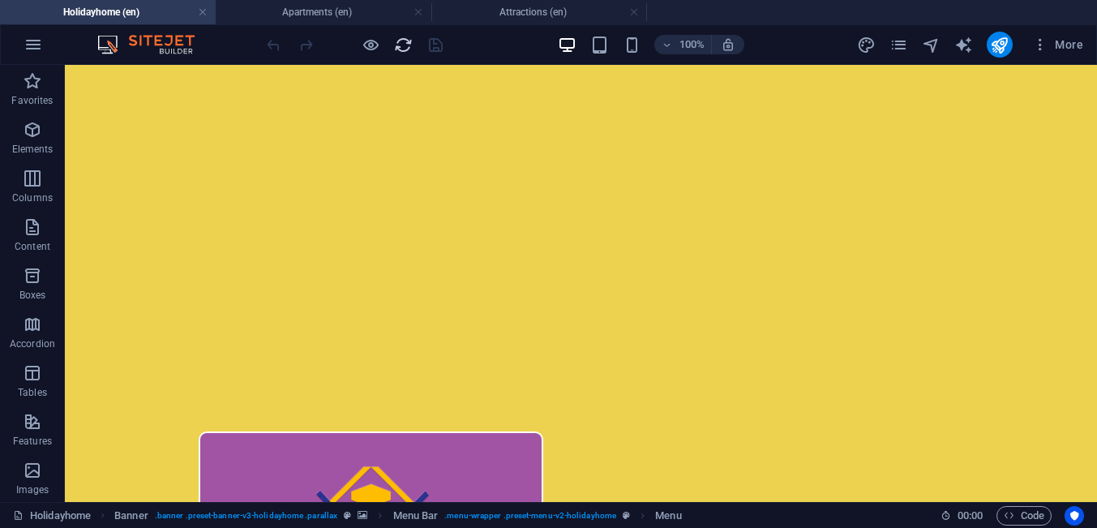
click at [404, 44] on icon "reload" at bounding box center [403, 45] width 19 height 19
click at [495, 16] on h4 "Attractions (en)" at bounding box center [539, 12] width 216 height 18
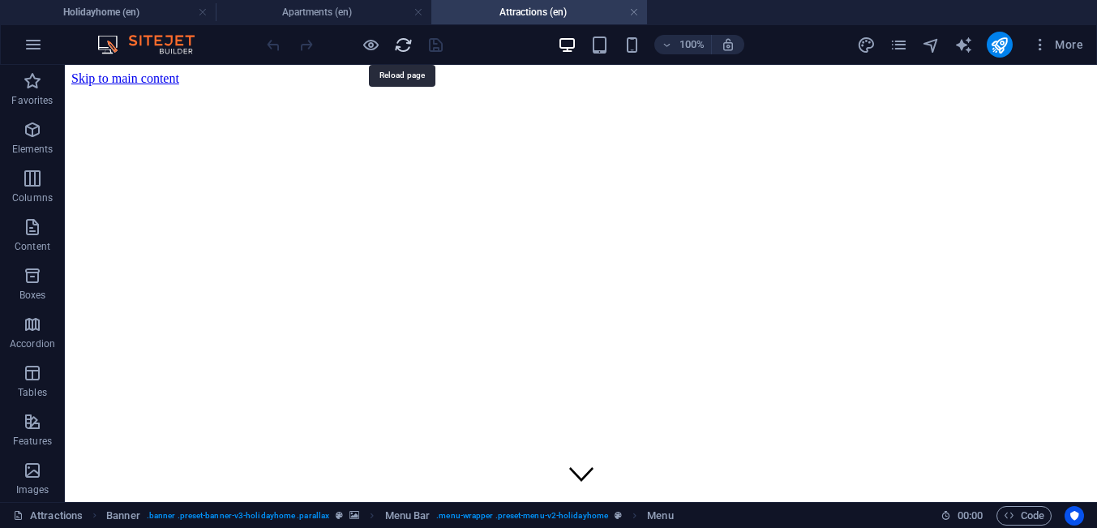
click at [396, 48] on icon "reload" at bounding box center [403, 45] width 19 height 19
click at [255, 17] on h4 "Apartments (en)" at bounding box center [324, 12] width 216 height 18
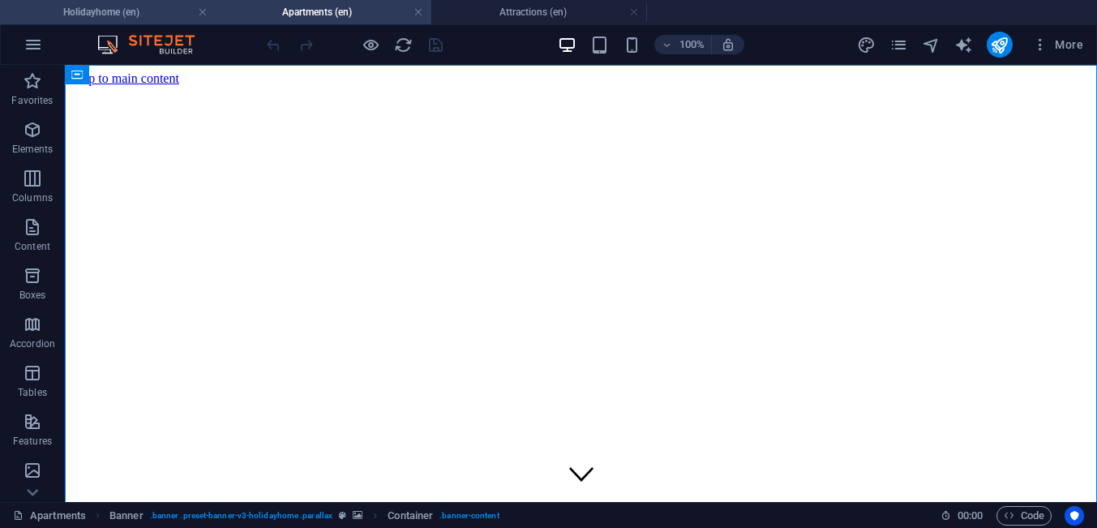
click at [160, 12] on h4 "Holidayhome (en)" at bounding box center [108, 12] width 216 height 18
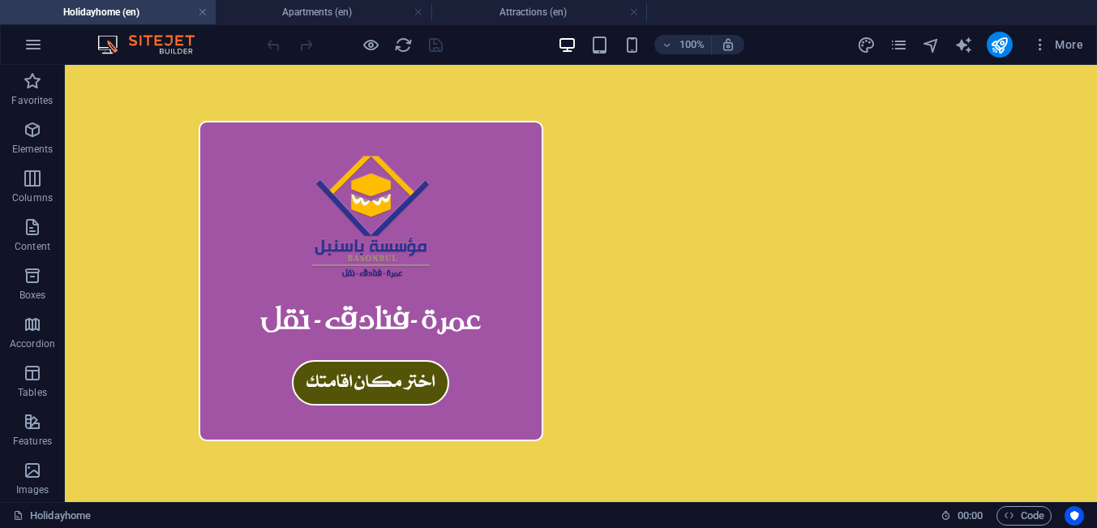
scroll to position [310, 0]
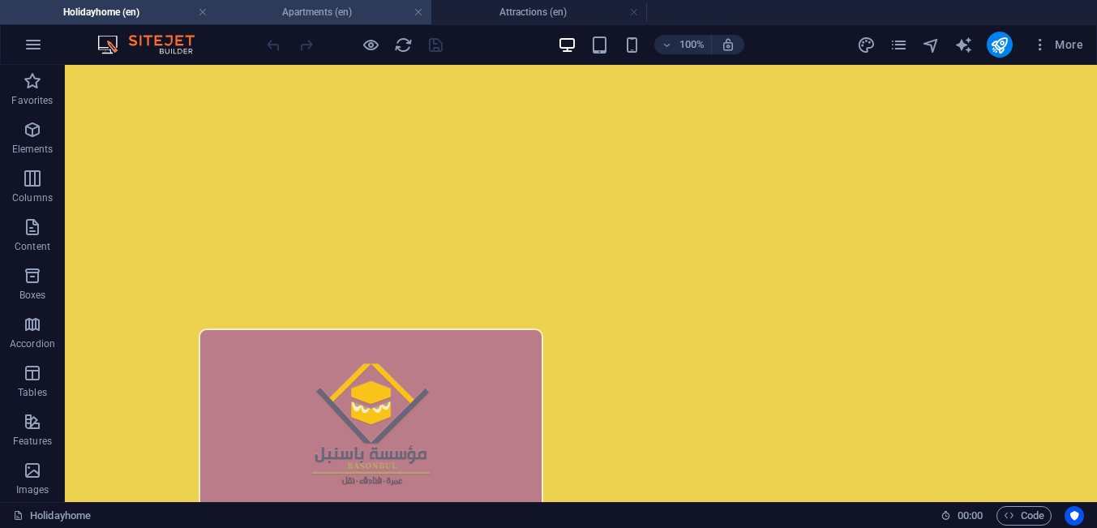
click at [253, 14] on h4 "Apartments (en)" at bounding box center [324, 12] width 216 height 18
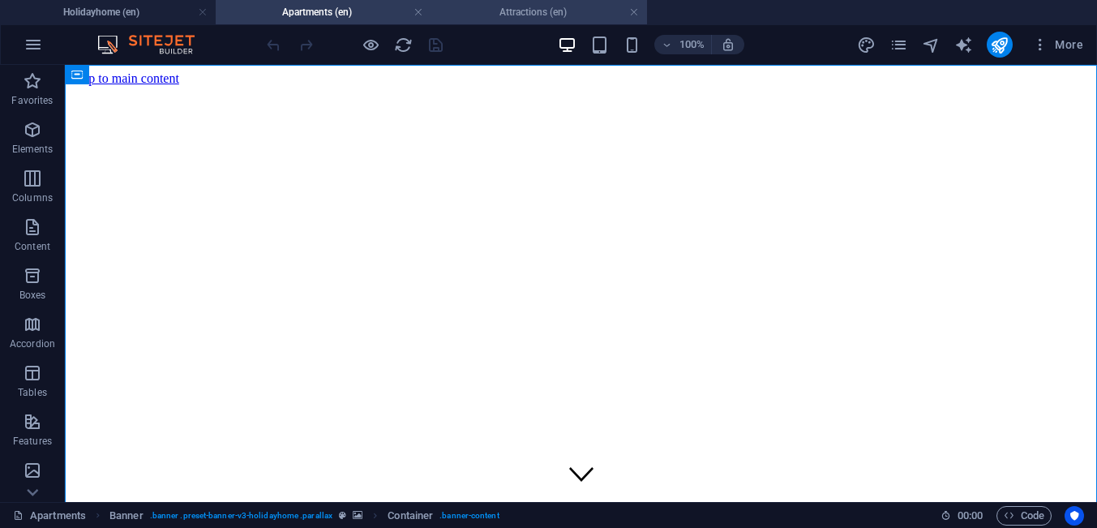
click at [469, 15] on h4 "Attractions (en)" at bounding box center [539, 12] width 216 height 18
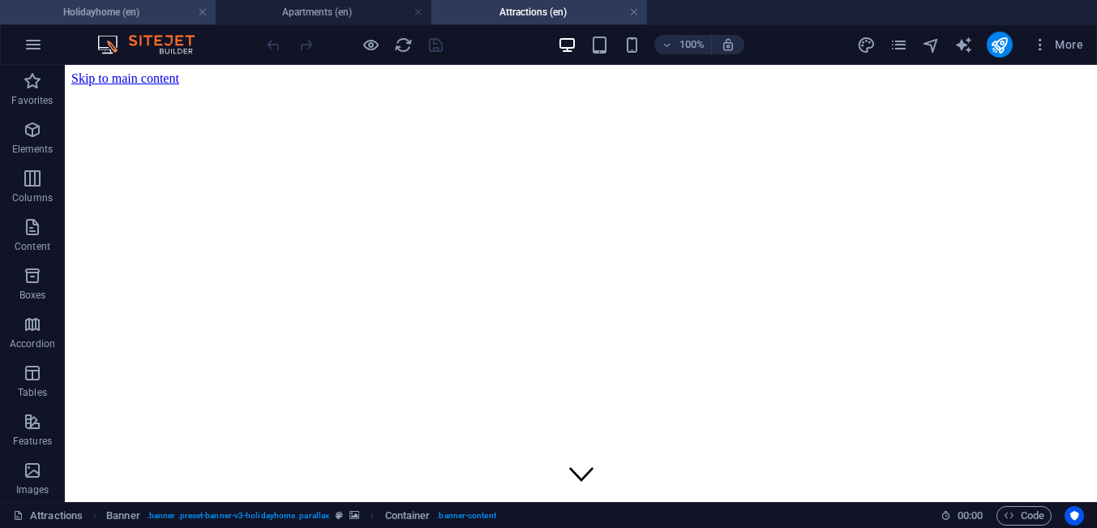
click at [169, 15] on h4 "Holidayhome (en)" at bounding box center [108, 12] width 216 height 18
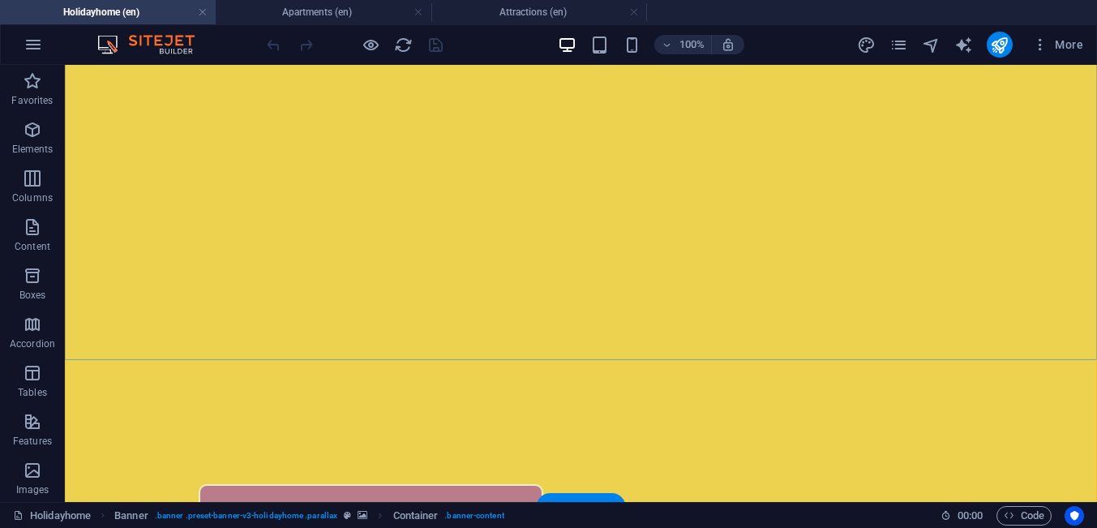
scroll to position [207, 0]
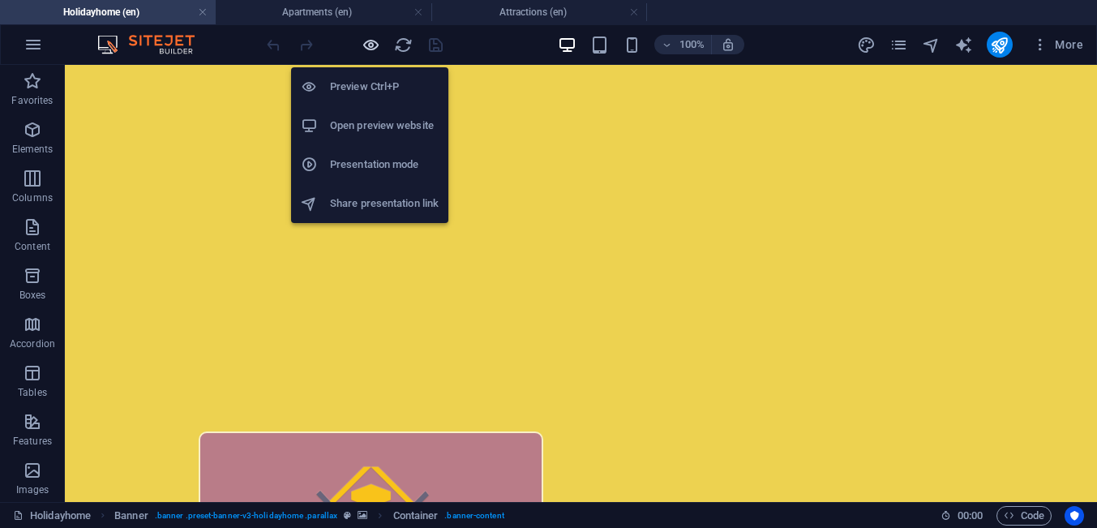
click at [364, 45] on icon "button" at bounding box center [370, 45] width 19 height 19
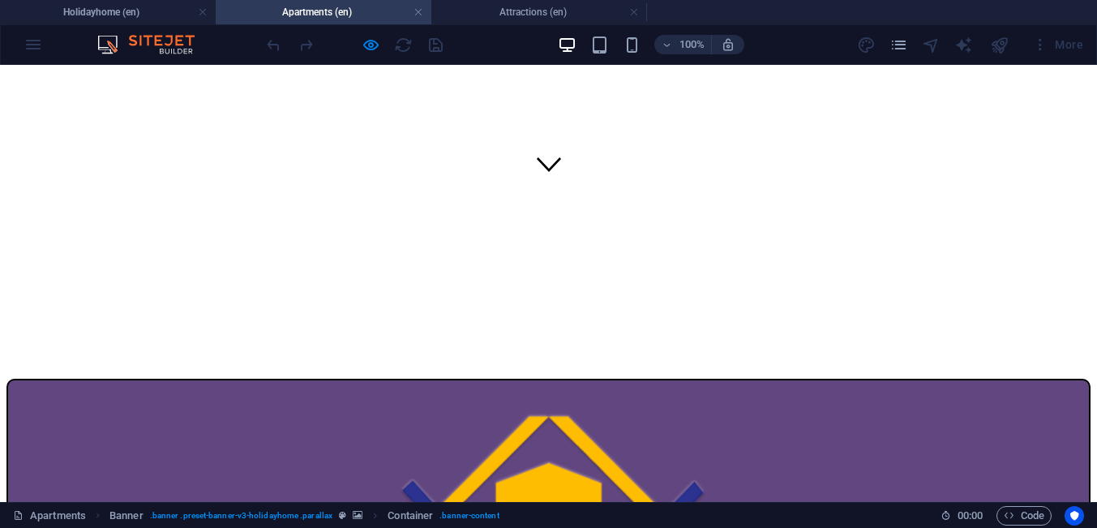
scroll to position [0, 0]
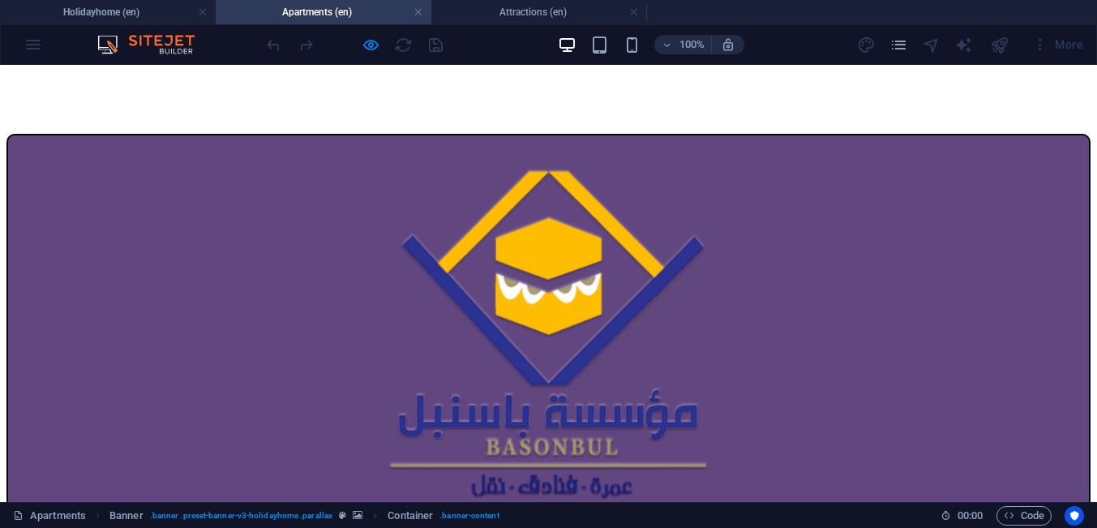
scroll to position [517, 0]
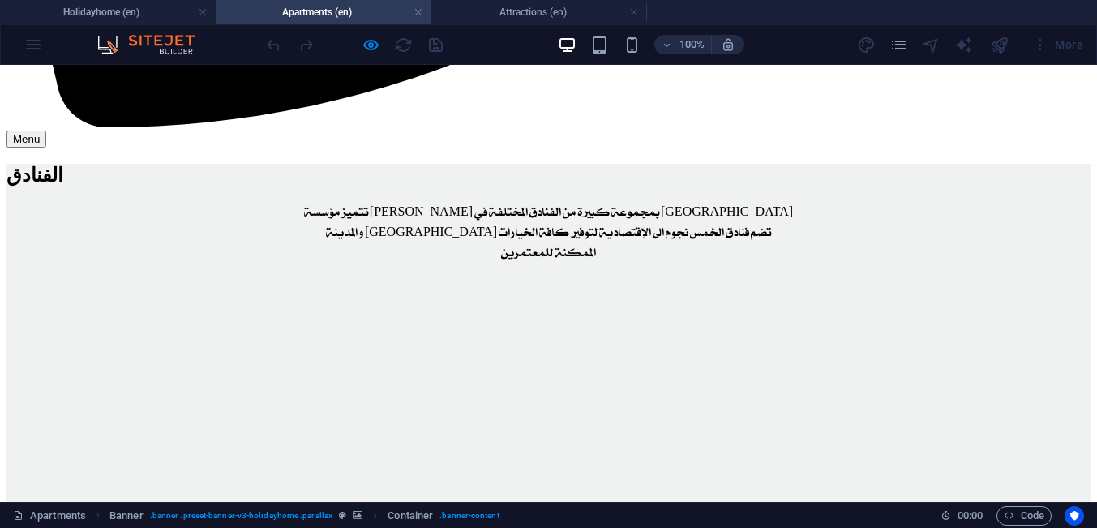
scroll to position [2278, 0]
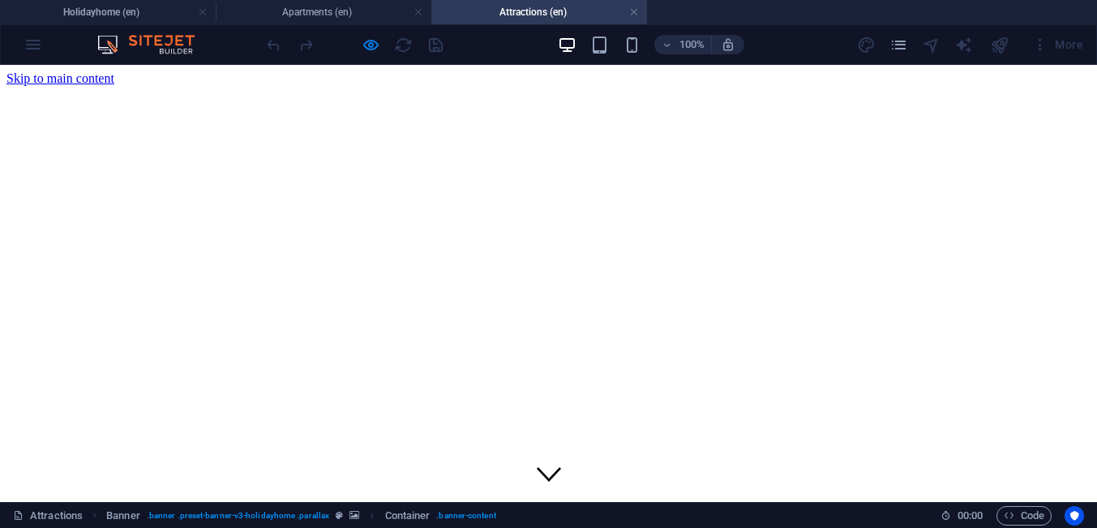
click at [260, 11] on h4 "Apartments (en)" at bounding box center [324, 12] width 216 height 18
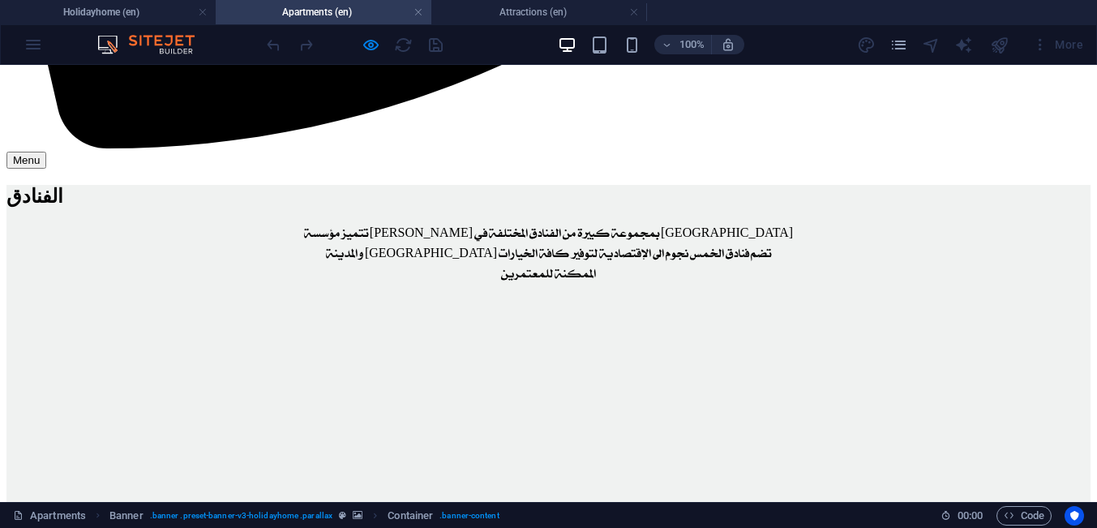
scroll to position [64, 0]
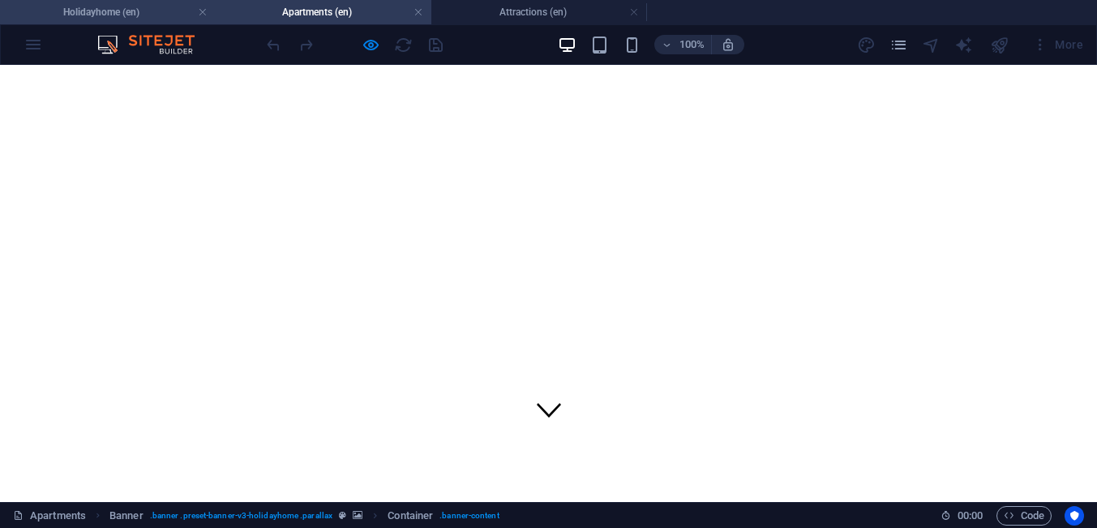
click at [183, 14] on h4 "Holidayhome (en)" at bounding box center [108, 12] width 216 height 18
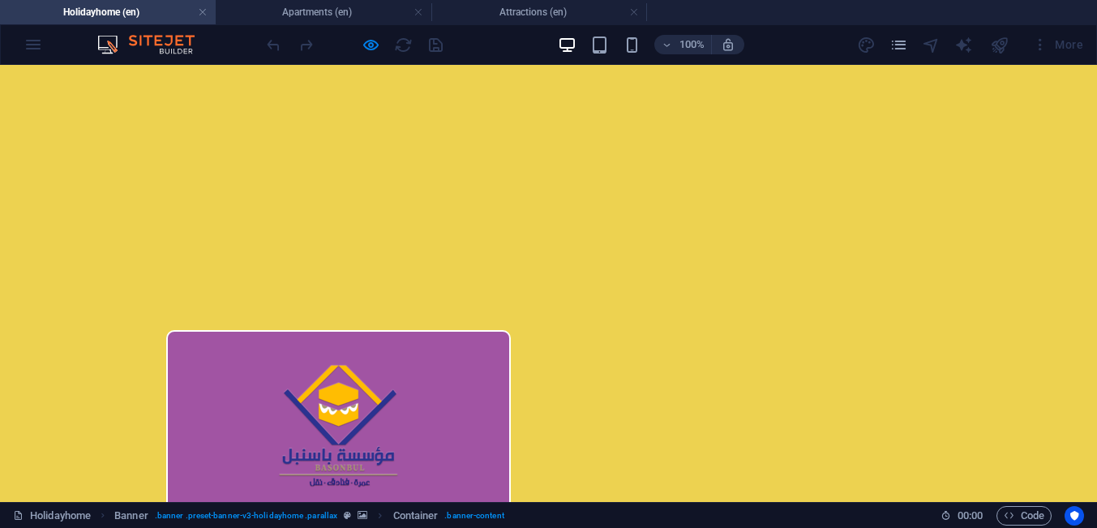
scroll to position [310, 0]
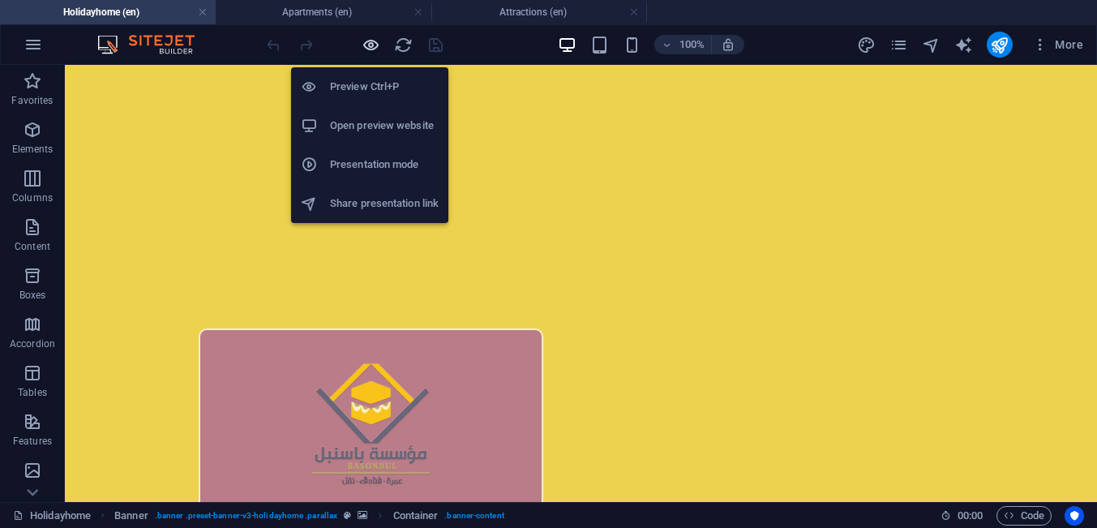
click at [370, 45] on icon "button" at bounding box center [370, 45] width 19 height 19
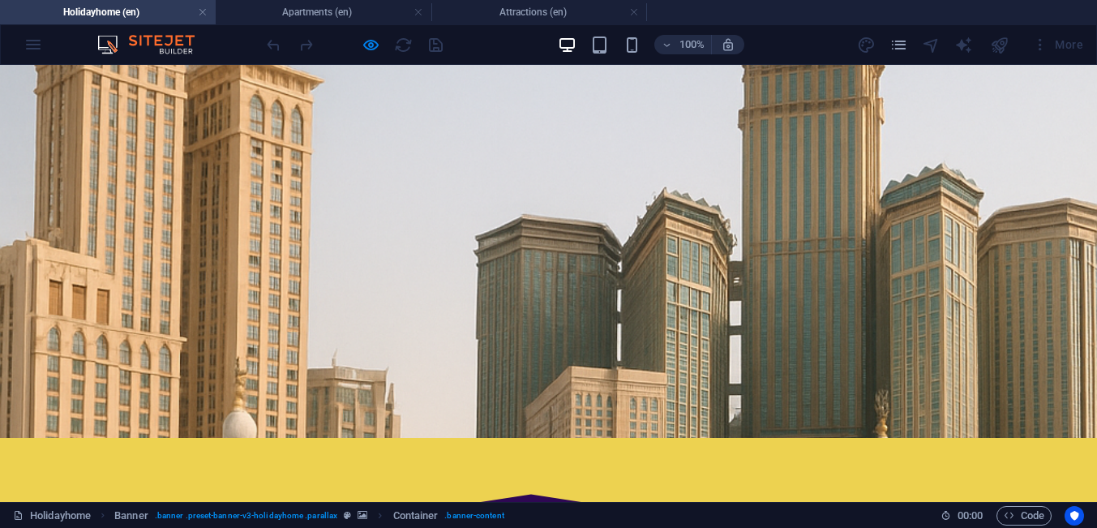
scroll to position [1448, 0]
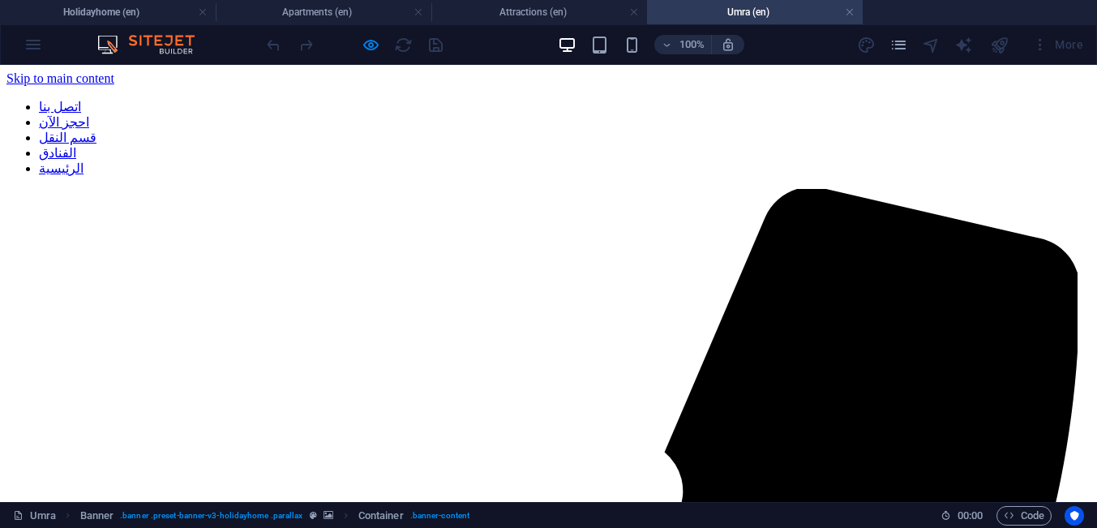
scroll to position [0, 0]
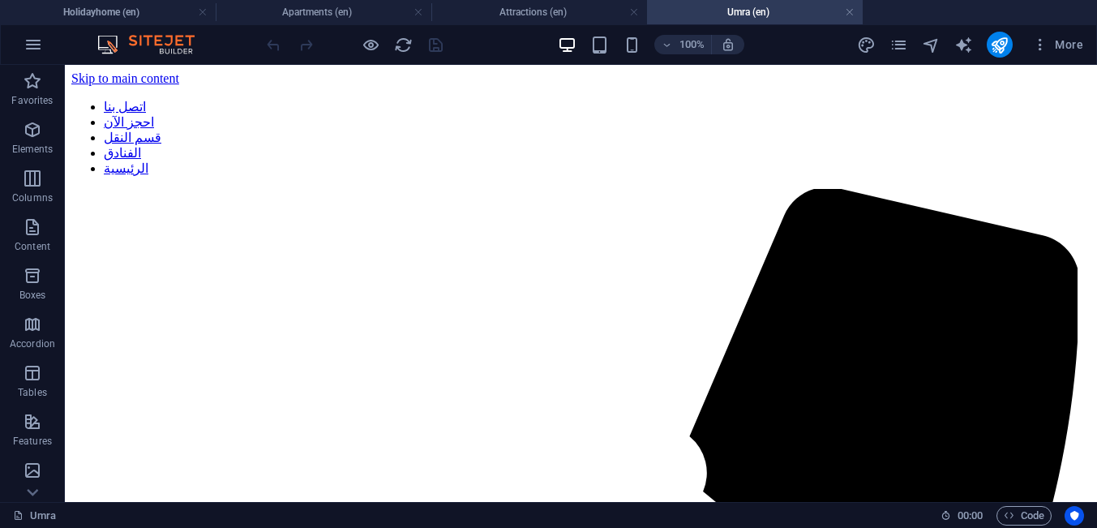
click at [421, 101] on nav "اتصل بنا احجز الآن قسم النقل الفنادق الرئيسية" at bounding box center [580, 137] width 1019 height 77
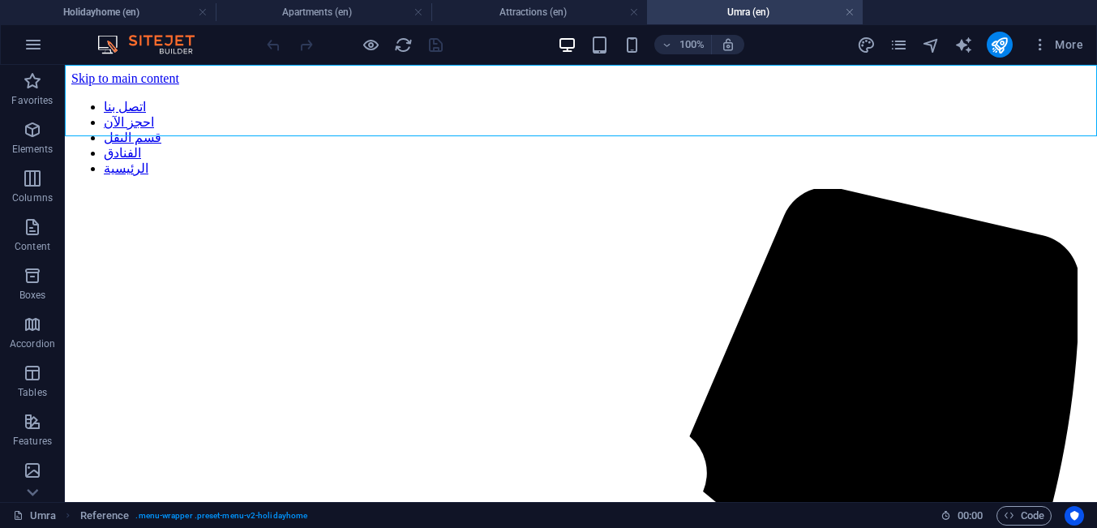
click at [473, 103] on nav "اتصل بنا احجز الآن قسم النقل الفنادق الرئيسية" at bounding box center [580, 137] width 1019 height 77
click at [391, 99] on nav "اتصل بنا احجز الآن قسم النقل الفنادق الرئيسية" at bounding box center [580, 137] width 1019 height 77
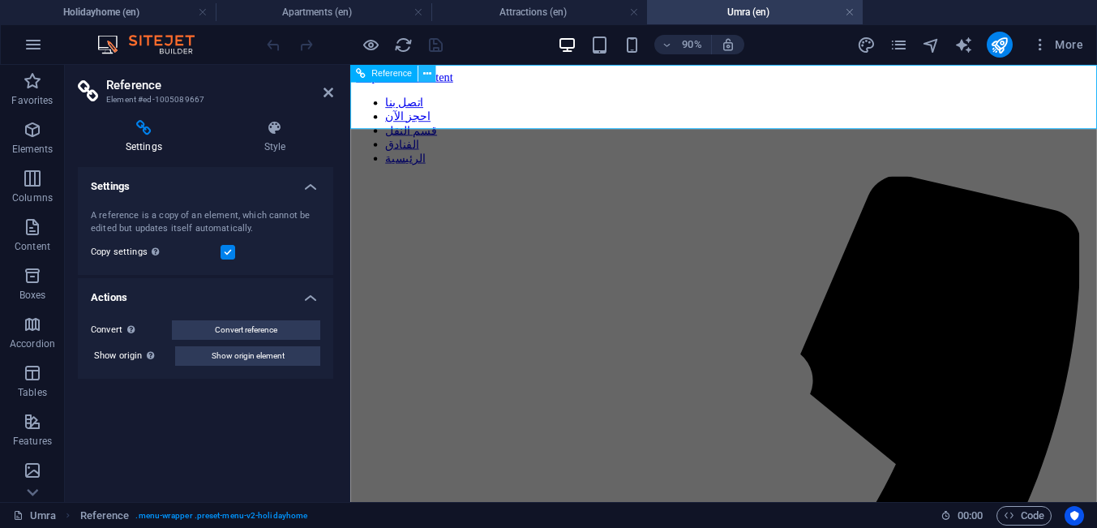
click at [427, 73] on icon at bounding box center [427, 73] width 8 height 15
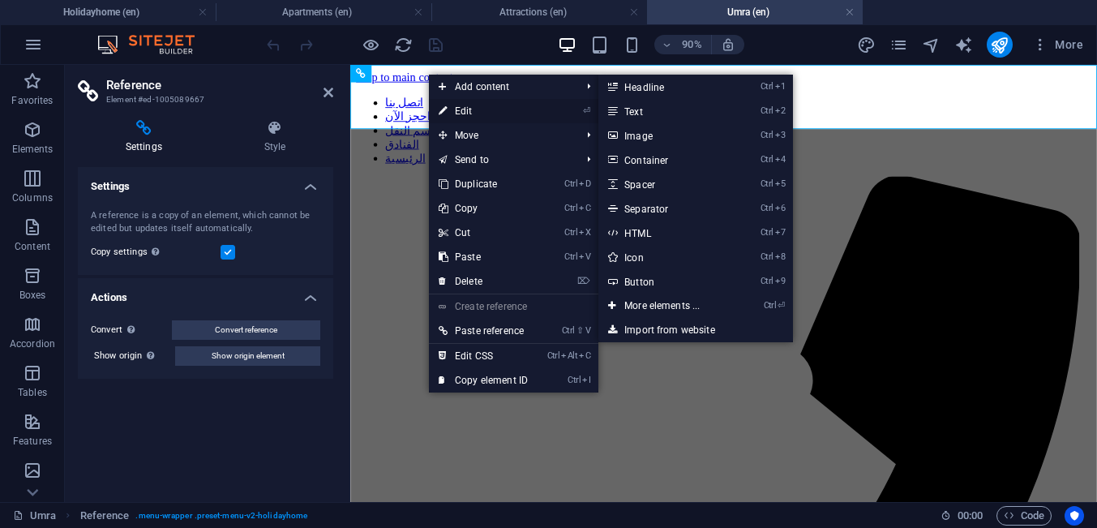
click at [463, 114] on link "⏎ Edit" at bounding box center [483, 111] width 109 height 24
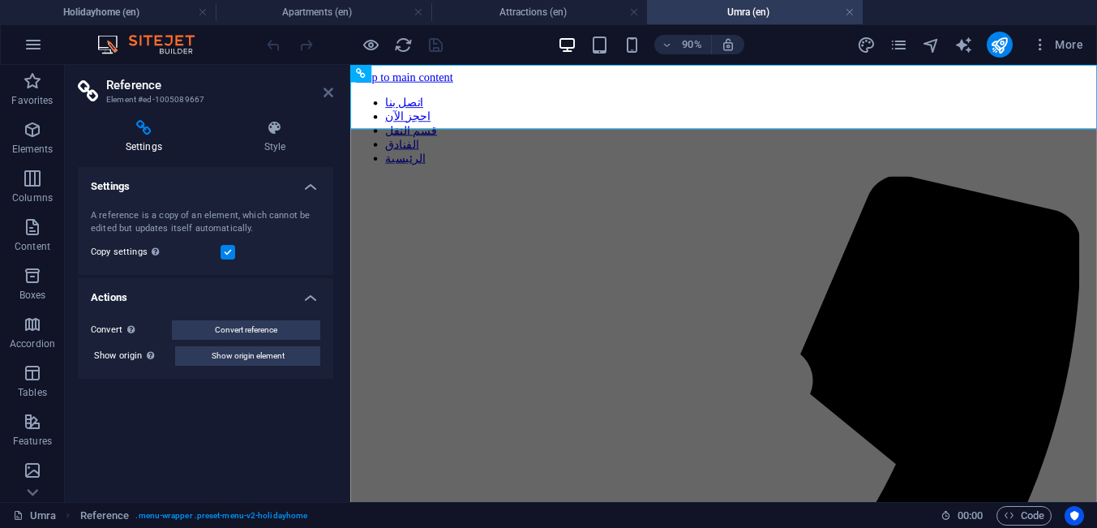
click at [330, 92] on icon at bounding box center [328, 92] width 10 height 13
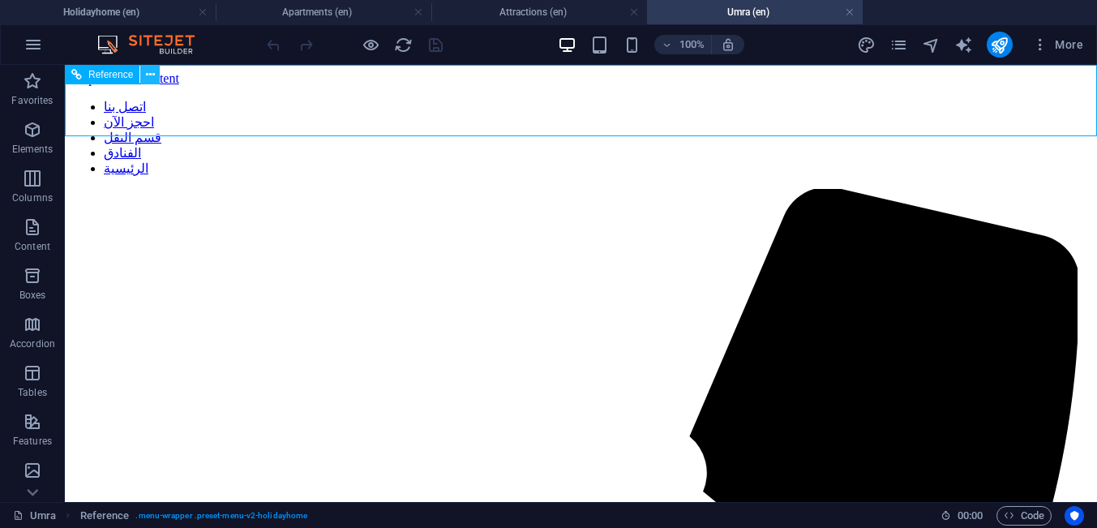
click at [157, 77] on button at bounding box center [149, 74] width 19 height 19
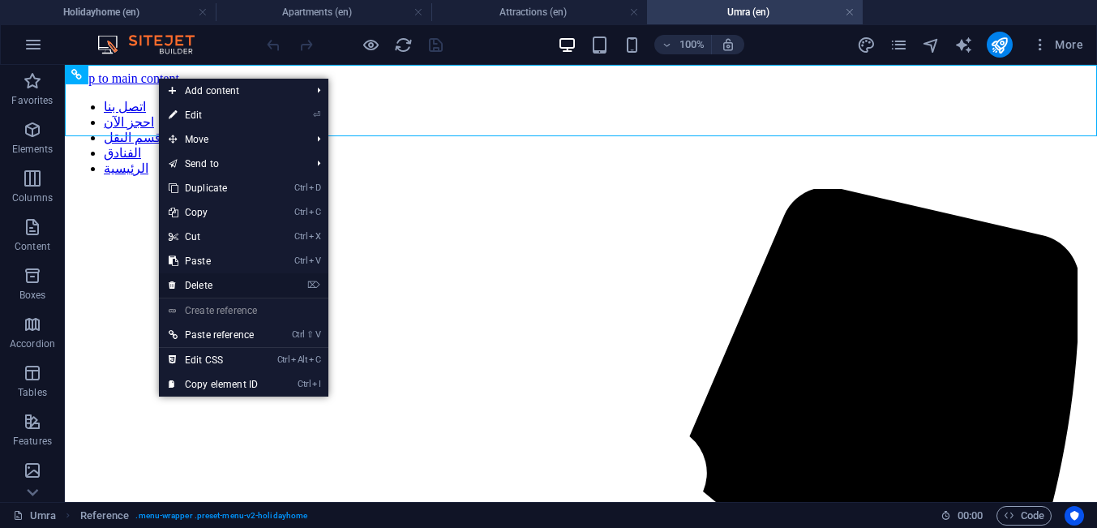
click at [191, 280] on link "⌦ Delete" at bounding box center [213, 285] width 109 height 24
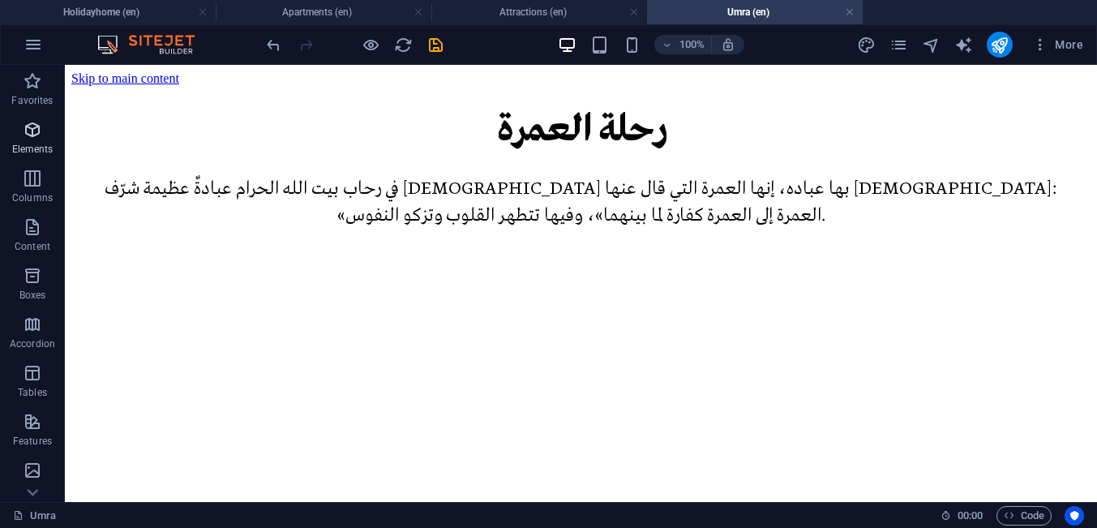
click at [33, 149] on p "Elements" at bounding box center [32, 149] width 41 height 13
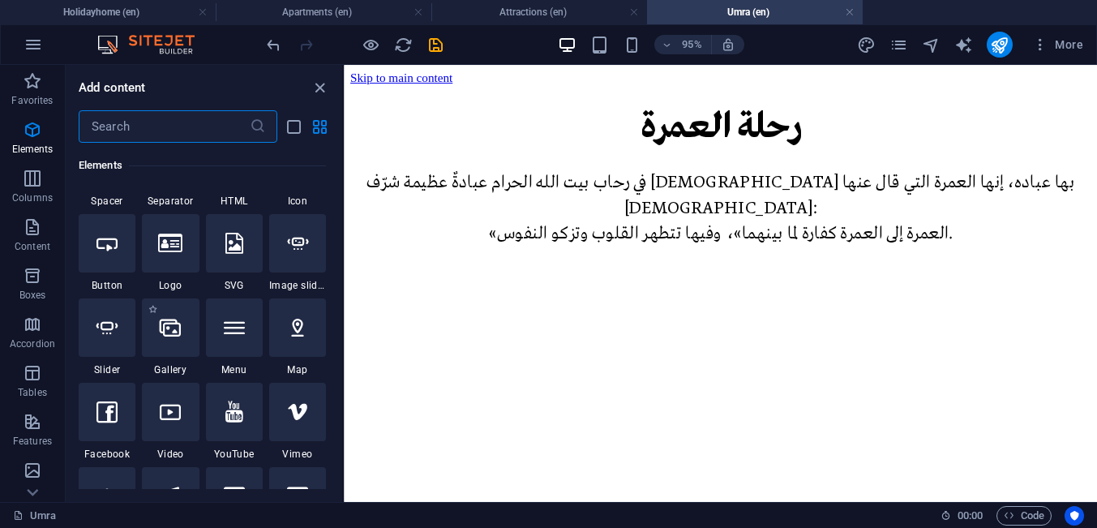
scroll to position [322, 0]
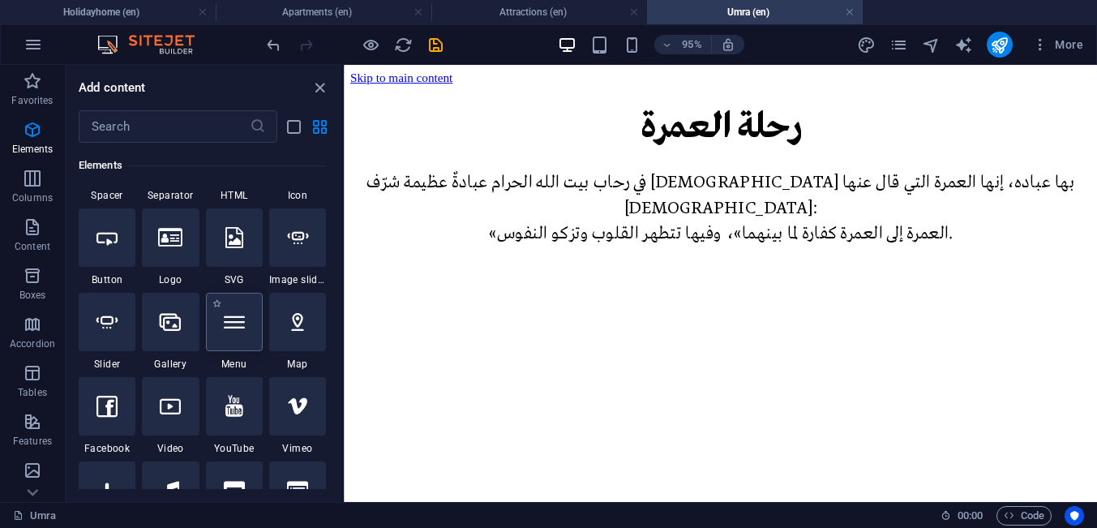
click at [233, 349] on div at bounding box center [234, 322] width 57 height 58
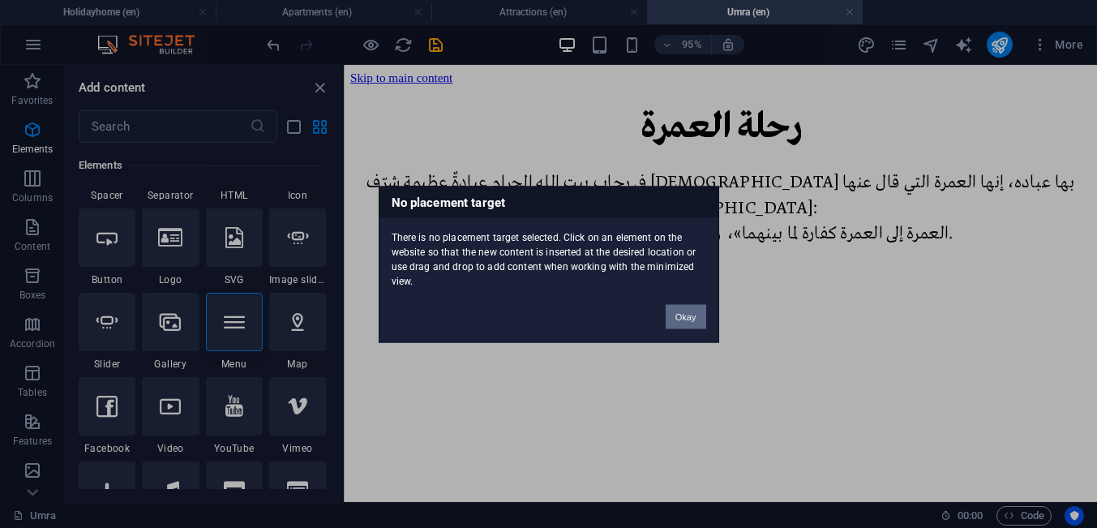
click at [681, 315] on button "Okay" at bounding box center [685, 316] width 41 height 24
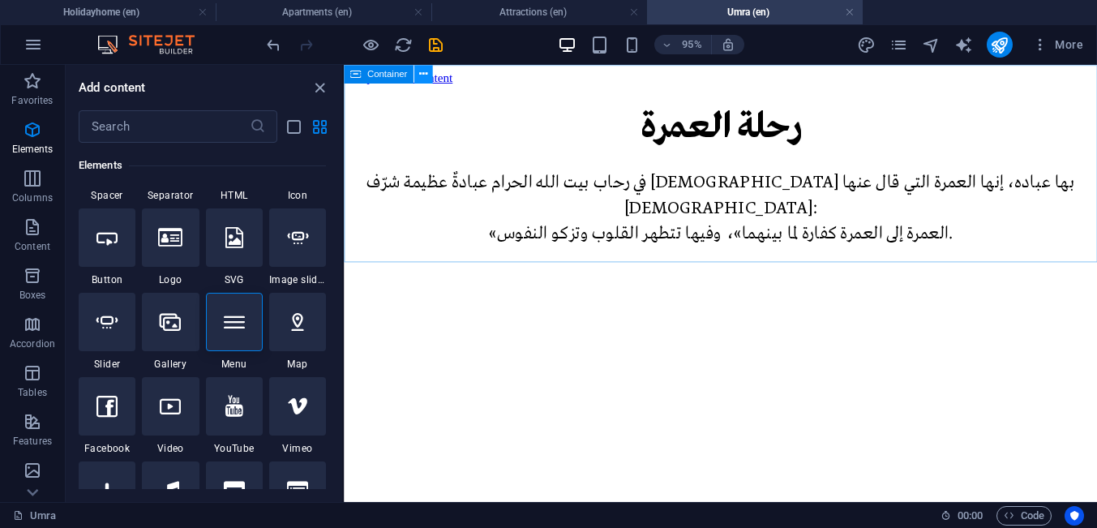
click at [427, 75] on button at bounding box center [422, 74] width 19 height 19
click at [232, 332] on icon at bounding box center [234, 321] width 21 height 21
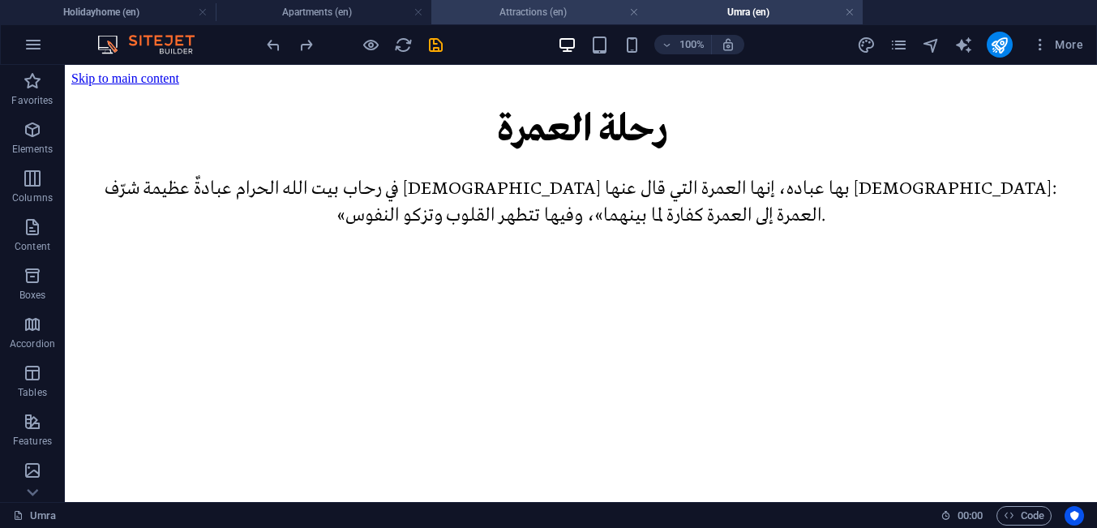
click at [583, 15] on h4 "Attractions (en)" at bounding box center [539, 12] width 216 height 18
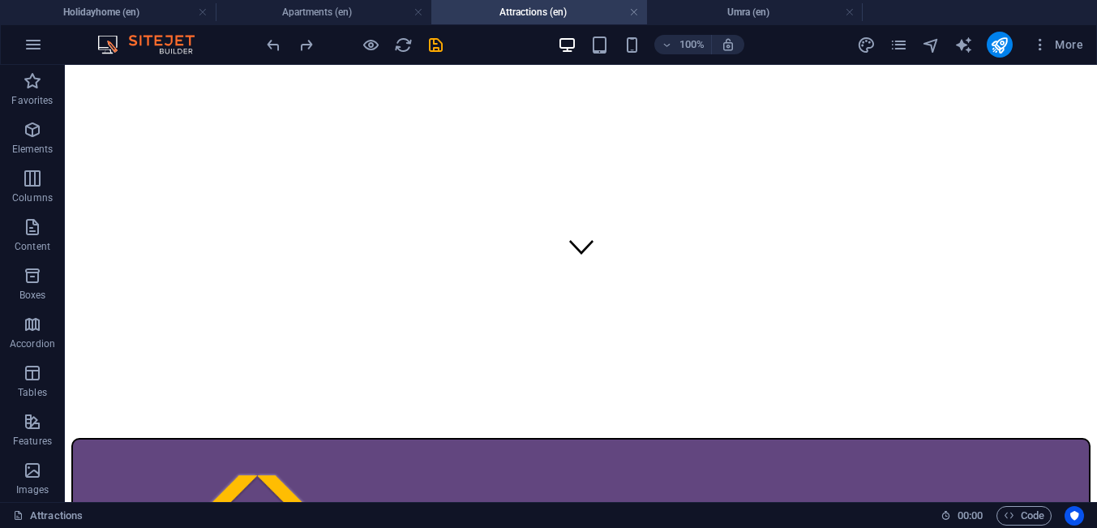
scroll to position [413, 0]
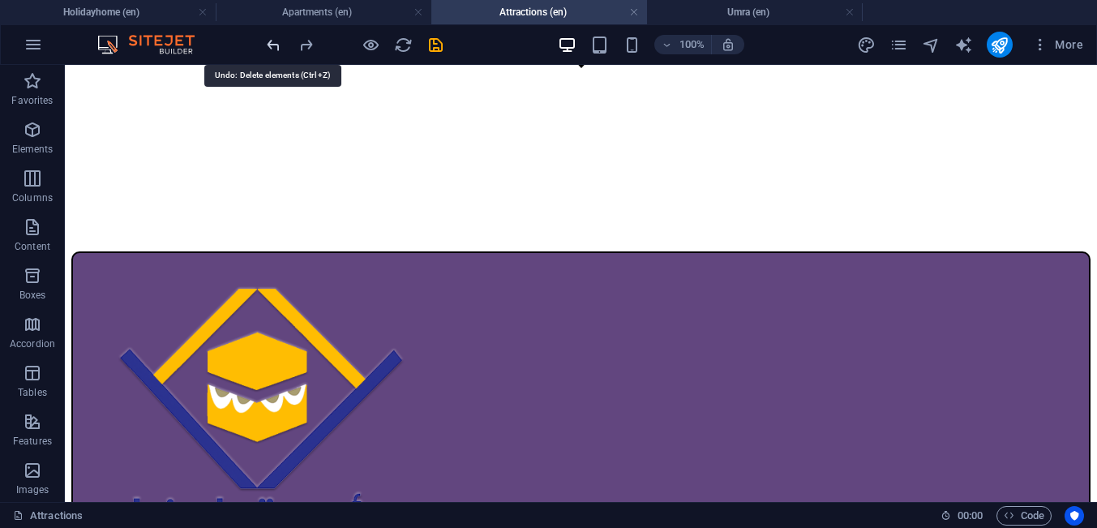
click at [277, 48] on icon "undo" at bounding box center [273, 45] width 19 height 19
click at [271, 45] on icon "undo" at bounding box center [273, 45] width 19 height 19
click at [274, 45] on icon "undo" at bounding box center [273, 45] width 19 height 19
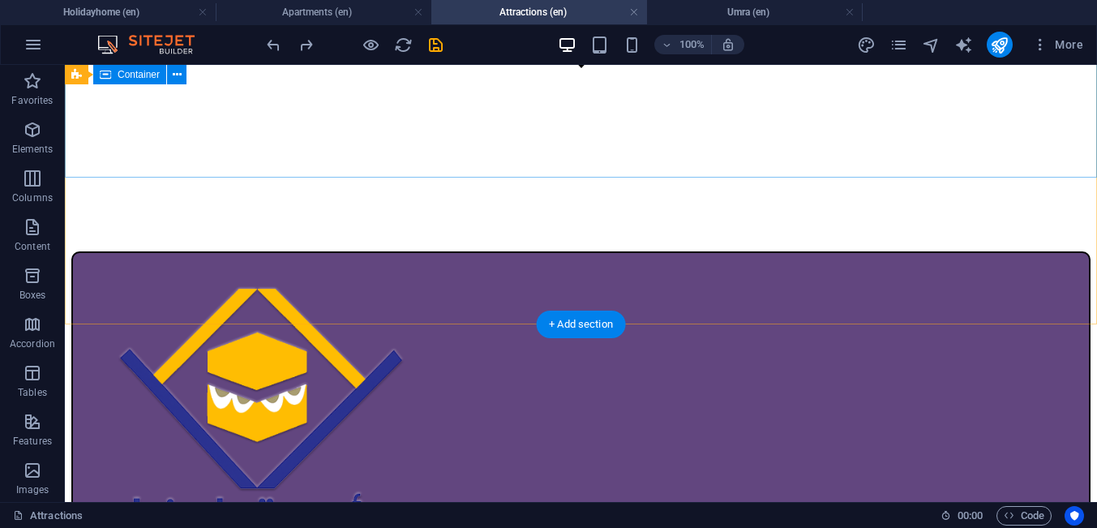
click at [162, 251] on div "اسطول النقل" at bounding box center [580, 525] width 1019 height 549
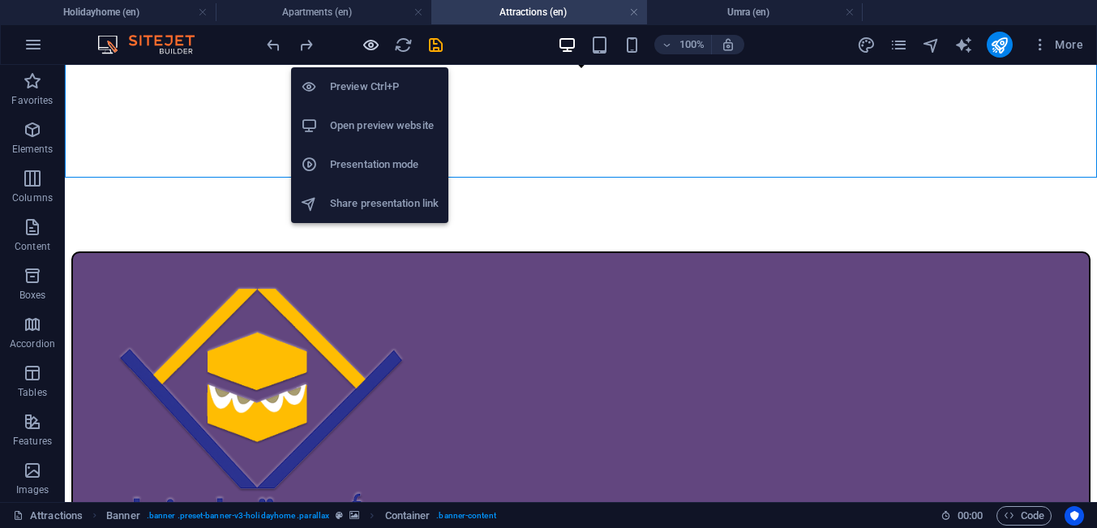
click at [371, 43] on icon "button" at bounding box center [370, 45] width 19 height 19
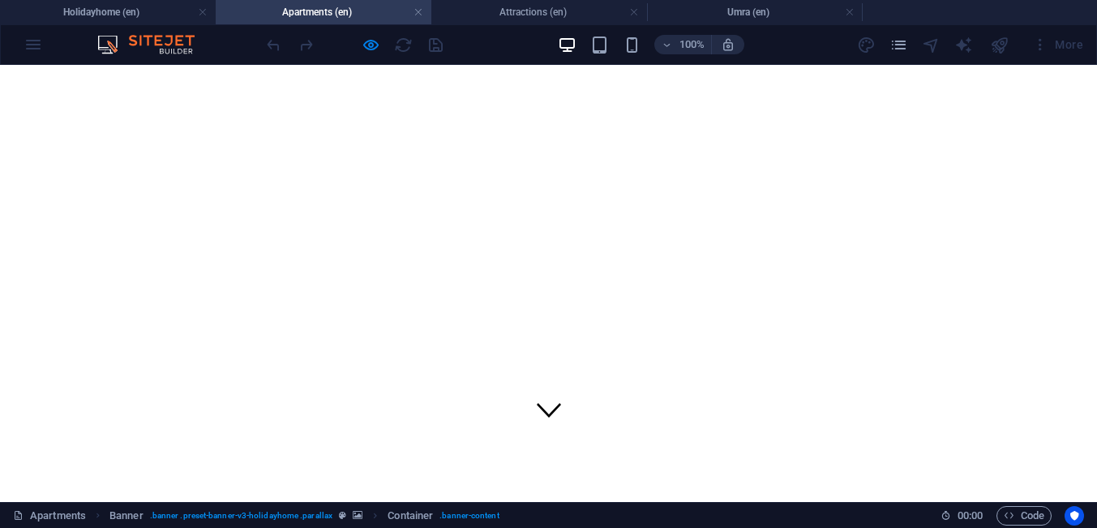
scroll to position [0, 0]
click at [378, 13] on h4 "Apartments (en)" at bounding box center [324, 12] width 216 height 18
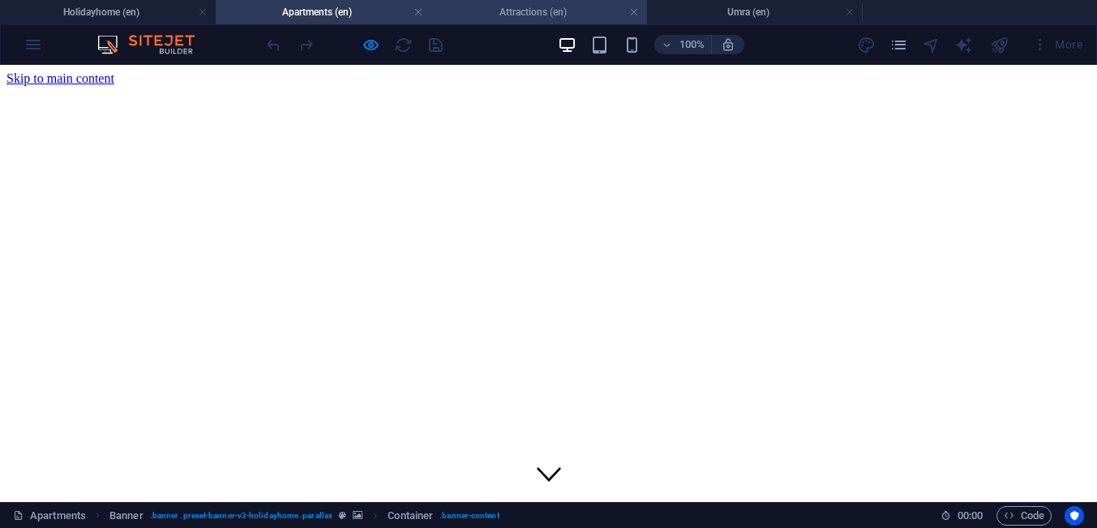
click at [477, 16] on h4 "Attractions (en)" at bounding box center [539, 12] width 216 height 18
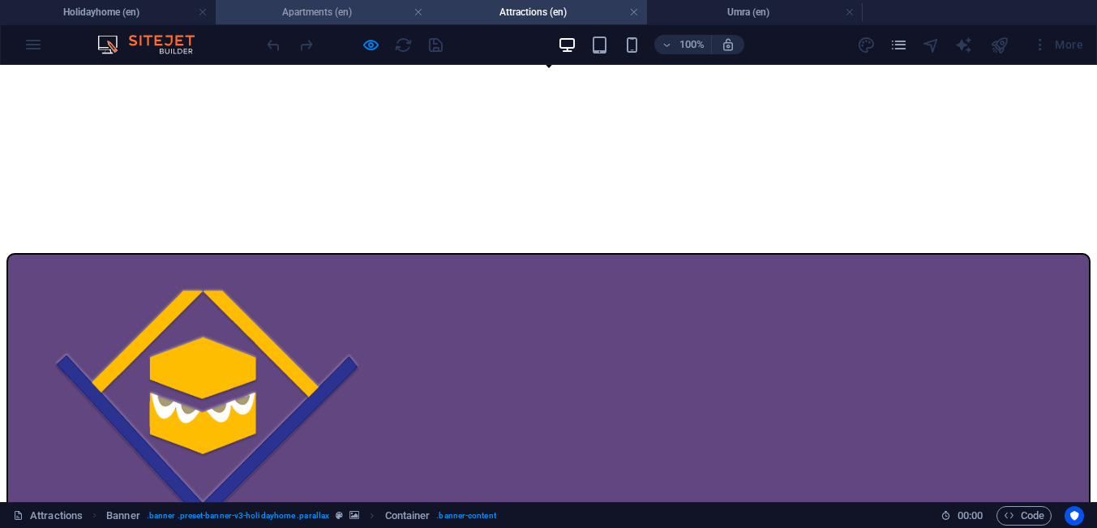
click at [390, 10] on h4 "Apartments (en)" at bounding box center [324, 12] width 216 height 18
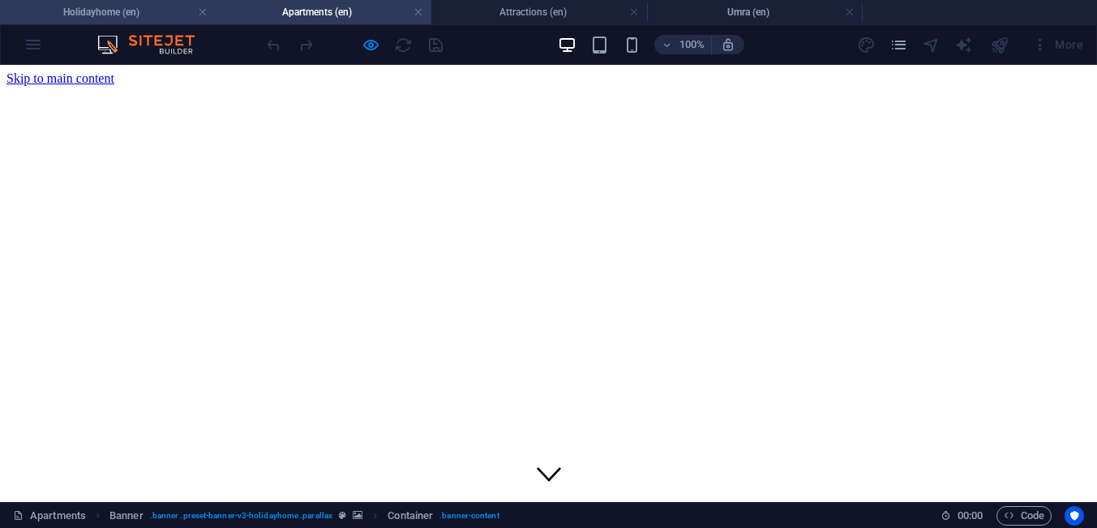
click at [166, 15] on h4 "Holidayhome (en)" at bounding box center [108, 12] width 216 height 18
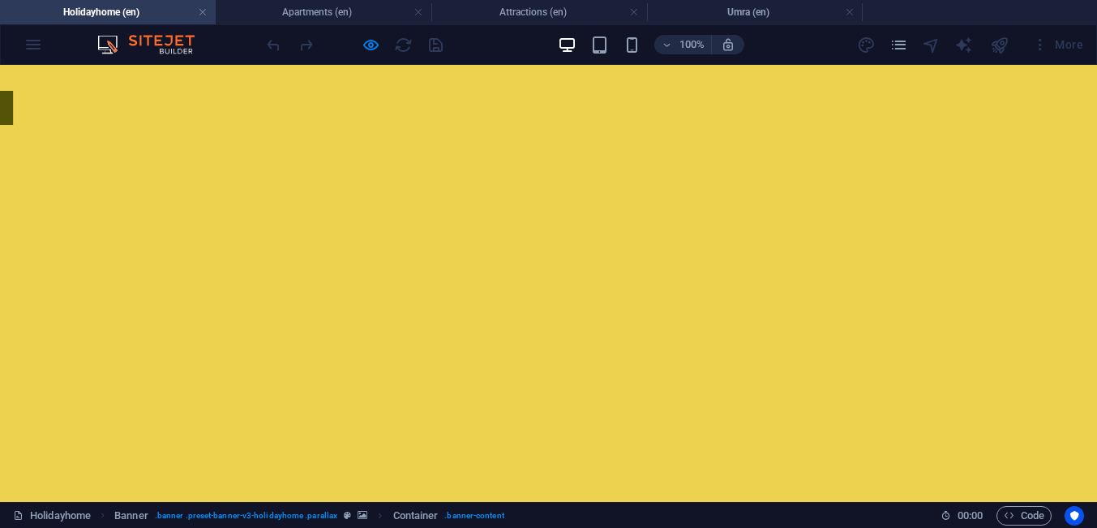
click at [670, 7] on h4 "Umra (en)" at bounding box center [755, 12] width 216 height 18
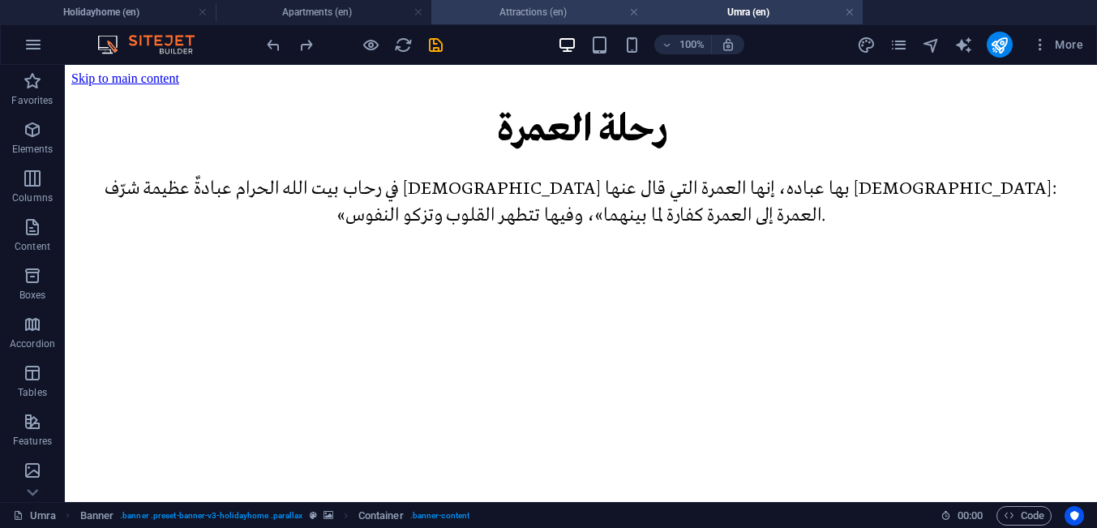
click at [588, 14] on h4 "Attractions (en)" at bounding box center [539, 12] width 216 height 18
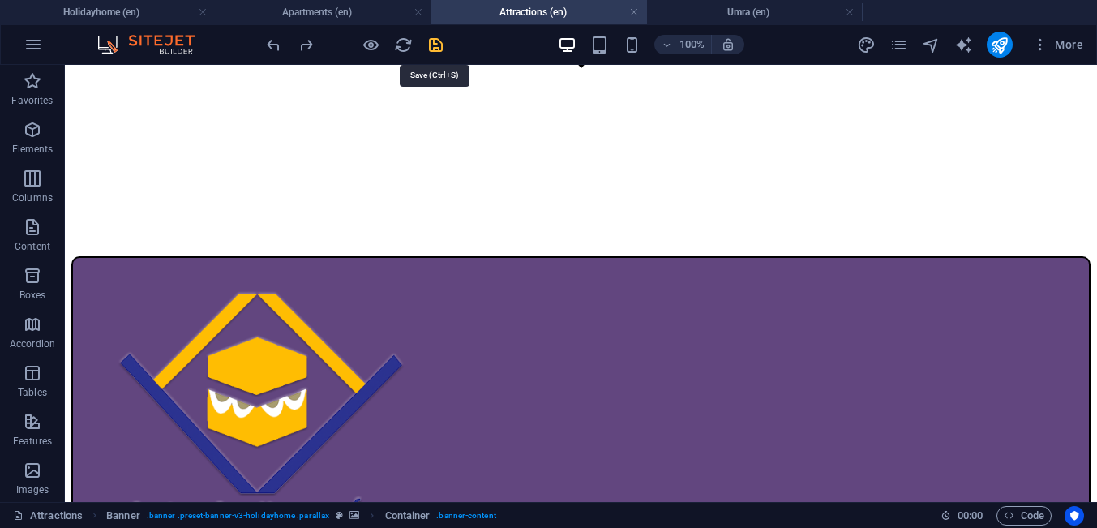
click at [437, 46] on icon "save" at bounding box center [435, 45] width 19 height 19
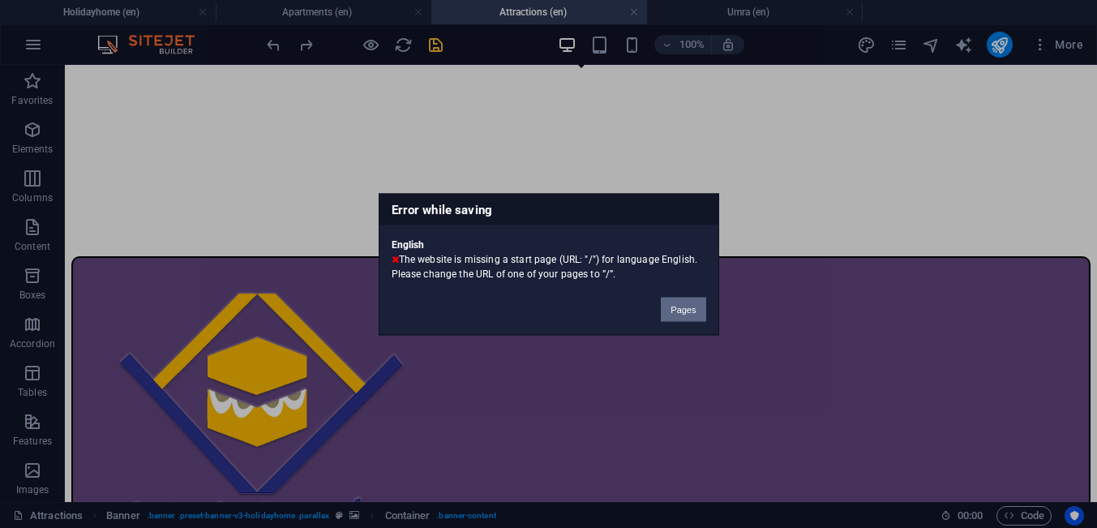
click at [683, 312] on button "Pages" at bounding box center [683, 309] width 45 height 24
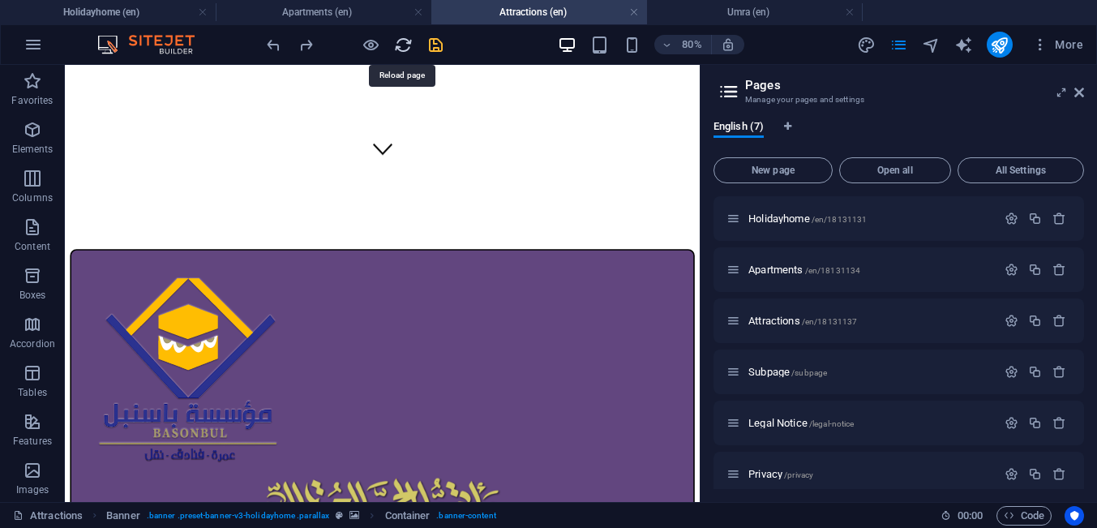
click at [404, 46] on icon "reload" at bounding box center [403, 45] width 19 height 19
click at [401, 42] on icon "reload" at bounding box center [403, 45] width 19 height 19
click at [1082, 93] on icon at bounding box center [1079, 92] width 10 height 13
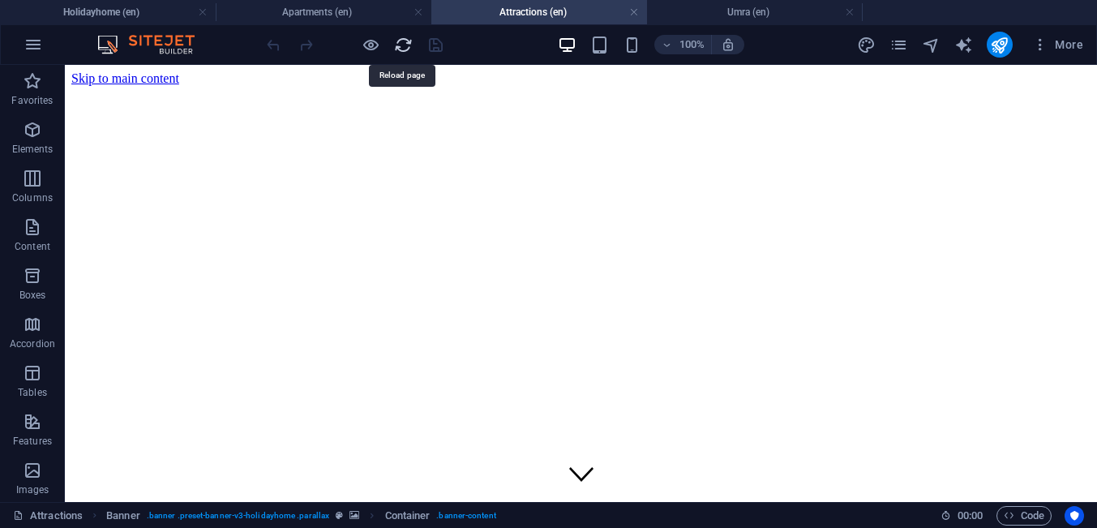
click at [400, 48] on icon "reload" at bounding box center [403, 45] width 19 height 19
click at [402, 44] on icon "reload" at bounding box center [403, 45] width 19 height 19
click at [708, 19] on h4 "Umra (en)" at bounding box center [755, 12] width 216 height 18
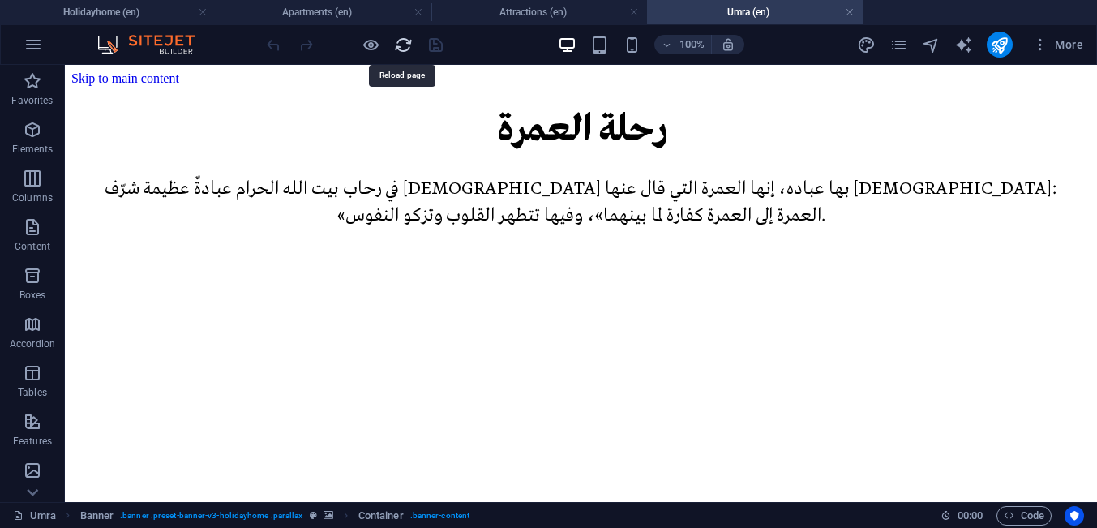
click at [399, 47] on icon "reload" at bounding box center [403, 45] width 19 height 19
click at [249, 11] on h4 "Apartments (en)" at bounding box center [324, 12] width 216 height 18
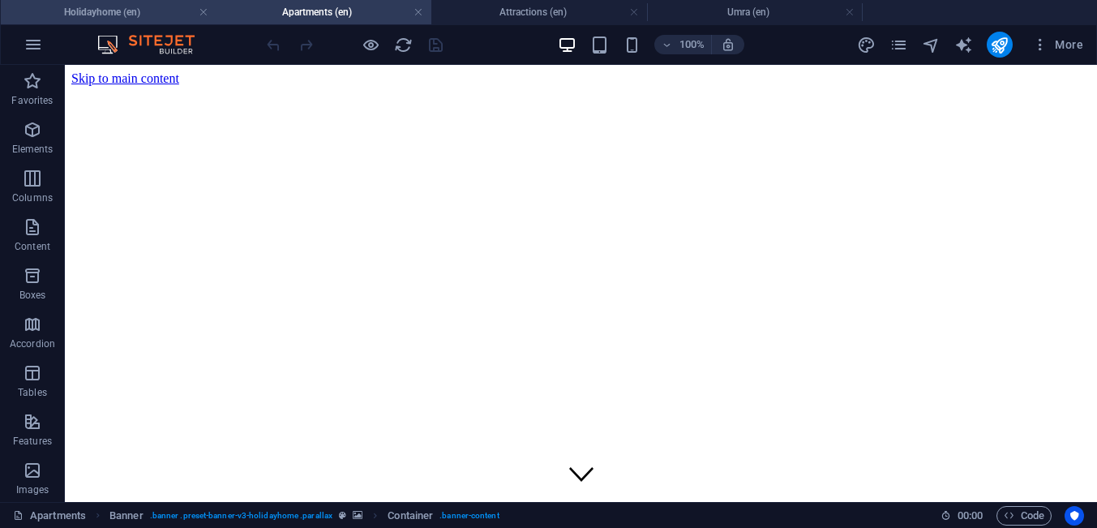
click at [178, 12] on h4 "Holidayhome (en)" at bounding box center [109, 12] width 216 height 18
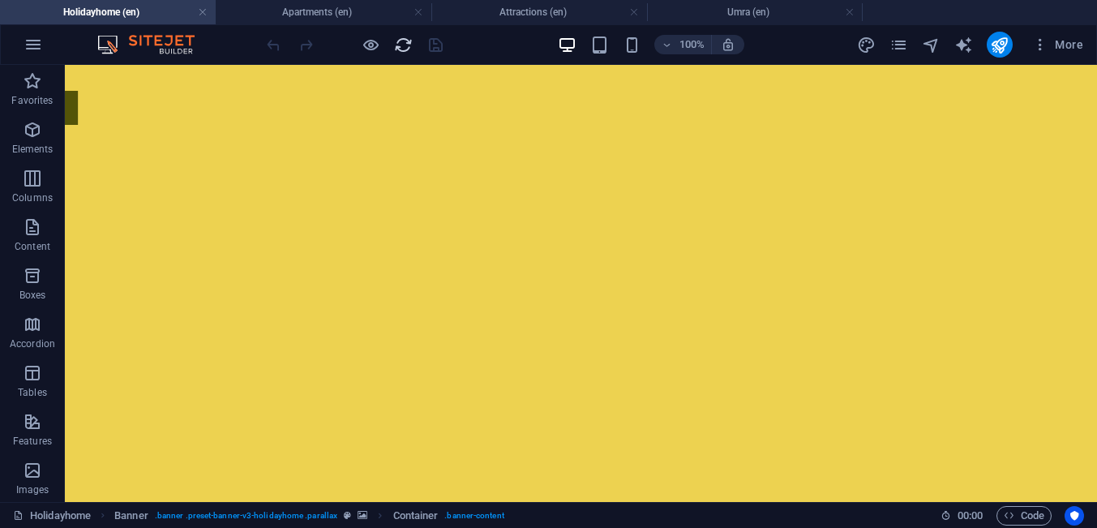
click at [393, 45] on span "reload" at bounding box center [402, 45] width 19 height 19
click at [162, 15] on h4 "Holidayhome (en)" at bounding box center [108, 12] width 216 height 18
click at [904, 45] on icon "pages" at bounding box center [898, 45] width 19 height 19
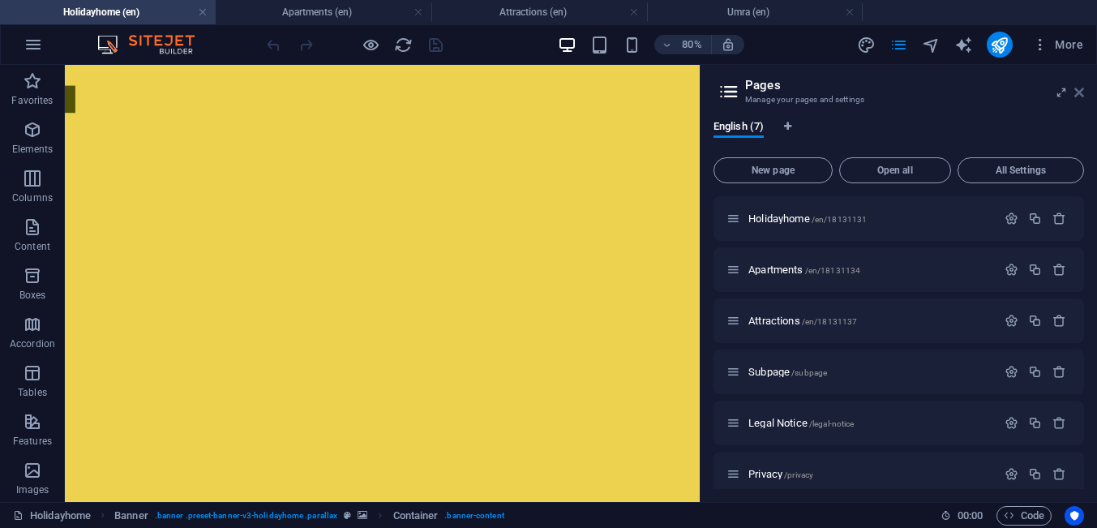
drag, startPoint x: 1082, startPoint y: 92, endPoint x: 962, endPoint y: 51, distance: 126.6
click at [1082, 92] on icon at bounding box center [1079, 92] width 10 height 13
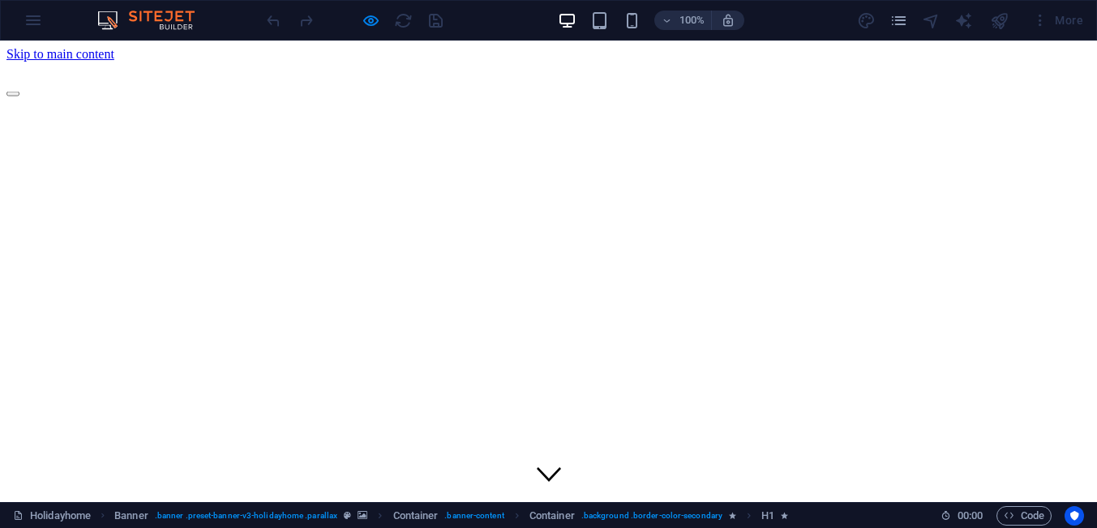
scroll to position [207, 0]
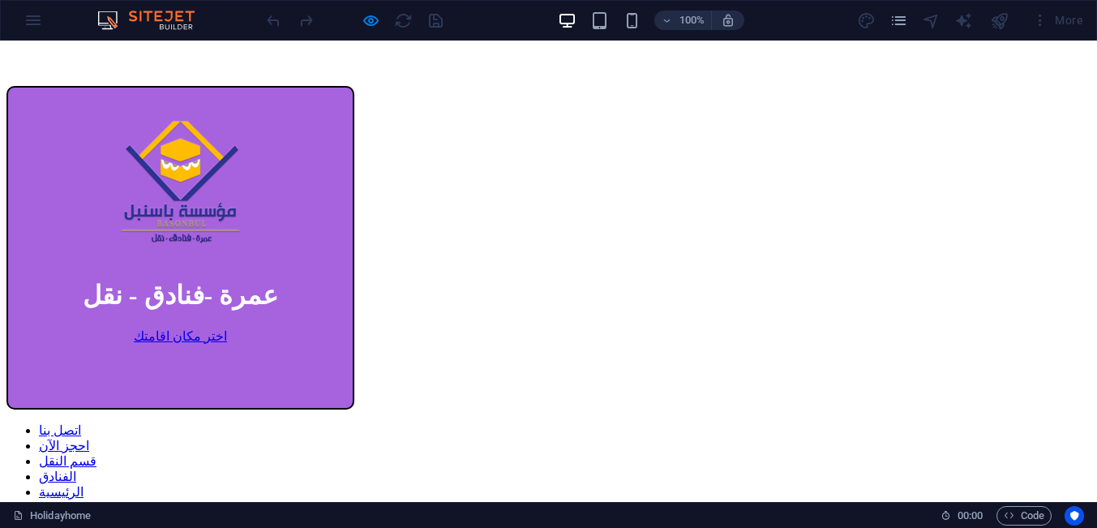
scroll to position [413, 0]
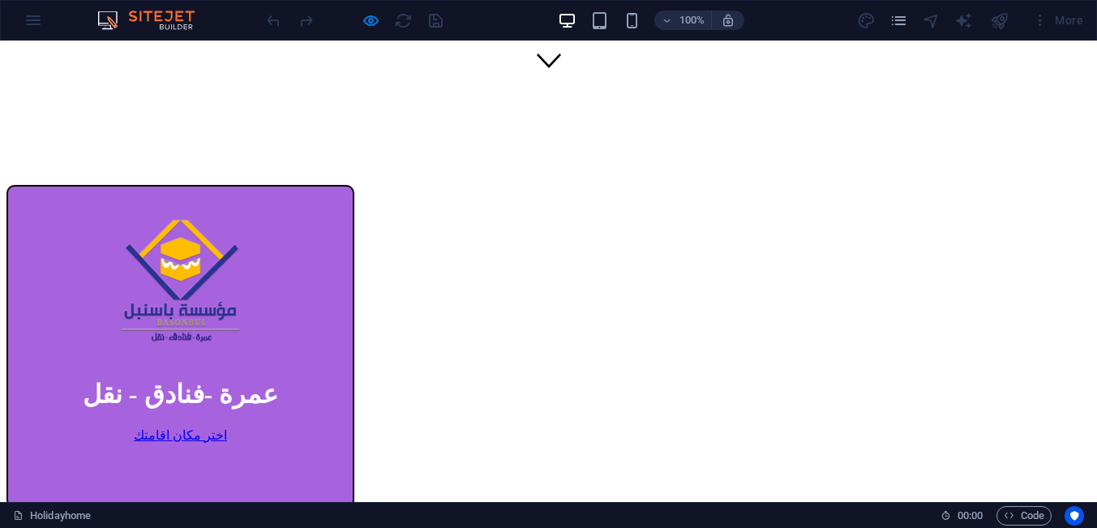
click at [81, 522] on link "اتصل بنا" at bounding box center [60, 529] width 42 height 14
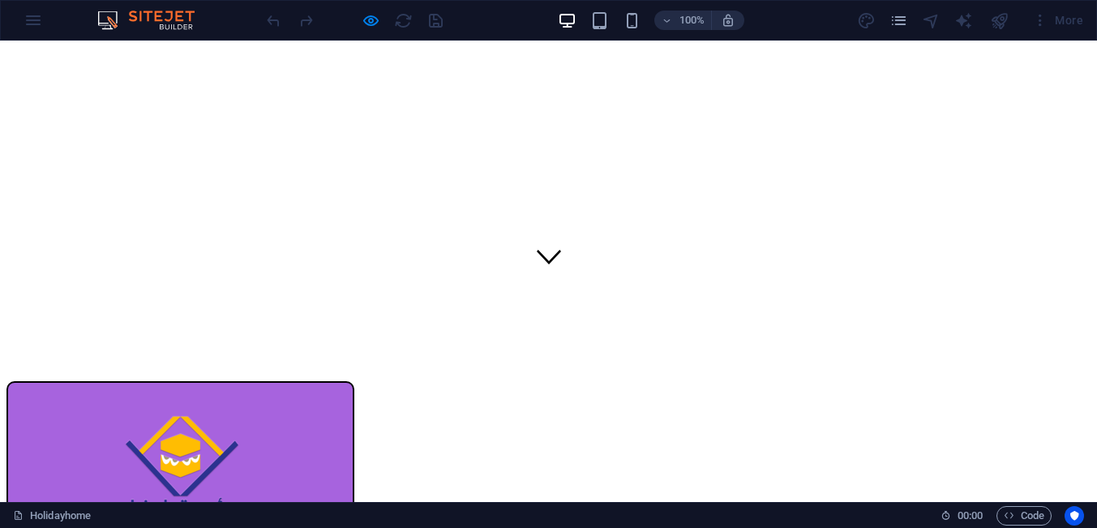
scroll to position [0, 0]
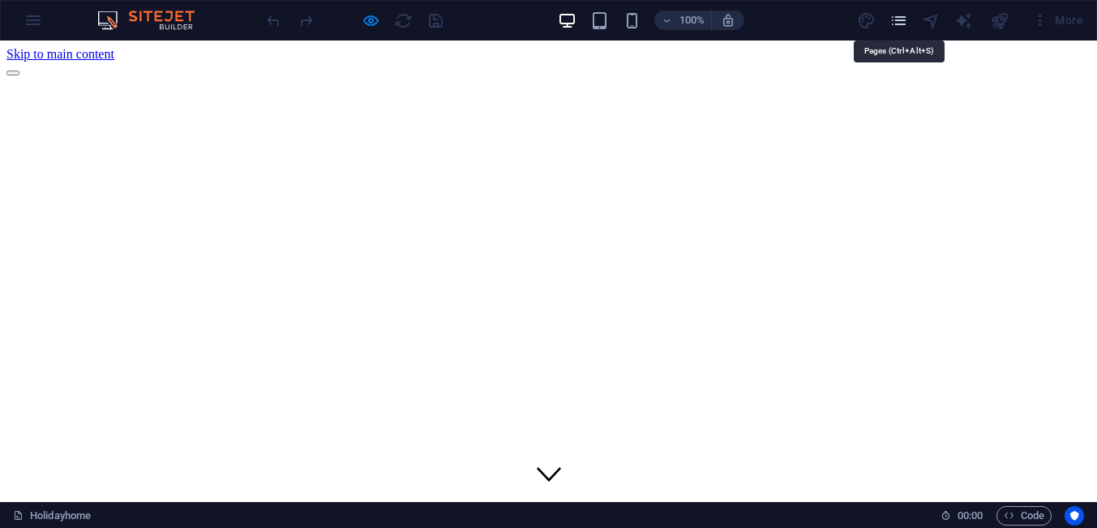
click at [897, 28] on icon "pages" at bounding box center [898, 20] width 19 height 19
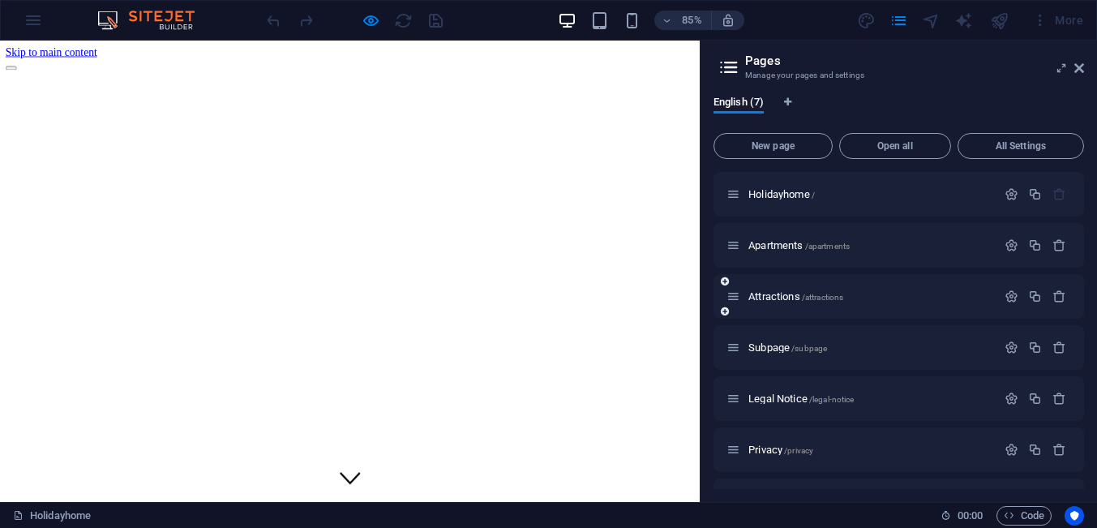
scroll to position [40, 0]
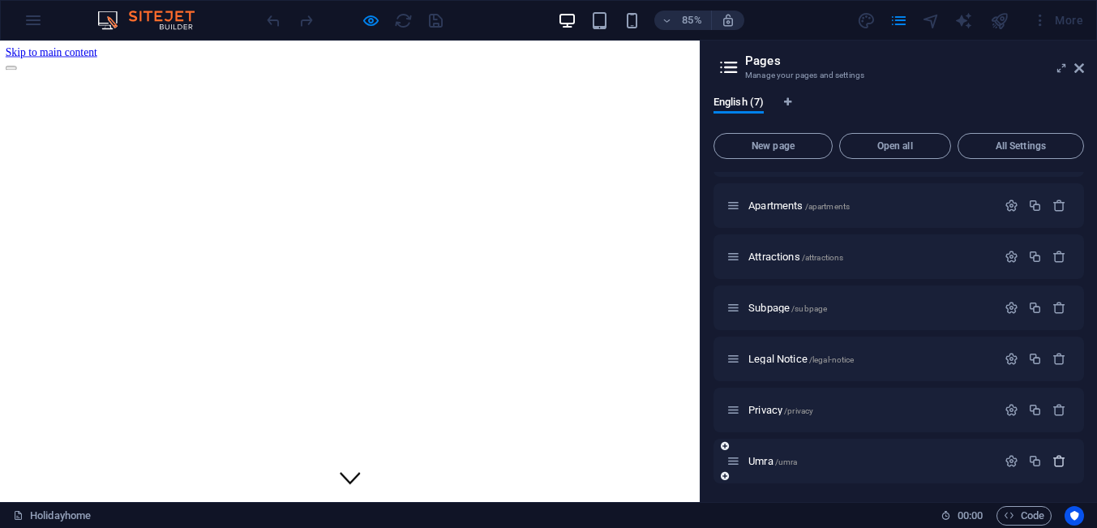
click at [1062, 463] on icon "button" at bounding box center [1059, 461] width 14 height 14
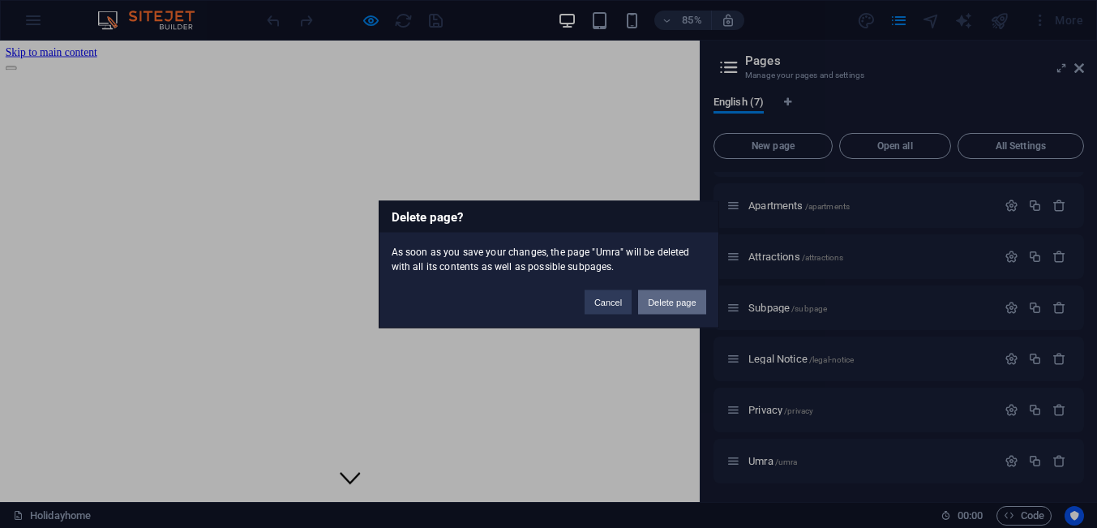
click at [664, 302] on button "Delete page" at bounding box center [671, 301] width 67 height 24
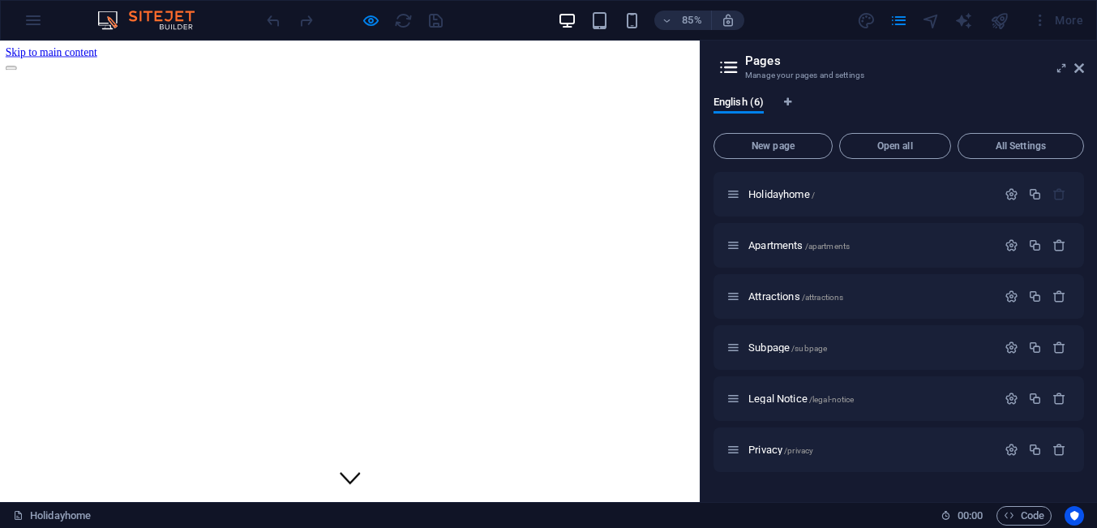
scroll to position [0, 0]
click at [1014, 197] on icon "button" at bounding box center [1011, 194] width 14 height 14
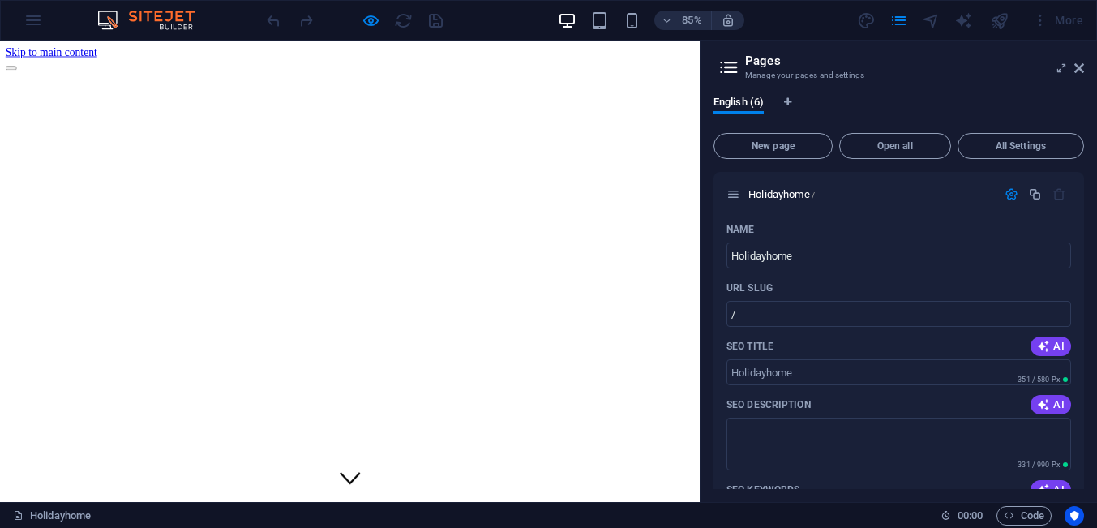
click at [760, 317] on input "/" at bounding box center [898, 314] width 344 height 26
click at [770, 315] on input "/" at bounding box center [898, 314] width 344 height 26
click at [738, 314] on input "/" at bounding box center [898, 314] width 344 height 26
paste input "en/18131131"
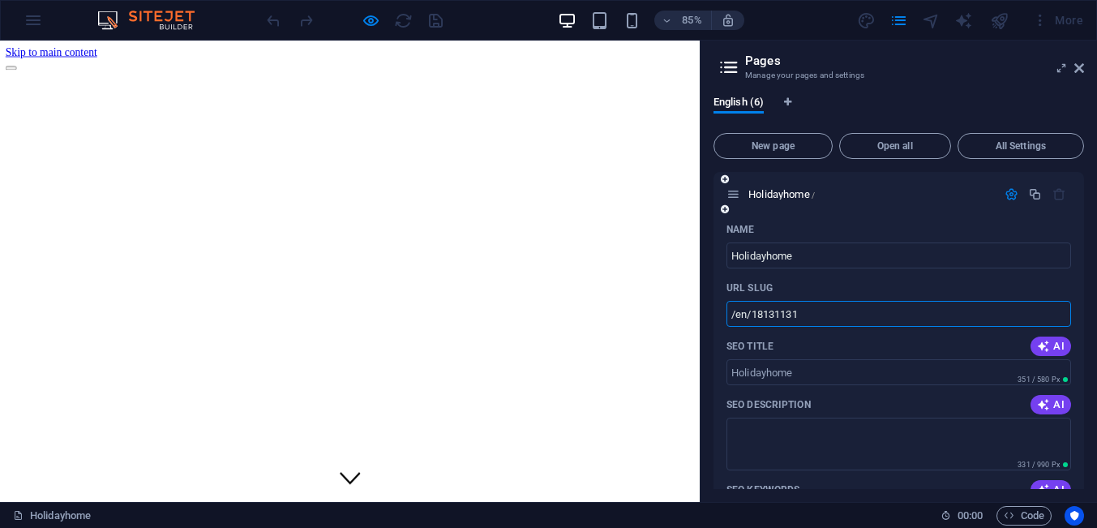
type input "/en/18131131"
click at [849, 223] on div "Name" at bounding box center [898, 229] width 344 height 26
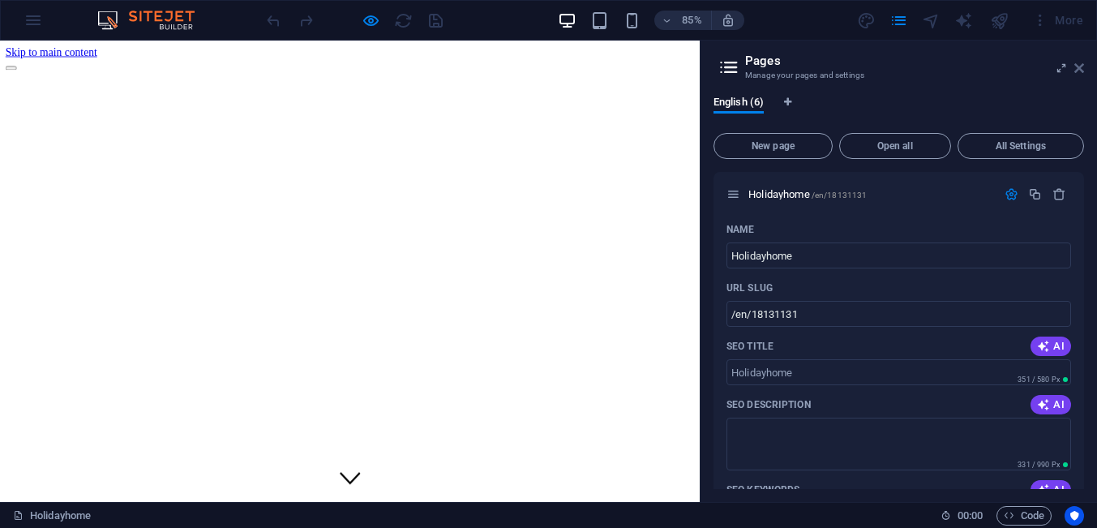
click at [1080, 71] on icon at bounding box center [1079, 68] width 10 height 13
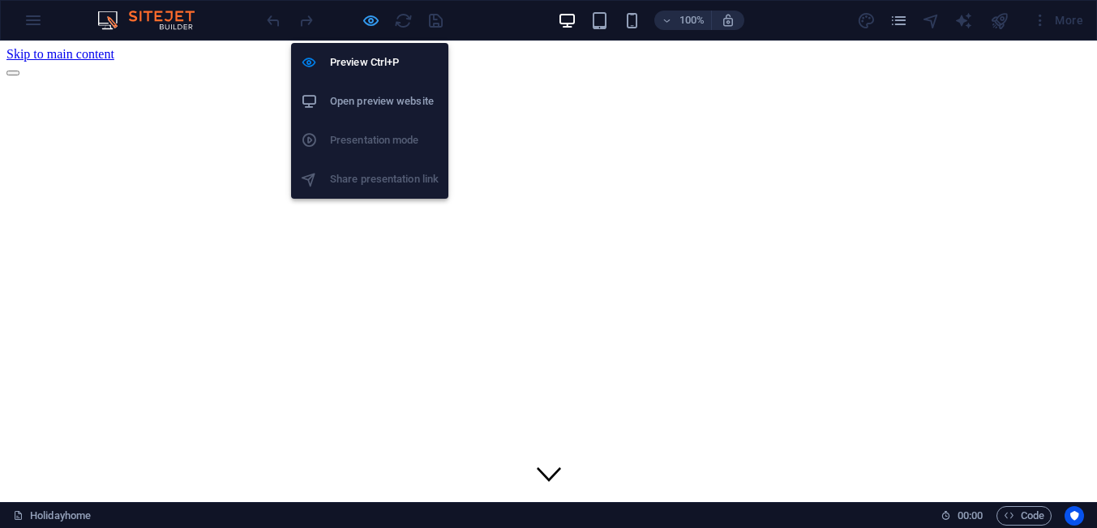
click at [374, 19] on icon "button" at bounding box center [370, 20] width 19 height 19
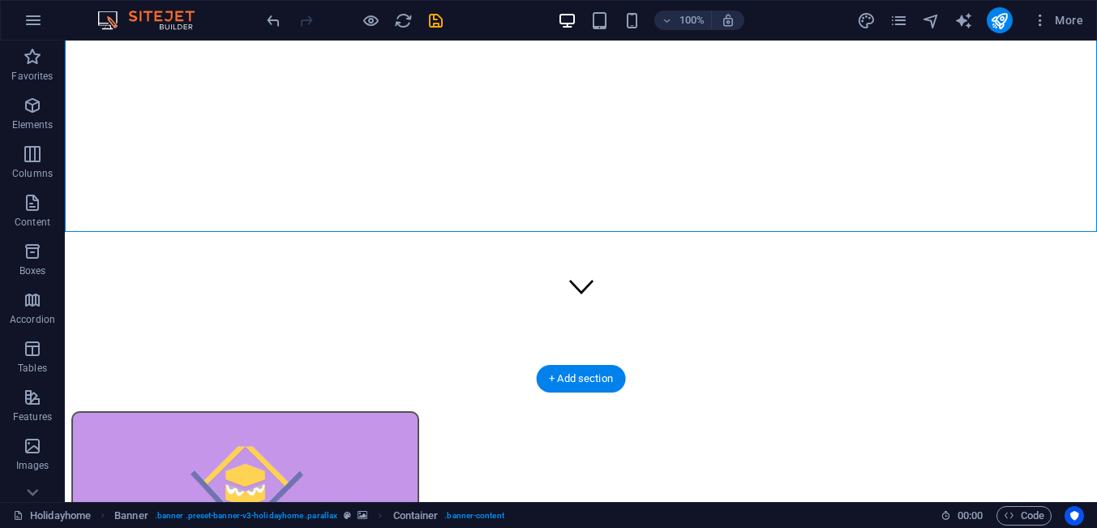
scroll to position [207, 0]
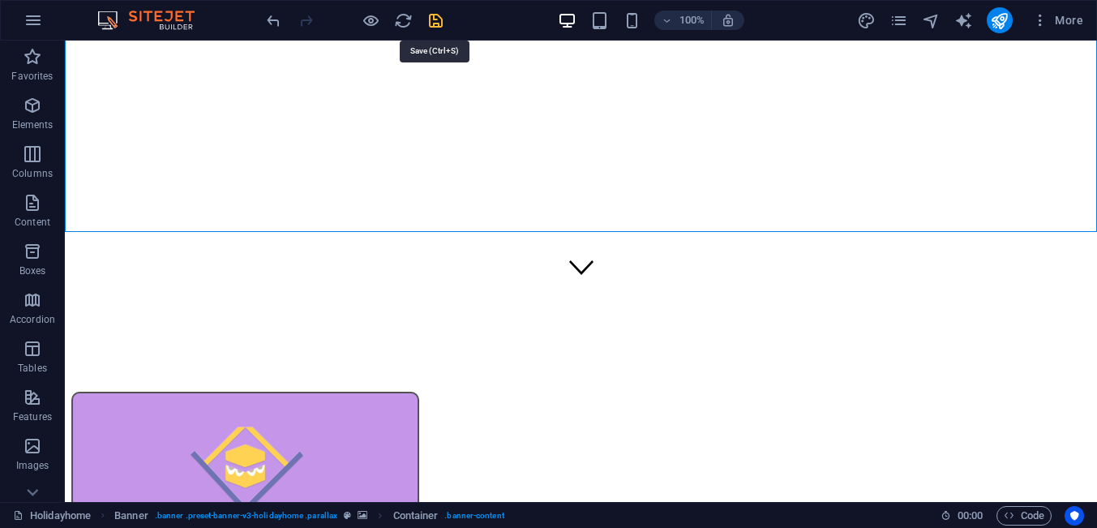
click at [438, 19] on icon "save" at bounding box center [435, 20] width 19 height 19
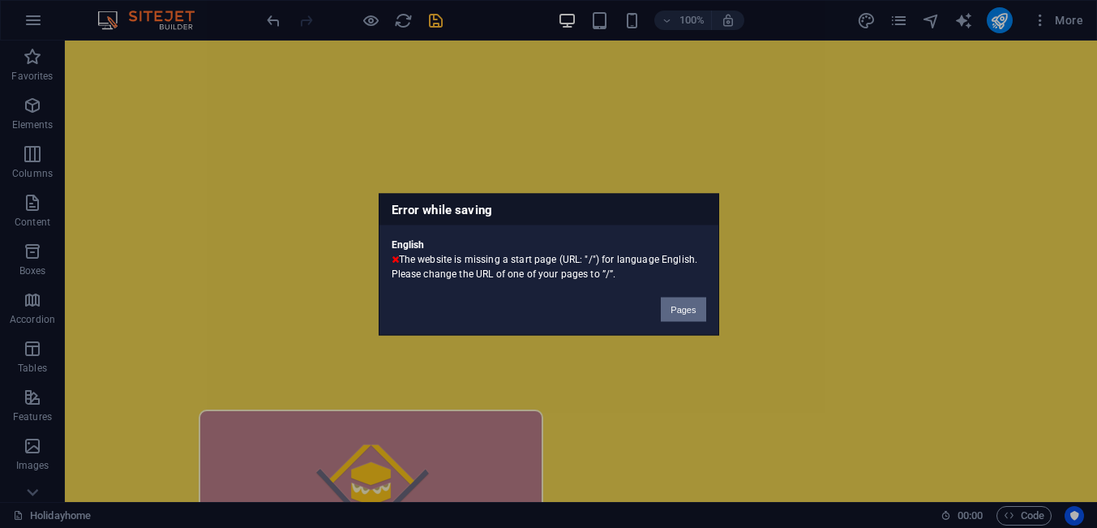
click at [683, 313] on button "Pages" at bounding box center [683, 309] width 45 height 24
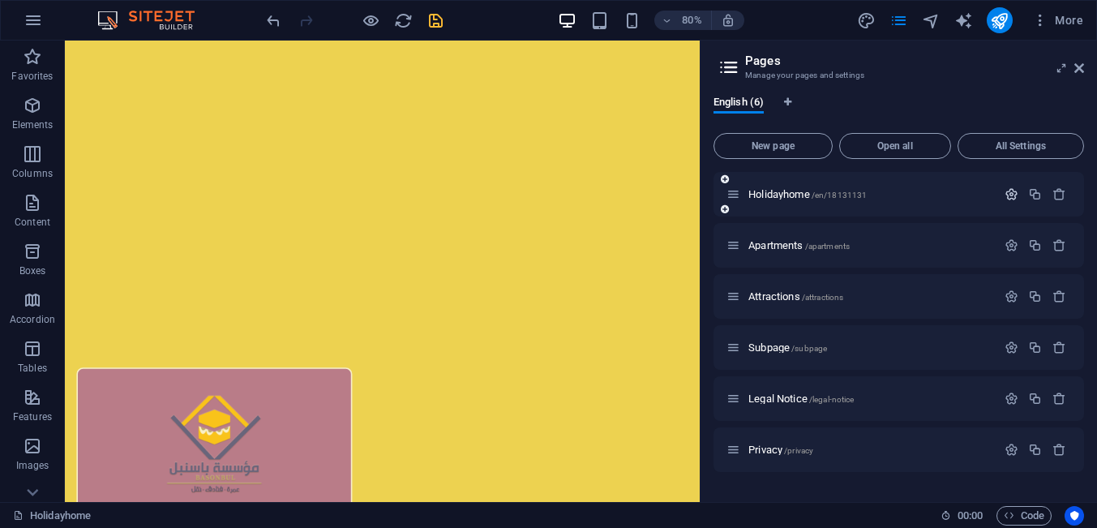
click at [1014, 195] on icon "button" at bounding box center [1011, 194] width 14 height 14
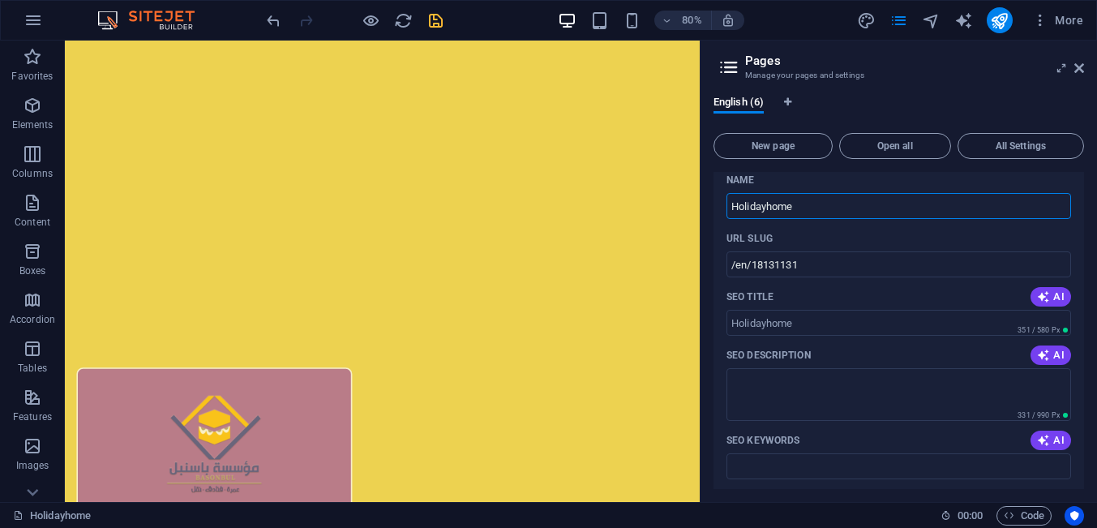
scroll to position [0, 0]
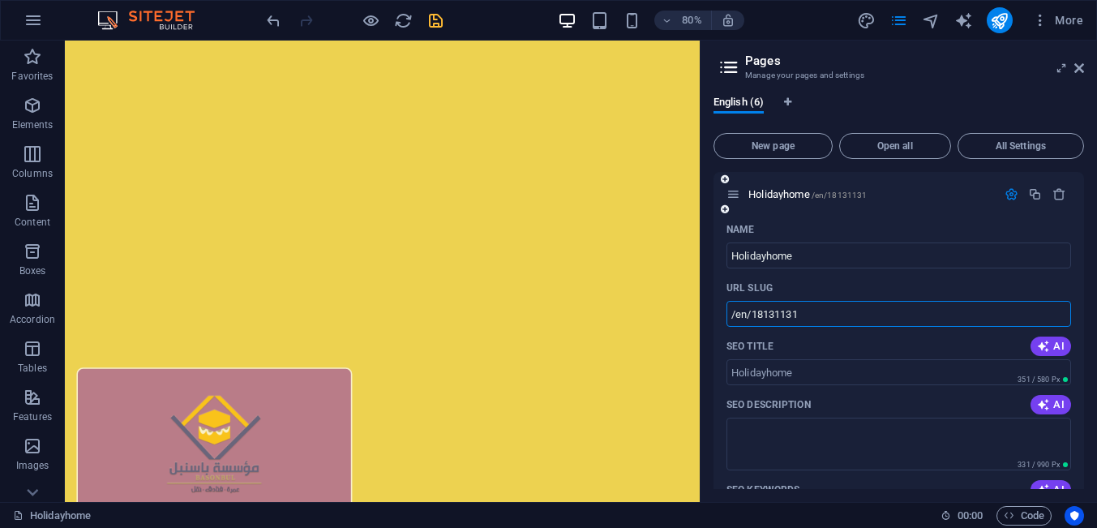
drag, startPoint x: 747, startPoint y: 312, endPoint x: 722, endPoint y: 317, distance: 25.6
click at [726, 317] on input "/en/18131131" at bounding box center [898, 314] width 344 height 26
type input "/18131131"
click at [1080, 68] on icon at bounding box center [1079, 68] width 10 height 13
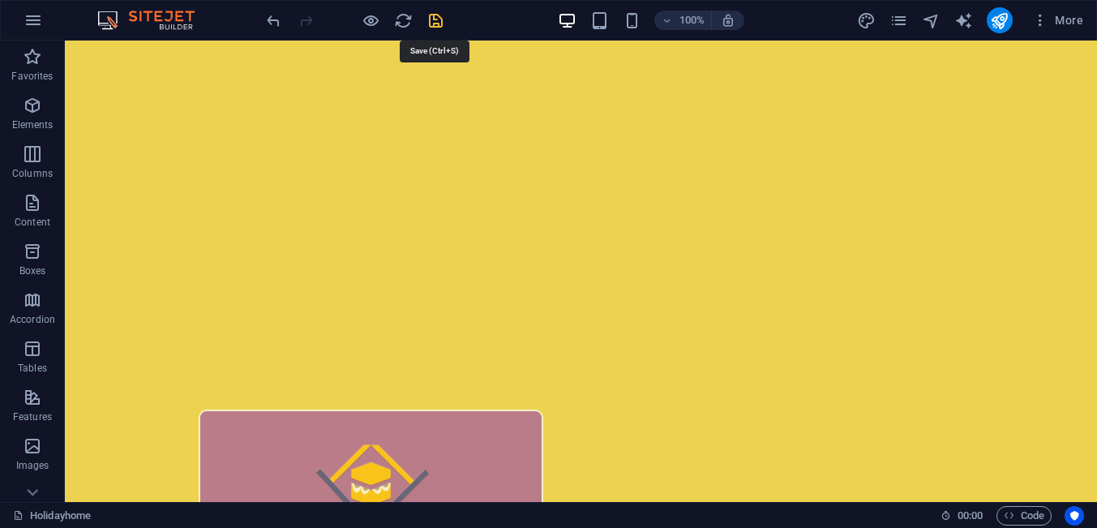
click at [433, 19] on icon "save" at bounding box center [435, 20] width 19 height 19
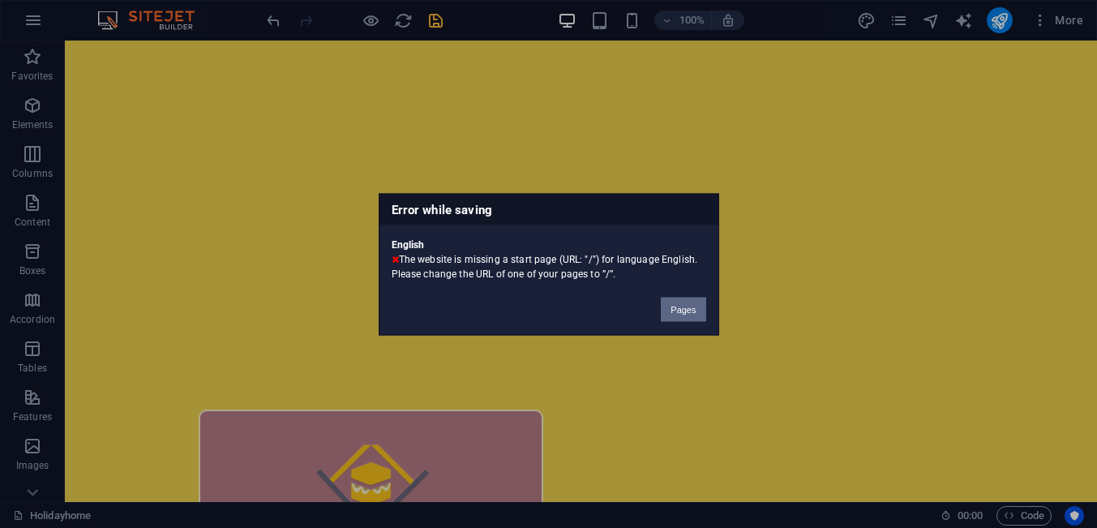
drag, startPoint x: 684, startPoint y: 311, endPoint x: 773, endPoint y: 339, distance: 93.3
click at [684, 311] on button "Pages" at bounding box center [683, 309] width 45 height 24
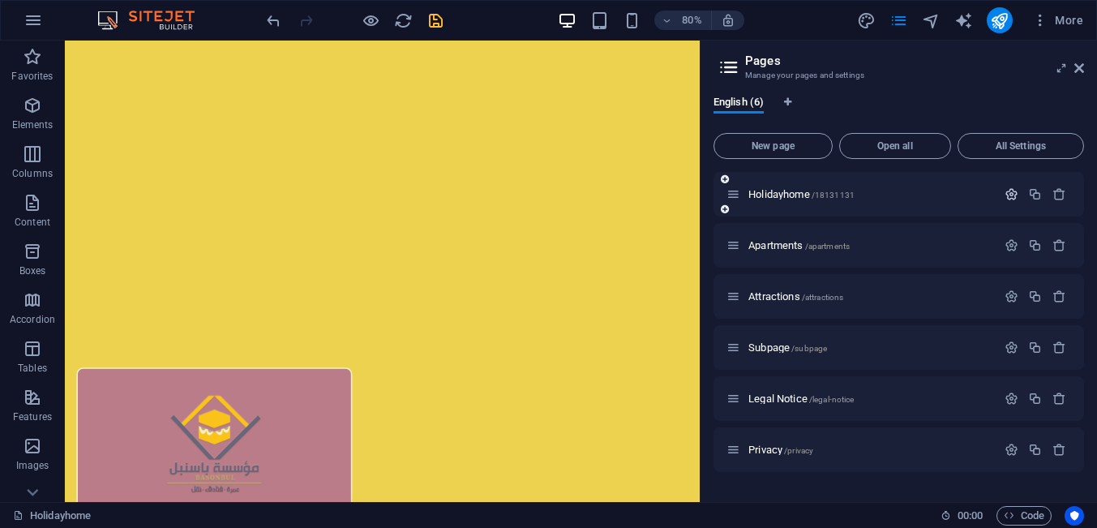
click at [1008, 195] on icon "button" at bounding box center [1011, 194] width 14 height 14
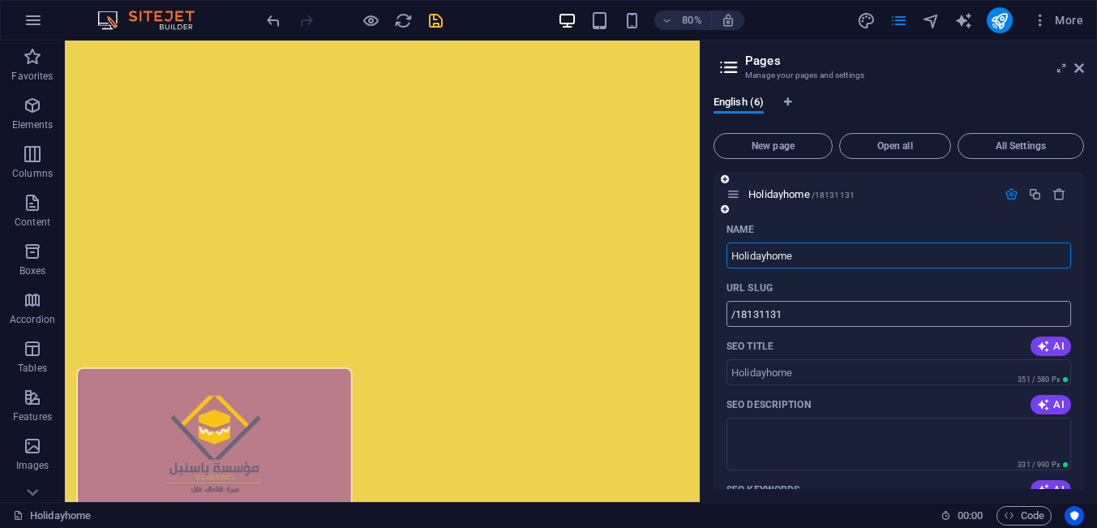
click at [734, 313] on input "/18131131" at bounding box center [898, 314] width 344 height 26
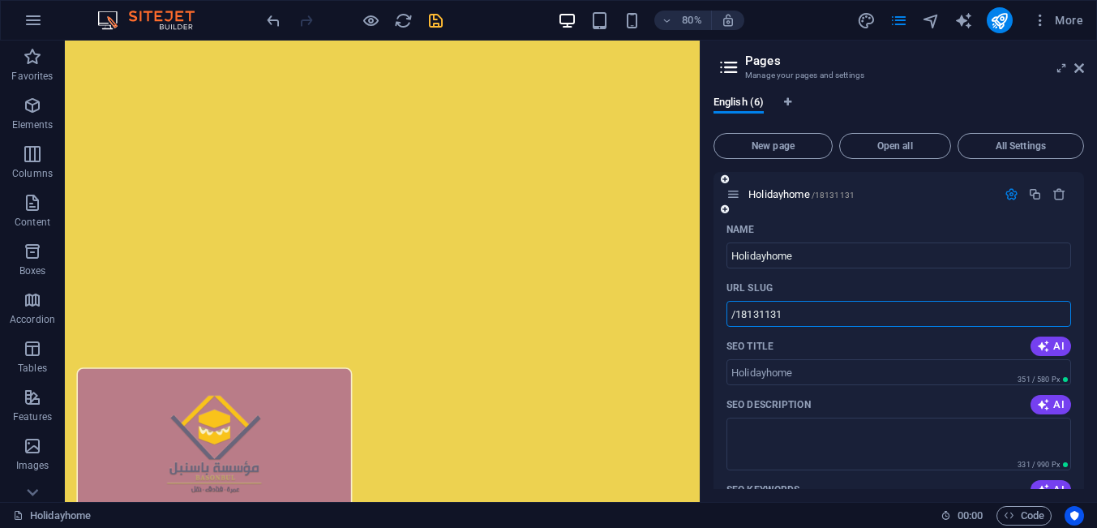
drag, startPoint x: 735, startPoint y: 313, endPoint x: 711, endPoint y: 314, distance: 24.4
click at [726, 314] on input "/18131131" at bounding box center [898, 314] width 344 height 26
type input "en/18131131"
click at [1082, 68] on icon at bounding box center [1079, 68] width 10 height 13
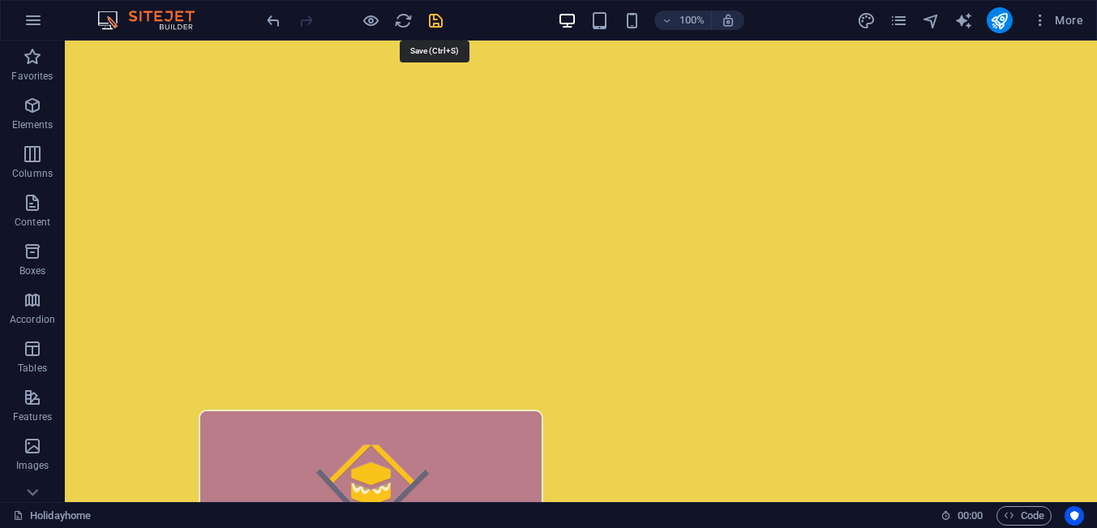
click at [433, 24] on icon "save" at bounding box center [435, 20] width 19 height 19
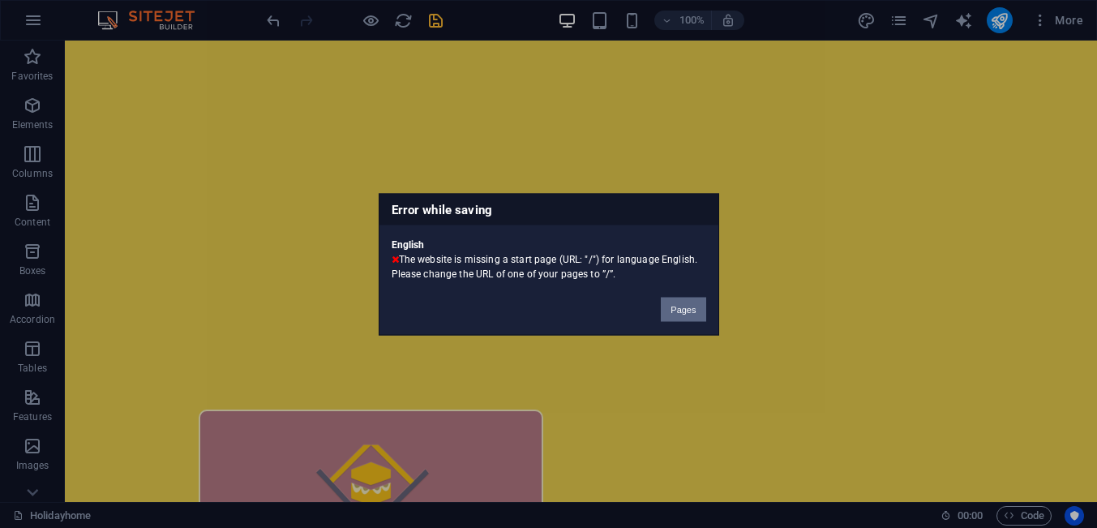
click at [687, 313] on button "Pages" at bounding box center [683, 309] width 45 height 24
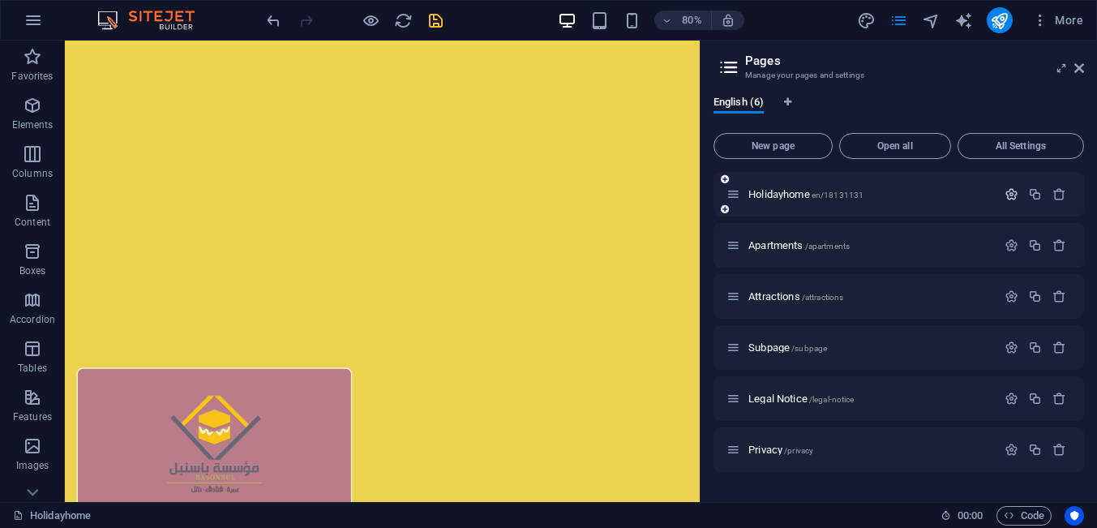
click at [1008, 195] on icon "button" at bounding box center [1011, 194] width 14 height 14
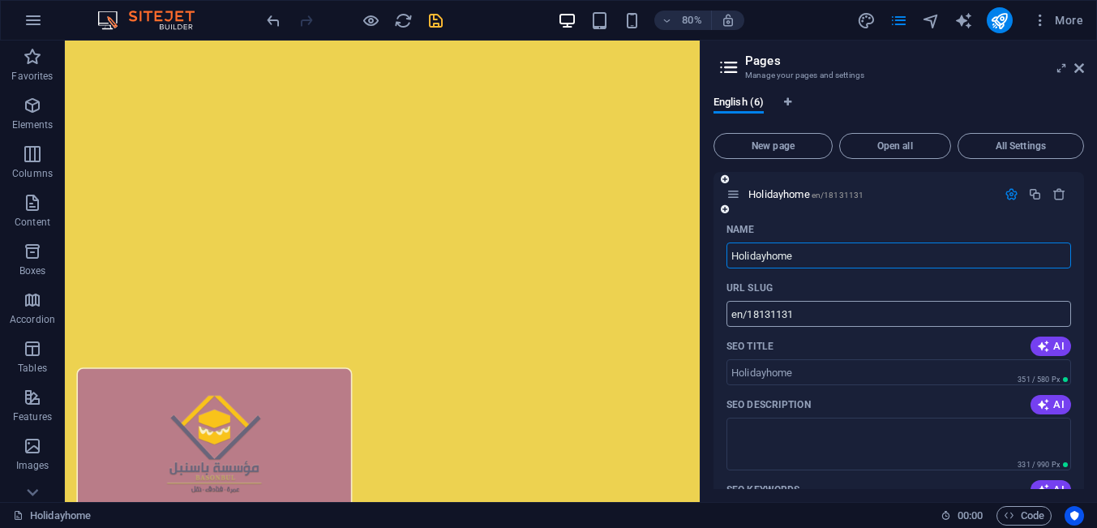
click at [730, 313] on input "en/18131131" at bounding box center [898, 314] width 344 height 26
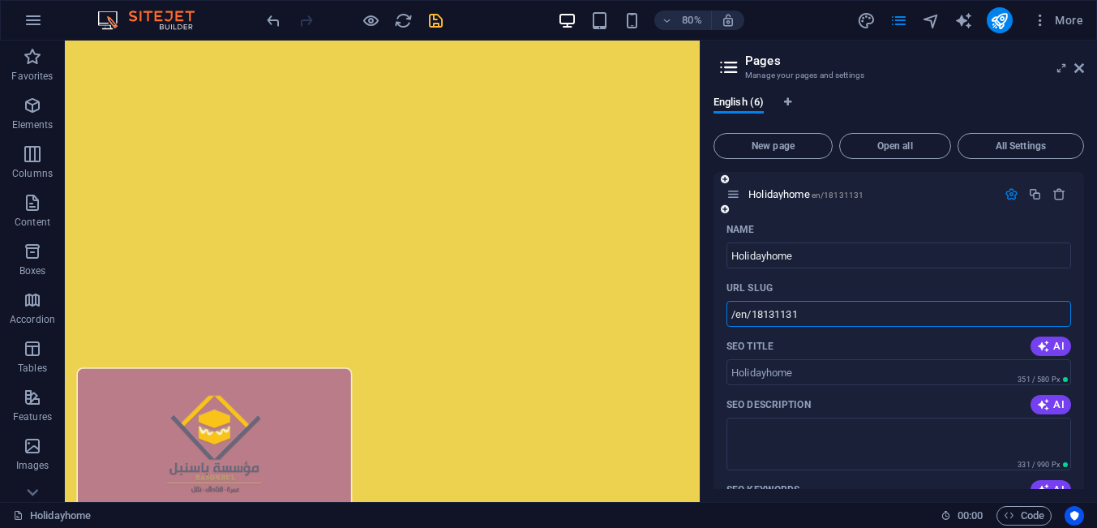
type input "/en/18131131"
click at [964, 105] on div "English (6)" at bounding box center [898, 111] width 370 height 31
click at [1078, 71] on icon at bounding box center [1079, 68] width 10 height 13
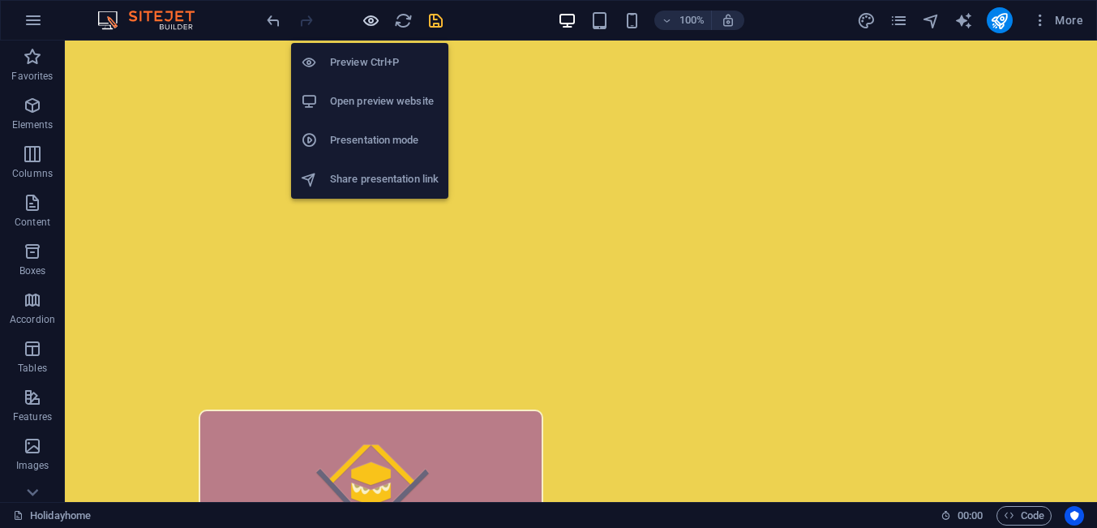
click at [374, 24] on icon "button" at bounding box center [370, 20] width 19 height 19
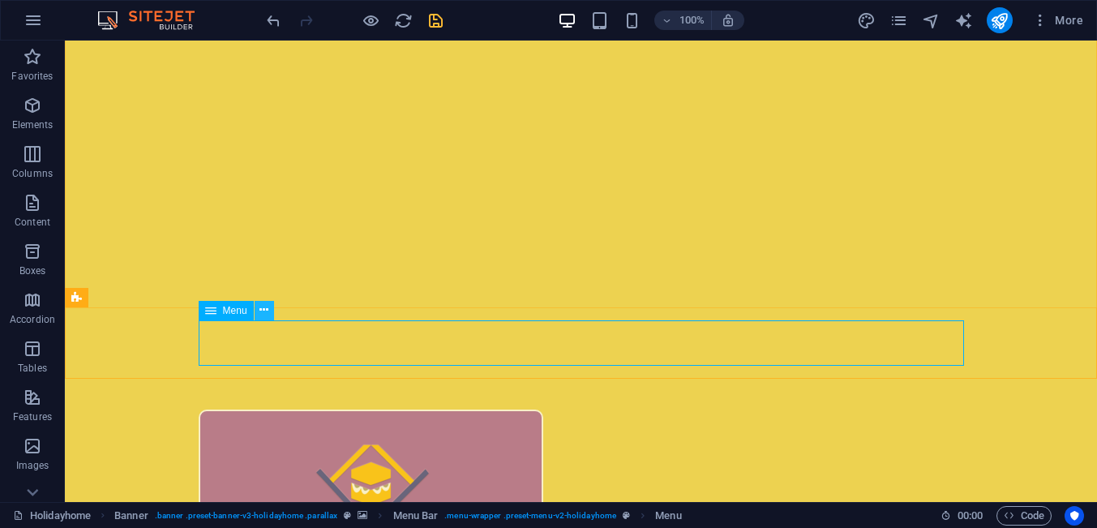
click at [259, 306] on button at bounding box center [264, 310] width 19 height 19
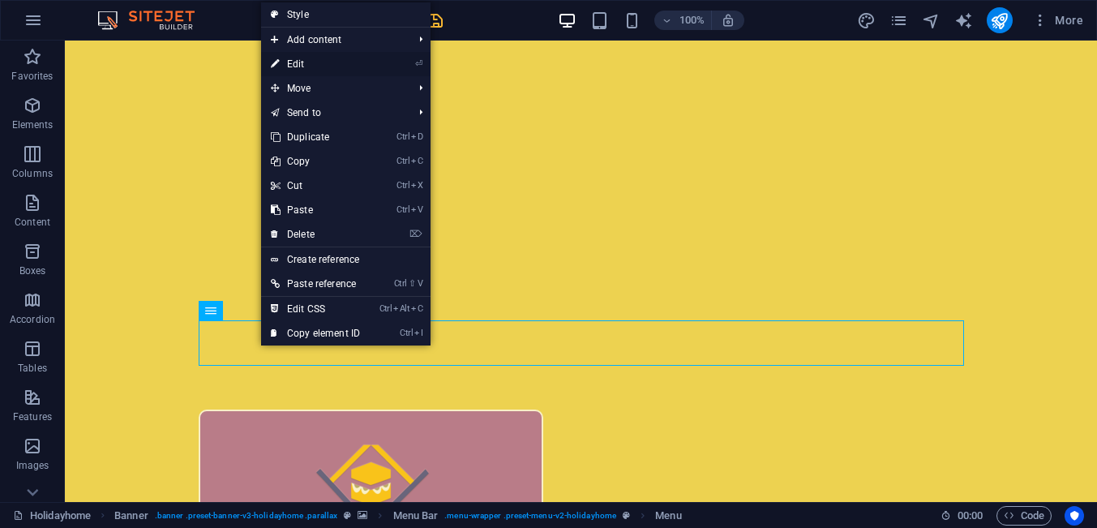
click at [306, 66] on link "⏎ Edit" at bounding box center [315, 64] width 109 height 24
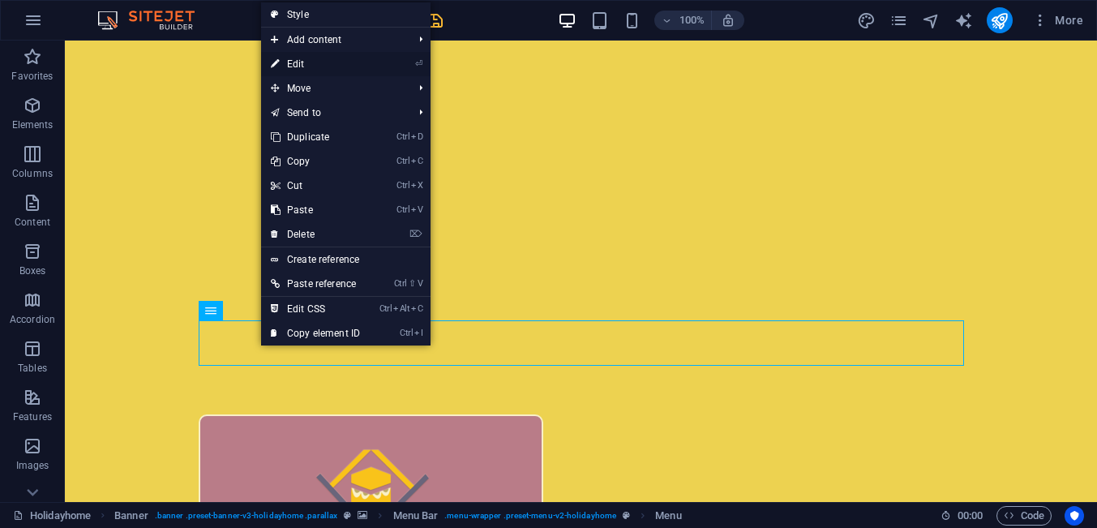
select select
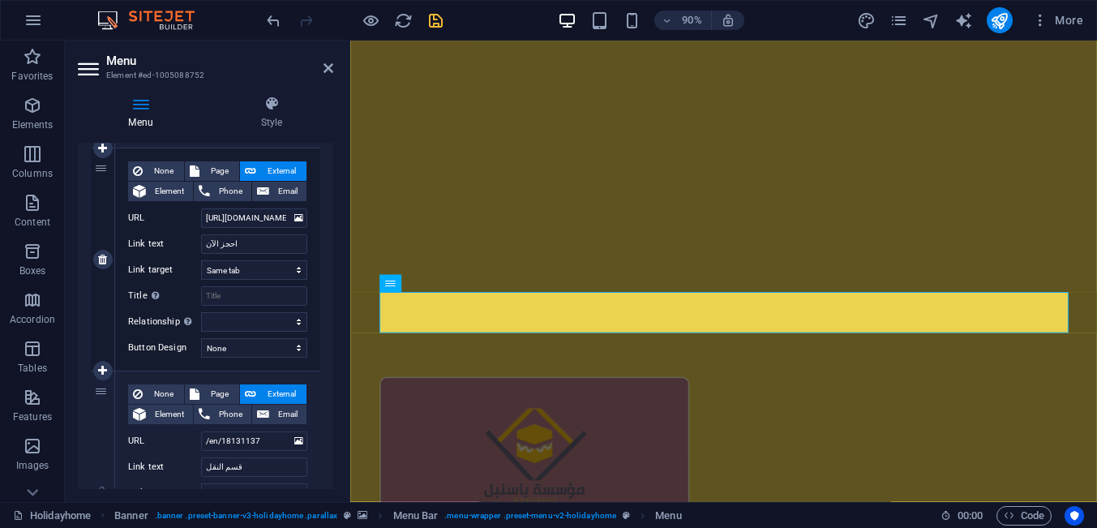
scroll to position [374, 0]
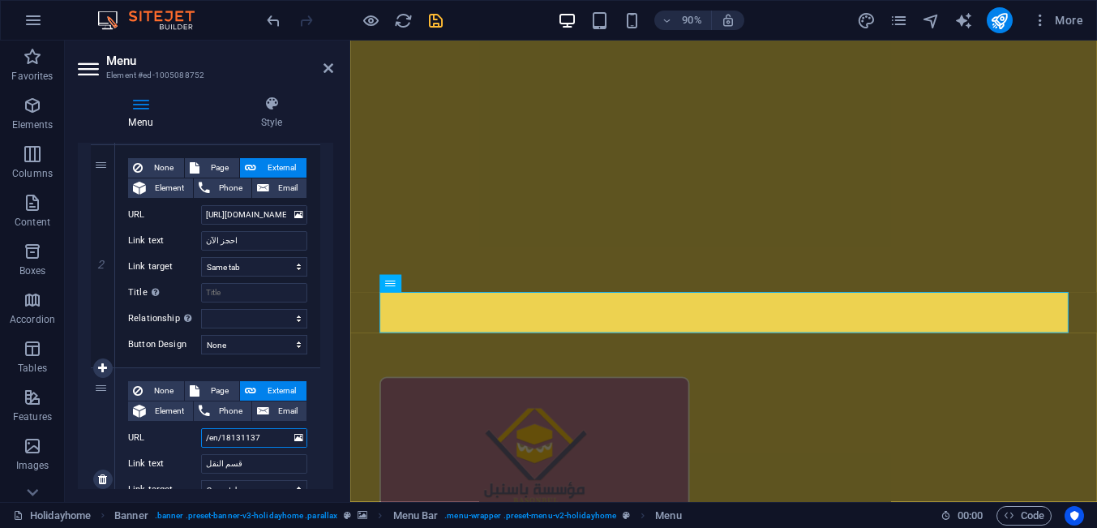
click at [265, 438] on input "/en/18131137" at bounding box center [254, 437] width 106 height 19
click at [300, 440] on icon at bounding box center [298, 438] width 9 height 18
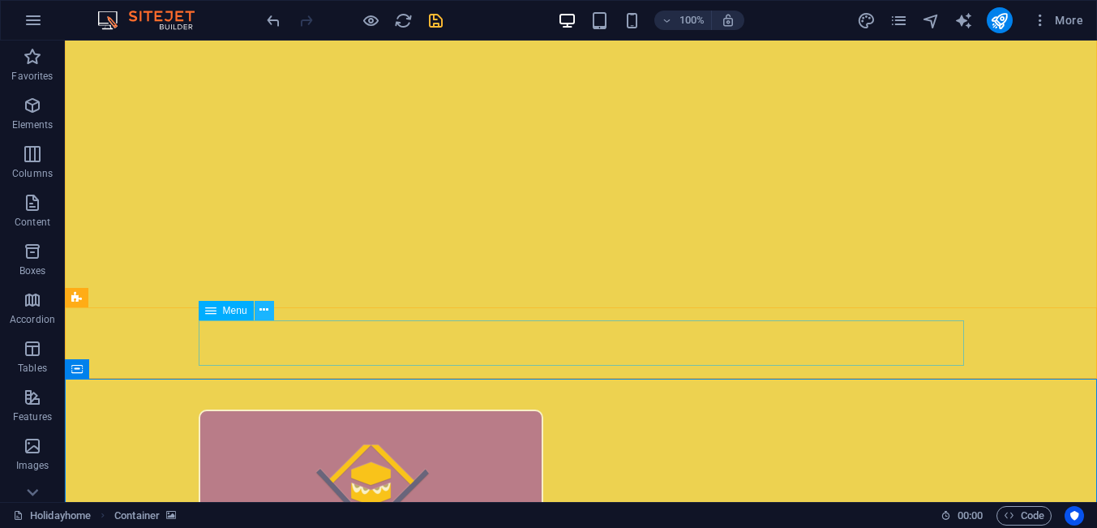
click at [267, 311] on icon at bounding box center [263, 310] width 9 height 17
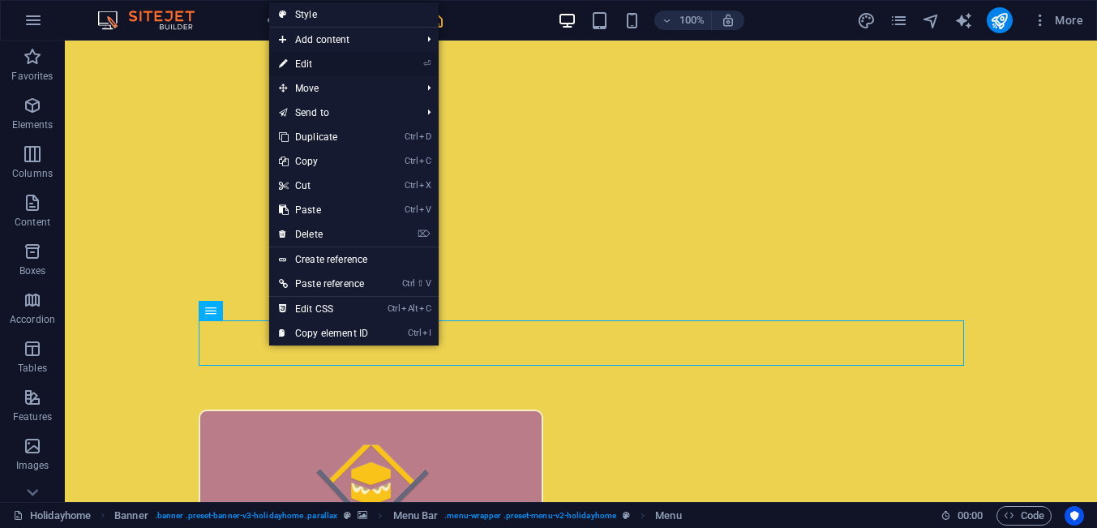
click at [324, 66] on link "⏎ Edit" at bounding box center [323, 64] width 109 height 24
select select
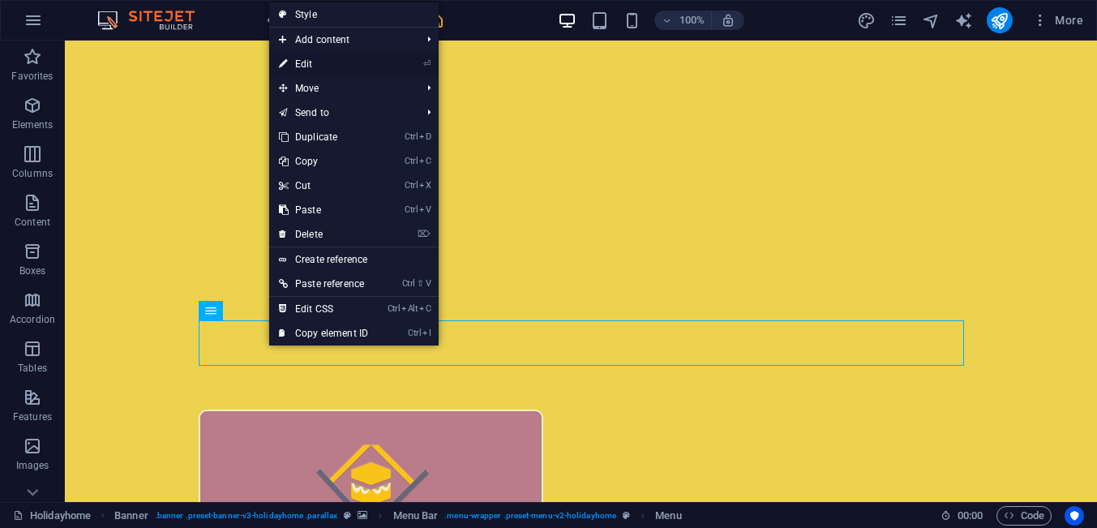
select select
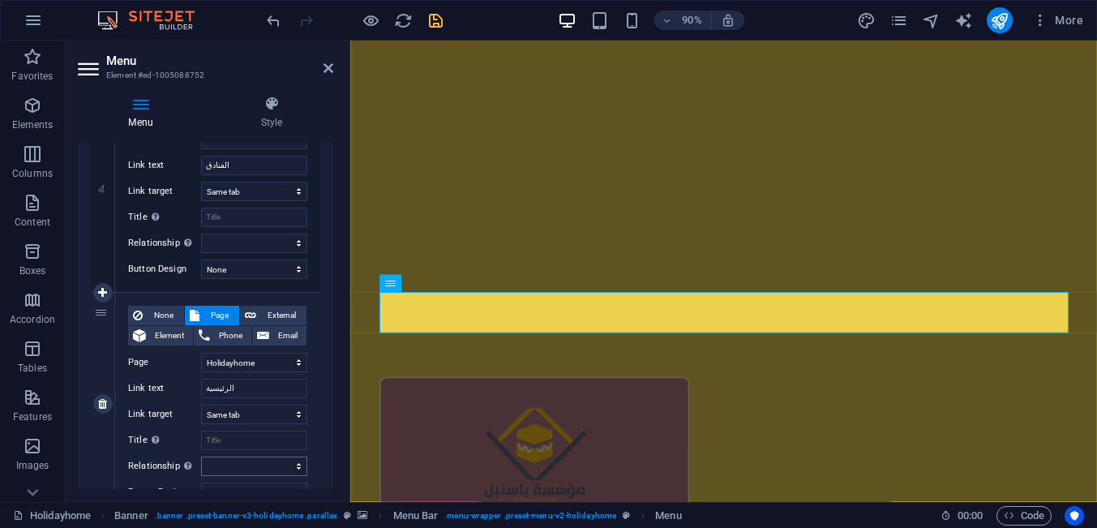
scroll to position [891, 0]
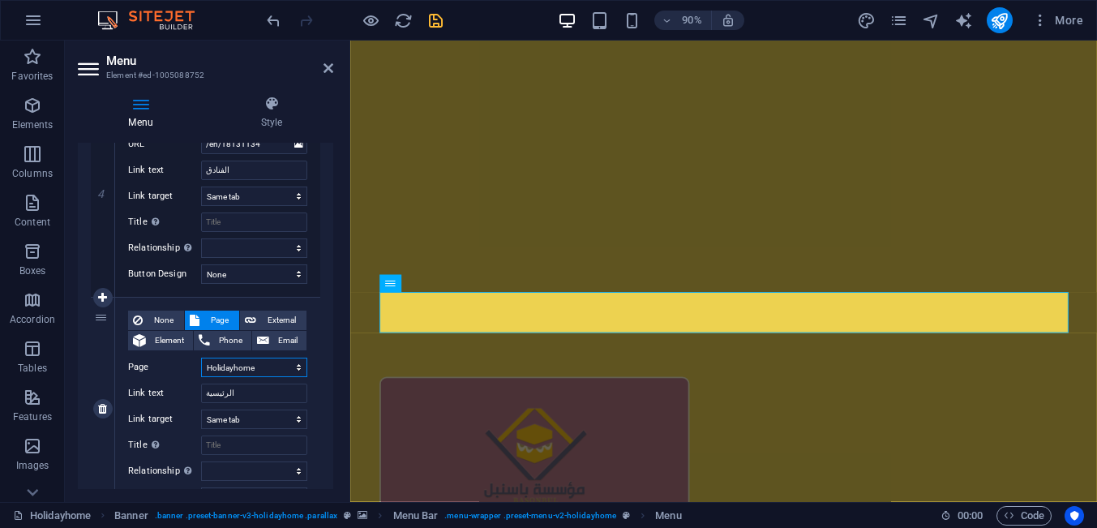
click at [201, 357] on select "Holidayhome Apartments Attractions Subpage Legal Notice Privacy" at bounding box center [254, 366] width 106 height 19
click option "Holidayhome" at bounding box center [0, 0] width 0 height 0
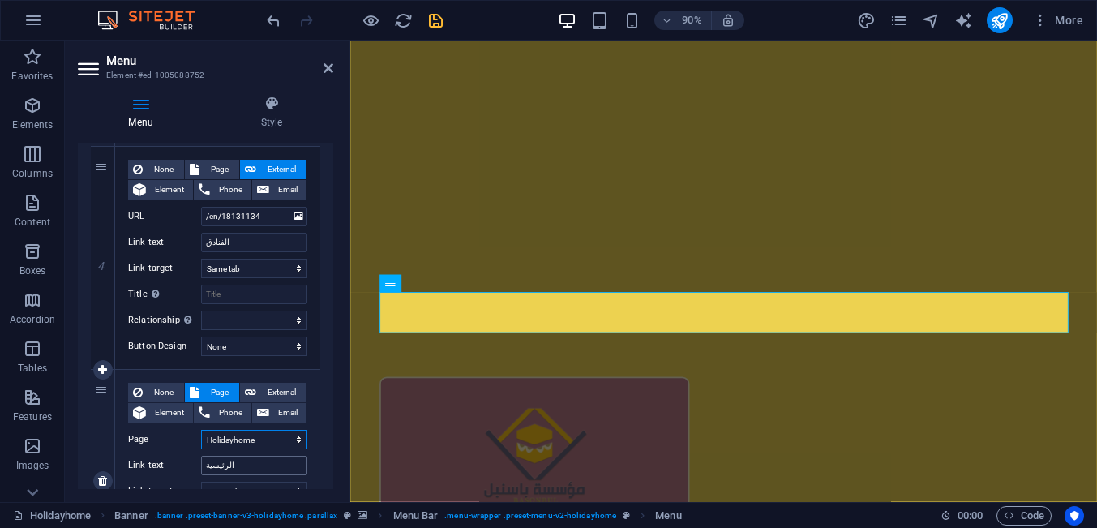
scroll to position [815, 0]
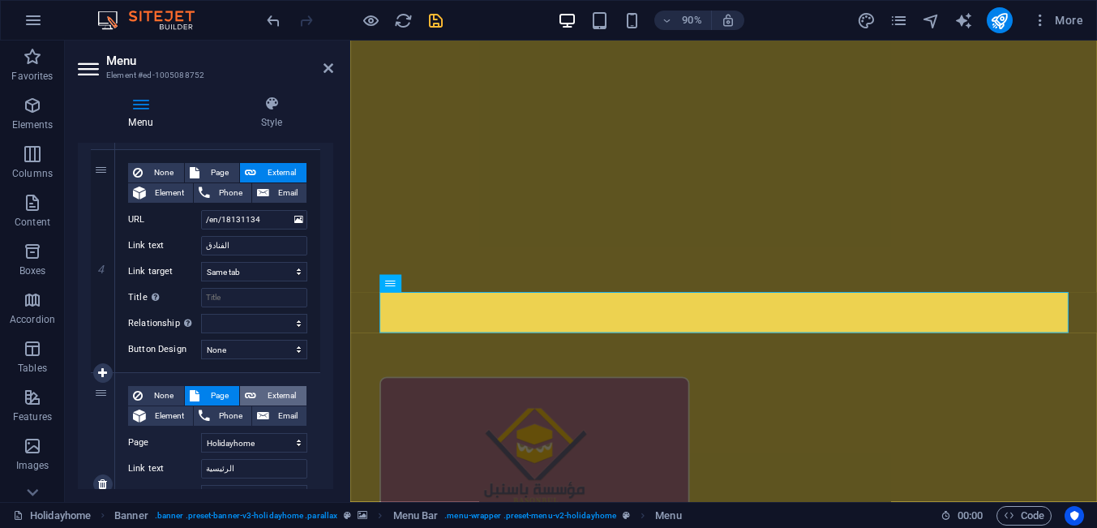
click at [280, 393] on span "External" at bounding box center [281, 395] width 41 height 19
select select
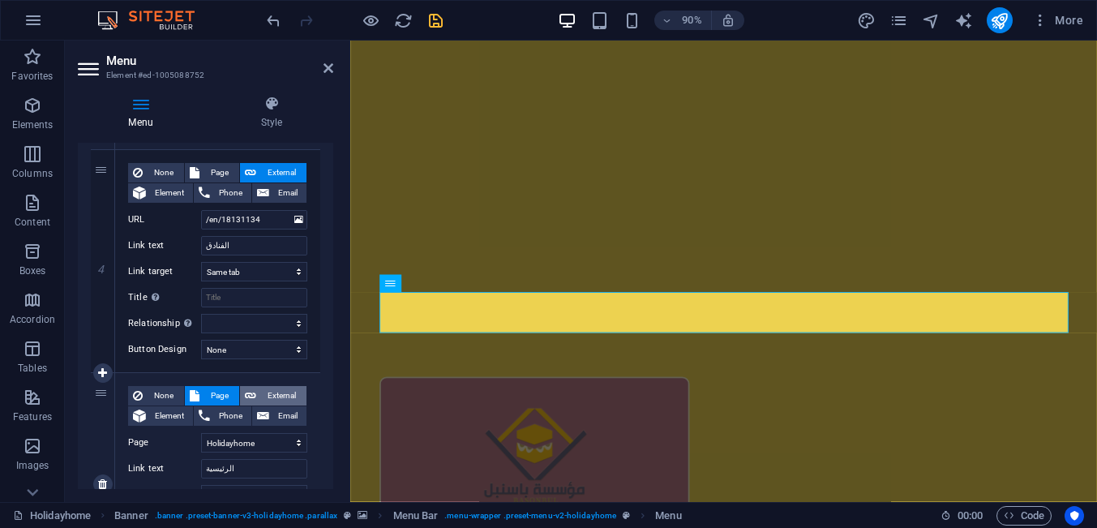
select select "blank"
select select
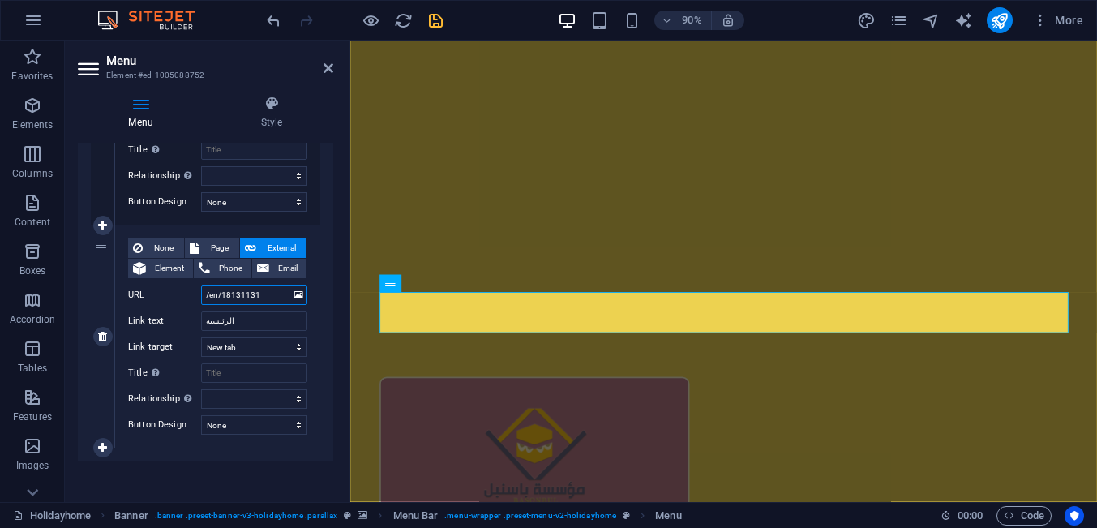
scroll to position [965, 0]
click at [68, 323] on div "Menu Style Menu Auto Custom Create custom menu items for this menu. Recommended…" at bounding box center [205, 292] width 281 height 419
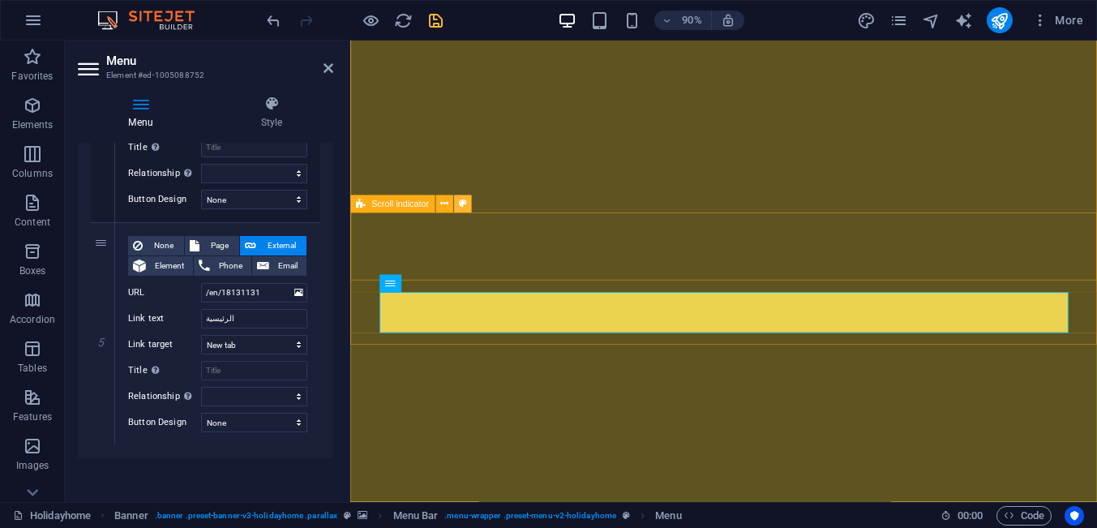
scroll to position [0, 0]
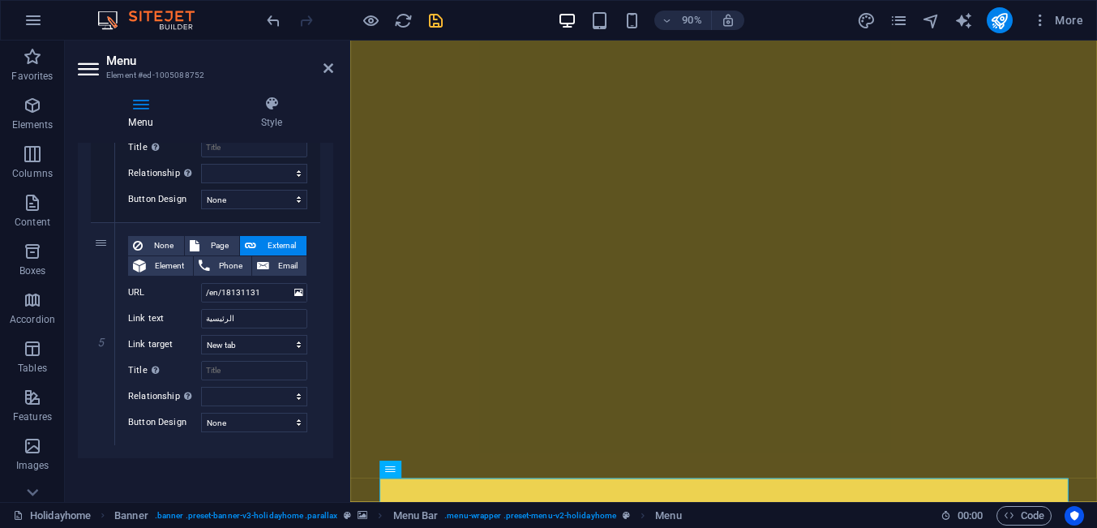
click at [333, 71] on aside "Menu Element #ed-1005088752 Menu Style Menu Auto Custom Create custom menu item…" at bounding box center [207, 271] width 285 height 461
click at [327, 68] on icon at bounding box center [328, 68] width 10 height 13
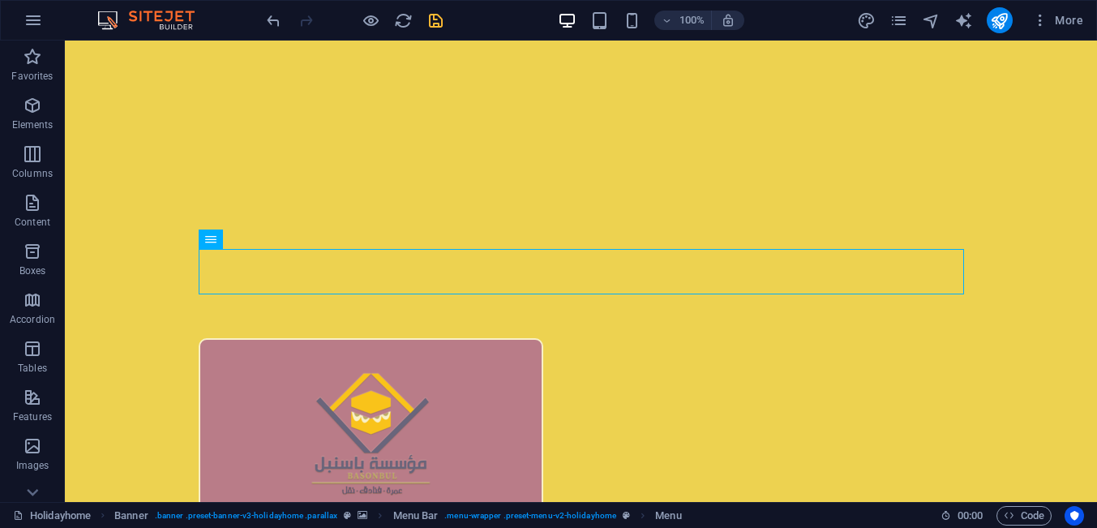
click at [436, 21] on icon "save" at bounding box center [435, 20] width 19 height 19
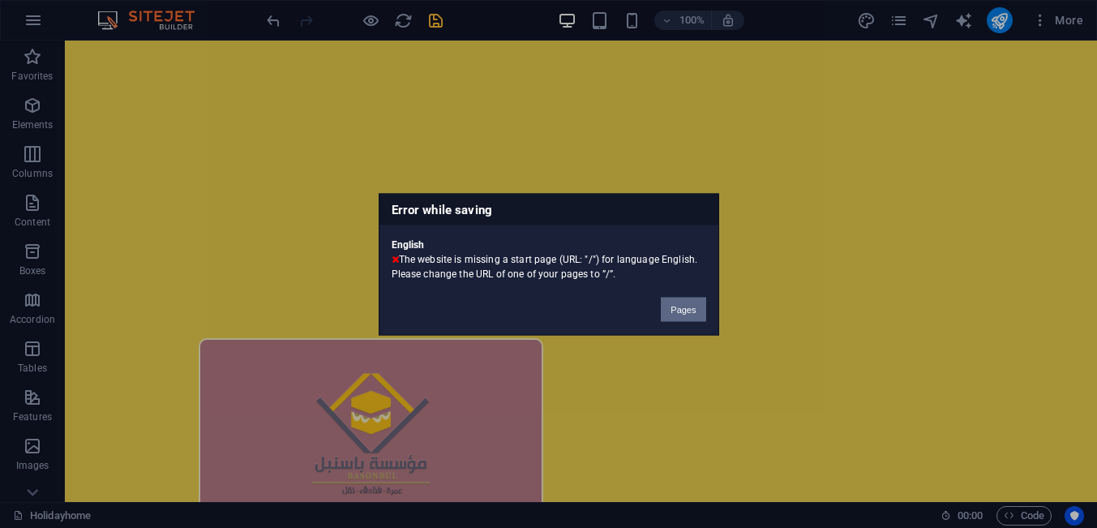
click at [679, 310] on button "Pages" at bounding box center [683, 309] width 45 height 24
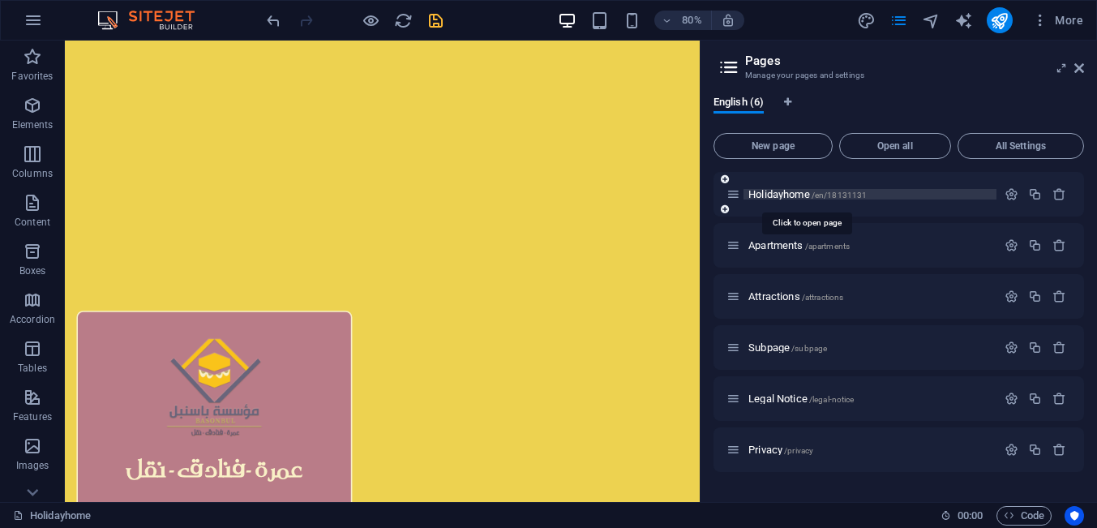
click at [782, 193] on span "Holidayhome /en/18131131" at bounding box center [807, 194] width 118 height 12
click at [737, 199] on icon at bounding box center [733, 194] width 14 height 14
click at [1004, 151] on span "All Settings" at bounding box center [1021, 146] width 112 height 10
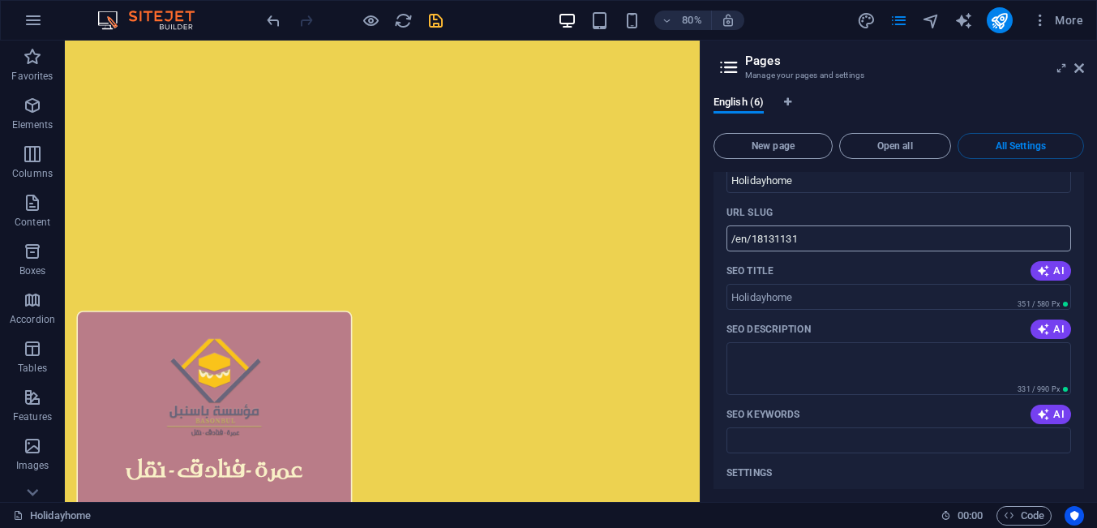
scroll to position [0, 0]
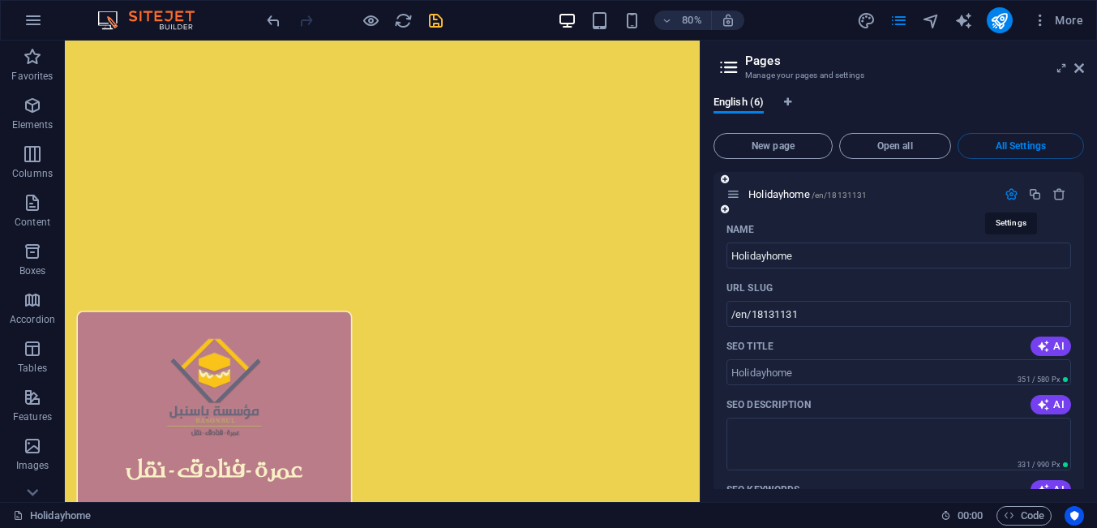
click at [1012, 196] on icon "button" at bounding box center [1011, 194] width 14 height 14
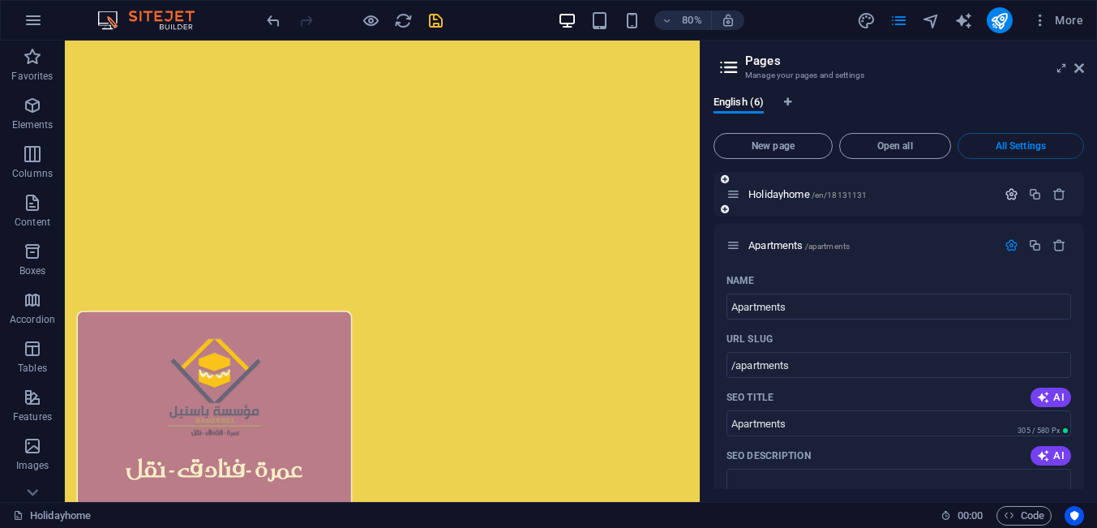
click at [1013, 195] on icon "button" at bounding box center [1011, 194] width 14 height 14
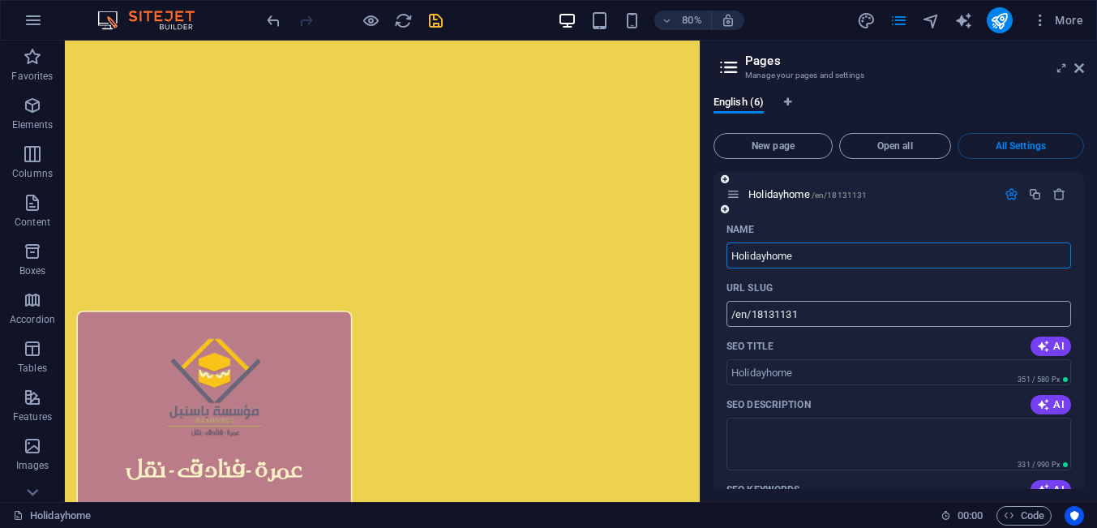
click at [826, 315] on input "/en/18131131" at bounding box center [898, 314] width 344 height 26
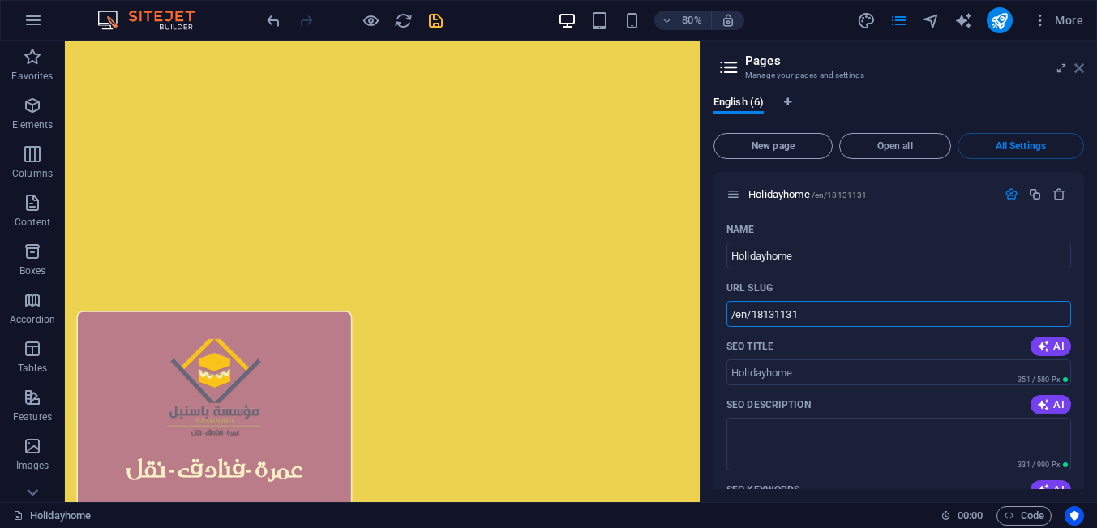
click at [1081, 71] on icon at bounding box center [1079, 68] width 10 height 13
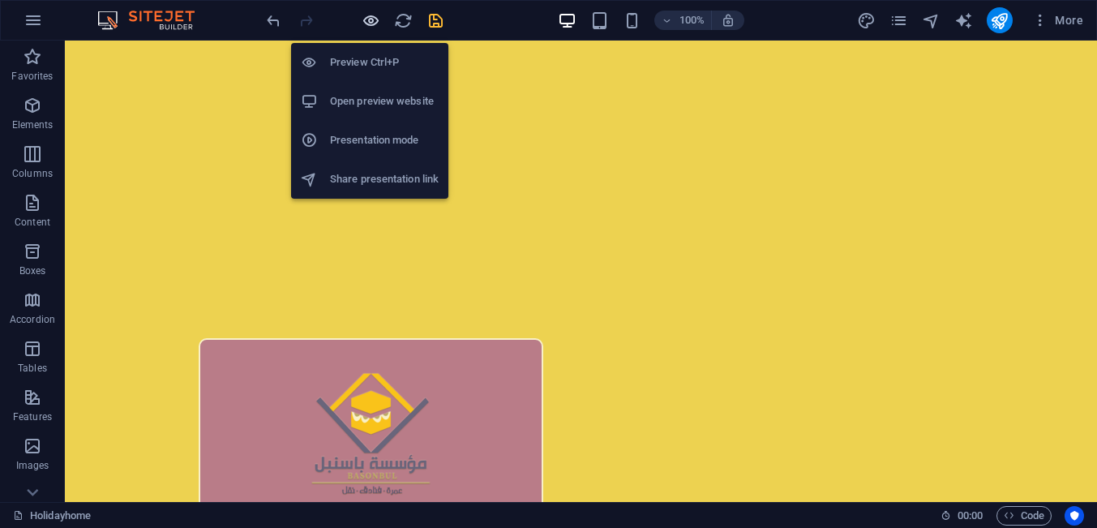
click at [366, 19] on icon "button" at bounding box center [370, 20] width 19 height 19
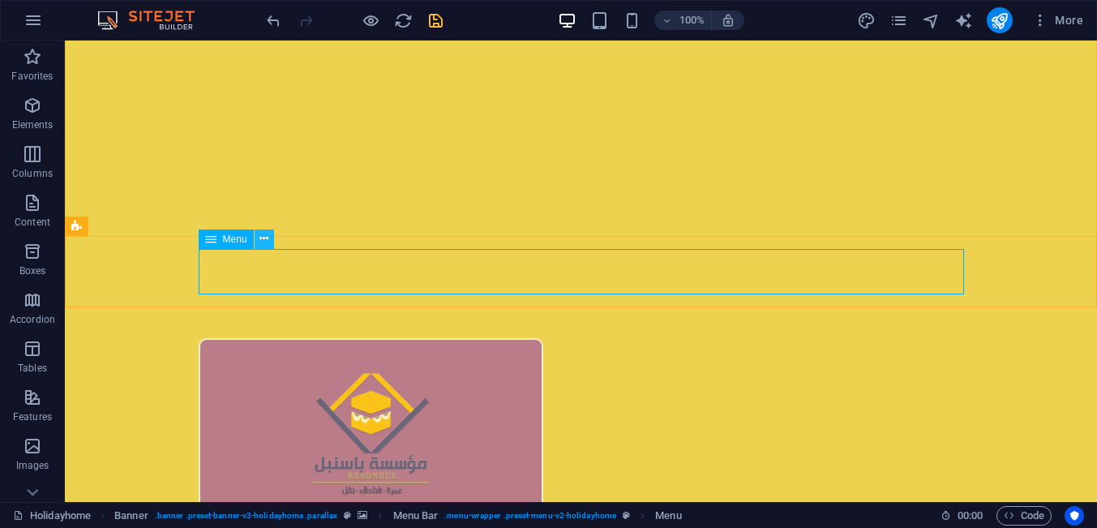
click at [267, 240] on icon at bounding box center [263, 238] width 9 height 17
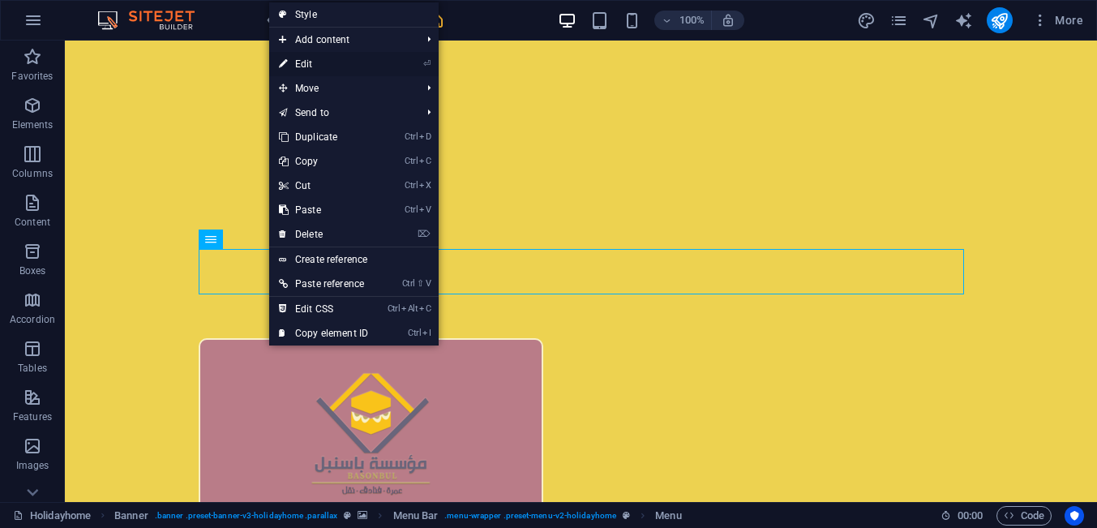
click at [309, 66] on link "⏎ Edit" at bounding box center [323, 64] width 109 height 24
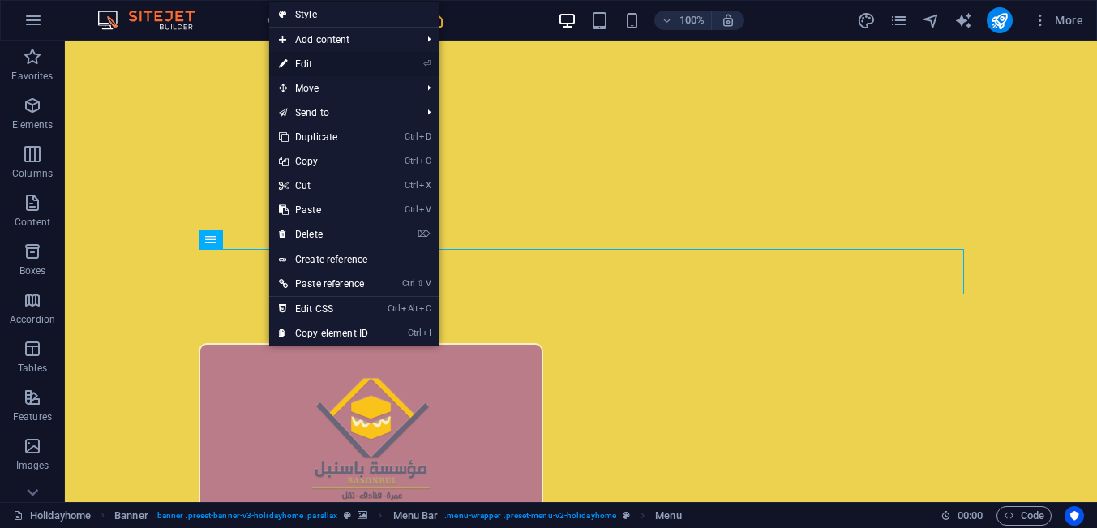
select select
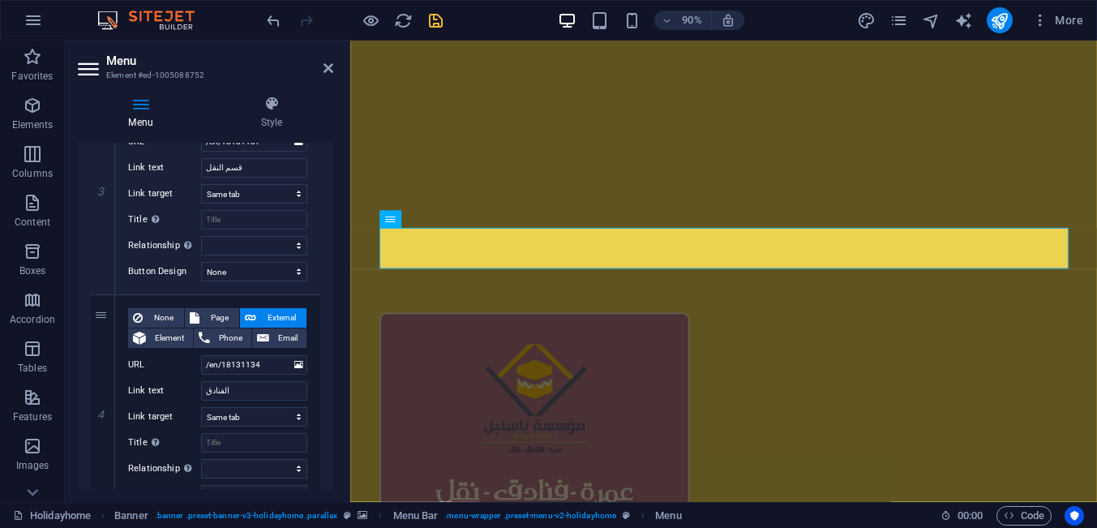
scroll to position [674, 0]
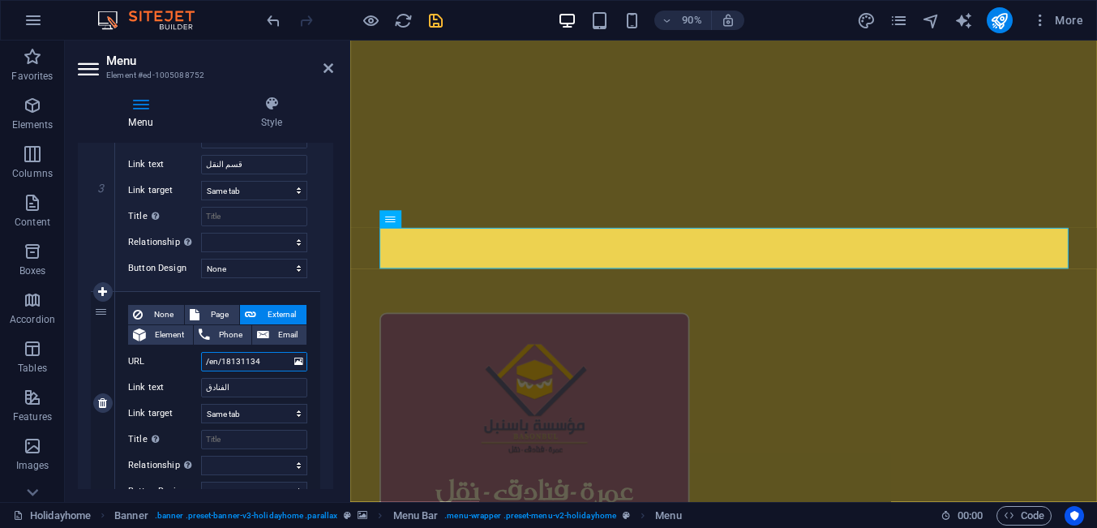
click at [267, 358] on input "/en/18131134" at bounding box center [254, 361] width 106 height 19
click at [92, 250] on div "3" at bounding box center [103, 180] width 24 height 222
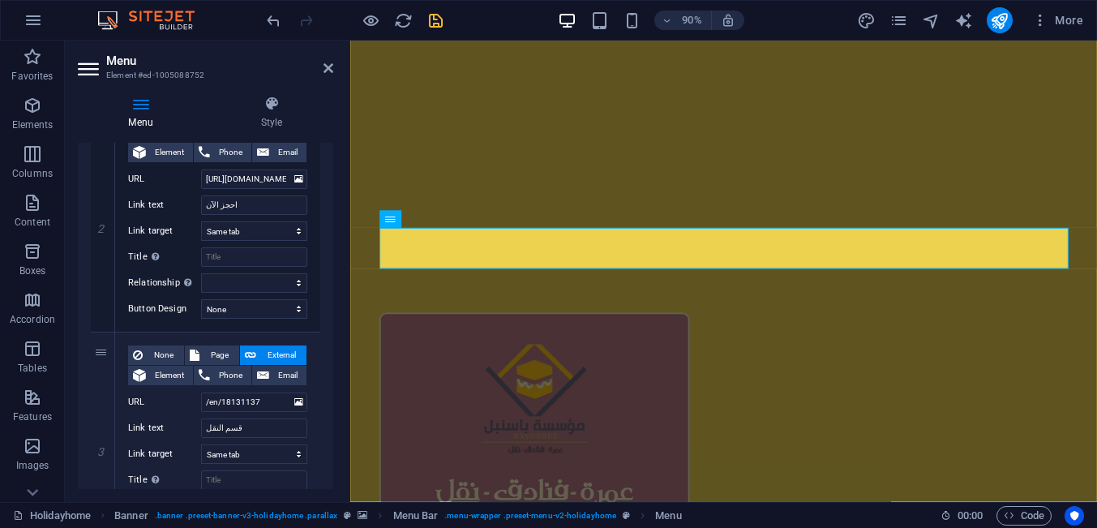
scroll to position [366, 0]
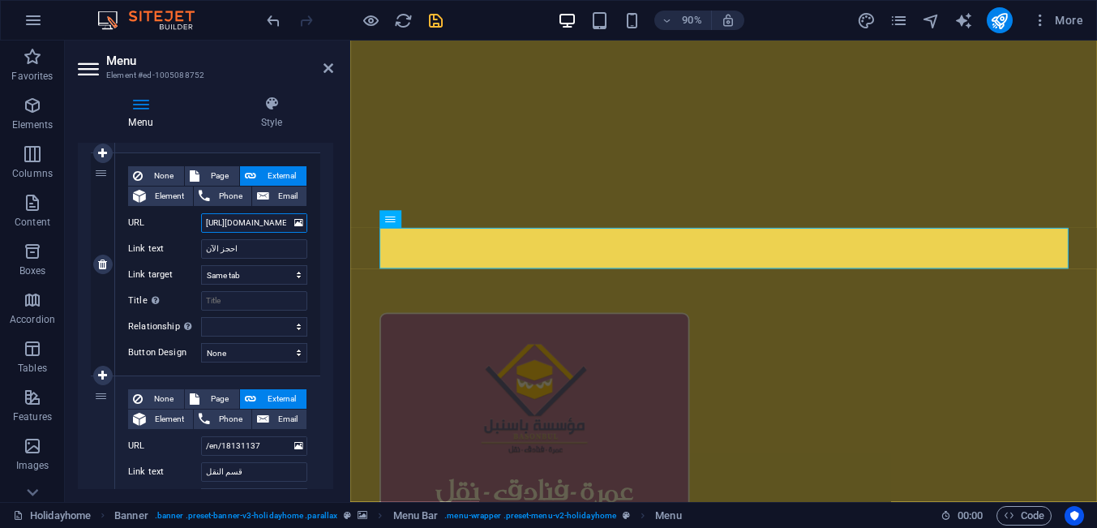
click at [262, 225] on input "https://basonbulumrah.com/en/apartments/#booknow" at bounding box center [254, 222] width 106 height 19
click at [212, 178] on span "Page" at bounding box center [219, 175] width 30 height 19
select select
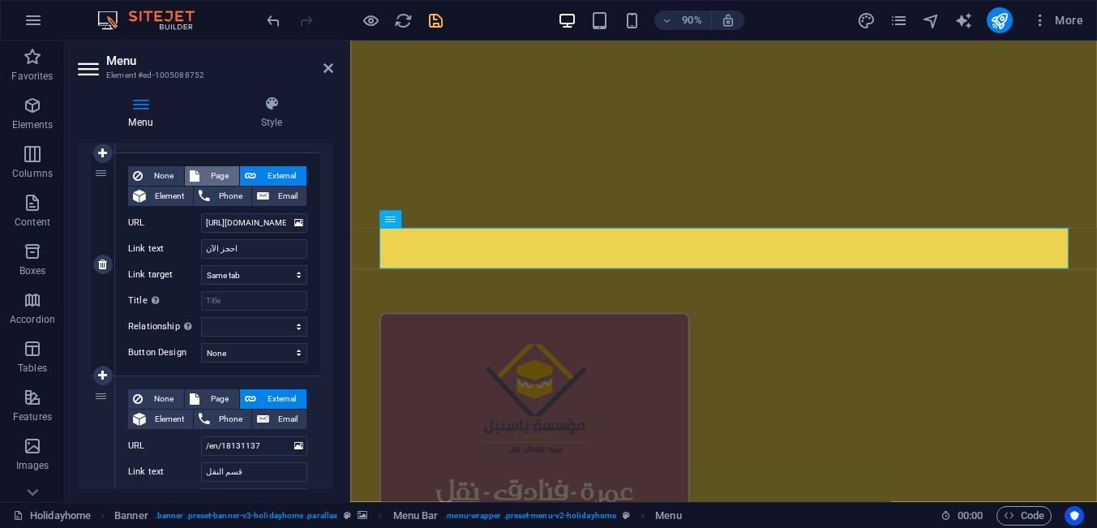
select select
click at [201, 213] on select "Holidayhome Apartments Attractions Subpage Legal Notice Privacy" at bounding box center [254, 222] width 106 height 19
select select "1"
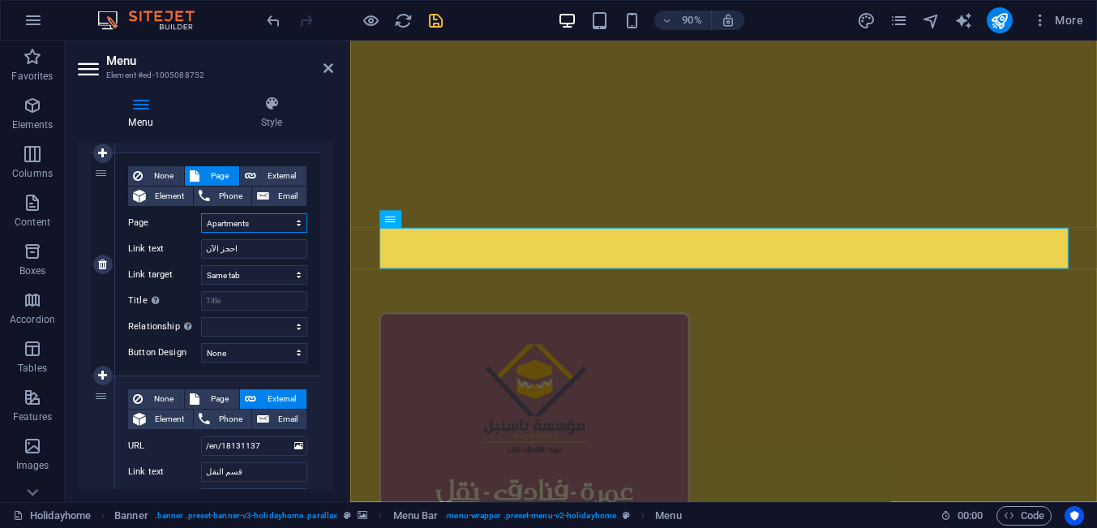
click option "Apartments" at bounding box center [0, 0] width 0 height 0
select select
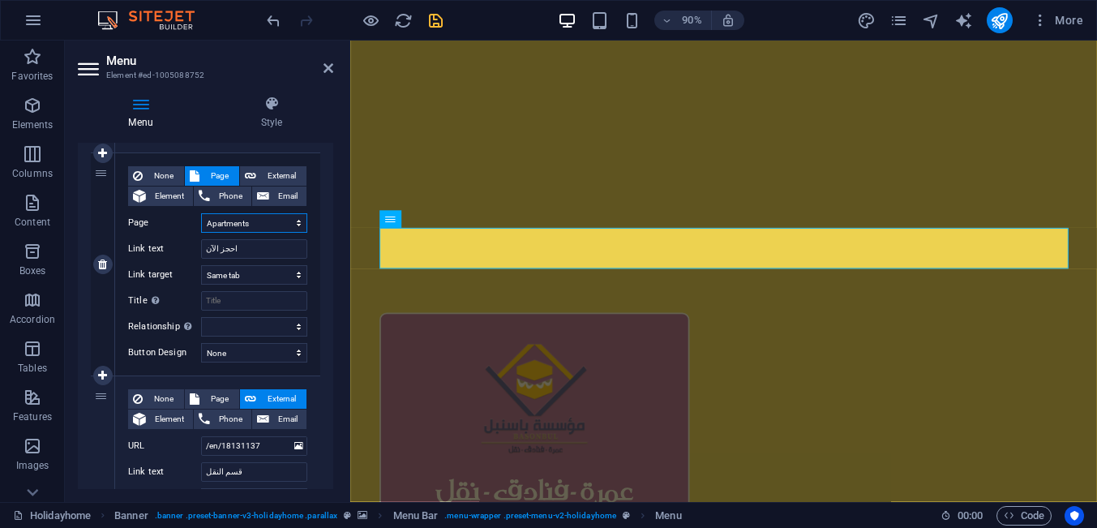
select select
click at [224, 300] on input "Title Additional link description, should not be the same as the link text. The…" at bounding box center [254, 300] width 106 height 19
type input "#"
select select
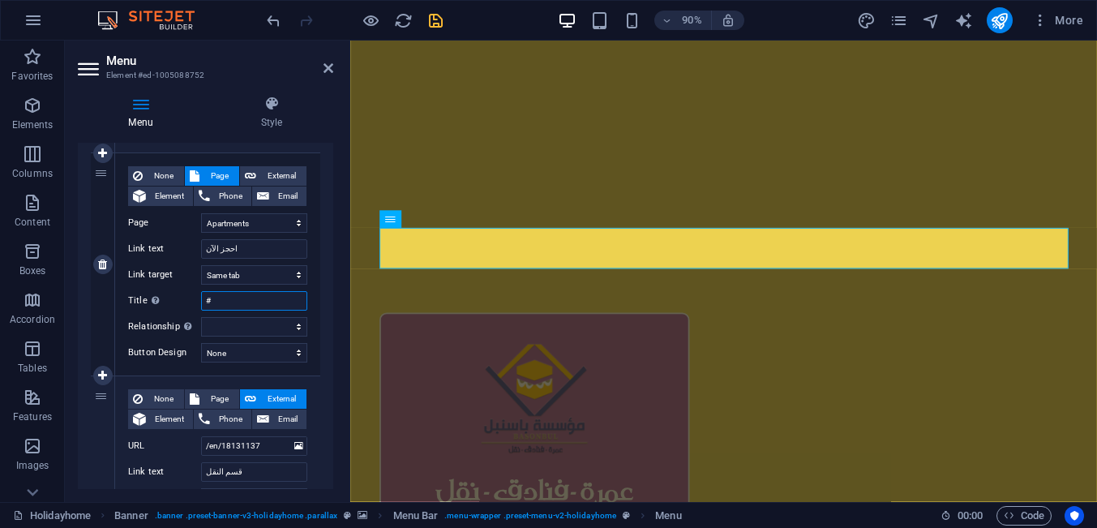
select select
type input "#b"
select select
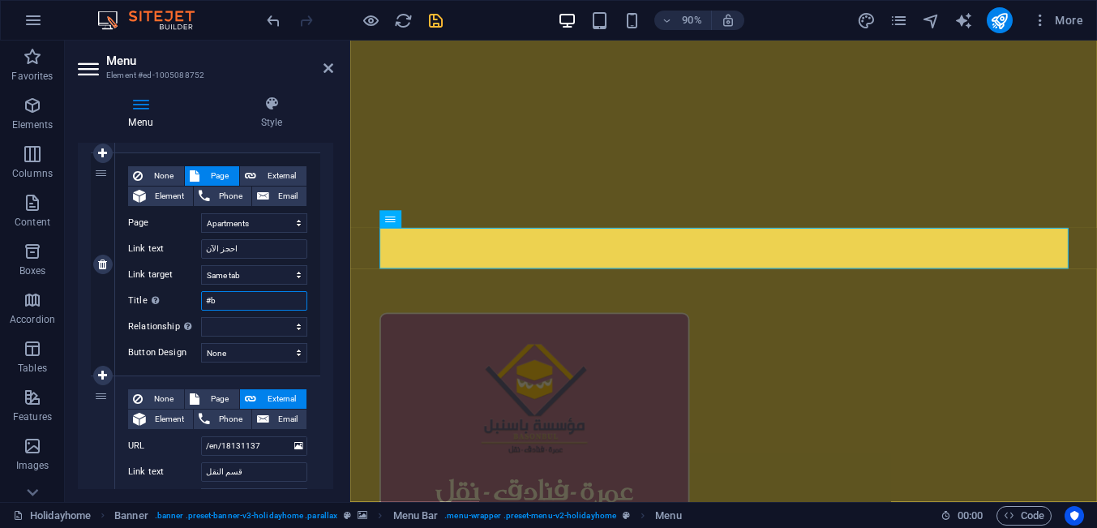
select select
type input "#book"
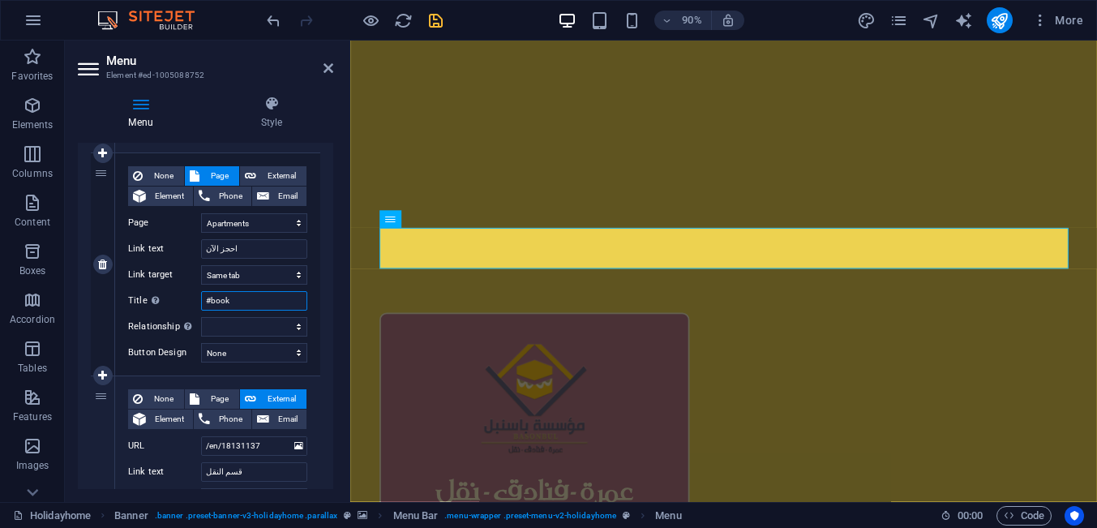
select select
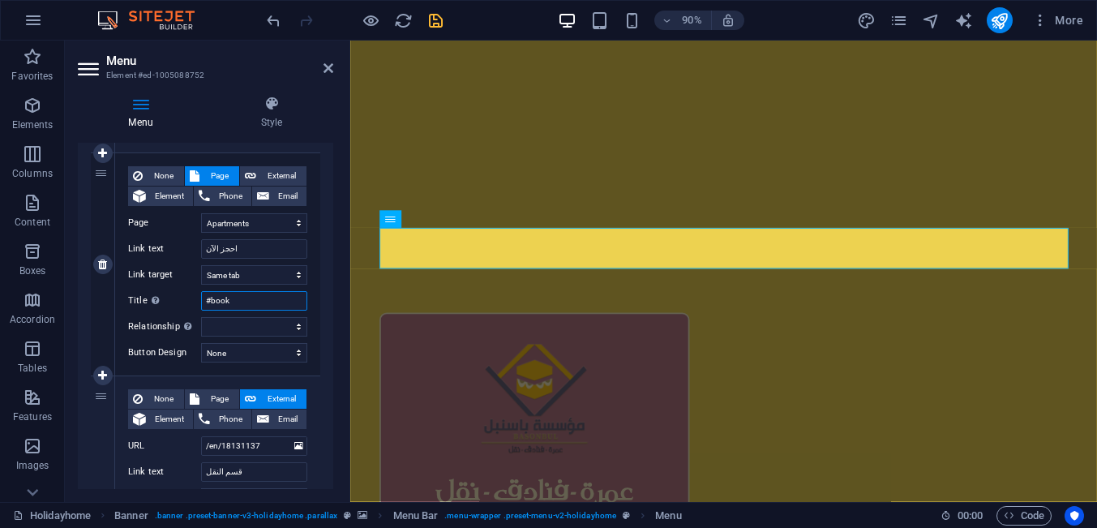
type input "#bookn"
select select
type input "#bookno"
select select
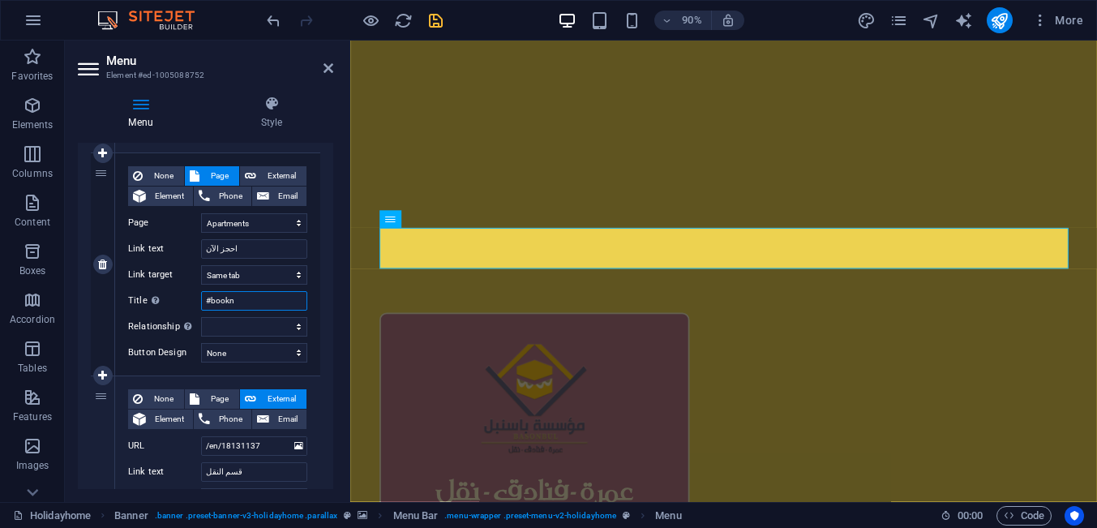
select select
type input "#booknow"
select select
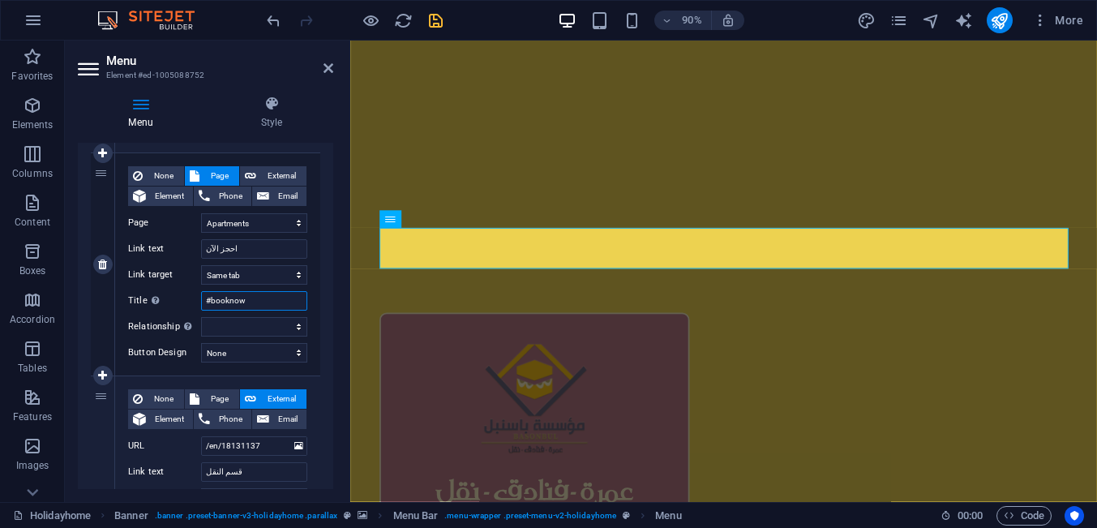
select select
type input "#booknow"
click at [186, 286] on div "None Page External Element Phone Email Page Holidayhome Apartments Attractions …" at bounding box center [217, 251] width 179 height 170
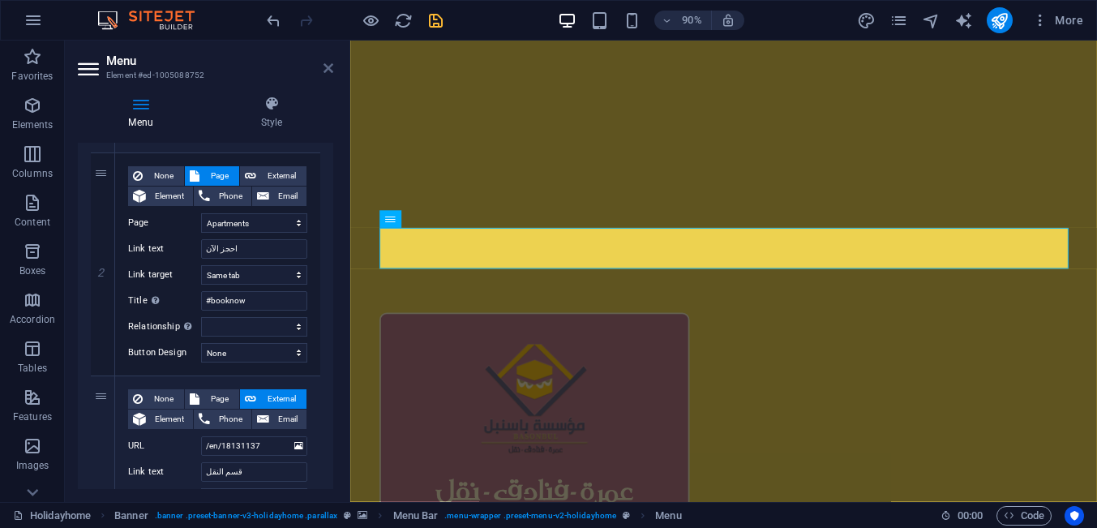
click at [331, 71] on icon at bounding box center [328, 68] width 10 height 13
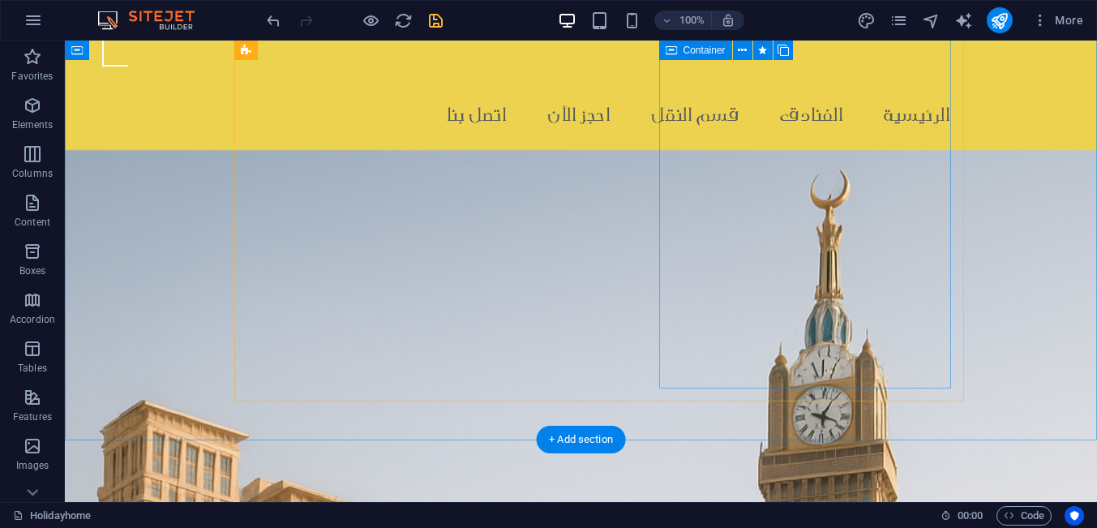
scroll to position [1002, 0]
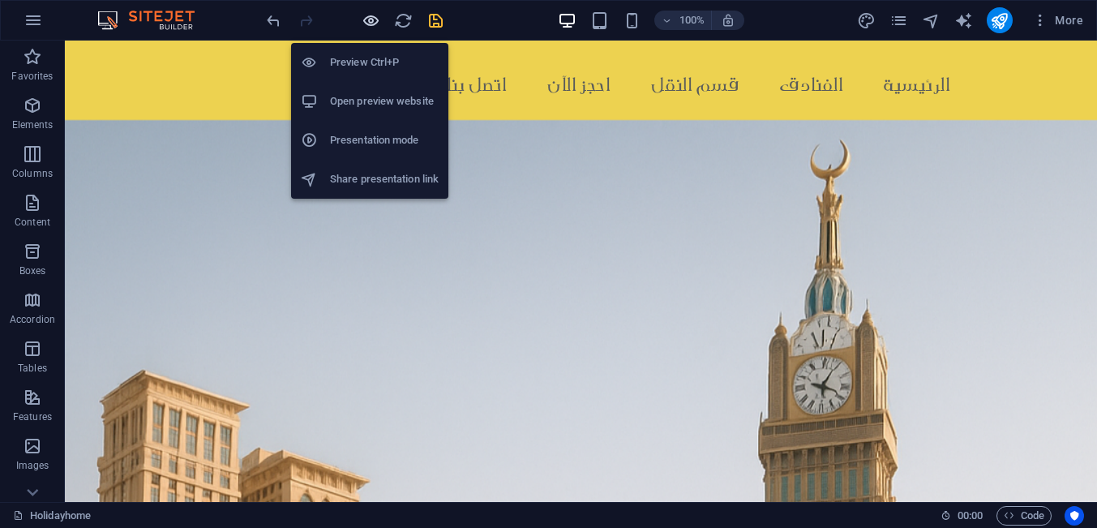
click at [374, 19] on icon "button" at bounding box center [370, 20] width 19 height 19
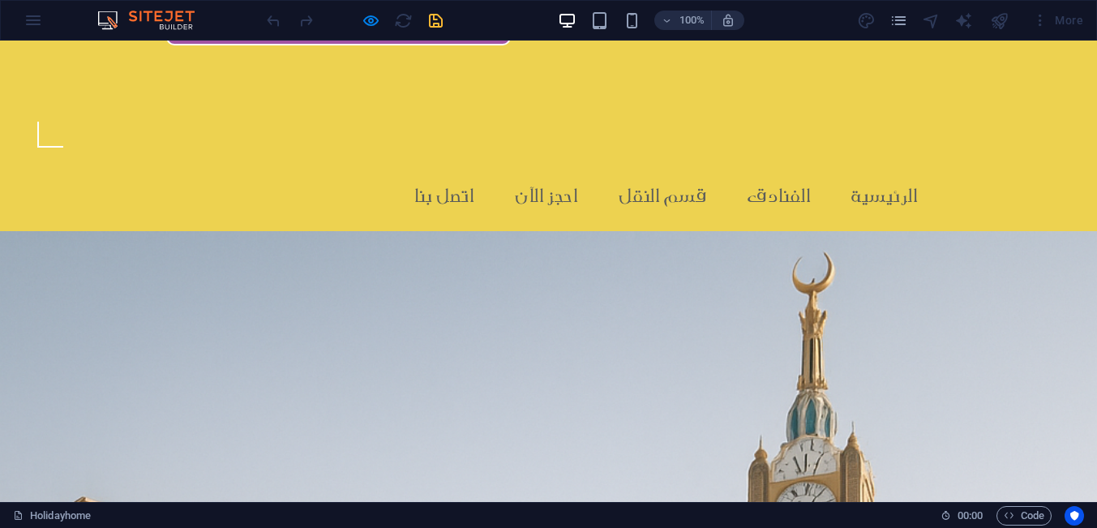
scroll to position [898, 0]
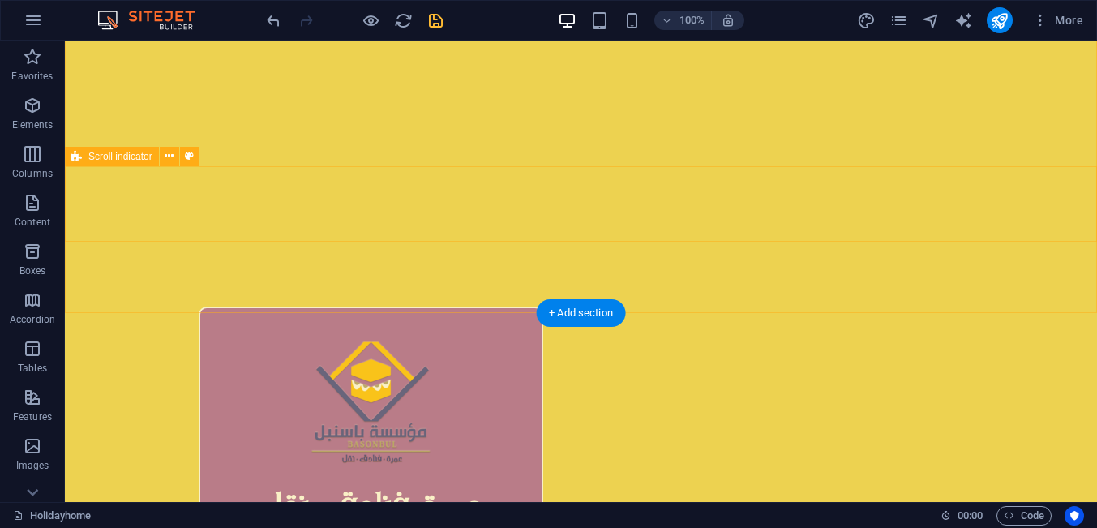
scroll to position [310, 0]
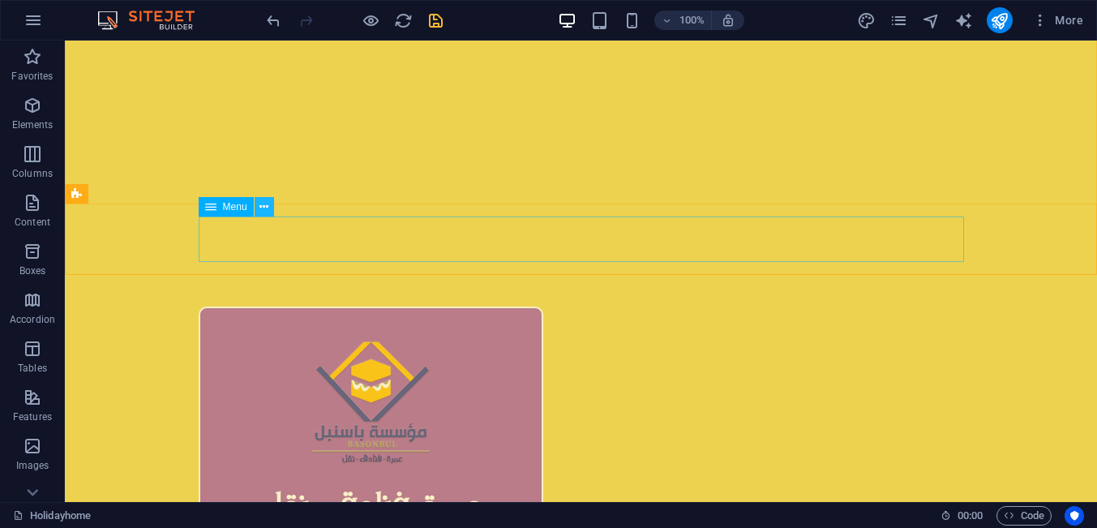
click at [264, 209] on icon at bounding box center [263, 207] width 9 height 17
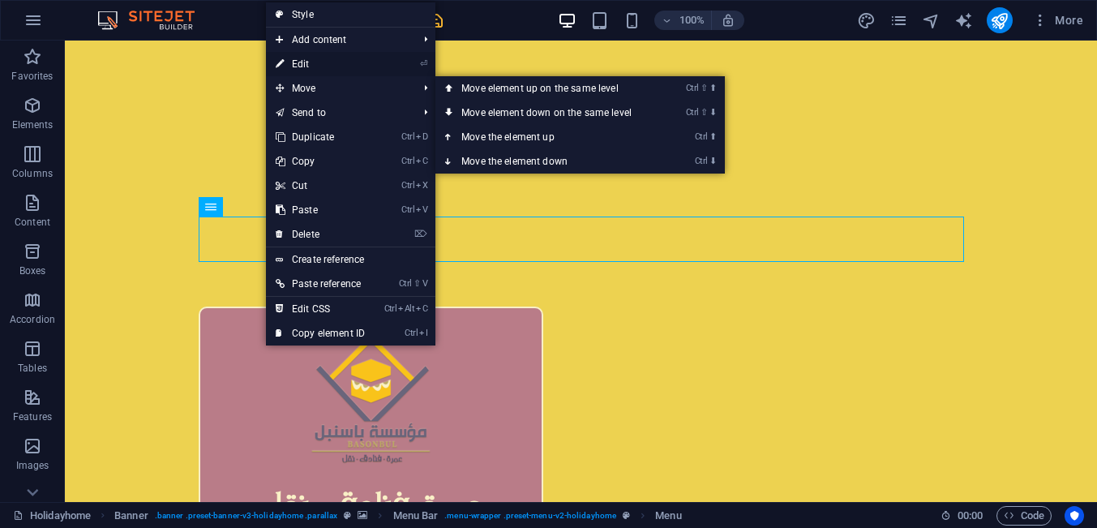
click at [302, 61] on link "⏎ Edit" at bounding box center [320, 64] width 109 height 24
select select
select select "1"
select select
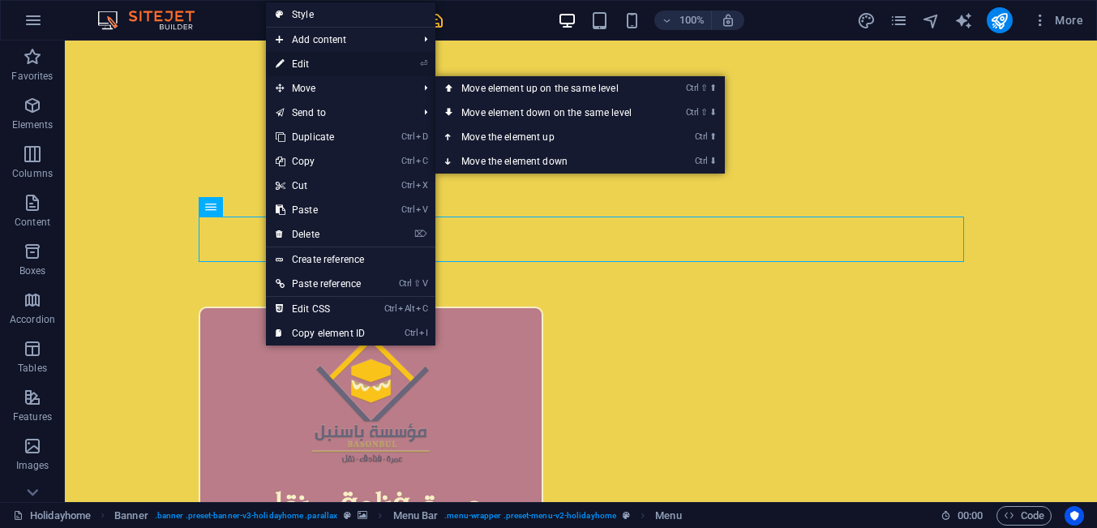
select select
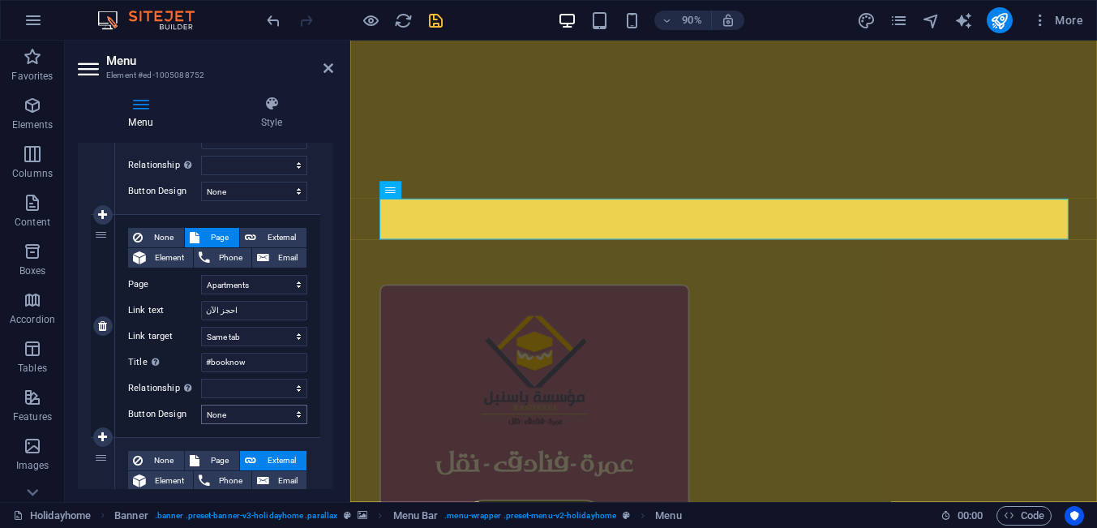
scroll to position [299, 0]
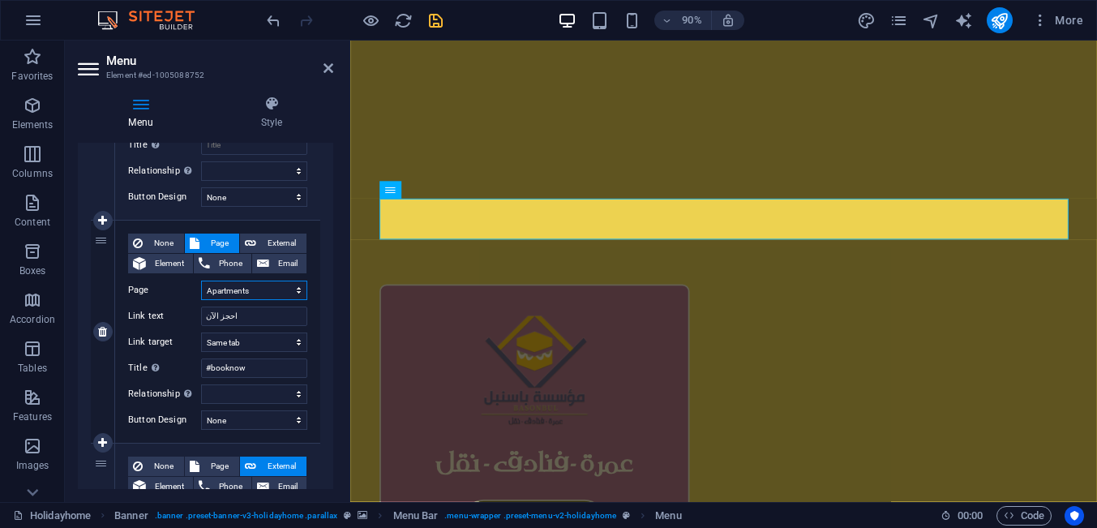
click at [201, 280] on select "Holidayhome Apartments Attractions Subpage Legal Notice Privacy" at bounding box center [254, 289] width 106 height 19
select select "3"
click option "Subpage" at bounding box center [0, 0] width 0 height 0
select select
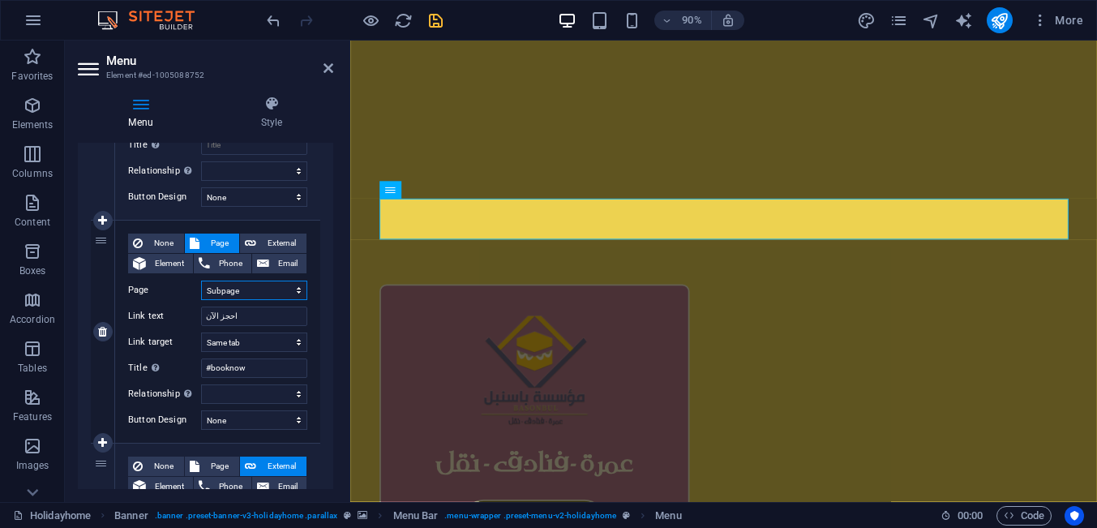
select select
click at [249, 370] on input "#booknow" at bounding box center [254, 367] width 106 height 19
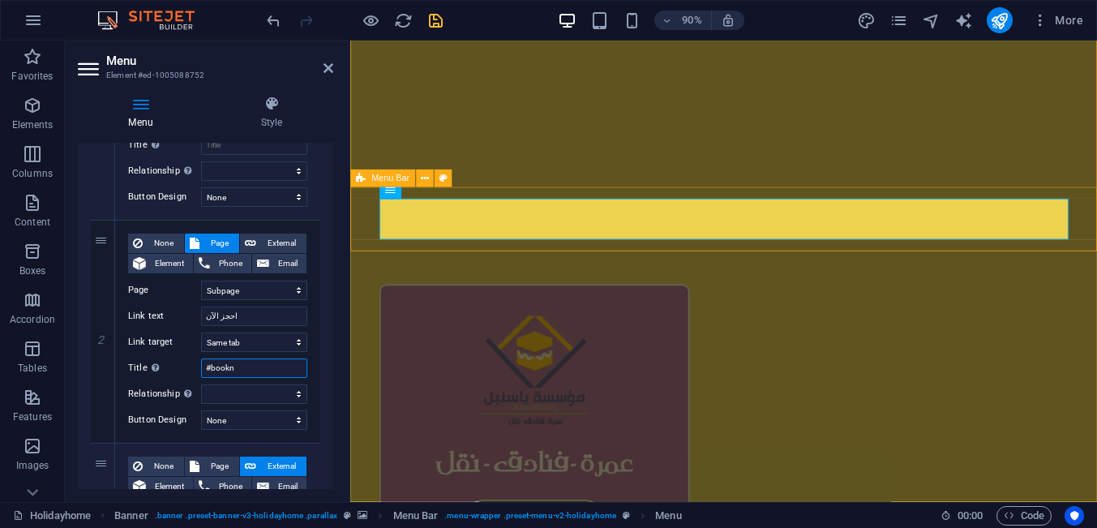
type input "#book"
select select
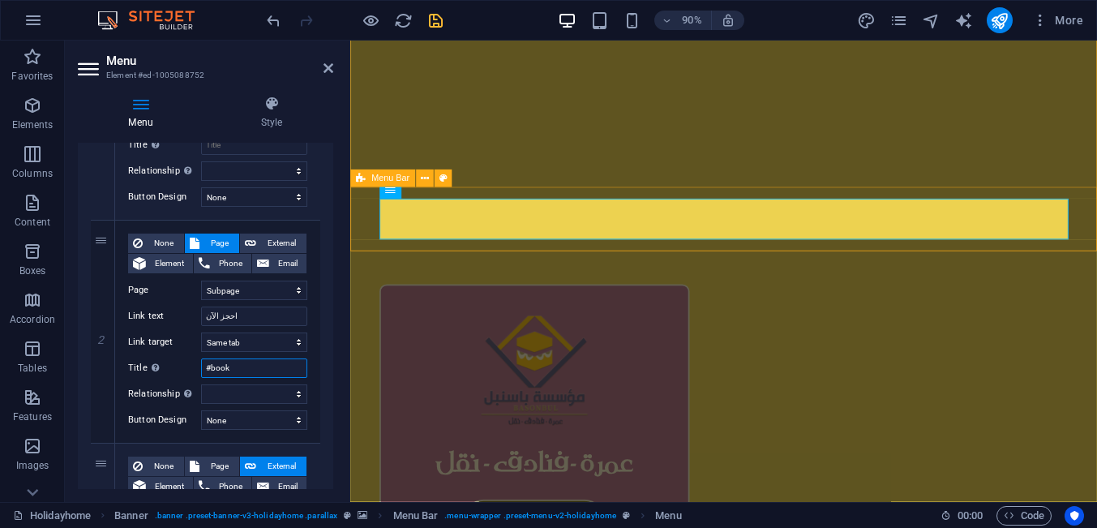
select select
type input "#book"
drag, startPoint x: 331, startPoint y: 72, endPoint x: 266, endPoint y: 32, distance: 76.5
click at [331, 72] on icon at bounding box center [328, 68] width 10 height 13
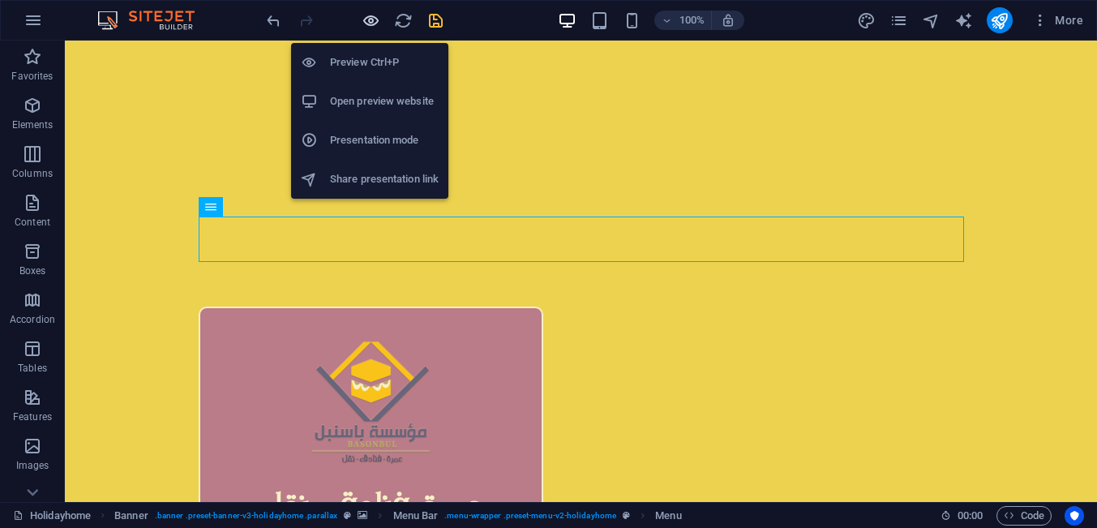
click at [365, 24] on icon "button" at bounding box center [370, 20] width 19 height 19
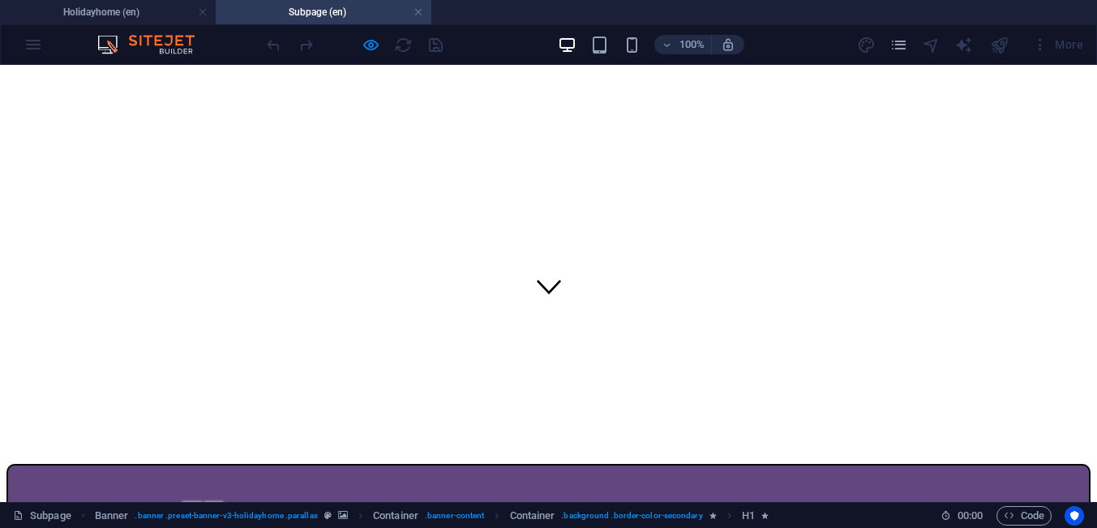
scroll to position [207, 0]
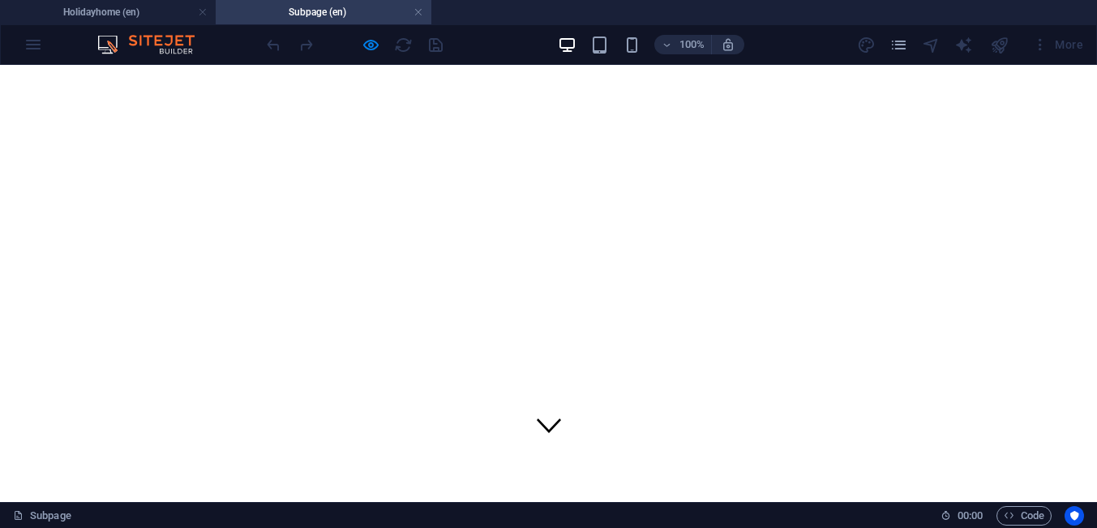
scroll to position [0, 0]
click at [421, 15] on link at bounding box center [418, 12] width 10 height 15
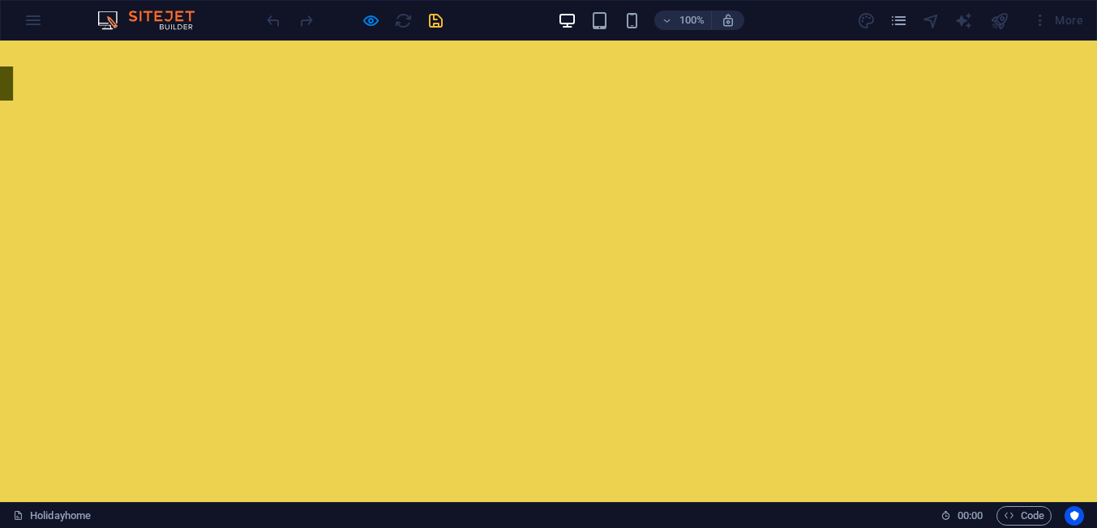
click at [28, 19] on div "100% More" at bounding box center [548, 20] width 1095 height 39
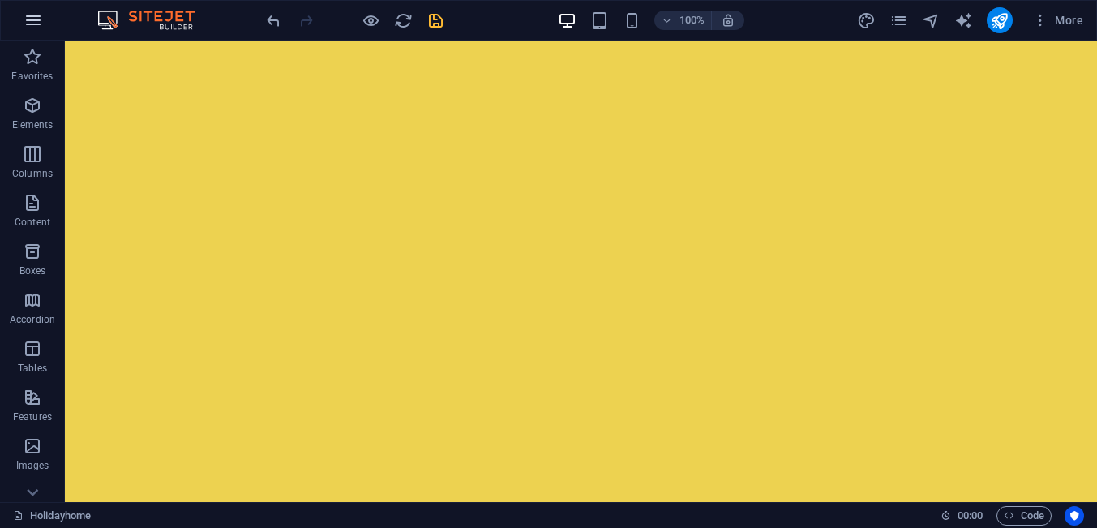
click at [39, 24] on icon "button" at bounding box center [33, 20] width 19 height 19
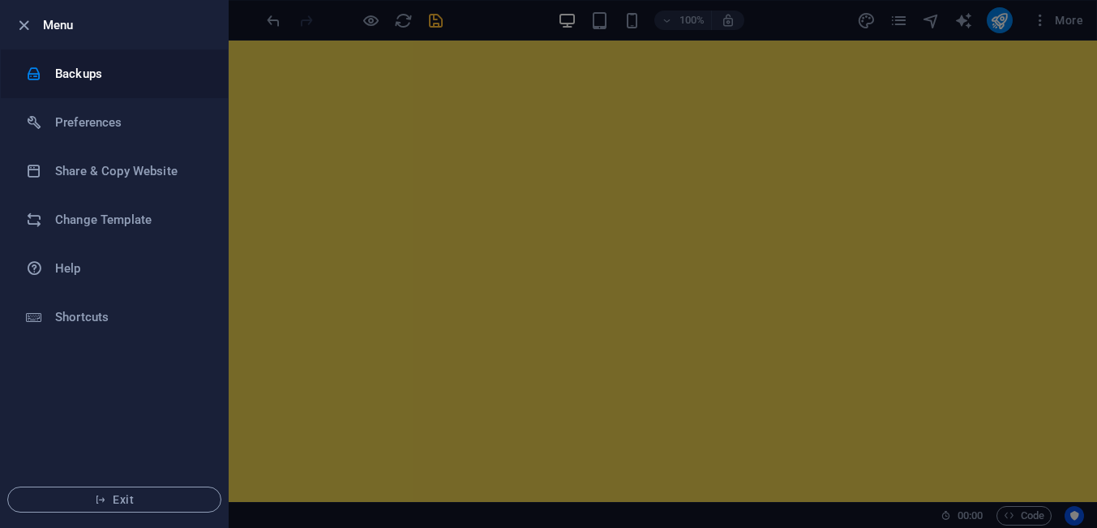
click at [62, 71] on h6 "Backups" at bounding box center [130, 73] width 150 height 19
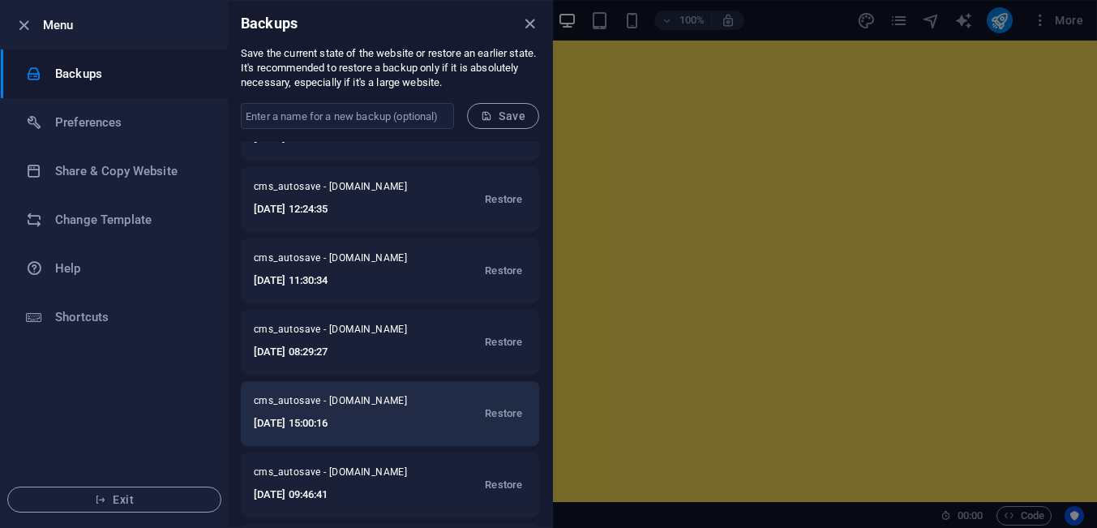
scroll to position [299, 0]
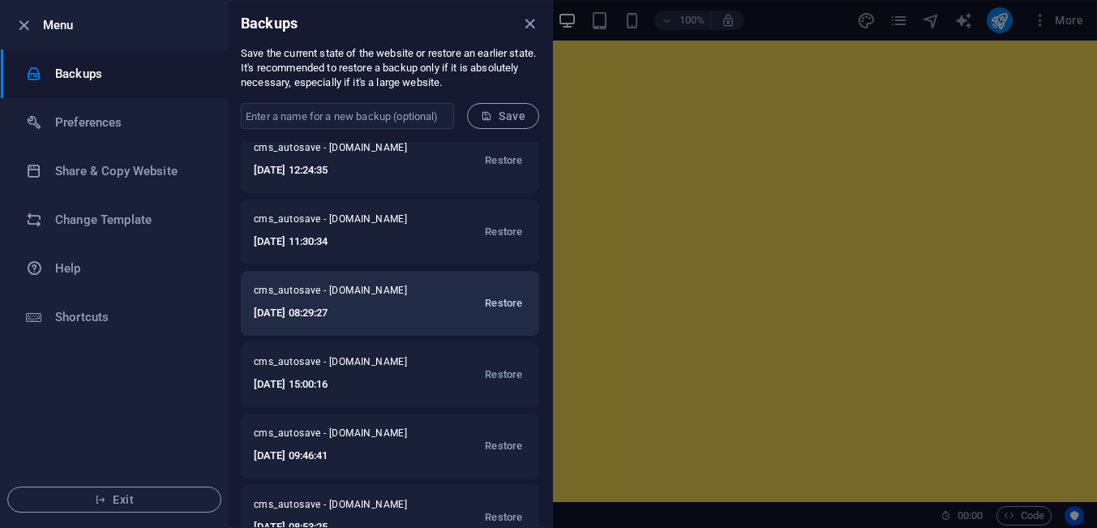
click at [498, 303] on span "Restore" at bounding box center [503, 302] width 37 height 19
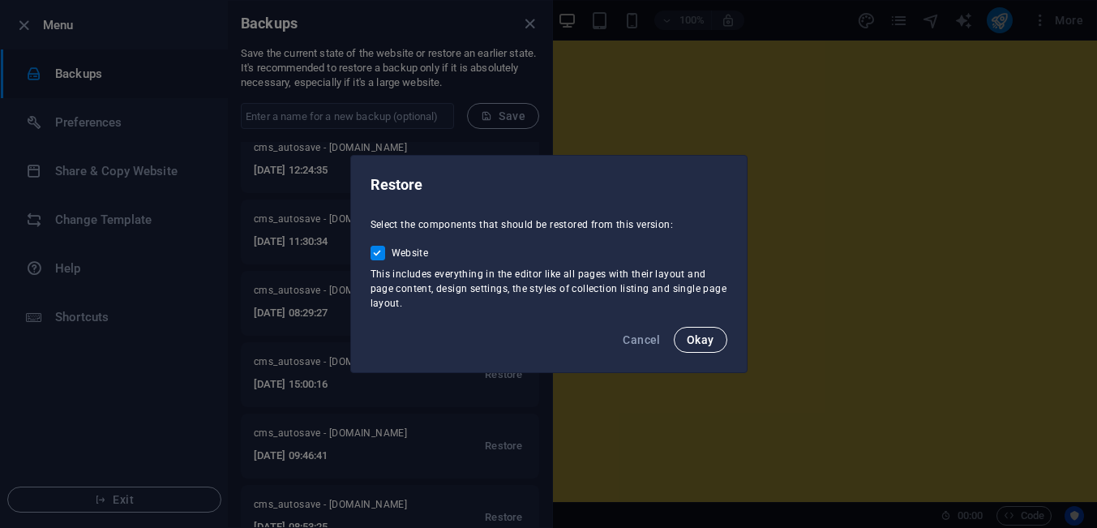
click at [695, 342] on span "Okay" at bounding box center [701, 339] width 28 height 13
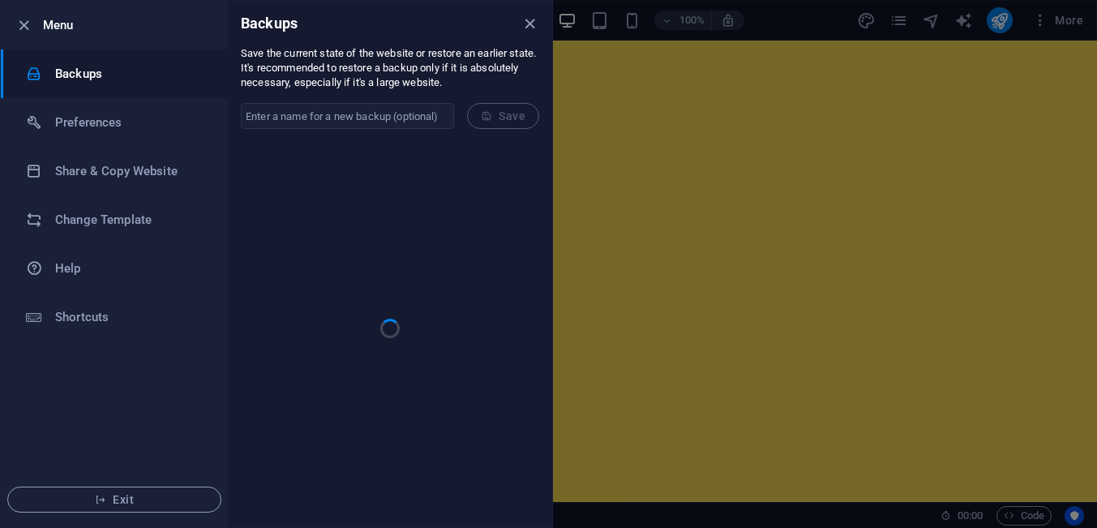
scroll to position [0, 0]
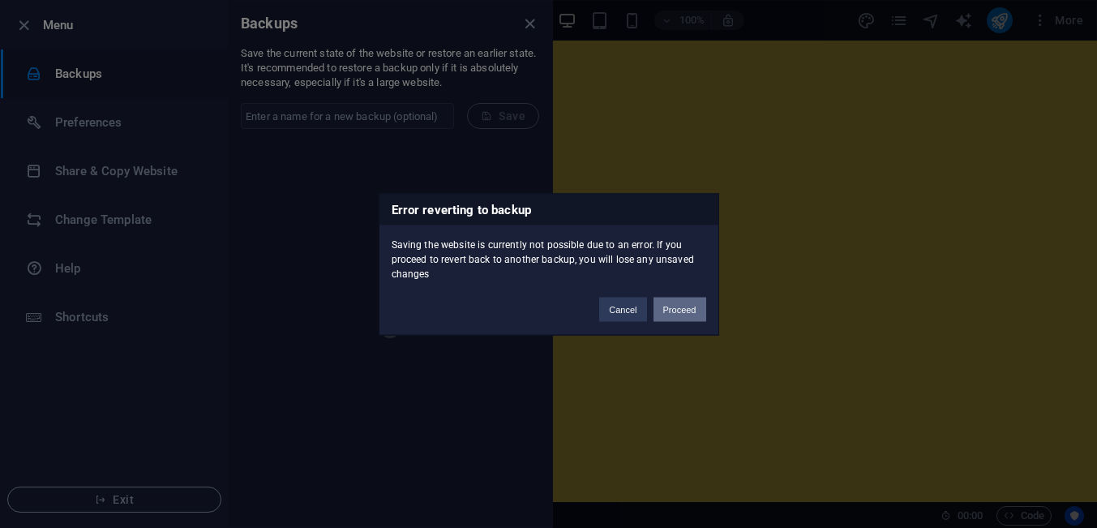
click at [672, 313] on button "Proceed" at bounding box center [679, 309] width 53 height 24
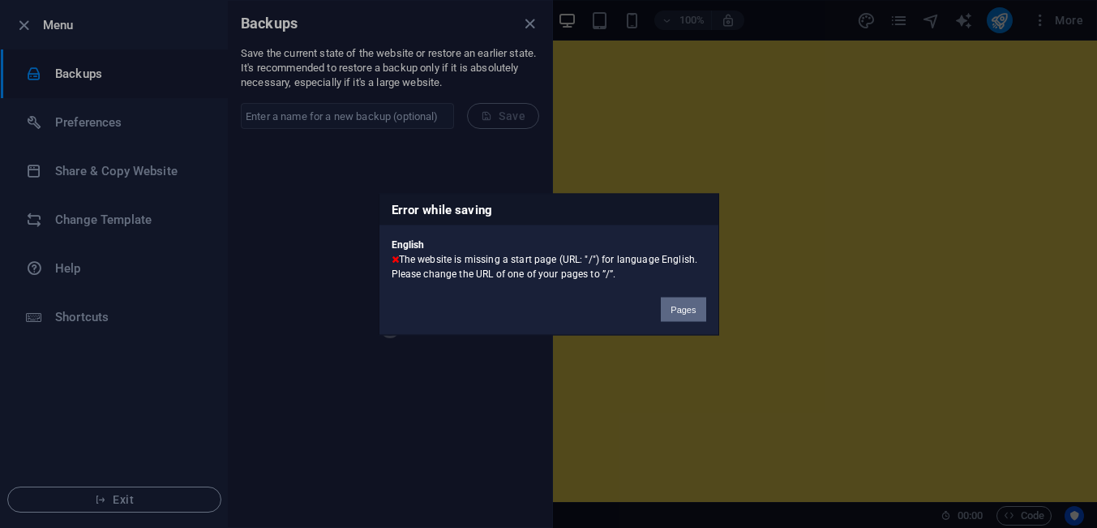
click at [681, 313] on button "Pages" at bounding box center [683, 309] width 45 height 24
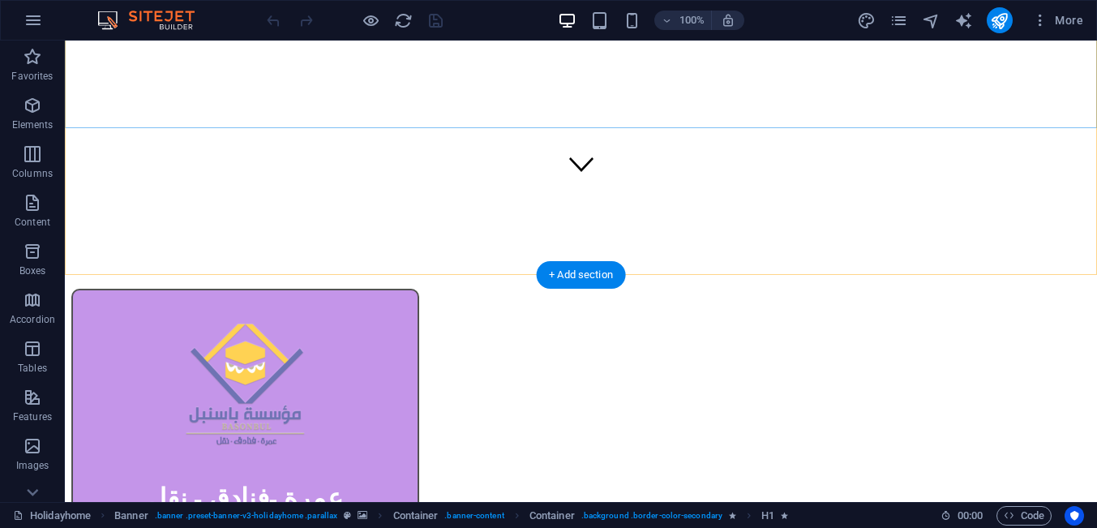
scroll to position [310, 0]
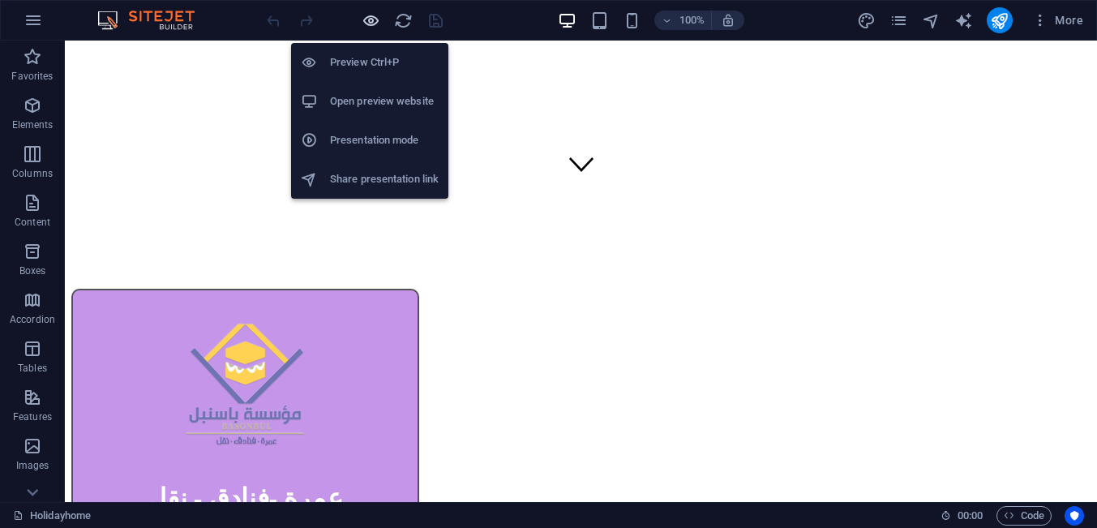
click at [370, 23] on icon "button" at bounding box center [370, 20] width 19 height 19
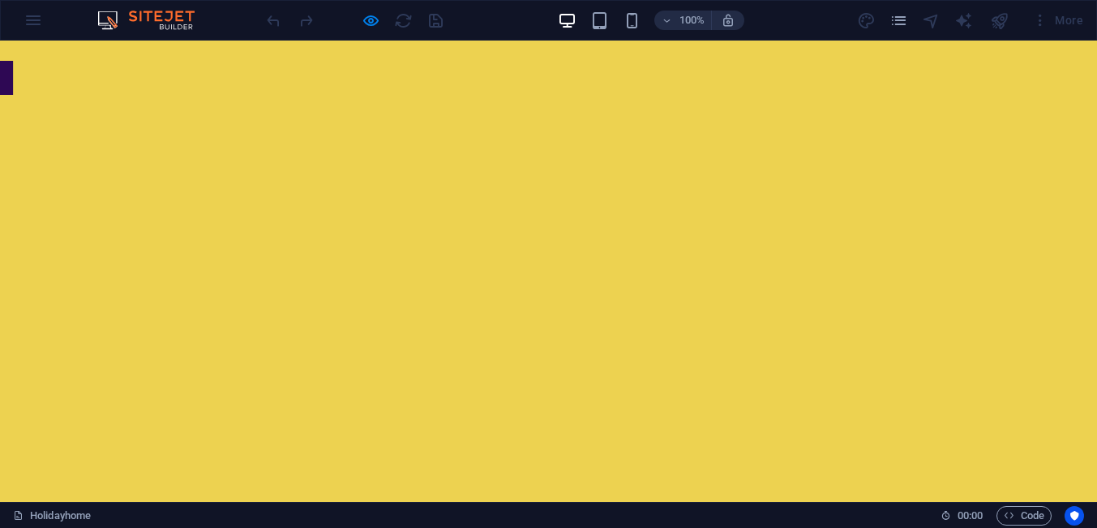
scroll to position [0, 0]
